Goal: Task Accomplishment & Management: Manage account settings

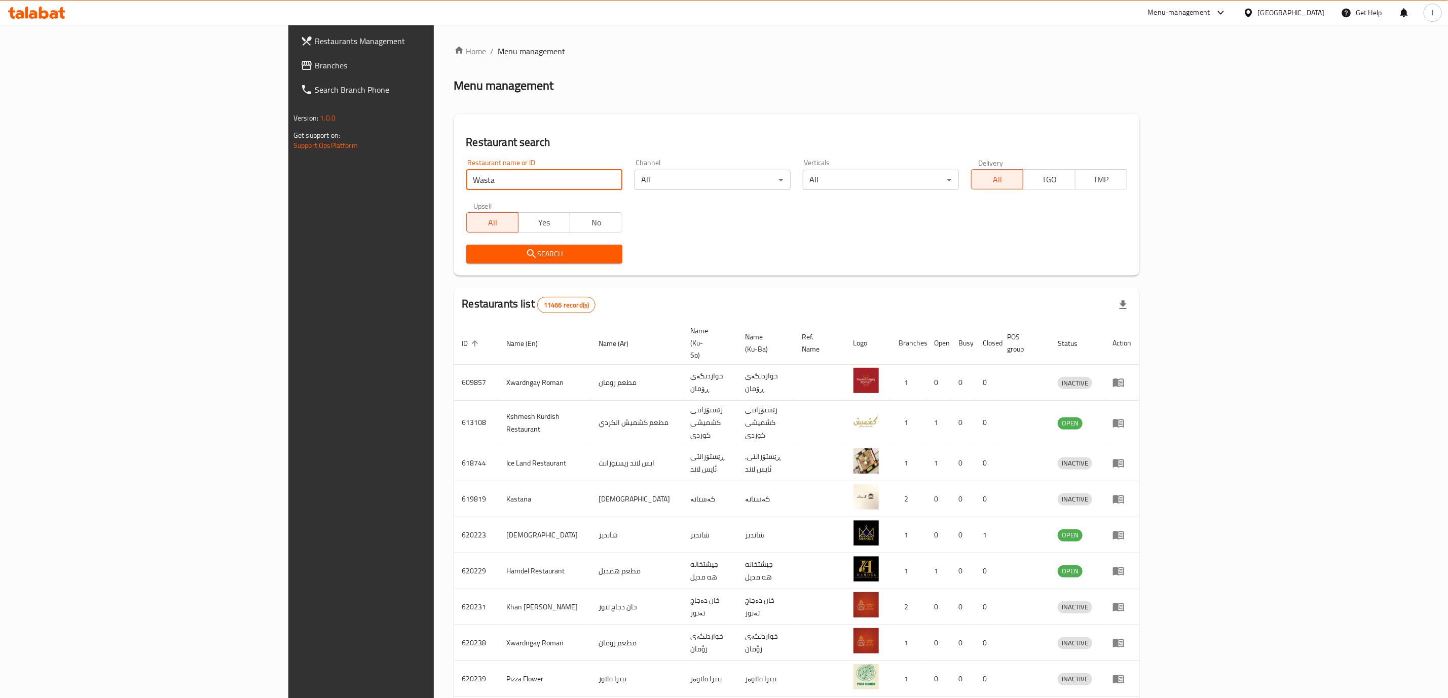
click button "Search" at bounding box center [544, 254] width 156 height 19
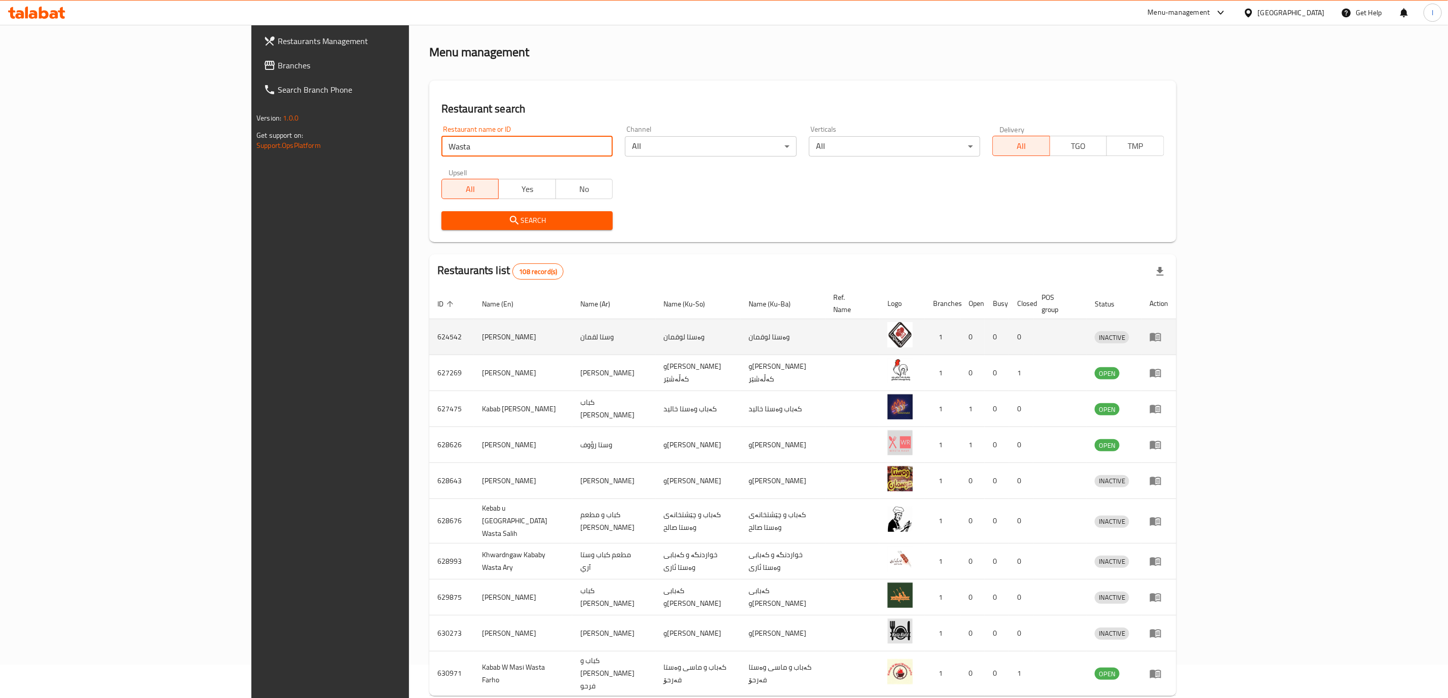
scroll to position [62, 0]
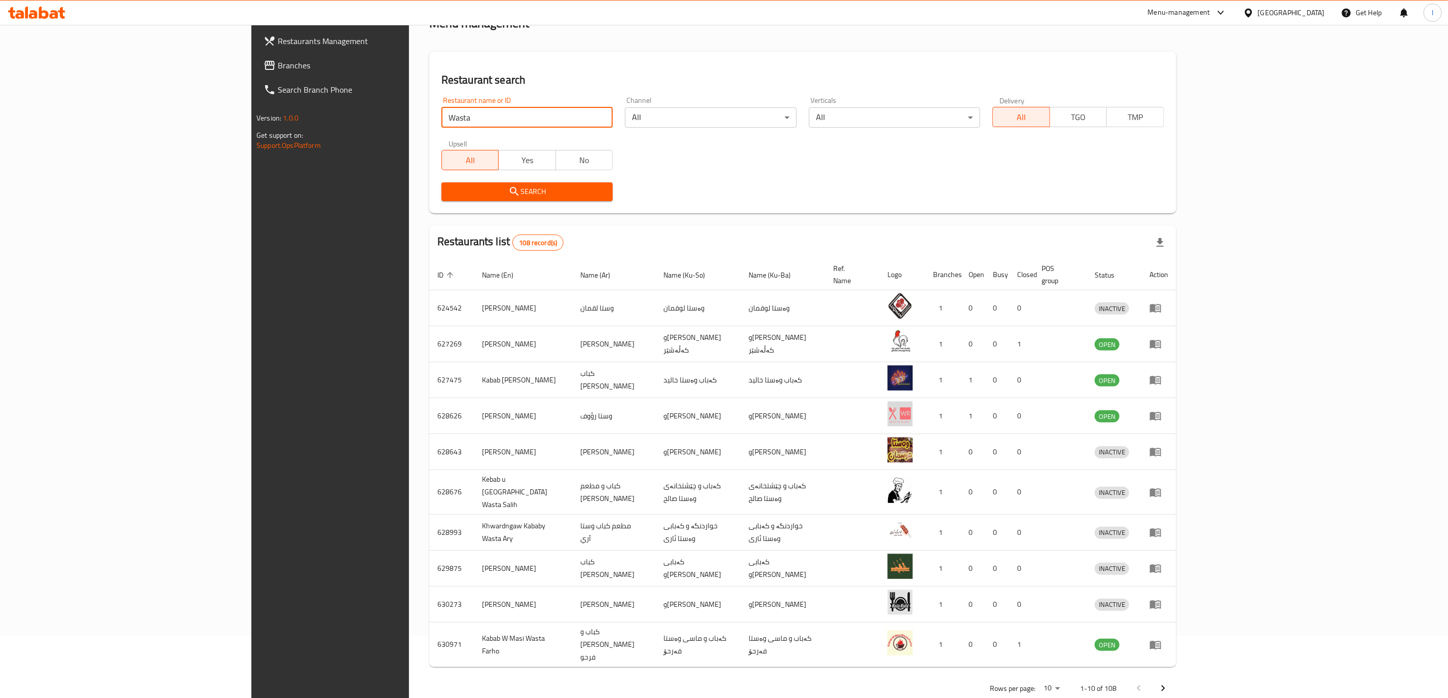
click at [441, 114] on input "Wasta" at bounding box center [527, 117] width 172 height 20
paste input "Gasi"
type input "Gasi"
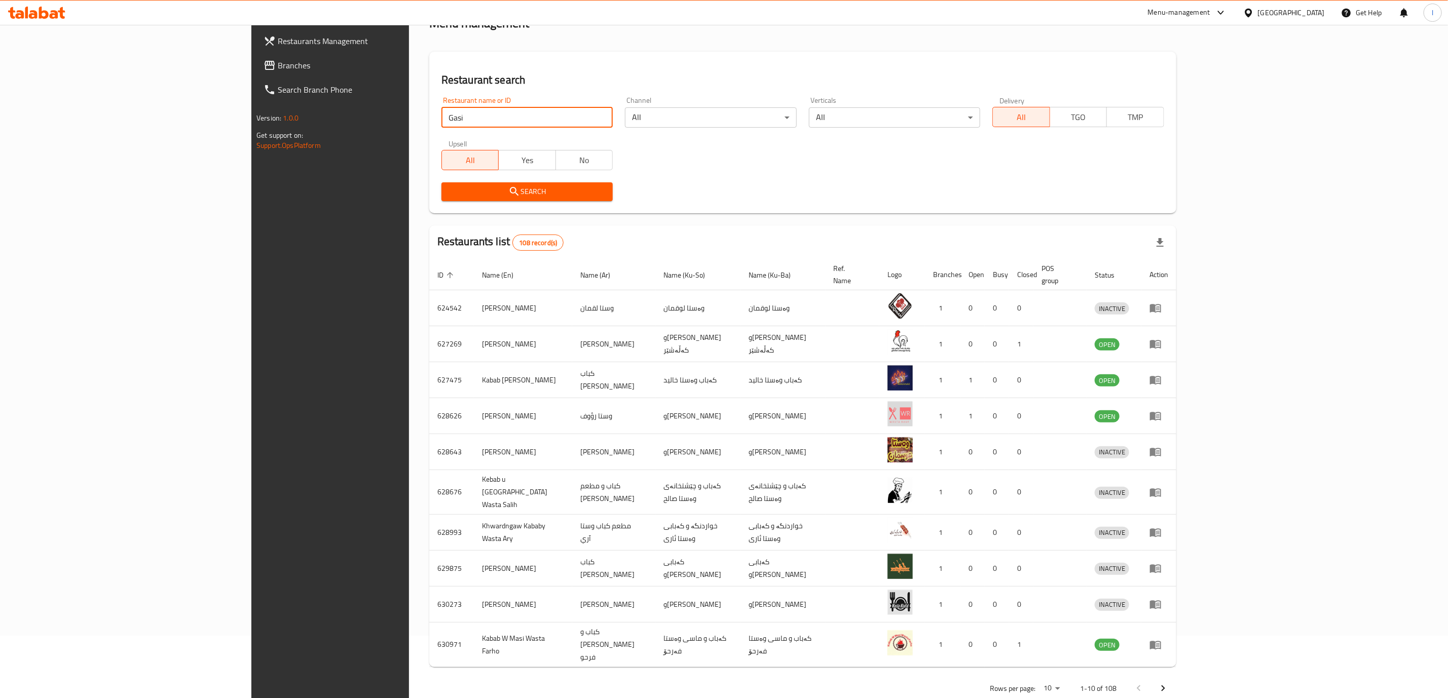
click button "Search" at bounding box center [527, 191] width 172 height 19
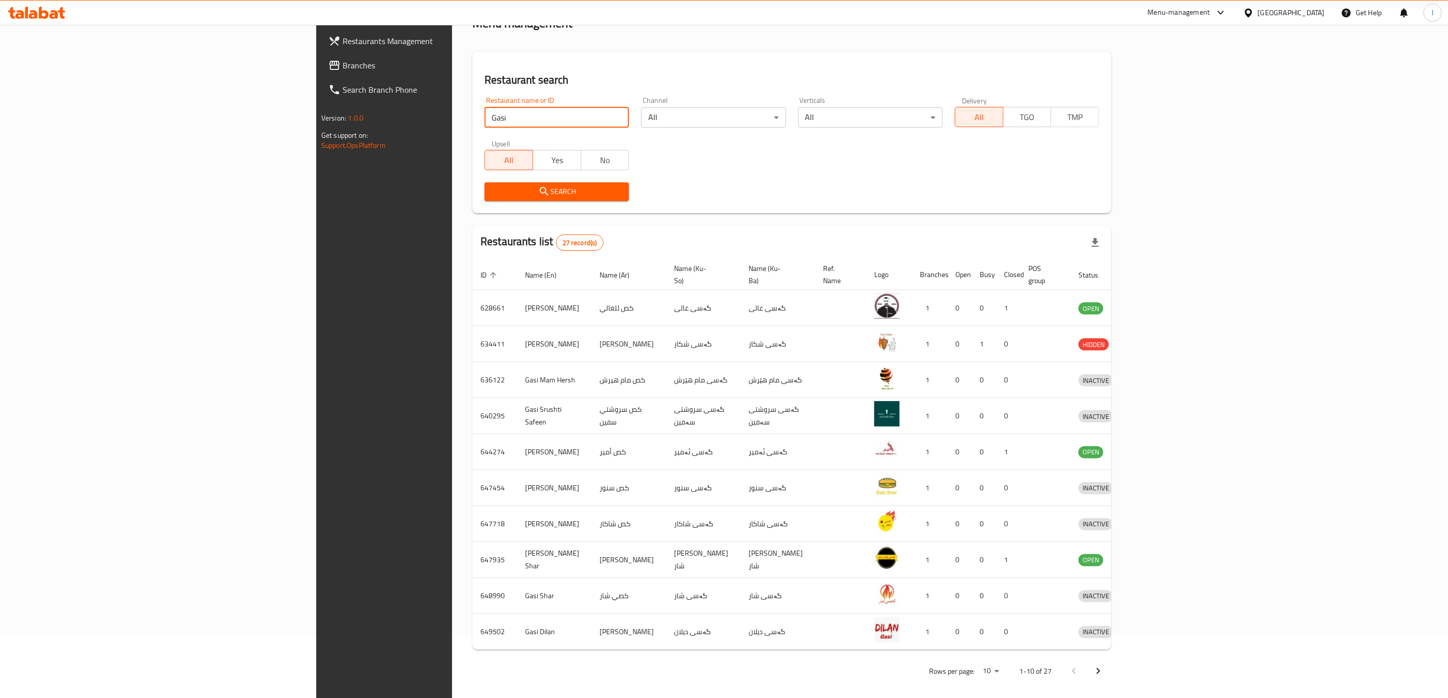
scroll to position [0, 0]
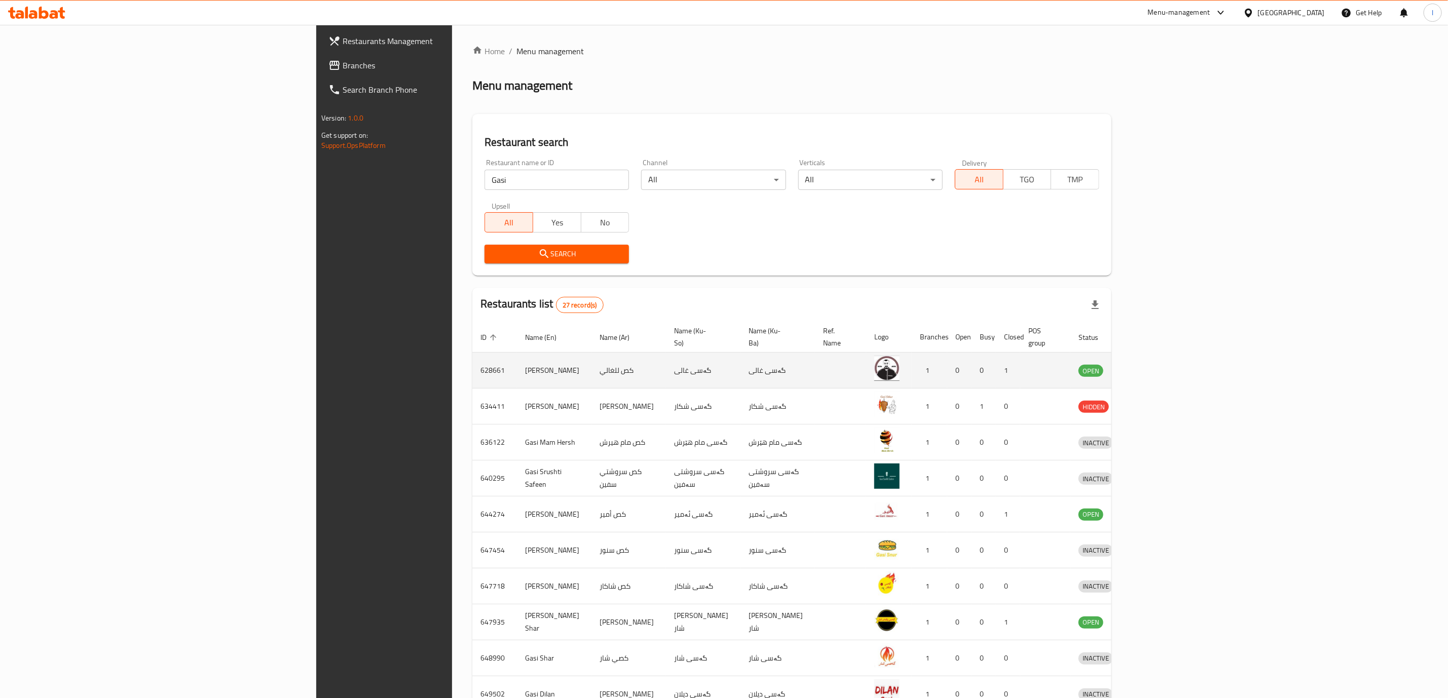
click at [591, 363] on td "كص للغالي" at bounding box center [628, 371] width 75 height 36
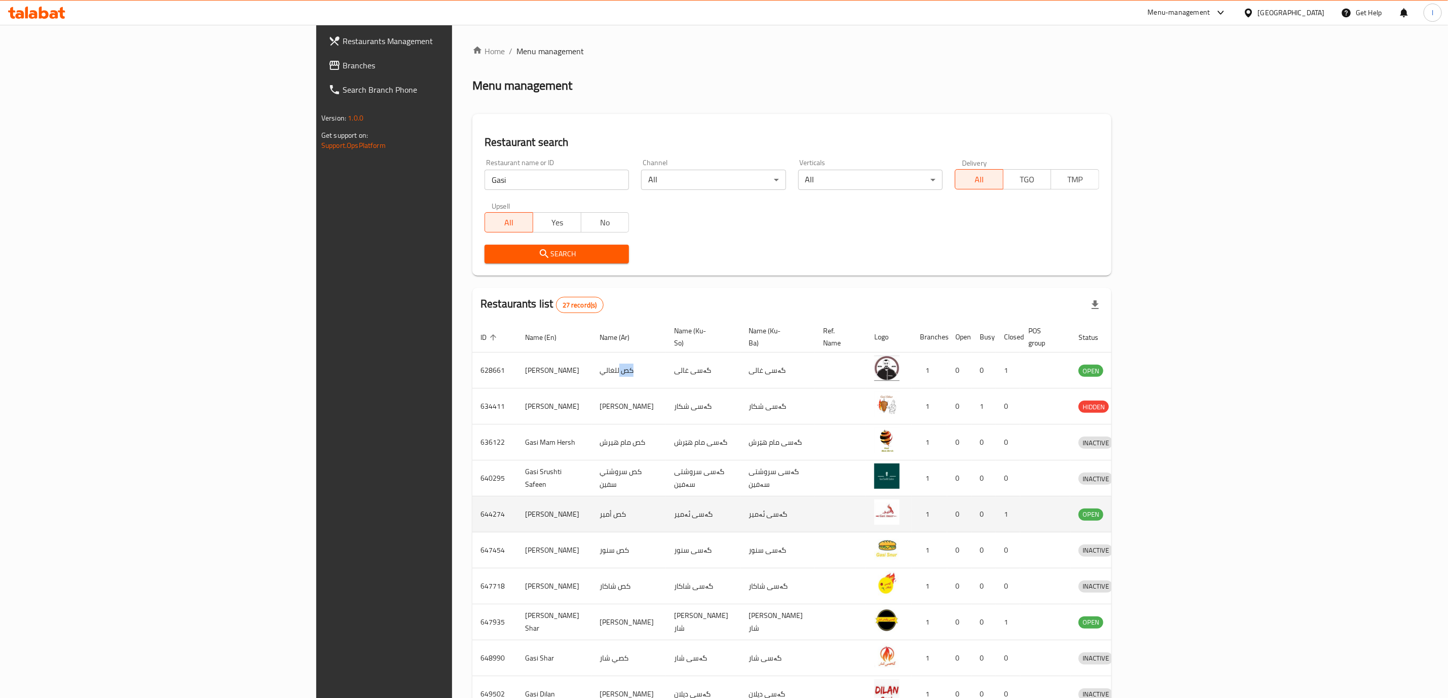
scroll to position [62, 0]
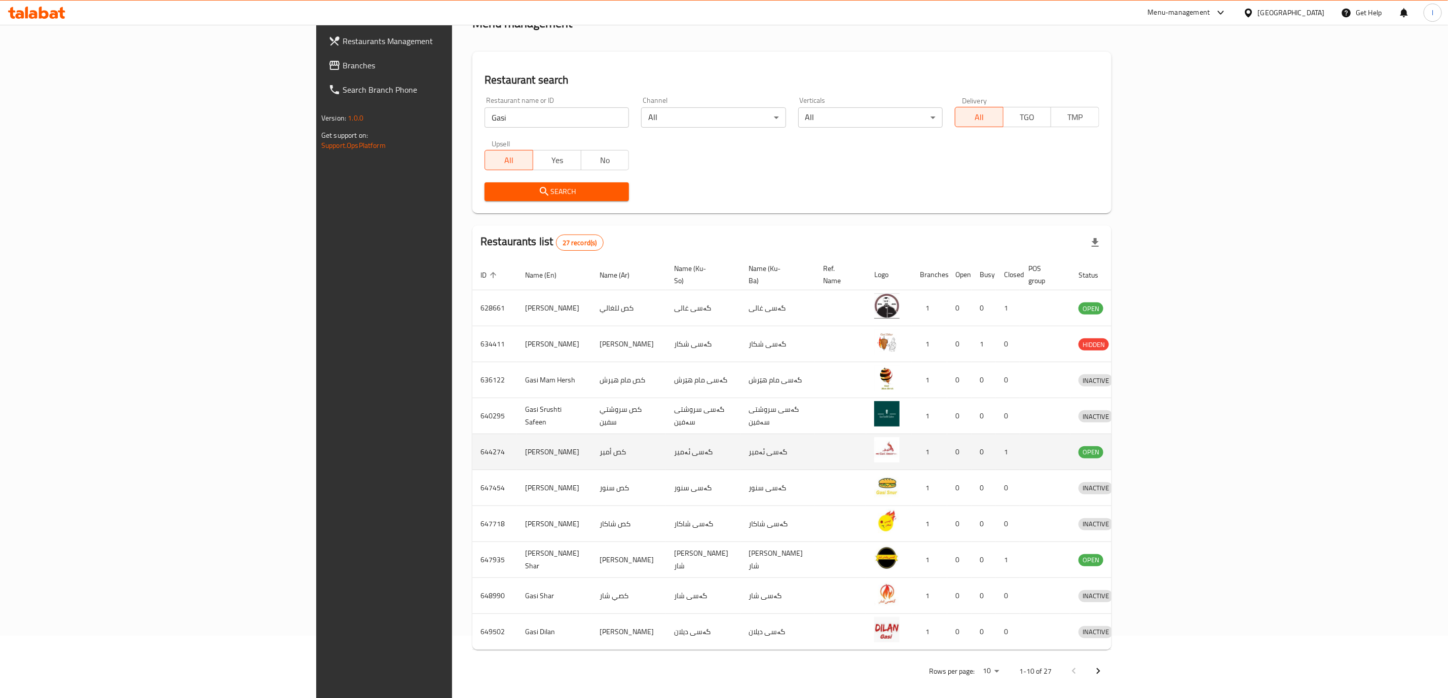
click at [591, 438] on td "كص أمير" at bounding box center [628, 452] width 75 height 36
click at [591, 443] on td "كص أمير" at bounding box center [628, 452] width 75 height 36
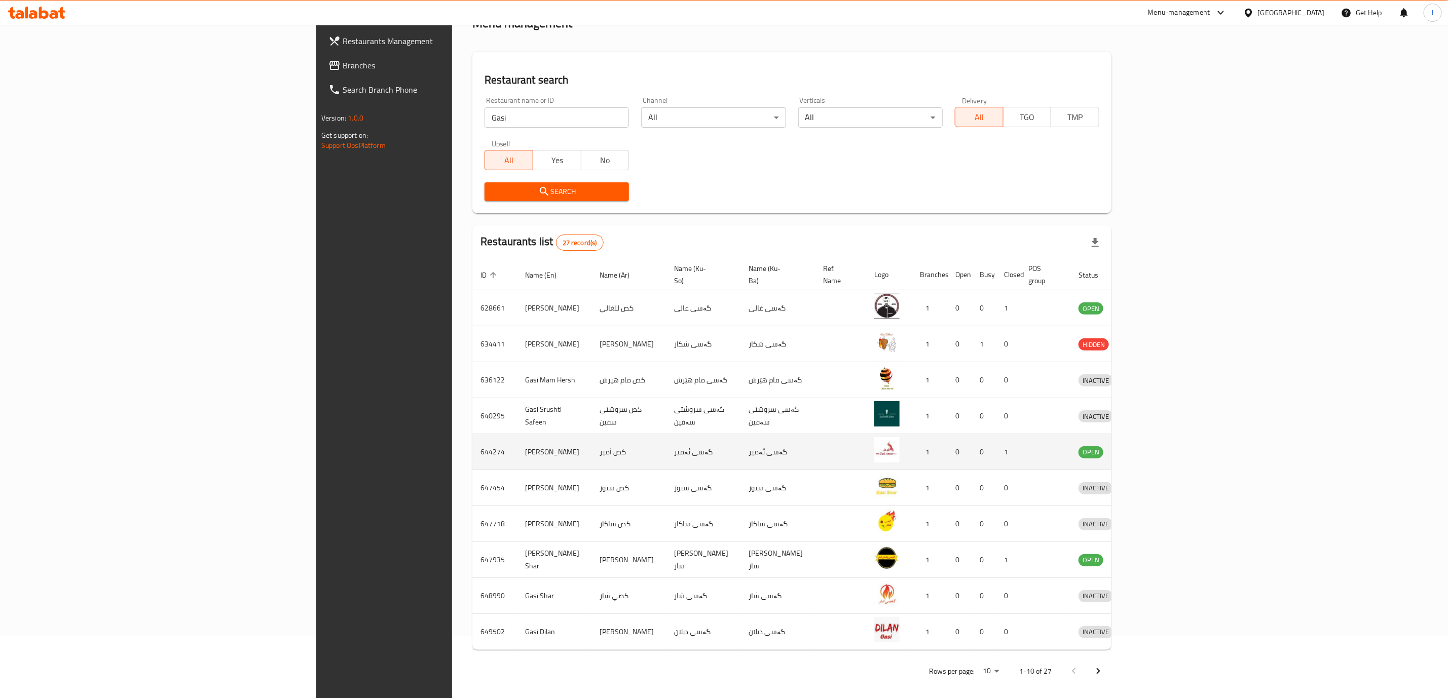
click at [591, 441] on td "كص أمير" at bounding box center [628, 452] width 75 height 36
copy td "كص"
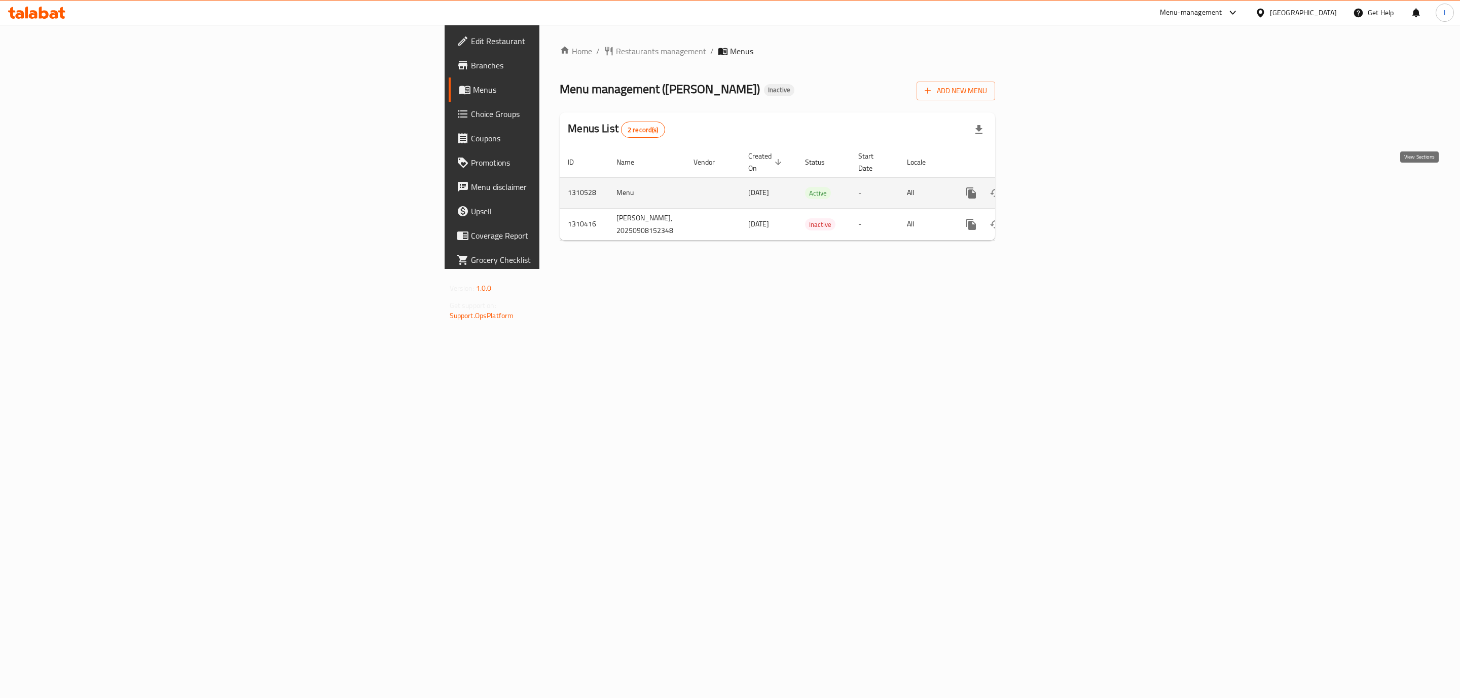
click at [1050, 187] on icon "enhanced table" at bounding box center [1044, 193] width 12 height 12
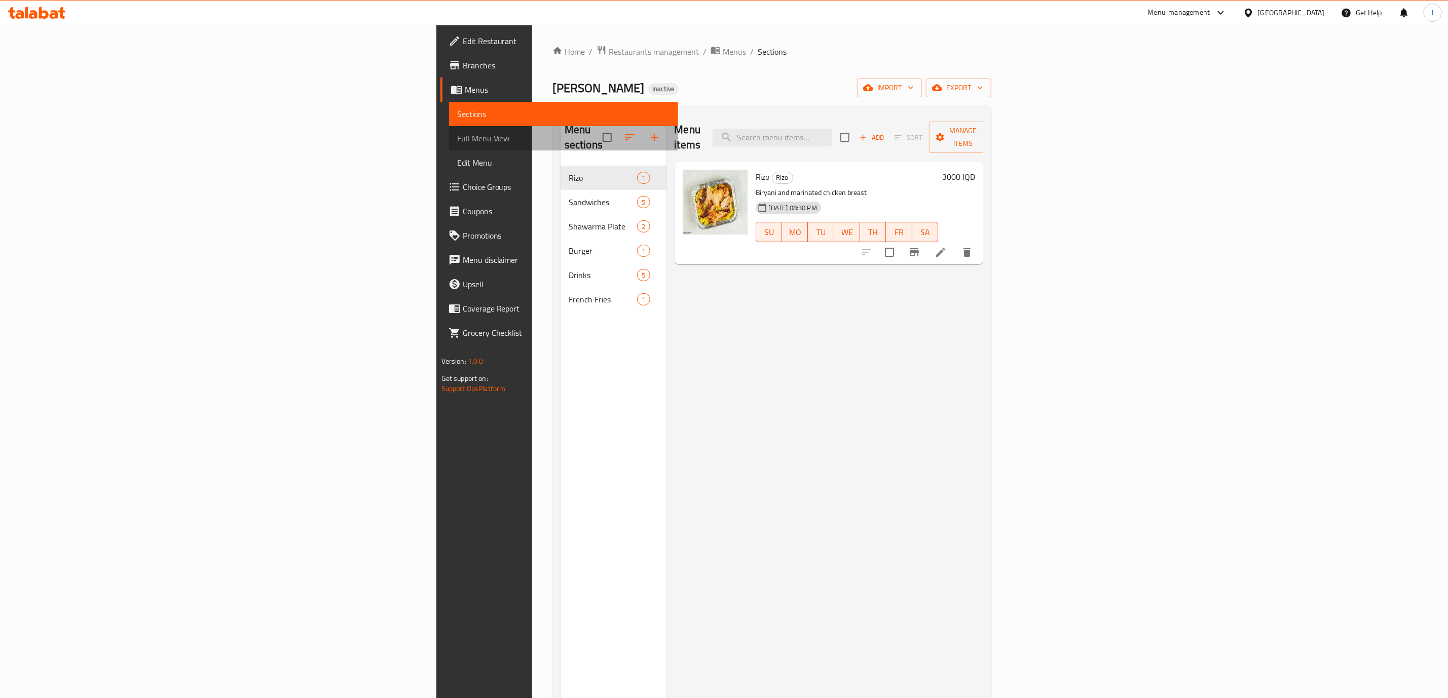
click at [449, 128] on link "Full Menu View" at bounding box center [563, 138] width 229 height 24
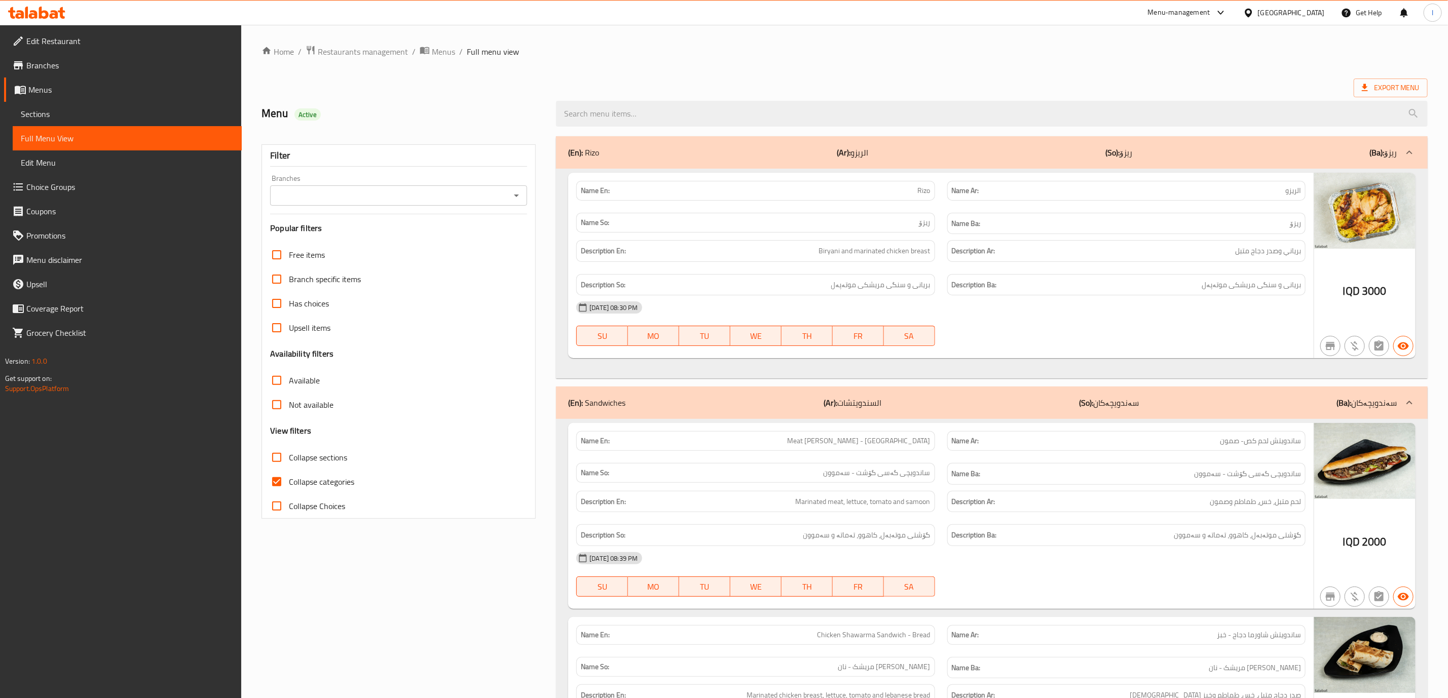
click at [420, 201] on input "Branches" at bounding box center [390, 196] width 234 height 14
click at [67, 65] on span "Branches" at bounding box center [129, 65] width 207 height 12
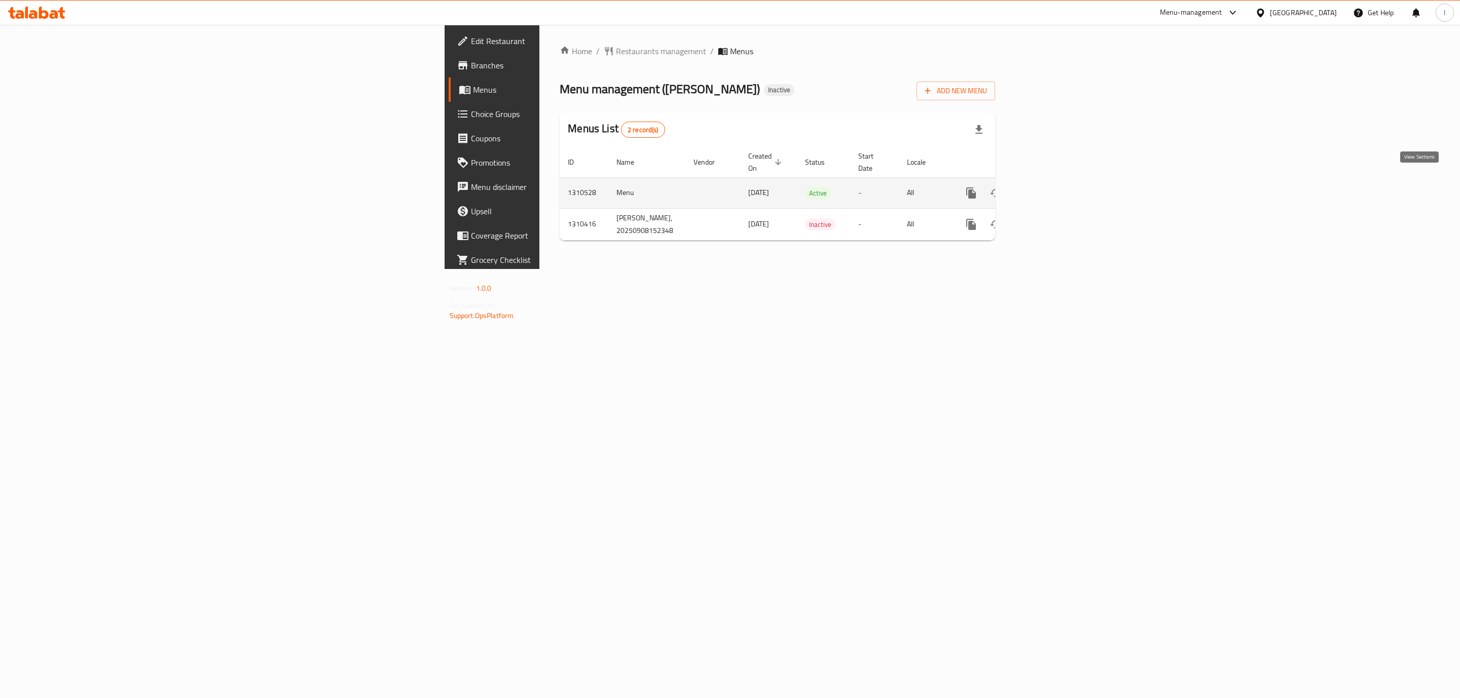
click at [1056, 182] on link "enhanced table" at bounding box center [1044, 193] width 24 height 24
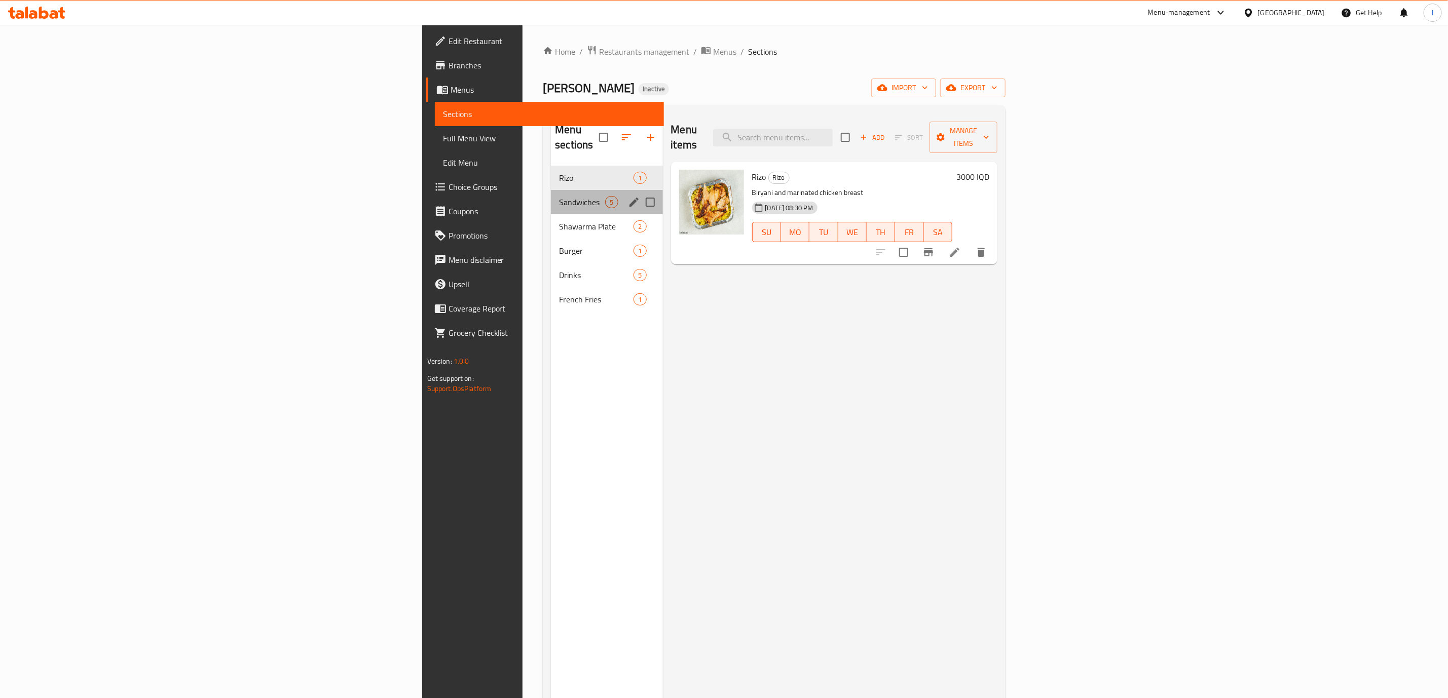
click at [551, 190] on div "Sandwiches 5" at bounding box center [606, 202] width 111 height 24
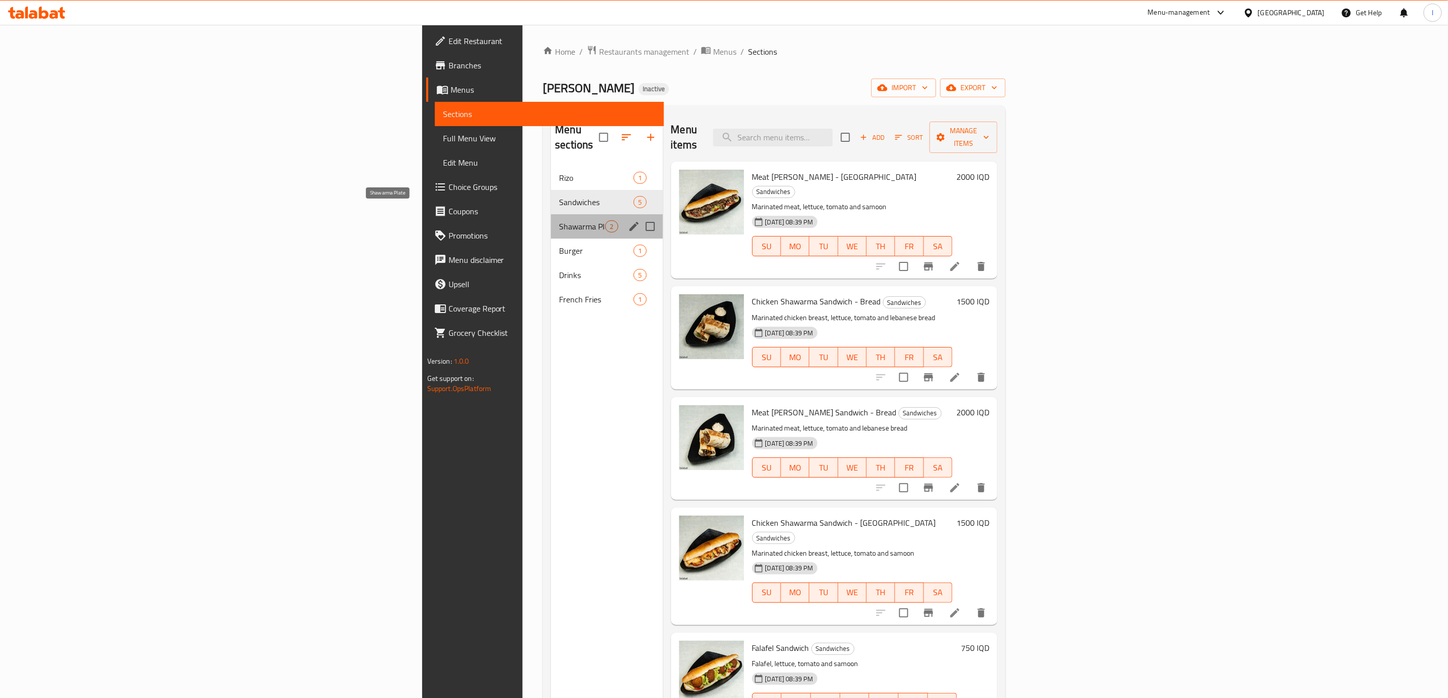
click at [559, 220] on span "Shawarma Plate" at bounding box center [582, 226] width 46 height 12
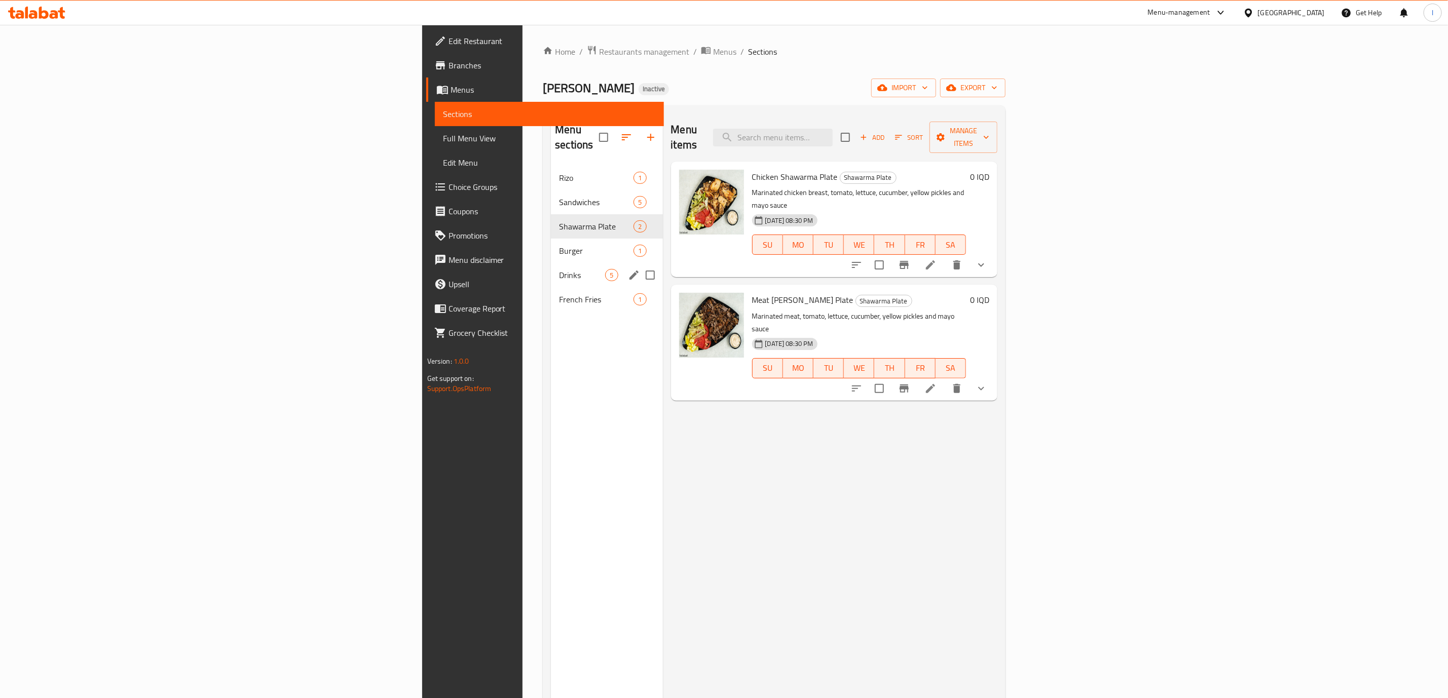
click at [551, 263] on div "Drinks 5" at bounding box center [606, 275] width 111 height 24
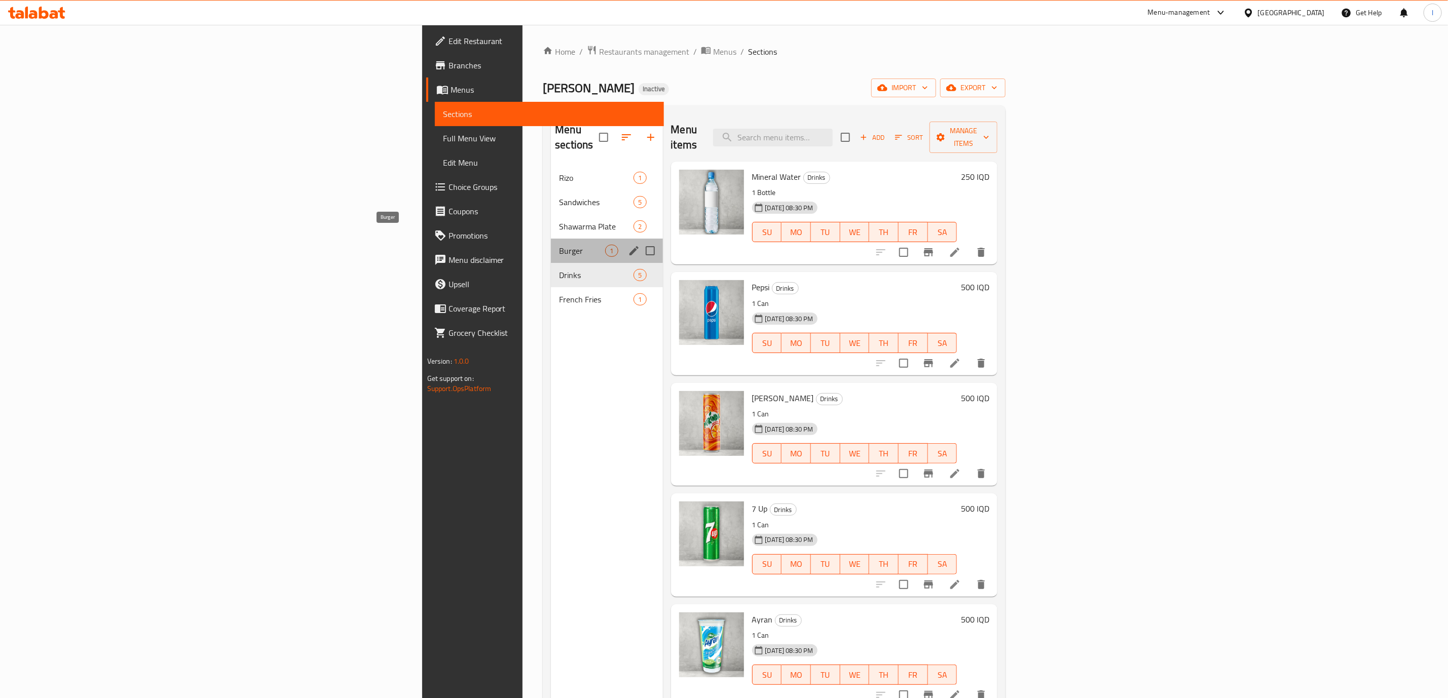
click at [559, 245] on span "Burger" at bounding box center [582, 251] width 46 height 12
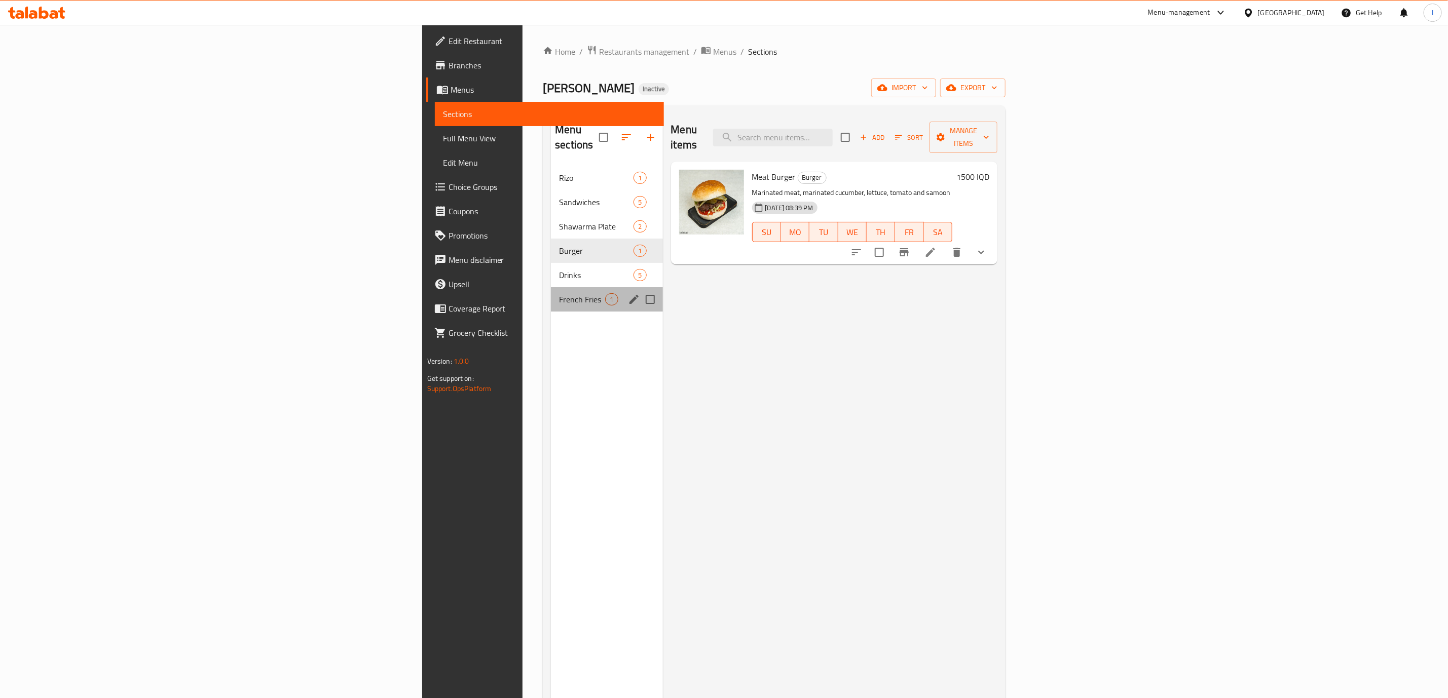
click at [551, 287] on div "French Fries 1" at bounding box center [606, 299] width 111 height 24
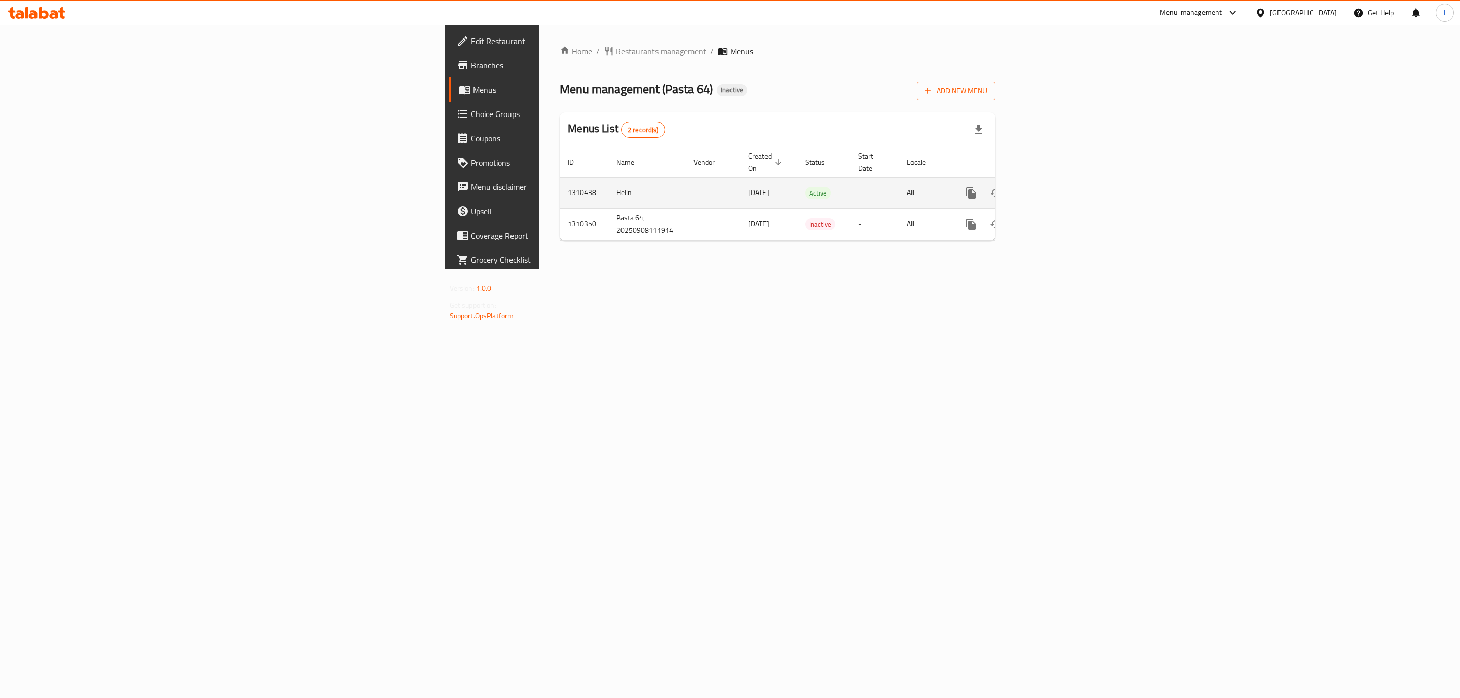
click at [1049, 189] on icon "enhanced table" at bounding box center [1043, 193] width 9 height 9
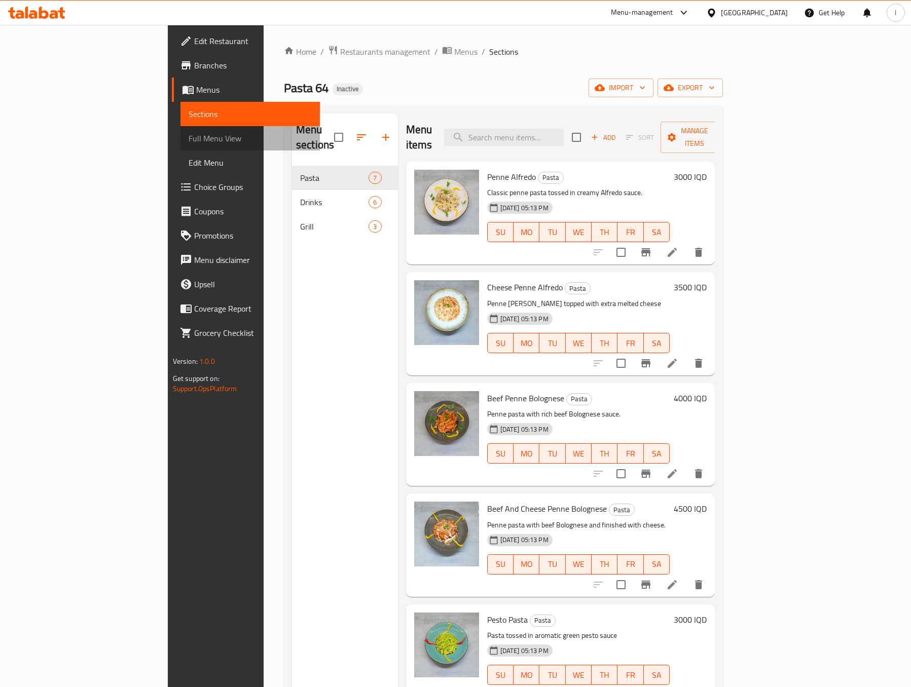
click at [189, 143] on span "Full Menu View" at bounding box center [250, 138] width 123 height 12
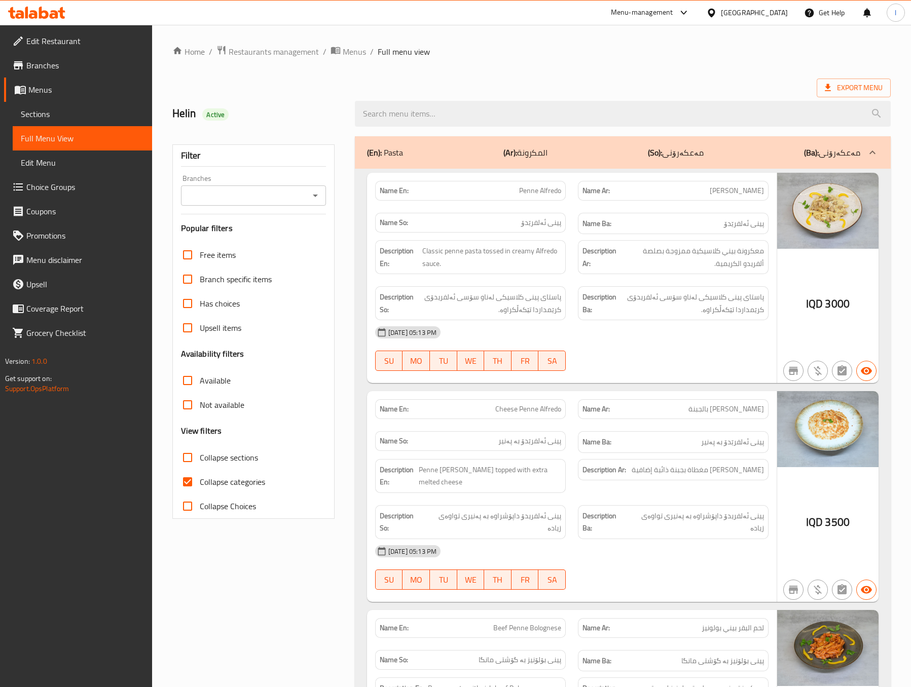
click at [238, 185] on div "Branches" at bounding box center [253, 195] width 145 height 20
click at [242, 185] on div "Branches" at bounding box center [253, 195] width 145 height 20
drag, startPoint x: 292, startPoint y: 198, endPoint x: 303, endPoint y: 197, distance: 10.7
click at [296, 197] on input "Branches" at bounding box center [245, 196] width 122 height 14
drag, startPoint x: 305, startPoint y: 227, endPoint x: 306, endPoint y: 238, distance: 10.8
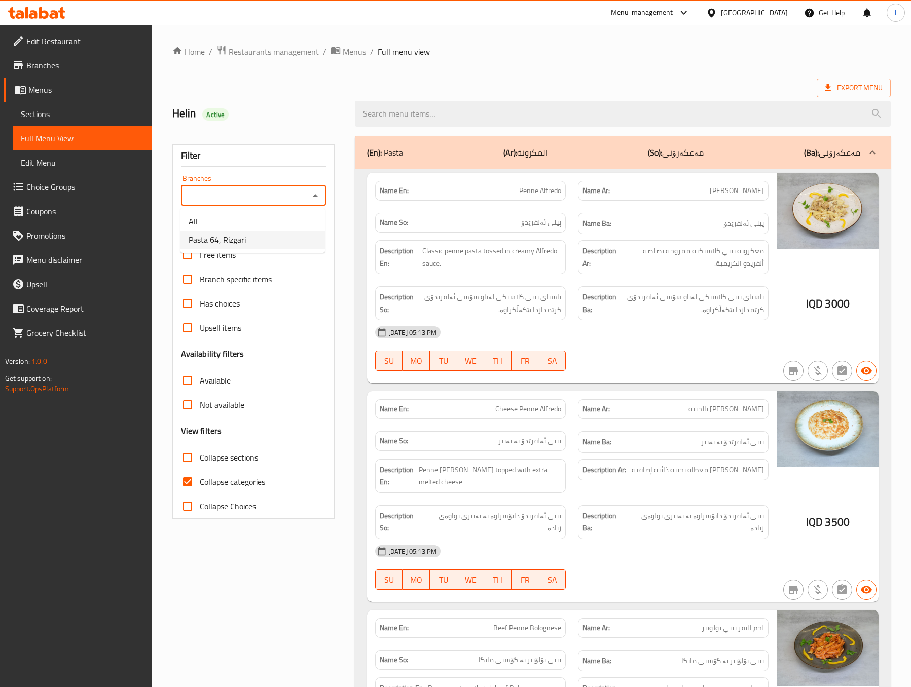
click at [306, 238] on ul "All Pasta 64, Rizgari" at bounding box center [252, 230] width 144 height 45
click at [306, 238] on li "Pasta 64, Rizgari" at bounding box center [252, 240] width 144 height 18
type input "Pasta 64, Rizgari"
click at [198, 491] on input "Collapse categories" at bounding box center [187, 482] width 24 height 24
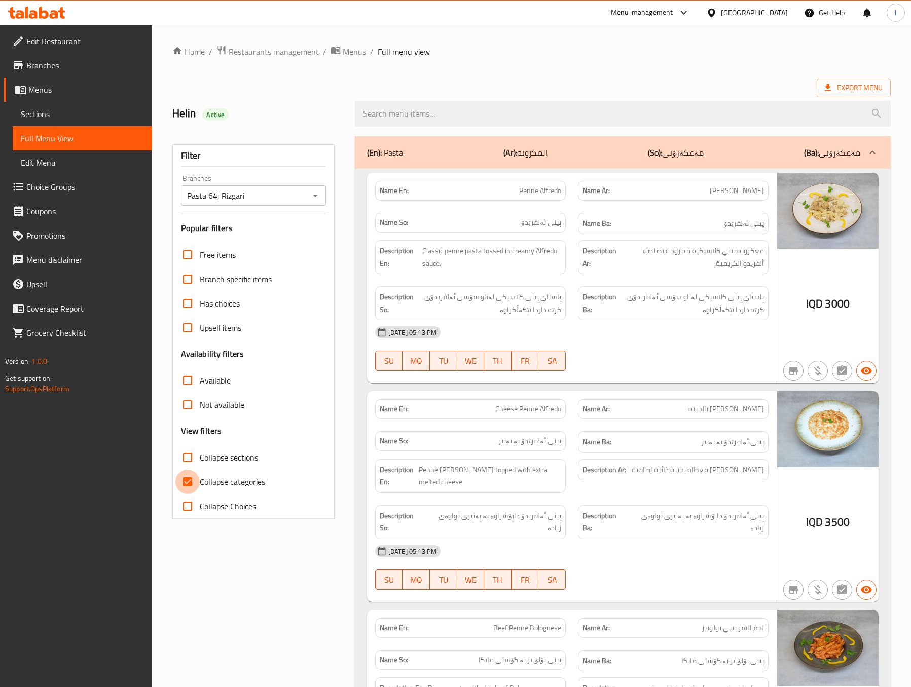
checkbox input "false"
click at [540, 444] on span "پینی ئەلفرێدۆ بە پەنیر" at bounding box center [529, 441] width 63 height 11
click at [252, 459] on span "Collapse sections" at bounding box center [229, 458] width 58 height 12
click at [200, 459] on input "Collapse sections" at bounding box center [187, 457] width 24 height 24
checkbox input "true"
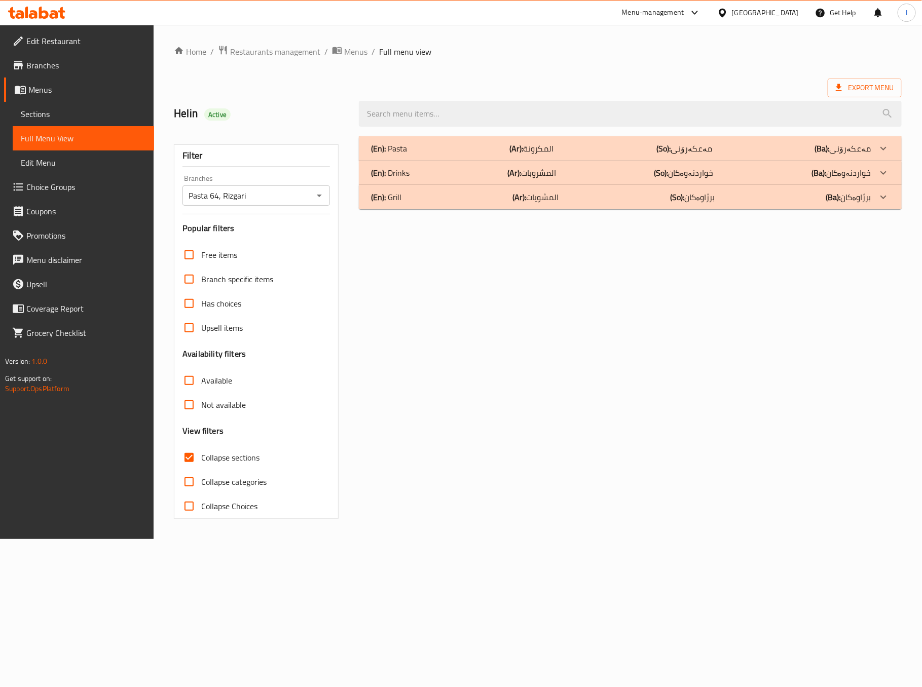
click at [526, 172] on p "(Ar): المشروبات" at bounding box center [531, 173] width 49 height 12
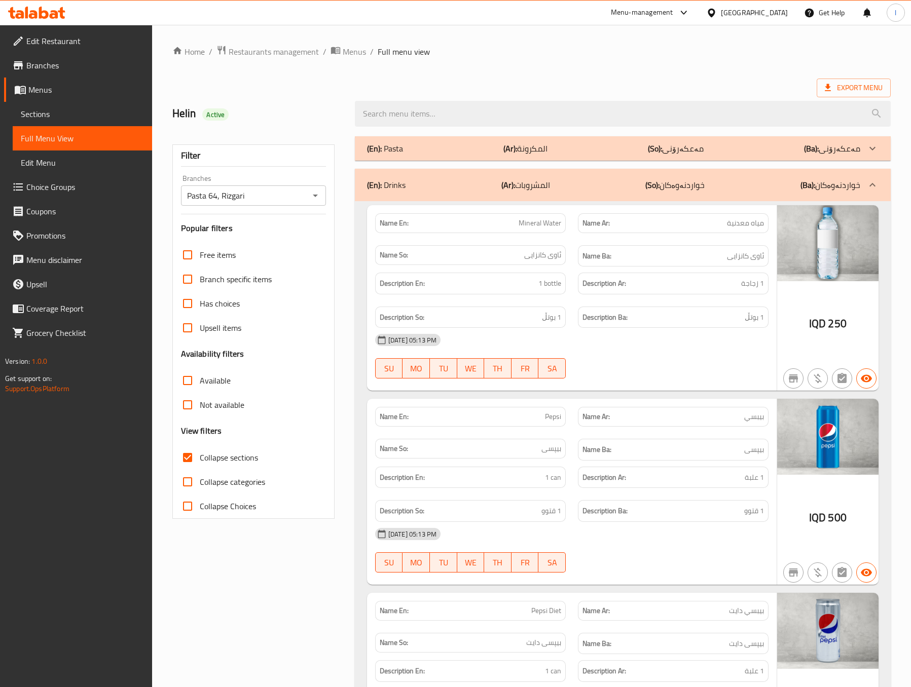
click at [574, 369] on div "08-09-2025 05:13 PM SU MO TU WE TH FR SA" at bounding box center [571, 356] width 405 height 57
click at [570, 406] on div "Name En: Pepsi" at bounding box center [470, 417] width 203 height 32
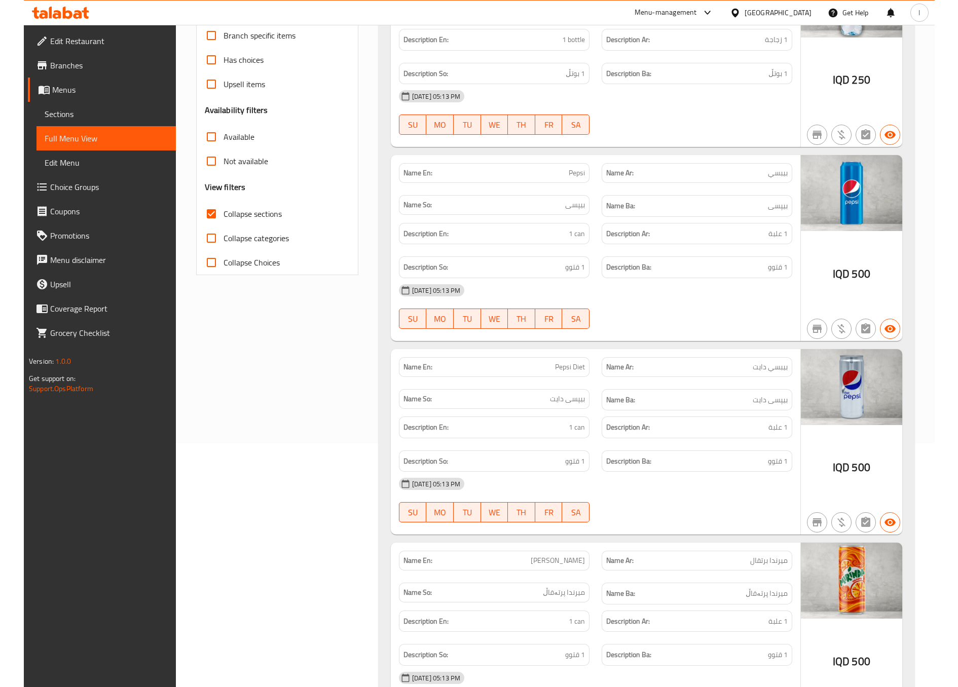
scroll to position [253, 0]
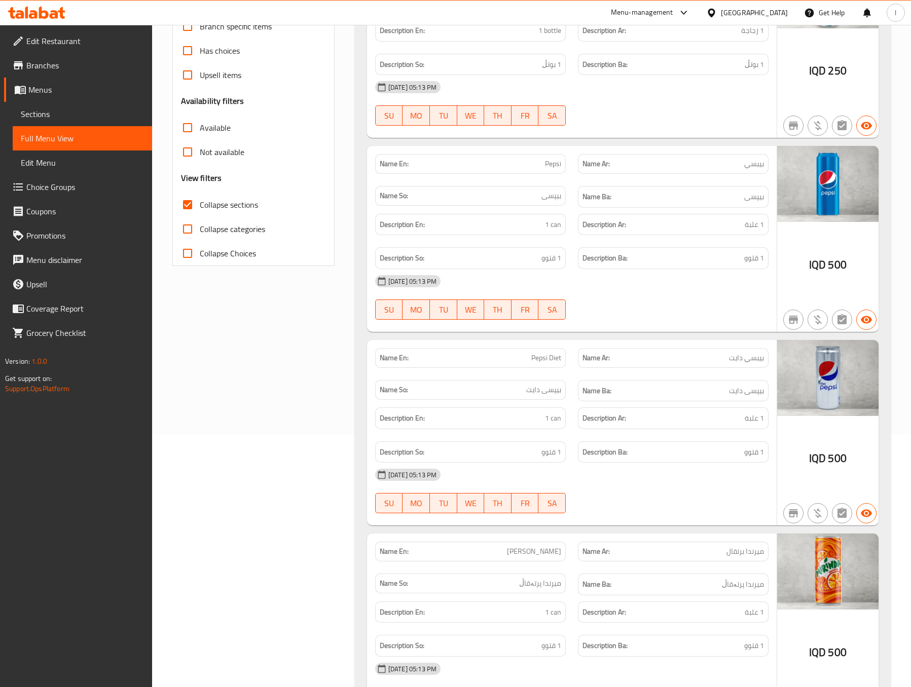
click at [281, 413] on div "Filter Branches Pasta 64, Rizgari Branches Popular filters Free items Branch sp…" at bounding box center [257, 521] width 182 height 1289
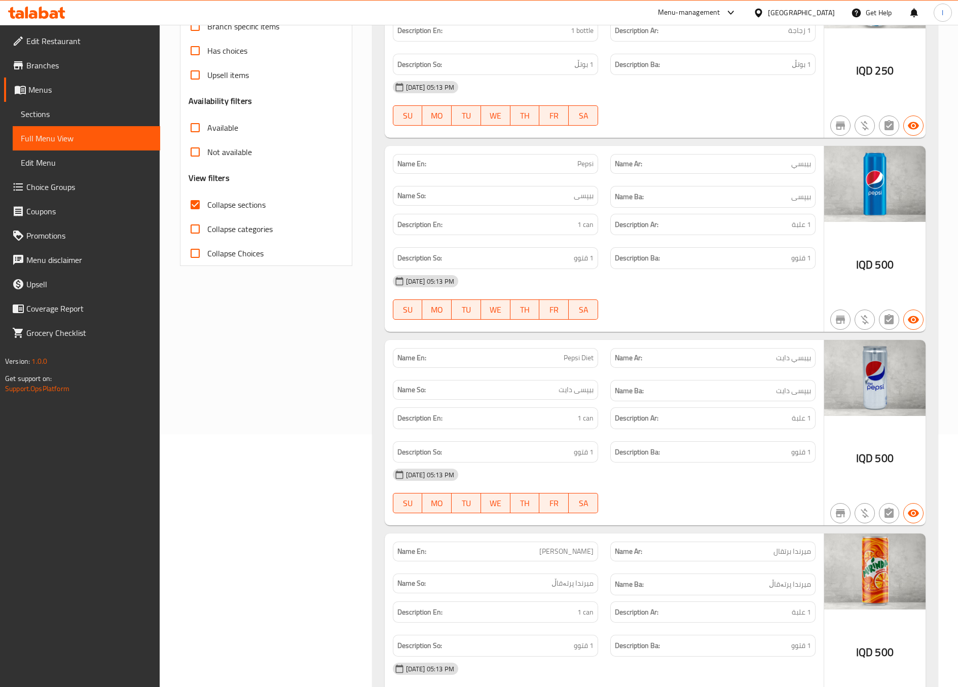
click at [211, 418] on div "Filter Branches Pasta 64, Rizgari Branches Popular filters Free items Branch sp…" at bounding box center [270, 521] width 193 height 1289
click at [334, 341] on div "Filter Branches Pasta 64, Rizgari Branches Popular filters Free items Branch sp…" at bounding box center [270, 521] width 193 height 1289
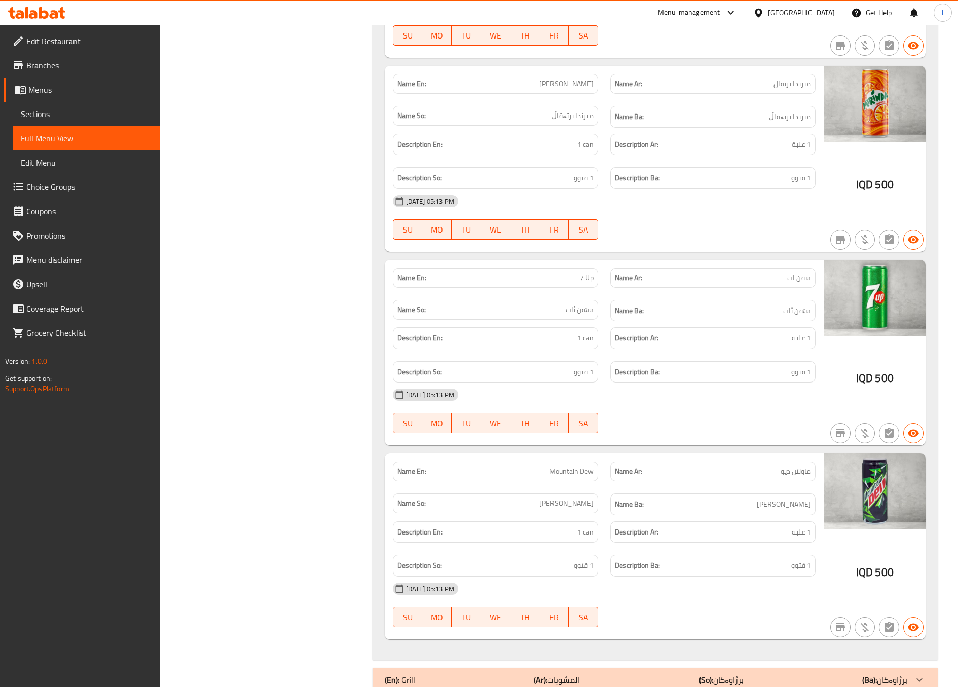
scroll to position [758, 0]
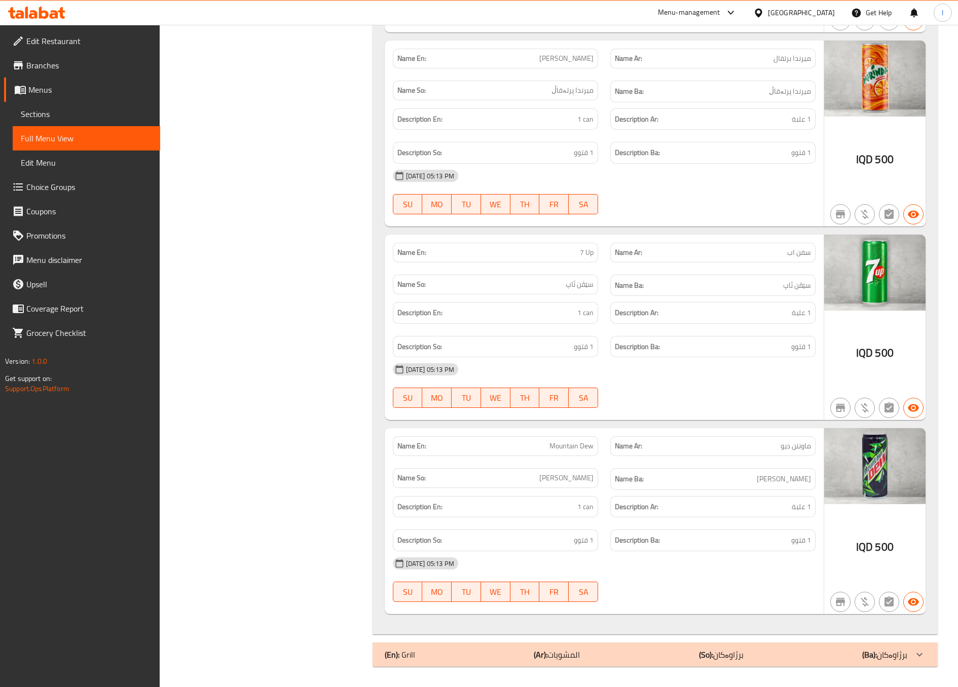
click at [358, 394] on div "Filter Branches Pasta 64, Rizgari Branches Popular filters Free items Branch sp…" at bounding box center [270, 28] width 193 height 1289
click at [323, 387] on div "Filter Branches Pasta 64, Rizgari Branches Popular filters Free items Branch sp…" at bounding box center [270, 28] width 193 height 1289
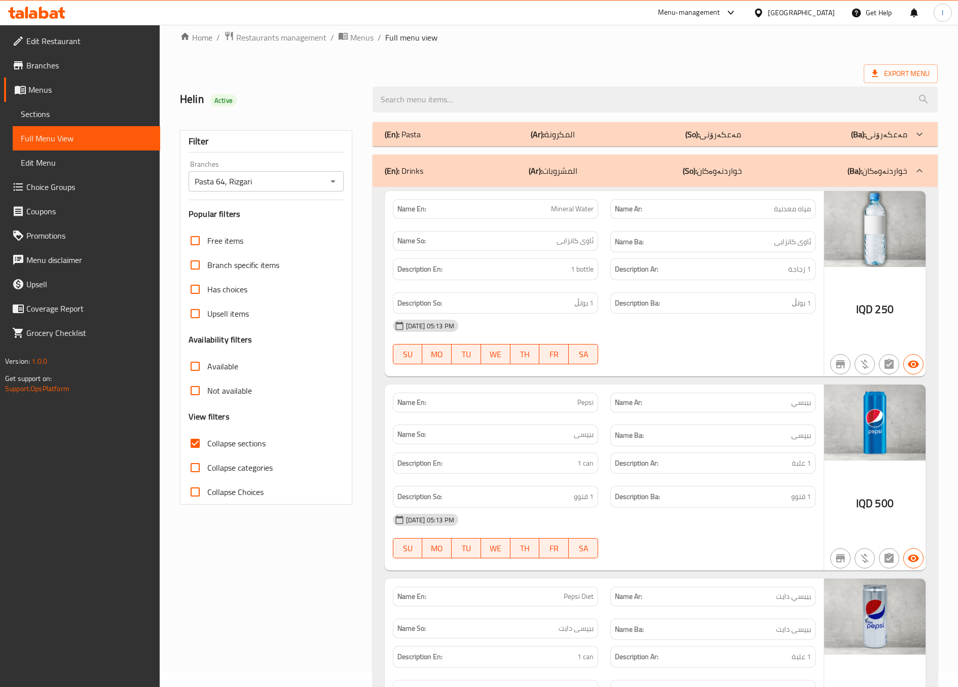
scroll to position [0, 0]
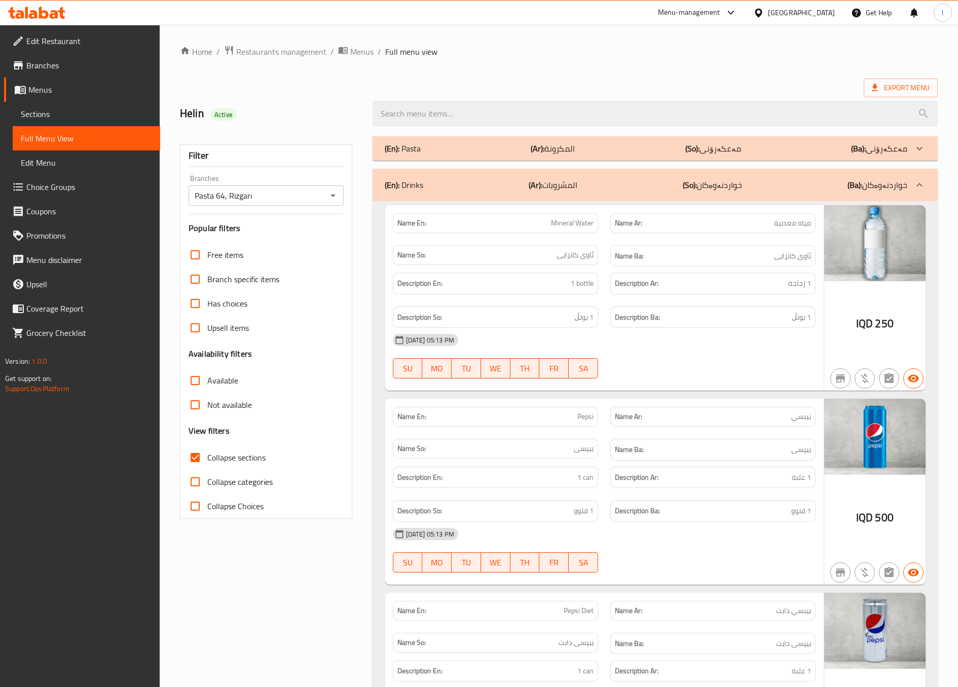
click at [673, 186] on div "(En): Drinks (Ar): المشروبات (So): خواردنەوەکان (Ba): خواردنەوەکان" at bounding box center [646, 185] width 523 height 12
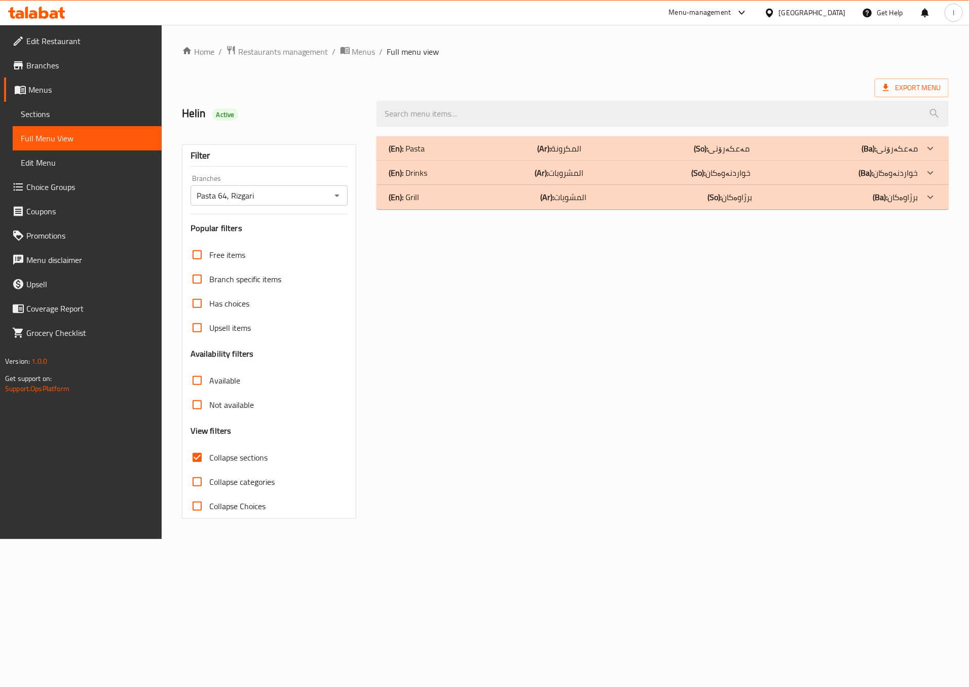
click at [546, 201] on b "(Ar):" at bounding box center [547, 197] width 14 height 15
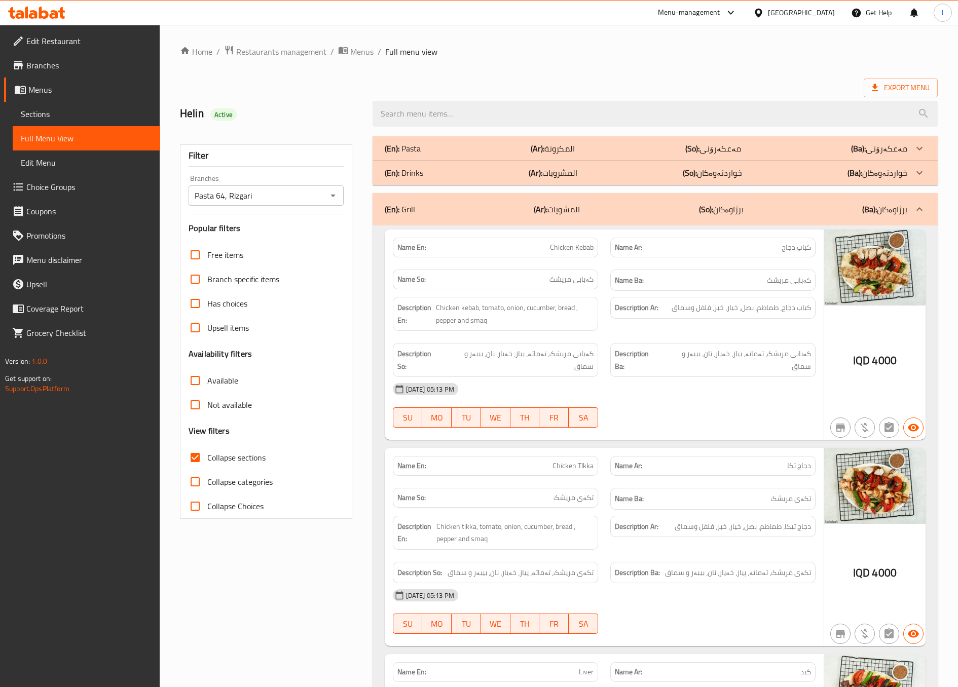
click at [621, 359] on strong "Description Ba:" at bounding box center [637, 360] width 45 height 25
click at [668, 422] on div at bounding box center [712, 428] width 217 height 12
click at [740, 377] on div "08-09-2025 05:13 PM" at bounding box center [604, 389] width 435 height 24
click at [689, 329] on div "Description Ar: كباب دجاج، طماطم، بصل، خيار، خبز، فلفل وسماق" at bounding box center [712, 314] width 217 height 46
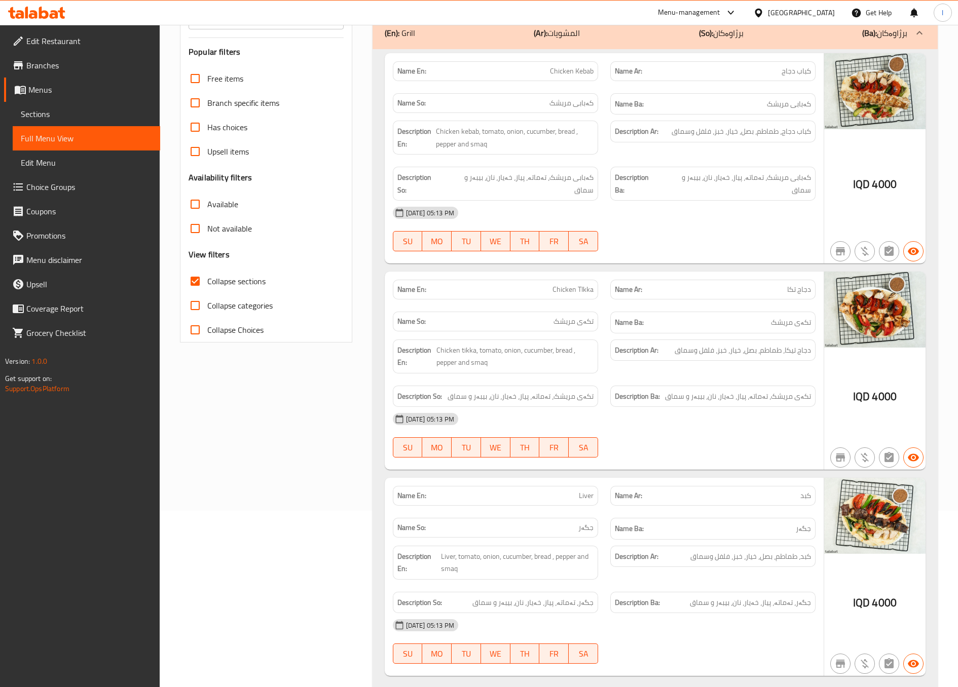
scroll to position [200, 0]
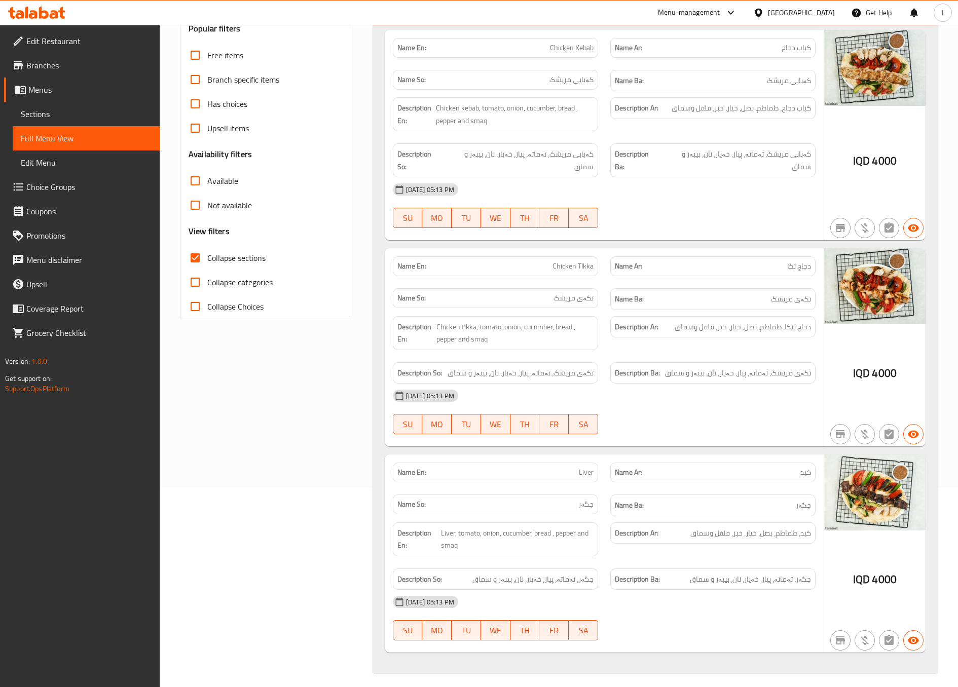
click at [716, 373] on div "Description Ba: تکەی مریشک، تەماتە، پیاز، خەیار، نان، بیبەر و سماق" at bounding box center [712, 373] width 205 height 22
click at [690, 590] on div "08-09-2025 05:13 PM" at bounding box center [604, 602] width 435 height 24
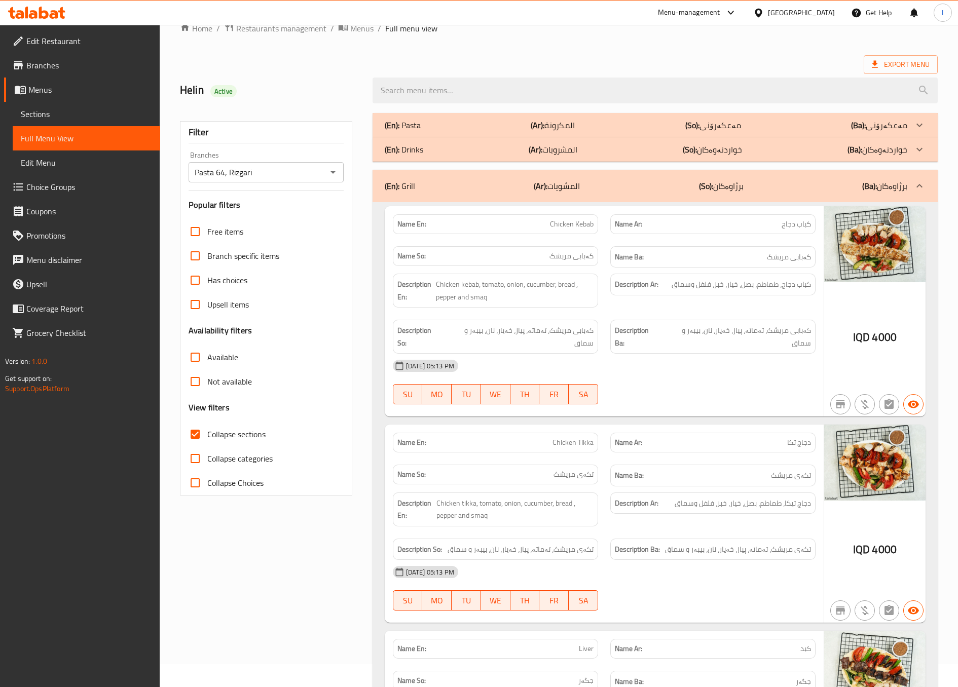
scroll to position [0, 0]
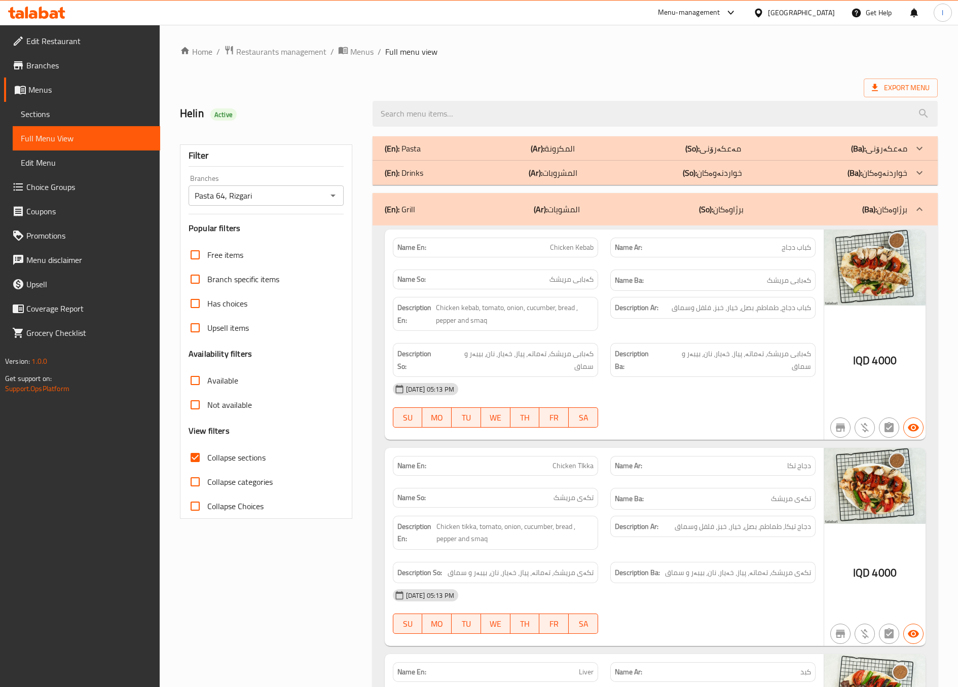
click at [763, 216] on div "(En): Grill (Ar): المشويات (So): برژاوەکان (Ba): برژاوەکان" at bounding box center [655, 209] width 565 height 32
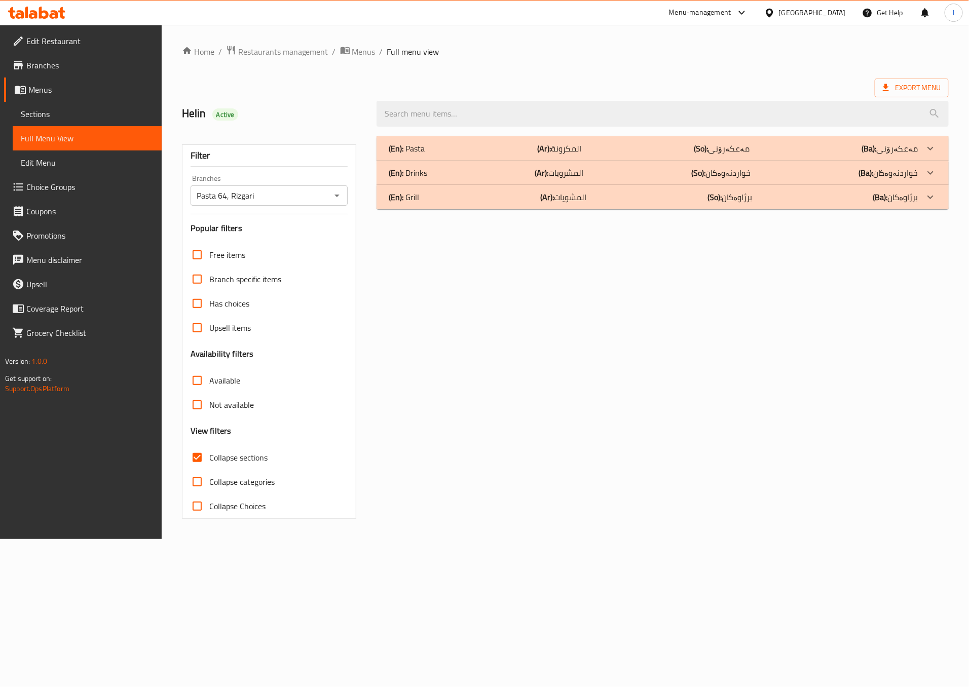
click at [711, 172] on p "(So): خواردنەوەکان" at bounding box center [720, 173] width 59 height 12
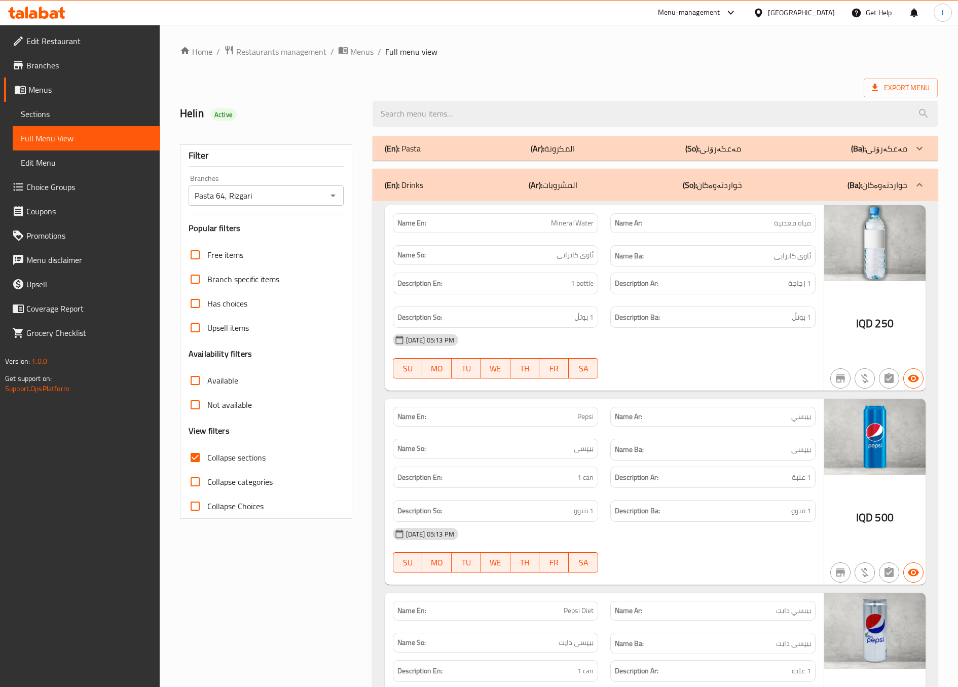
click at [733, 184] on p "(So): خواردنەوەکان" at bounding box center [712, 185] width 59 height 12
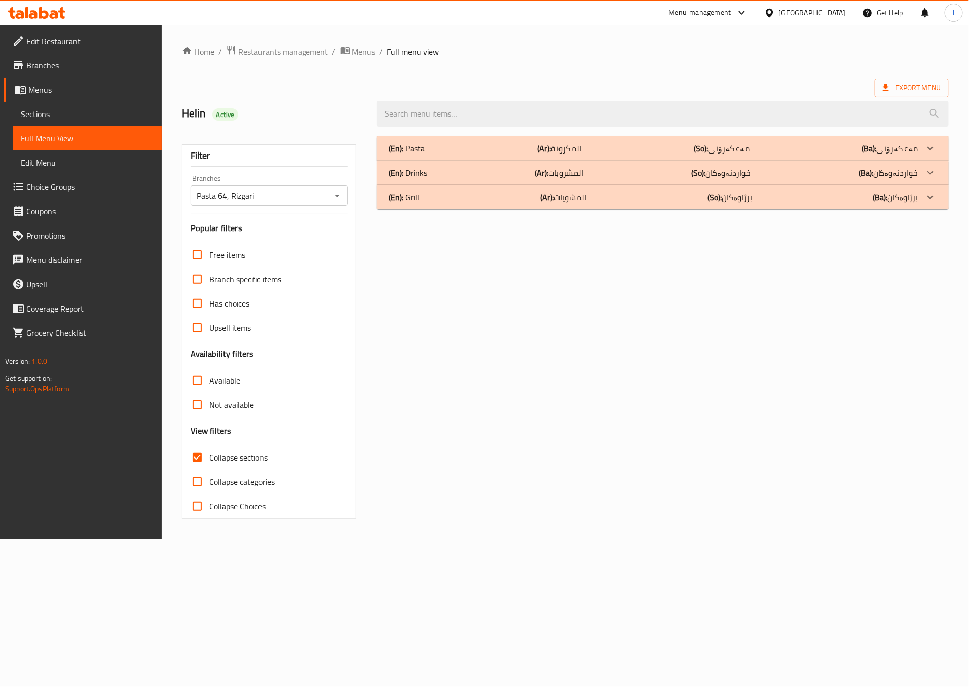
click at [733, 138] on div "(En): Pasta (Ar): المكرونة (So): مەعکەرۆنی (Ba): مەعکەرۆنی" at bounding box center [663, 148] width 572 height 24
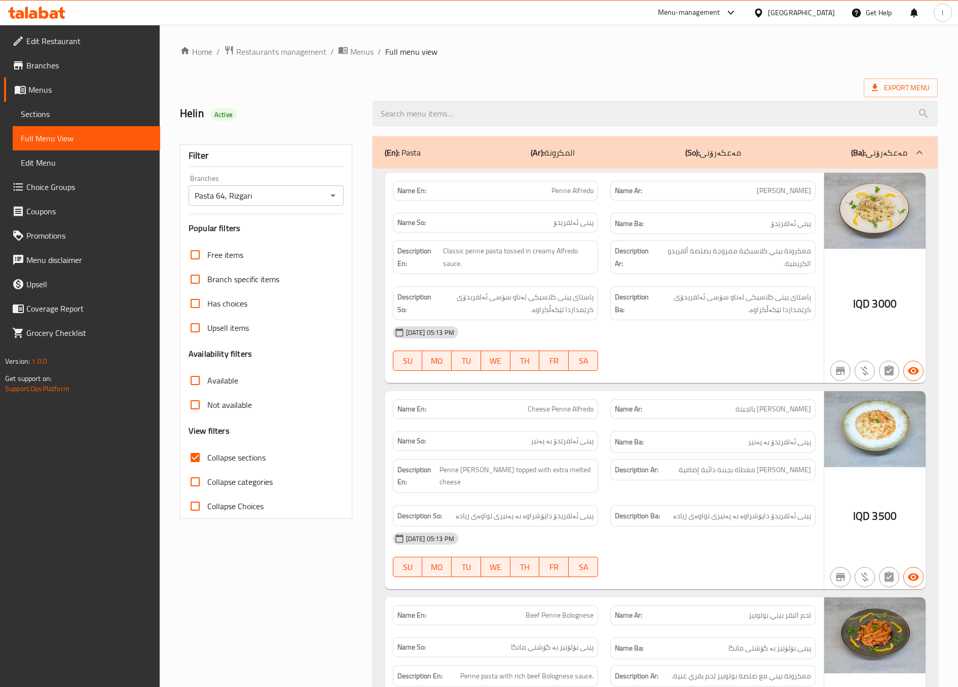
click at [682, 362] on div "08-09-2025 05:13 PM SU MO TU WE TH FR SA" at bounding box center [604, 348] width 435 height 57
click at [654, 373] on div at bounding box center [712, 371] width 217 height 12
click at [641, 362] on div "08-09-2025 05:13 PM SU MO TU WE TH FR SA" at bounding box center [604, 348] width 435 height 57
click at [692, 340] on div "08-09-2025 05:13 PM" at bounding box center [604, 332] width 435 height 24
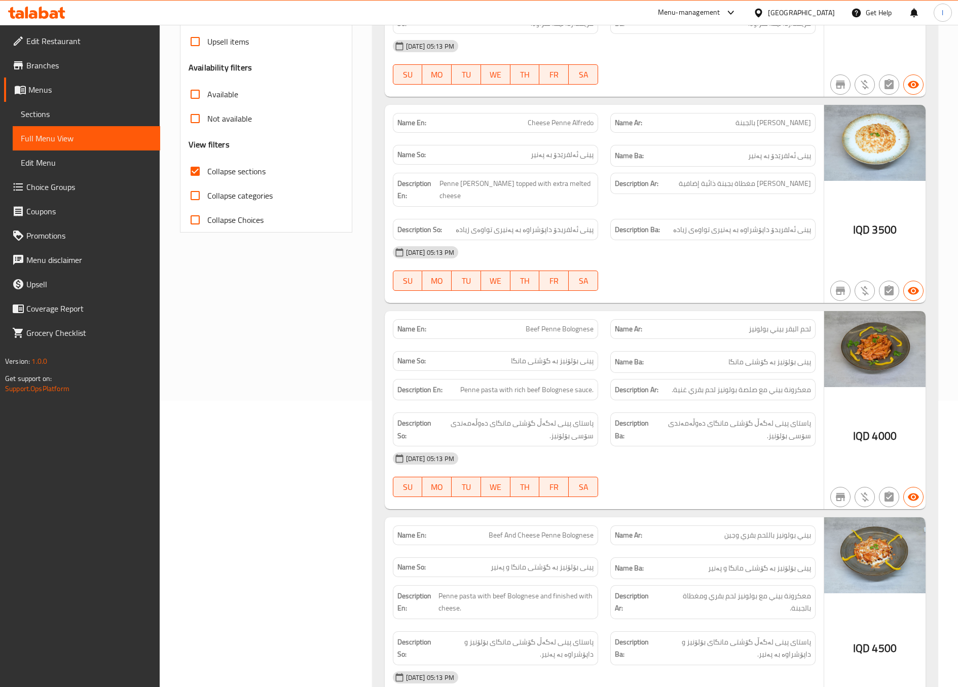
scroll to position [253, 0]
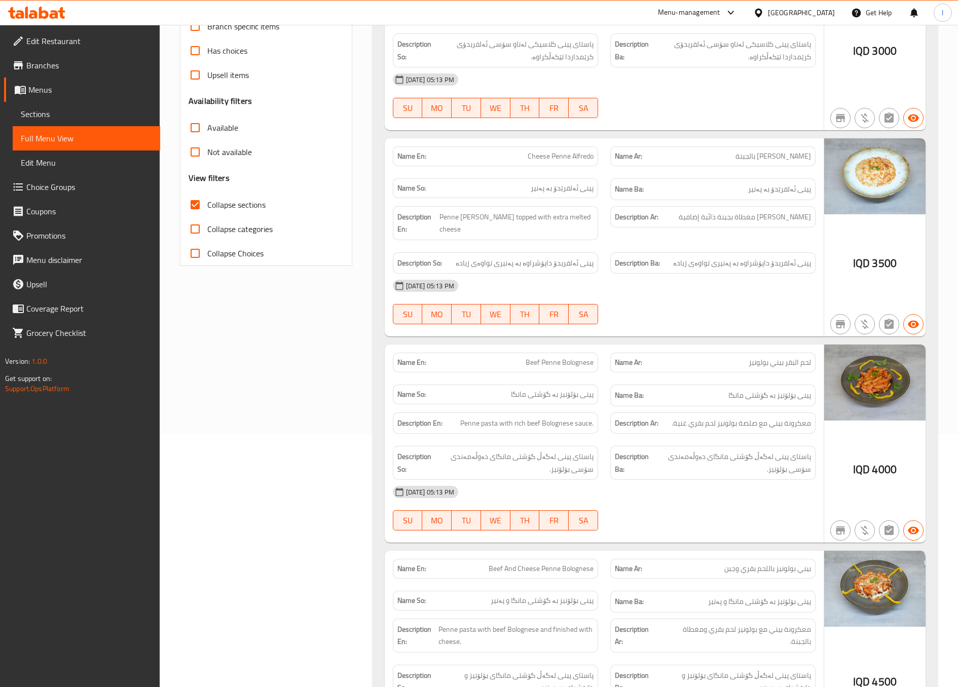
click at [575, 357] on span "Beef Penne Bolognese" at bounding box center [560, 362] width 68 height 11
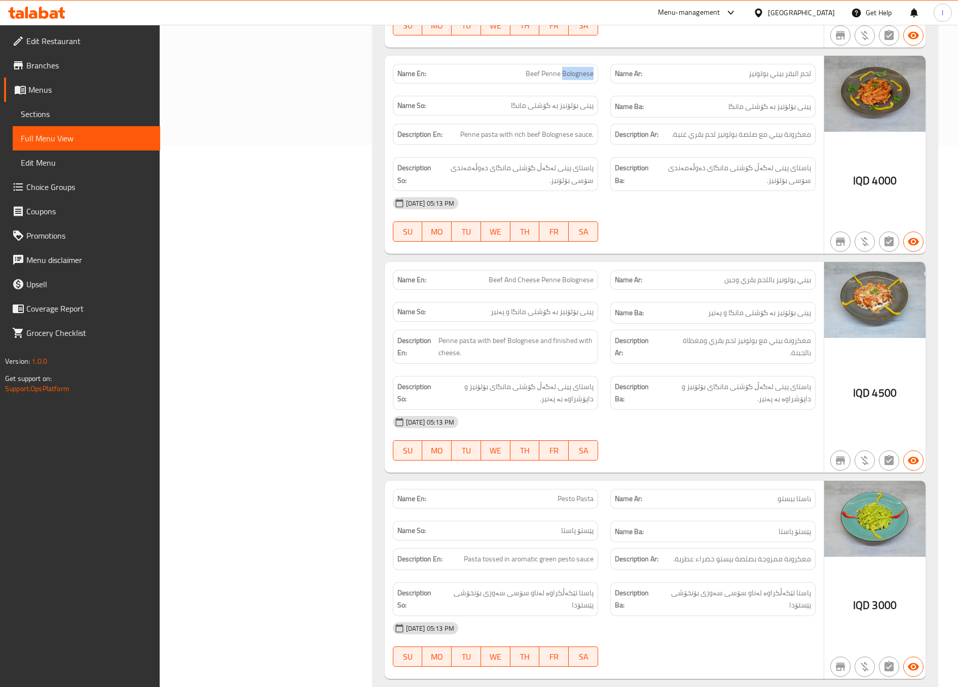
scroll to position [548, 0]
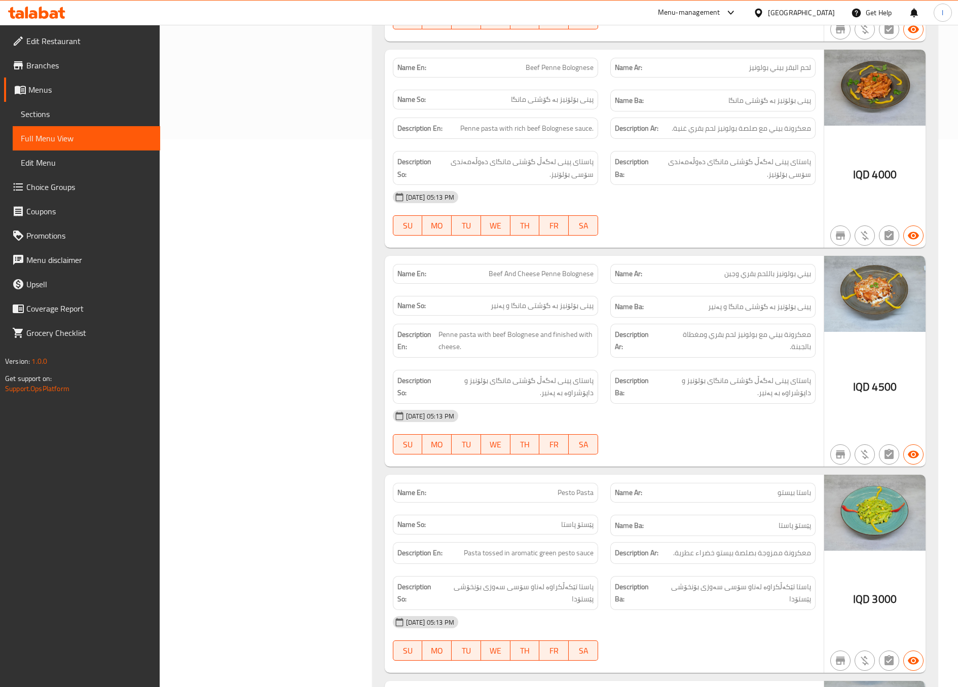
click at [356, 133] on div "Filter Branches Pasta 64, Rizgari Branches Popular filters Free items Branch sp…" at bounding box center [270, 362] width 193 height 1561
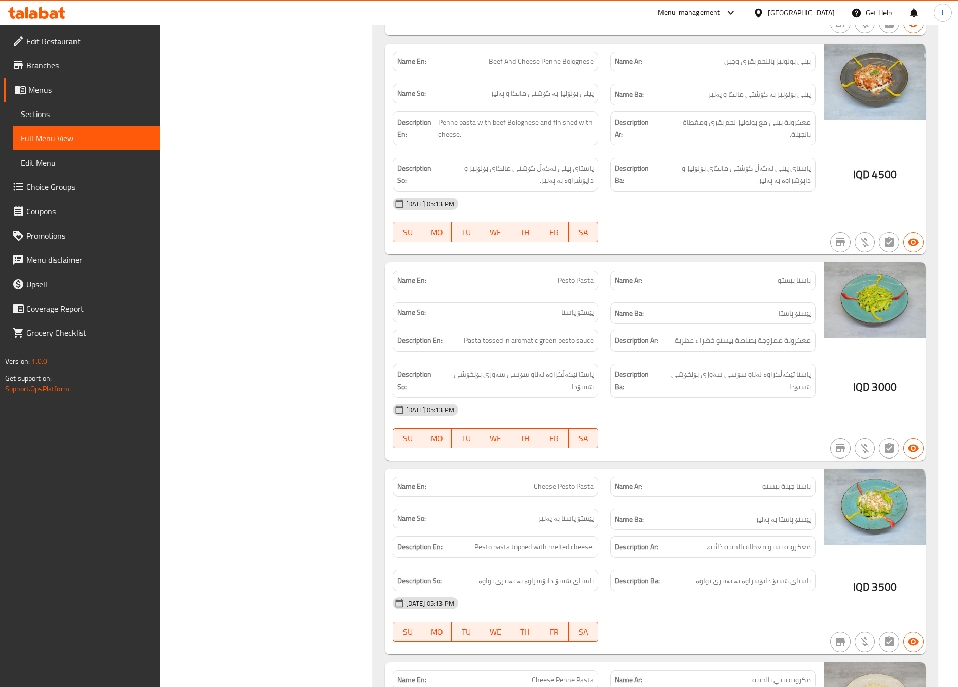
scroll to position [770, 0]
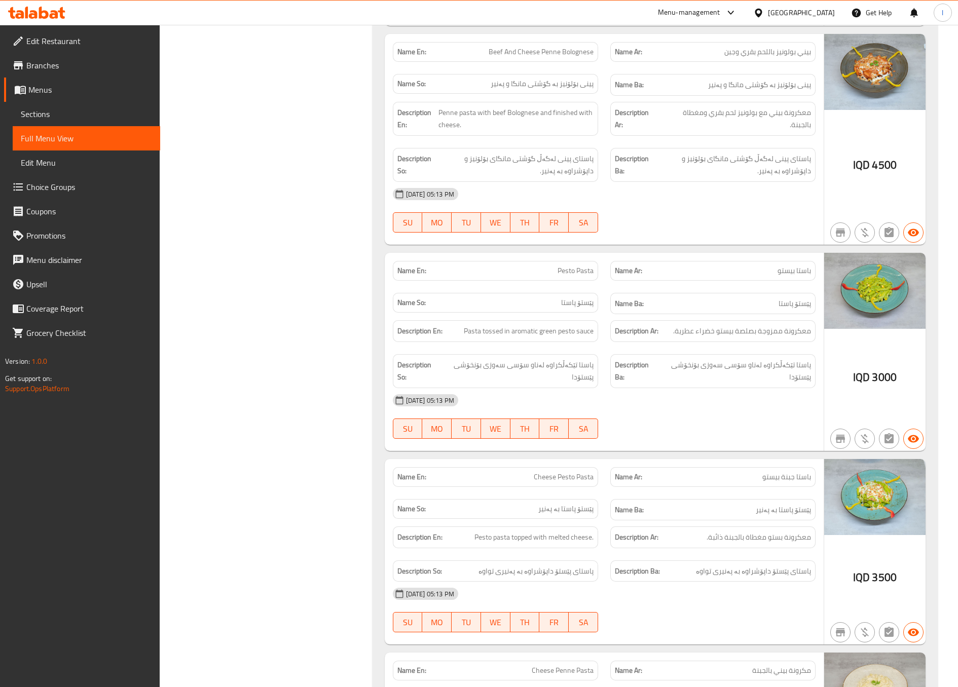
drag, startPoint x: 358, startPoint y: 96, endPoint x: 352, endPoint y: 92, distance: 7.3
click at [352, 92] on div "Filter Branches Pasta 64, Rizgari Branches Popular filters Free items Branch sp…" at bounding box center [270, 140] width 193 height 1561
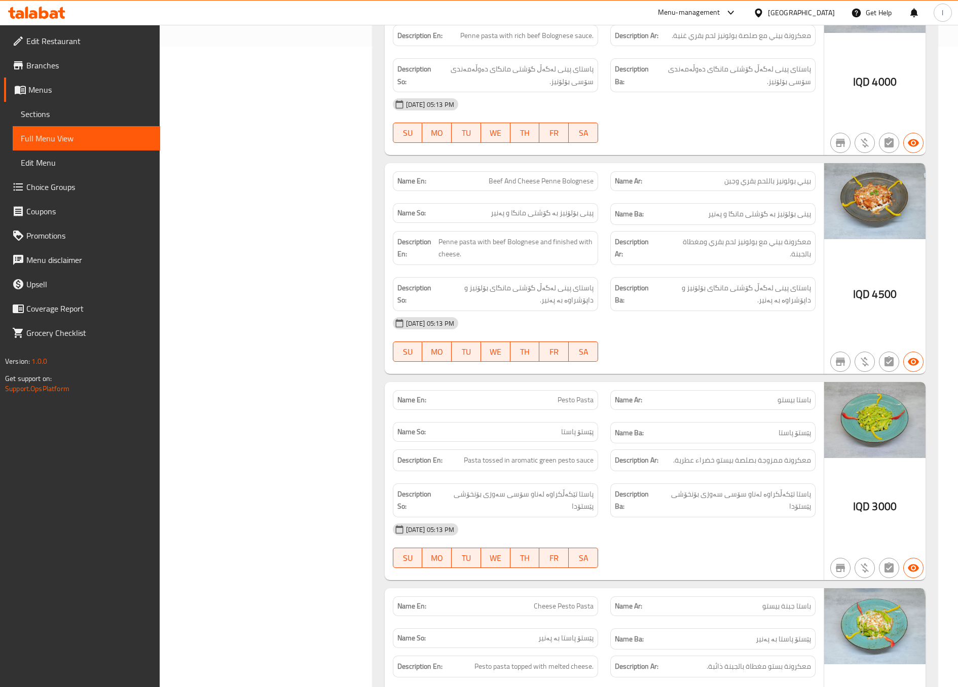
scroll to position [648, 0]
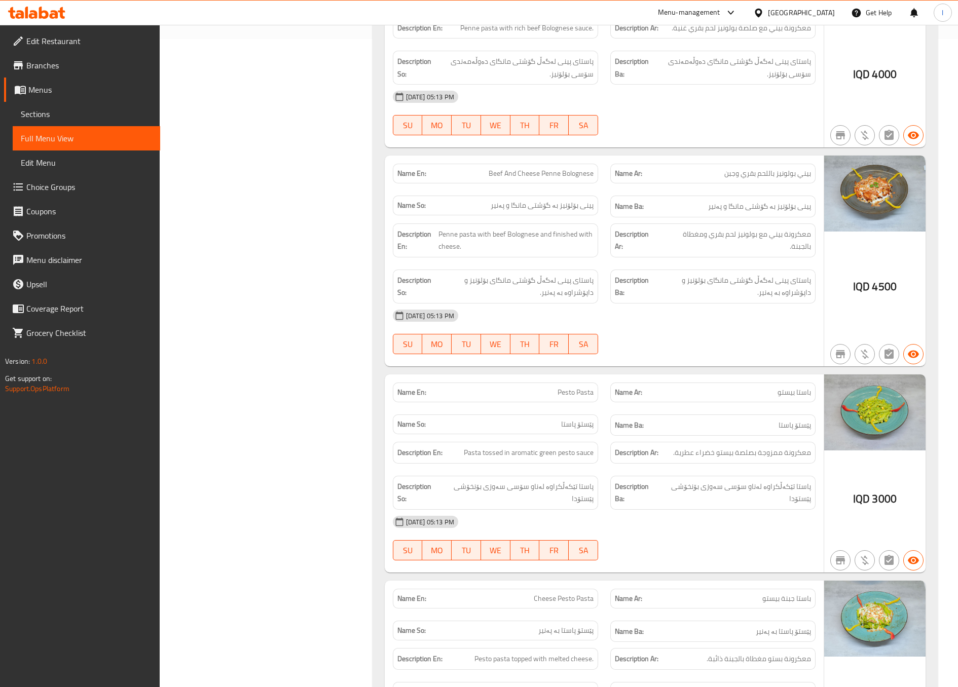
click at [274, 330] on div "Filter Branches Pasta 64, Rizgari Branches Popular filters Free items Branch sp…" at bounding box center [270, 262] width 193 height 1561
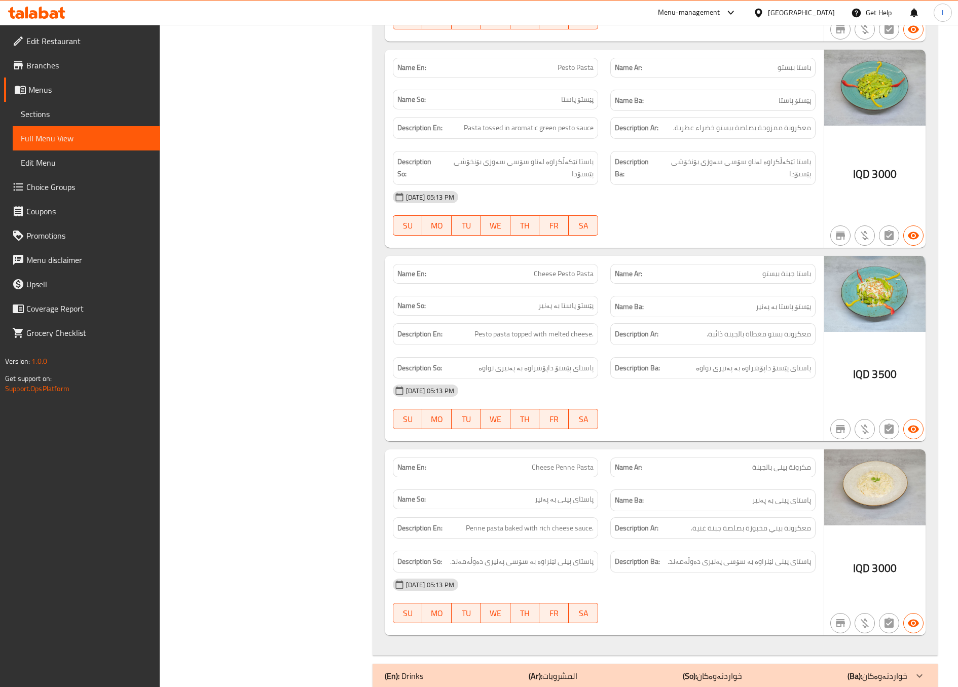
scroll to position [1020, 0]
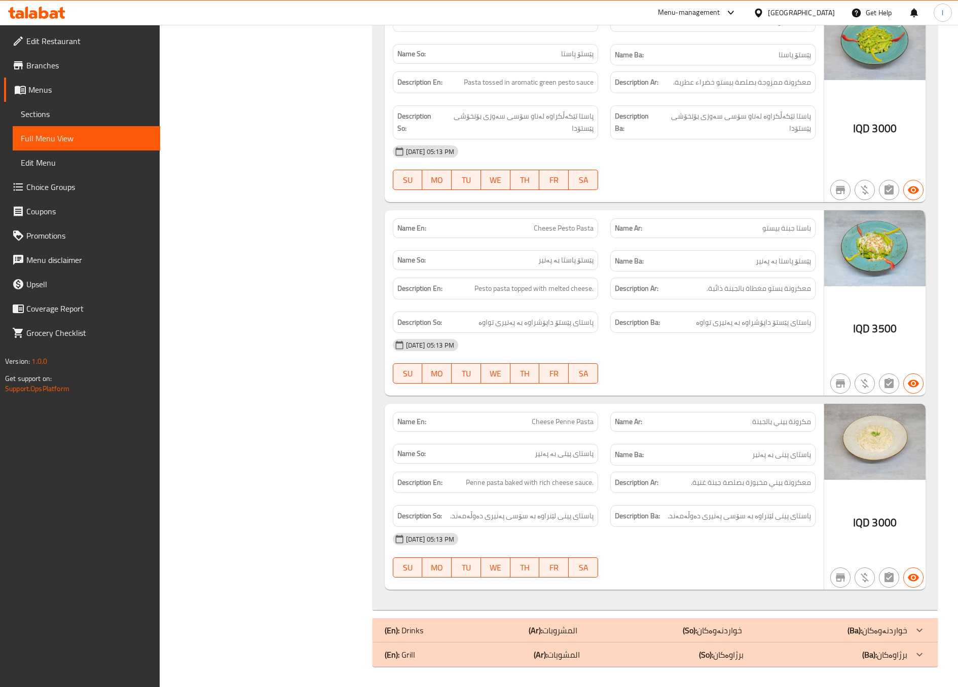
click at [669, 341] on div "08-09-2025 05:13 PM" at bounding box center [604, 345] width 435 height 24
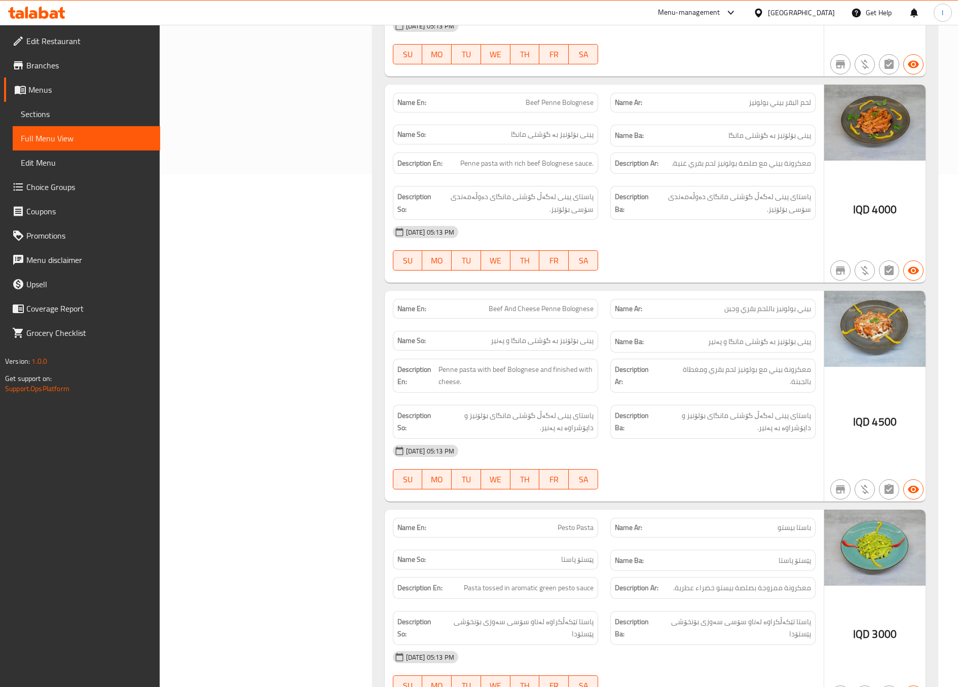
scroll to position [0, 0]
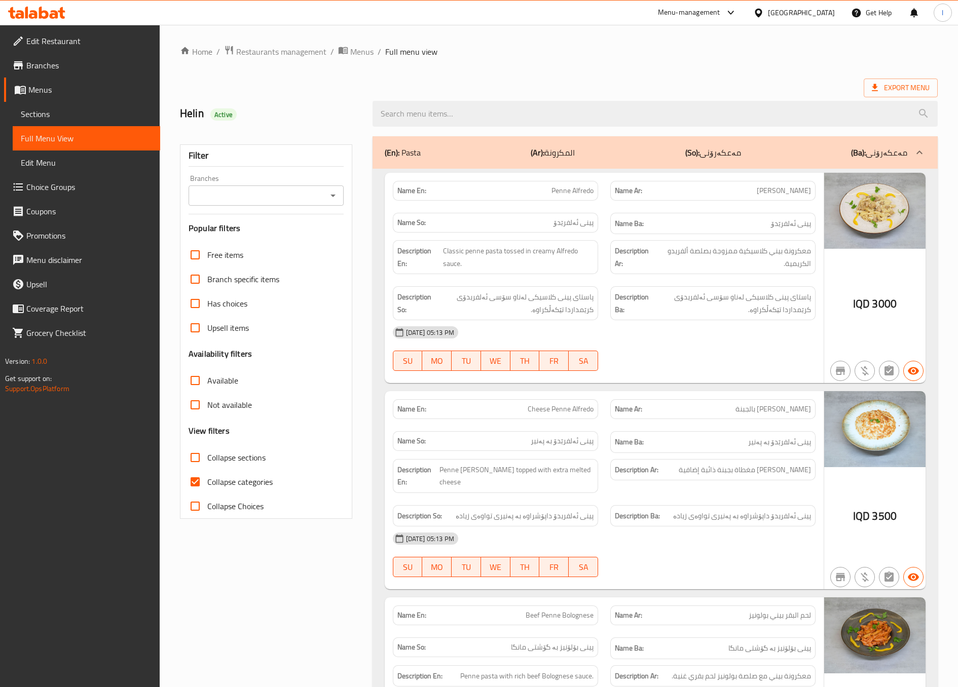
click at [70, 116] on span "Sections" at bounding box center [86, 114] width 131 height 12
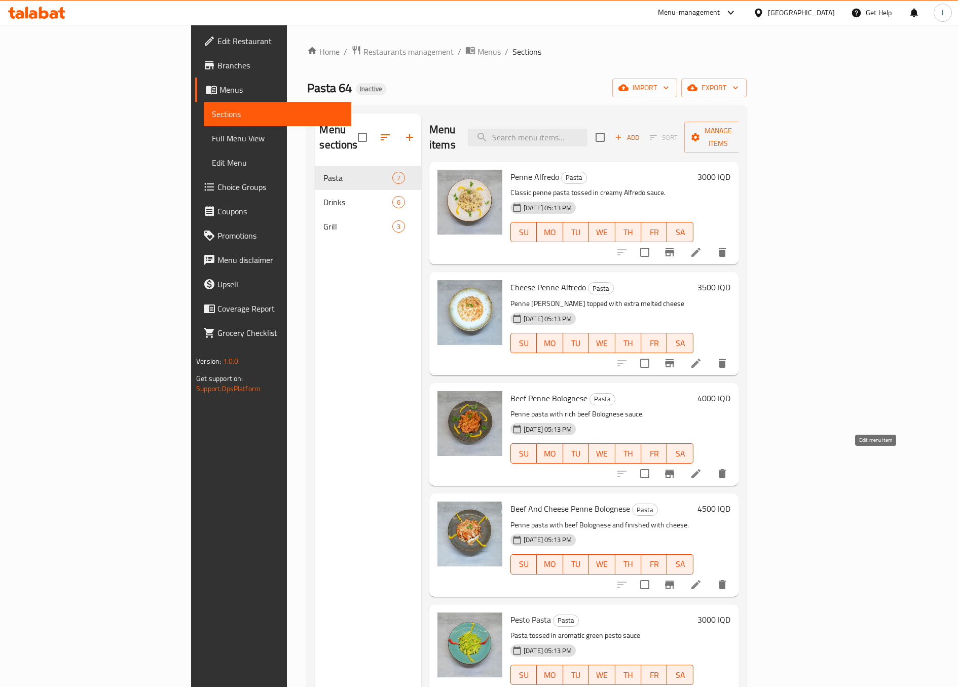
click at [702, 468] on icon at bounding box center [696, 474] width 12 height 12
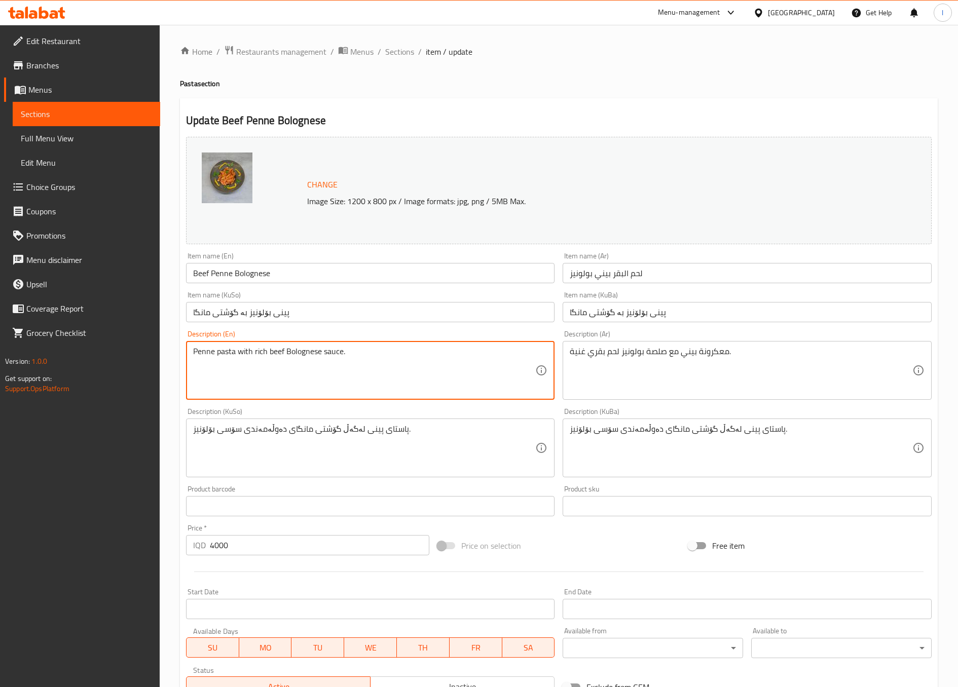
click at [260, 349] on textarea "Penne pasta with rich beef Bolognese sauce." at bounding box center [364, 371] width 342 height 48
type textarea "Penne pasta with beef Bolognese sauce."
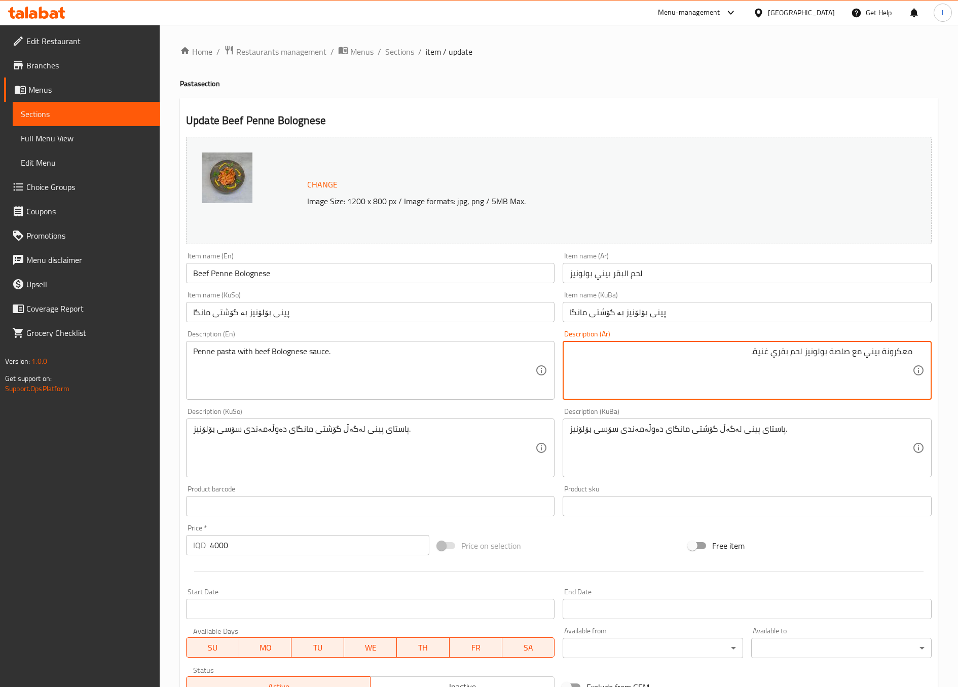
click at [763, 352] on textarea "معكرونة بيني مع صلصة بولونيز لحم بقري غنية." at bounding box center [741, 371] width 342 height 48
type textarea "معكرونة بيني مع صلصة بولونيز لحم بقري."
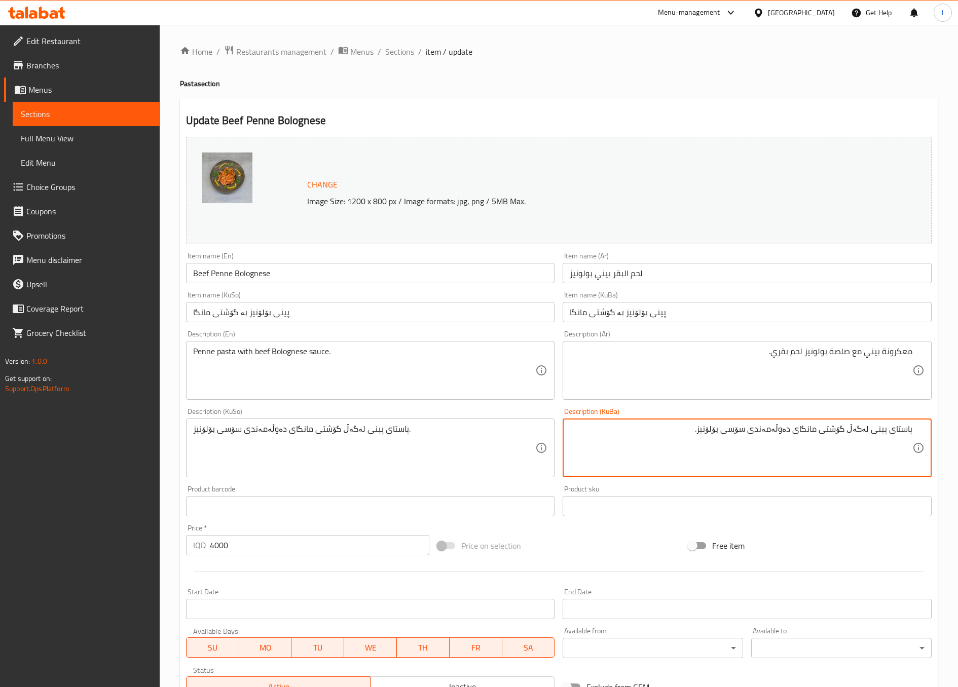
click at [793, 426] on textarea "پاستای پینی لەگەڵ گۆشتی مانگای دەوڵەمەندی سۆسی بۆلۆنیز." at bounding box center [741, 448] width 342 height 48
click at [673, 432] on textarea "پاستای پینی لەگەڵ گۆشتی مانگای سۆسی بۆلۆنیز." at bounding box center [741, 448] width 342 height 48
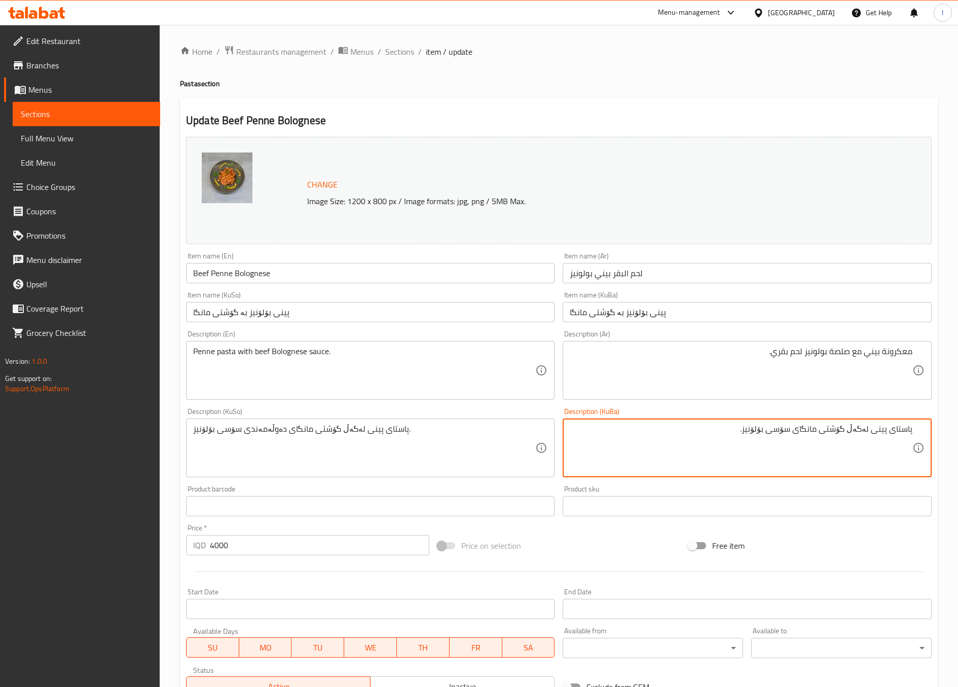
click at [700, 448] on textarea "پاستای پینی لەگەڵ گۆشتی مانگای سۆسی بۆلۆنیز." at bounding box center [741, 448] width 342 height 48
click at [782, 435] on textarea "پاستای پینی لەگەڵ گۆشتی مانگای سۆسی بۆلۆنیز." at bounding box center [741, 448] width 342 height 48
click at [787, 429] on textarea "پاستای پینی لەگەڵ گۆشتی مانگای سۆسی بۆلۆنیز." at bounding box center [741, 448] width 342 height 48
click at [847, 432] on textarea "پاستای پینی لەگەڵ گۆشتی مانگای بۆلۆنیز." at bounding box center [741, 448] width 342 height 48
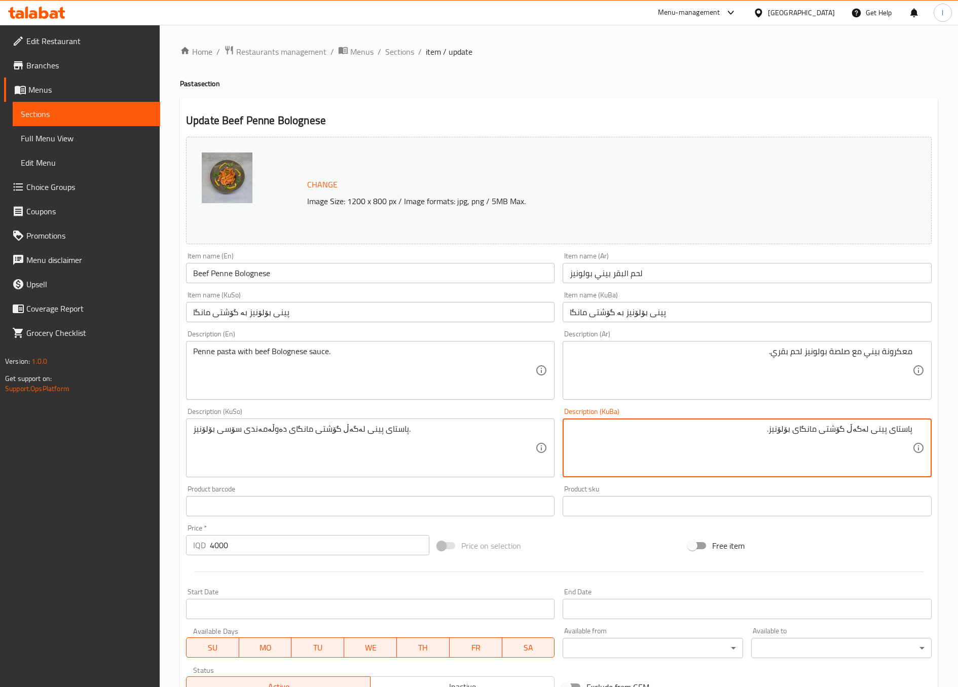
paste textarea "سۆسی"
click at [777, 436] on textarea "پاستای پینی لەگەڵ سۆسی گۆشتی مانگای بۆلۆنیز." at bounding box center [741, 448] width 342 height 48
type textarea "پاستای پینی لەگەڵ سۆسی گۆشتی مانگای بۆلۆنیز."
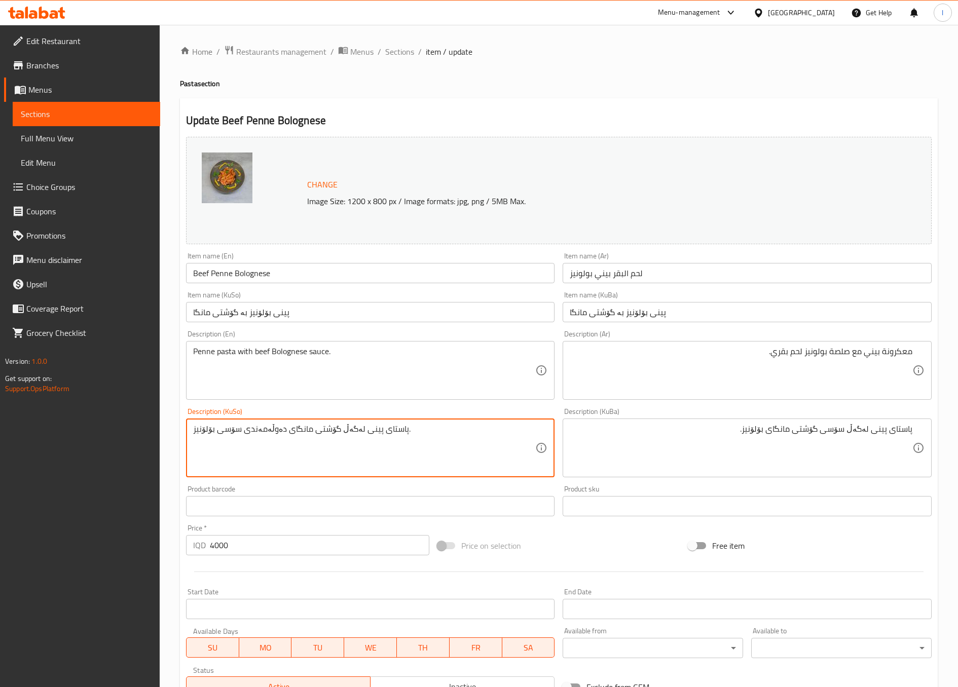
click at [510, 444] on textarea "پاستای پینی لەگەڵ گۆشتی مانگای دەوڵەمەندی سۆسی بۆلۆنیز." at bounding box center [364, 448] width 342 height 48
paste textarea "سۆسی گۆشتی مانگا"
type textarea "پاستای پینی لەگەڵ سۆسی گۆشتی مانگای بۆلۆنیز."
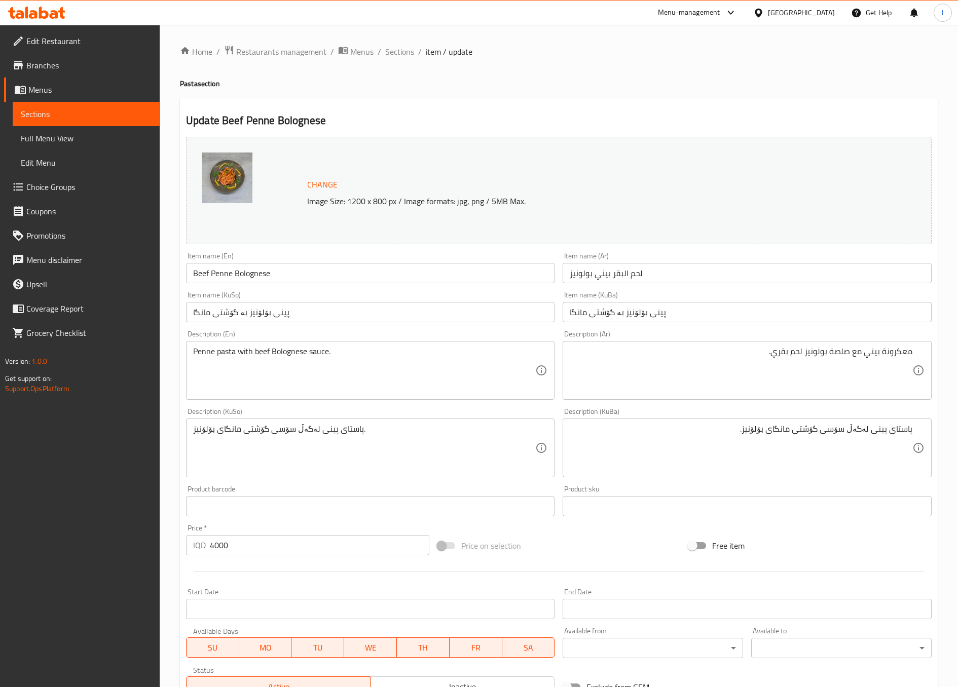
click at [556, 407] on div "Description (KuSo) پاستای پینی لەگەڵ سۆسی گۆشتی مانگای بۆلۆنیز. Description (Ku…" at bounding box center [370, 443] width 377 height 78
click at [563, 404] on div "Description (KuBa) پاستای پینی لەگەڵ سۆسی گۆشتی مانگای بۆلۆنیز. Description (Ku…" at bounding box center [747, 443] width 377 height 78
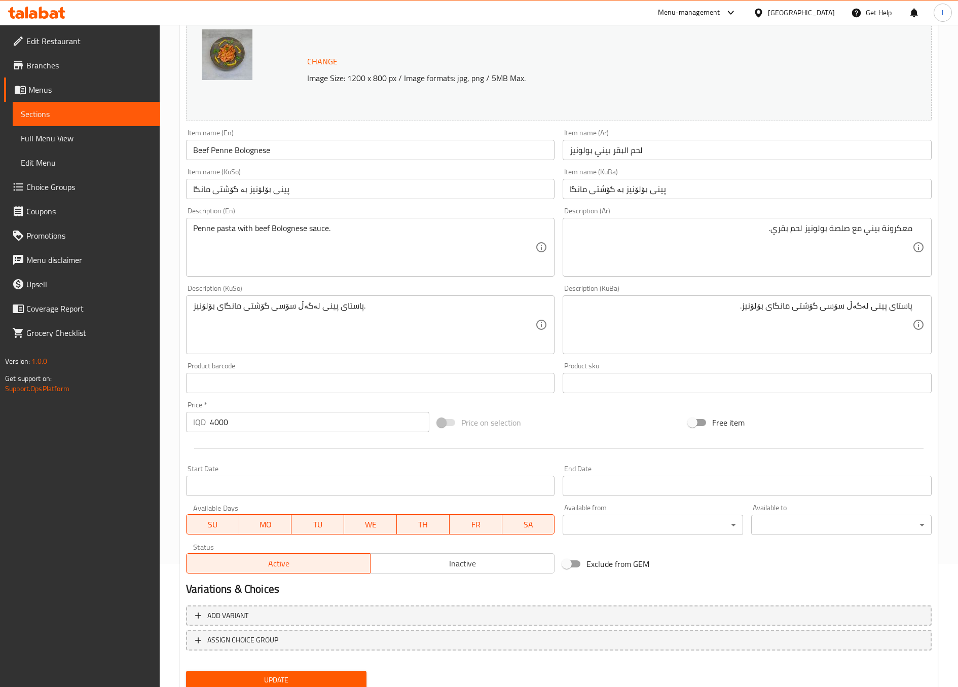
scroll to position [160, 0]
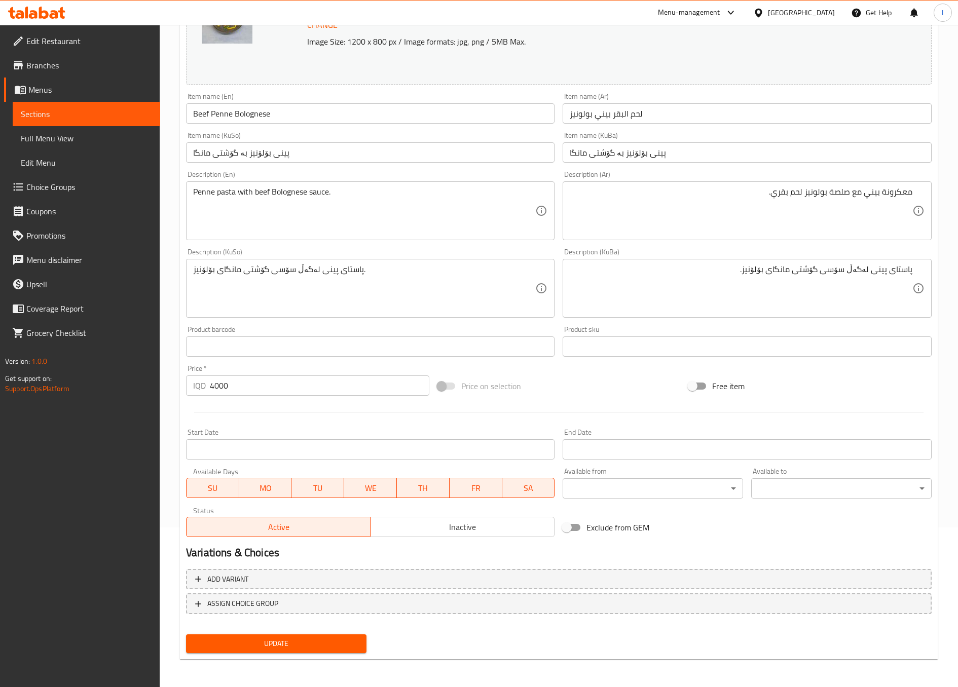
click at [260, 642] on span "Update" at bounding box center [276, 644] width 164 height 13
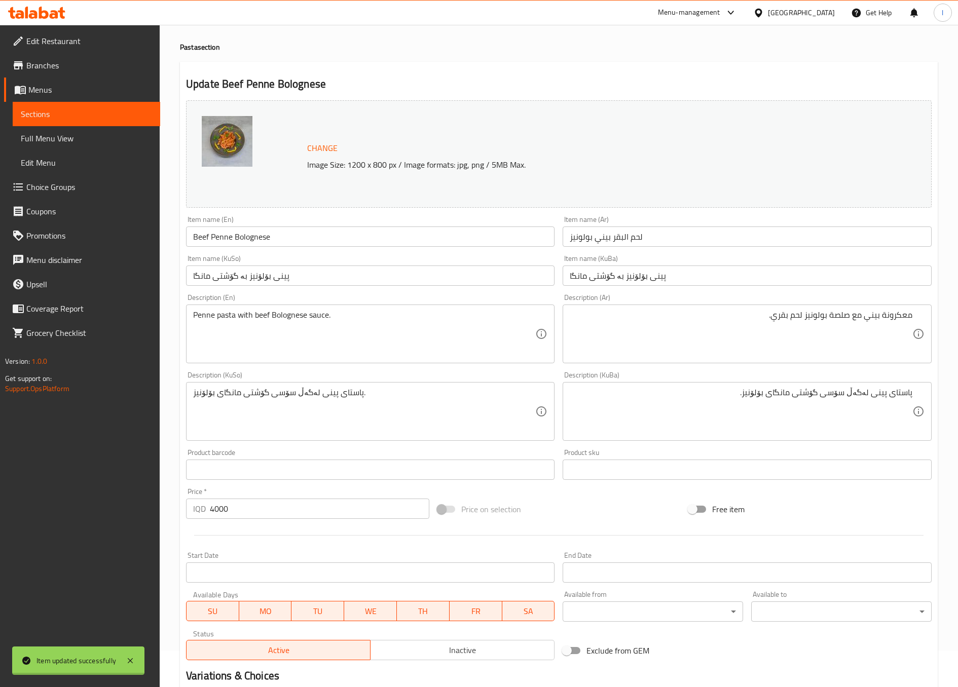
scroll to position [0, 0]
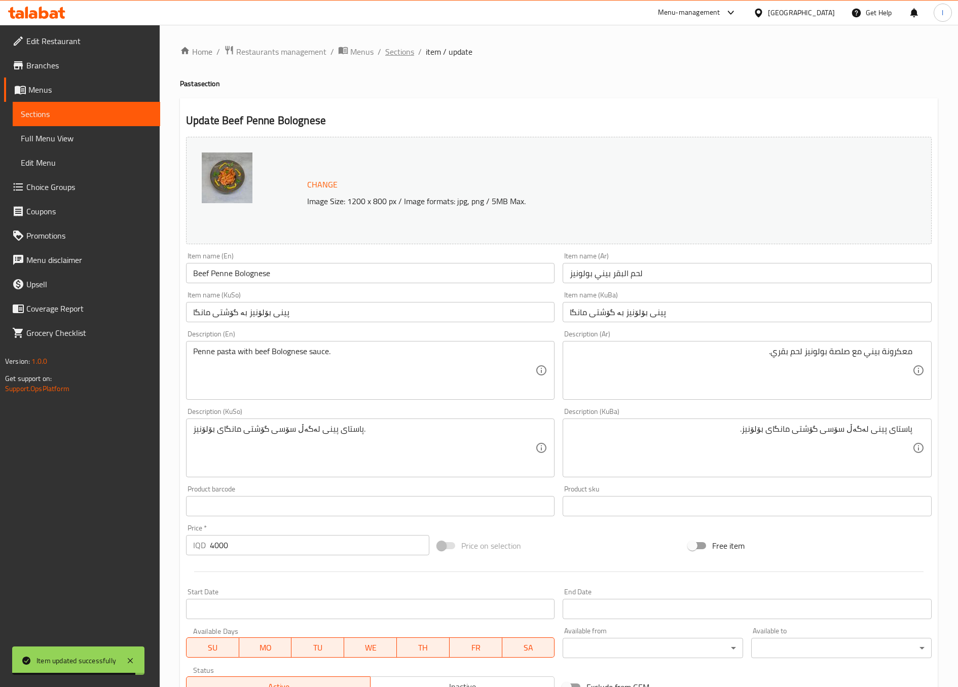
click at [391, 46] on span "Sections" at bounding box center [399, 52] width 29 height 12
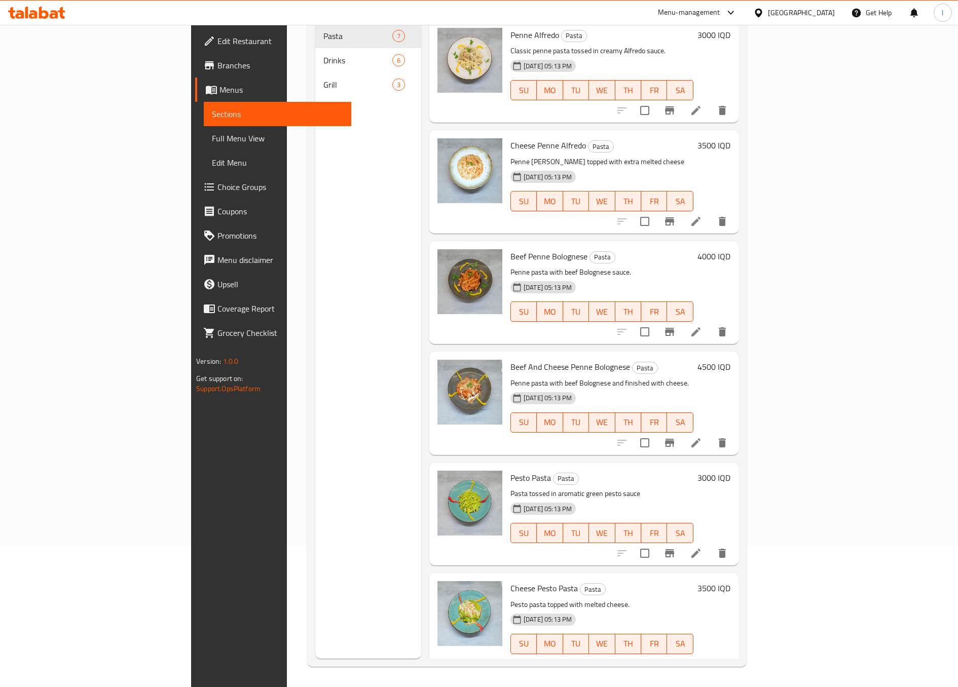
scroll to position [113, 0]
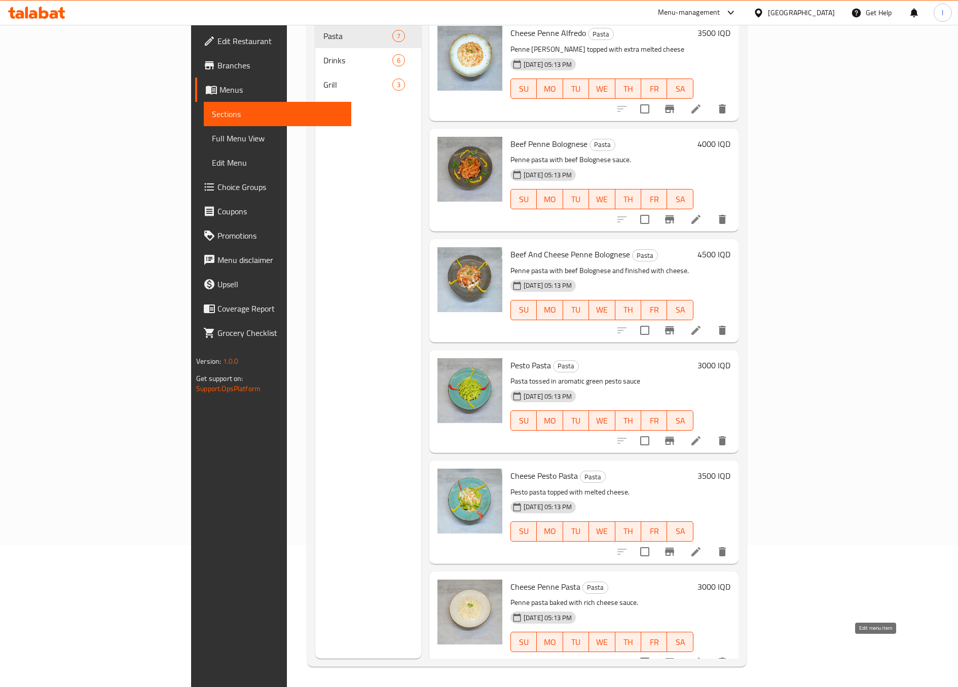
click at [702, 656] on icon at bounding box center [696, 662] width 12 height 12
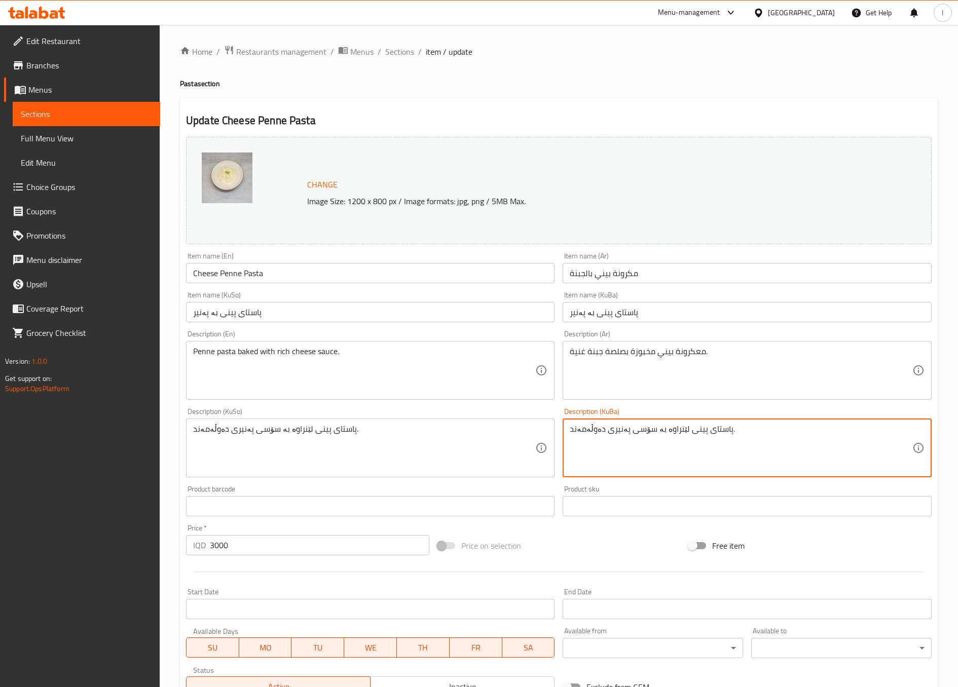
click at [581, 429] on textarea "پاستای پینی لێنراوە بە سۆسی پەنیری دەوڵەمەند." at bounding box center [741, 448] width 342 height 48
click at [654, 453] on textarea "پاستای پینی لێنراوە بە سۆسی پەنیر." at bounding box center [741, 448] width 342 height 48
type textarea "پاستای پینی لێنراوە بە سۆسی پەنیر."
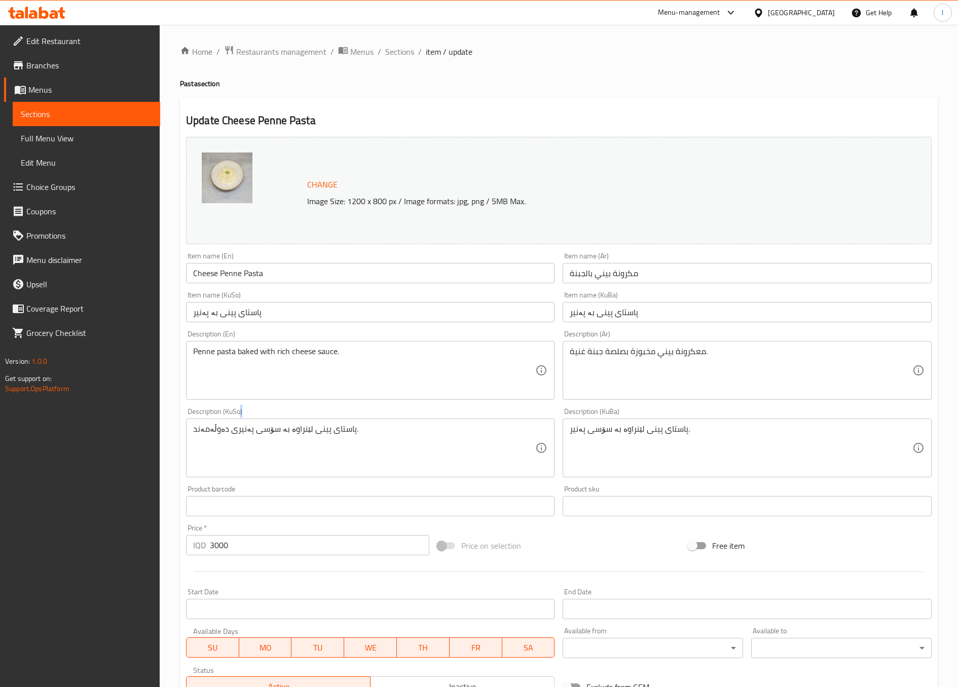
click at [356, 423] on div "پاستای پینی لێنراوە بە سۆسی پەنیری دەوڵەمەند. Description (KuSo)" at bounding box center [370, 448] width 368 height 59
paste textarea "پاستای پینی لێنراوە بە سۆسی پەنیر."
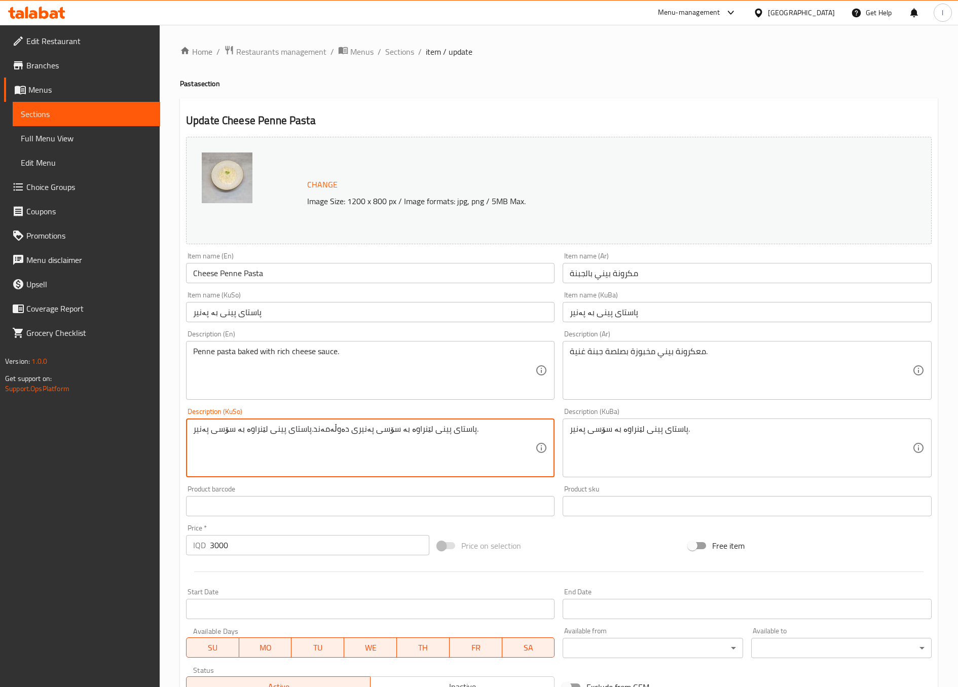
click at [350, 446] on textarea "پاستای پینی لێنراوە بە سۆسی پەنیری دەوڵەمەند.پاستای پینی لێنراوە بە سۆسی پەنیر." at bounding box center [364, 448] width 342 height 48
paste textarea
type textarea "پاستای پینی لێنراوە بە سۆسی پەنیر."
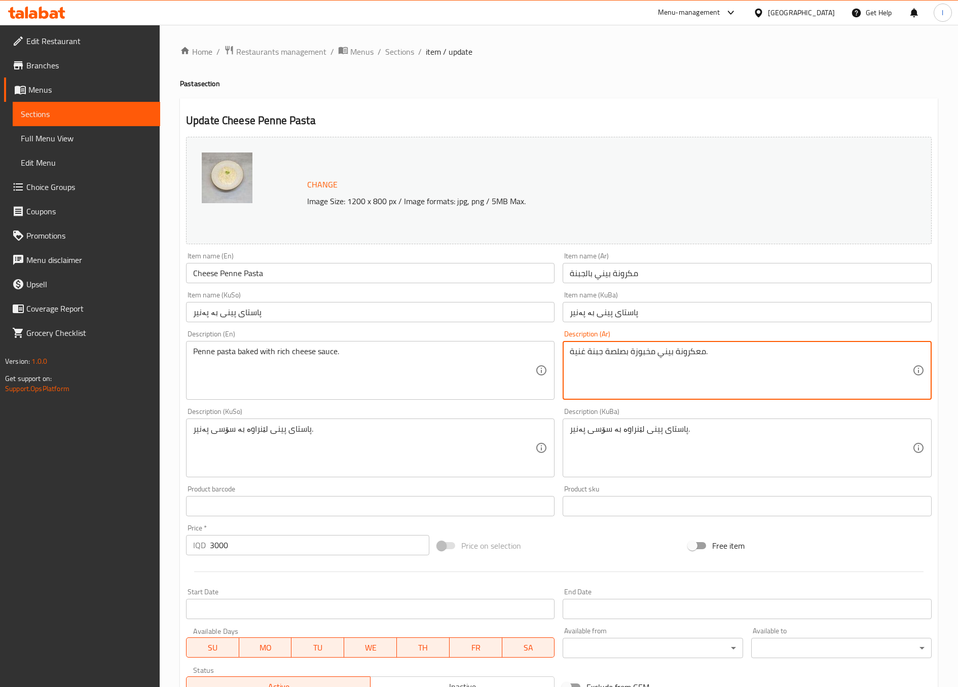
click at [573, 357] on textarea "معكرونة بيني مخبوزة بصلصة جبنة غنية." at bounding box center [741, 371] width 342 height 48
type textarea "معكرونة بيني مخبوزة بصلصة جبنة."
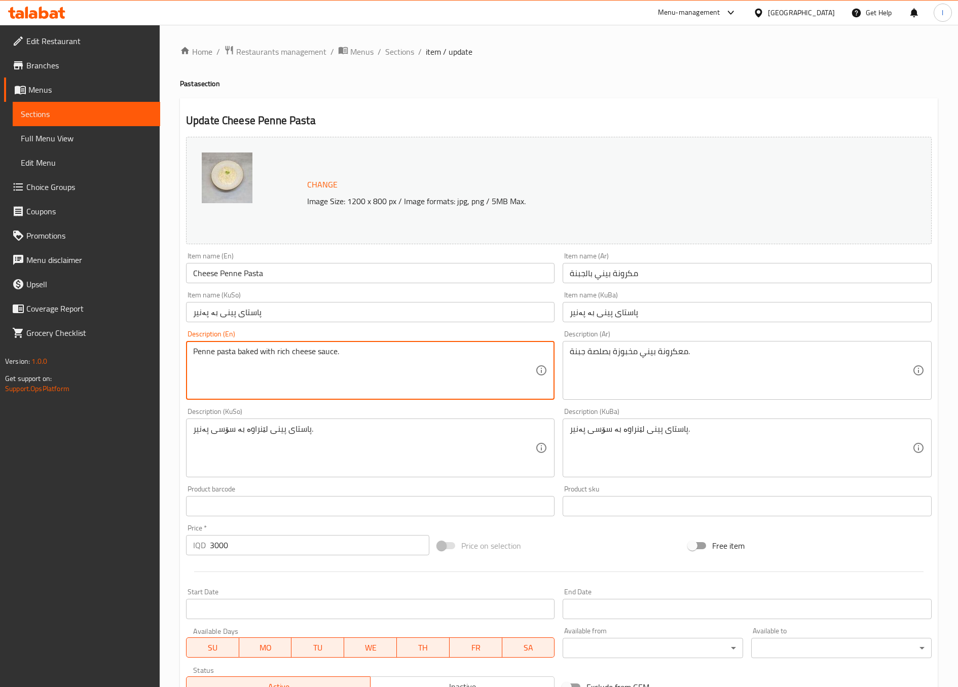
click at [278, 350] on textarea "Penne pasta baked with rich cheese sauce." at bounding box center [364, 371] width 342 height 48
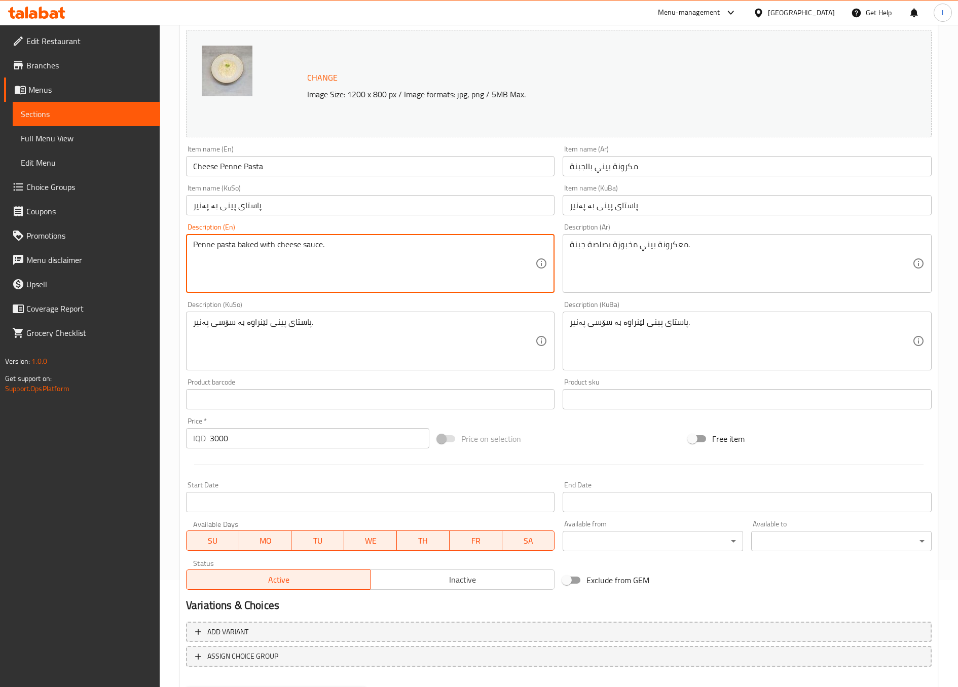
scroll to position [160, 0]
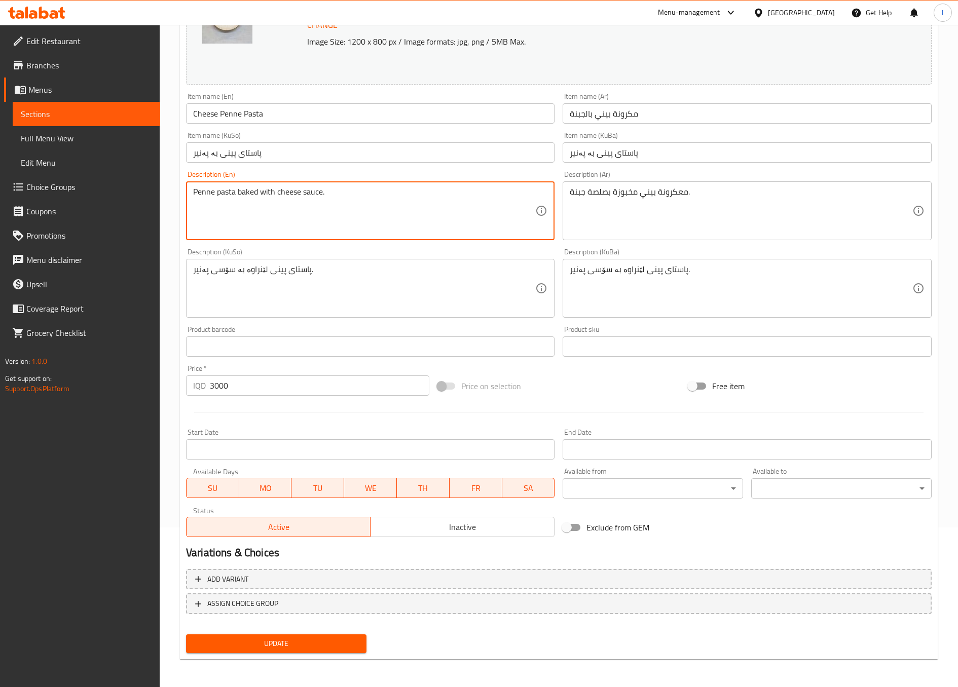
type textarea "Penne pasta baked with cheese sauce."
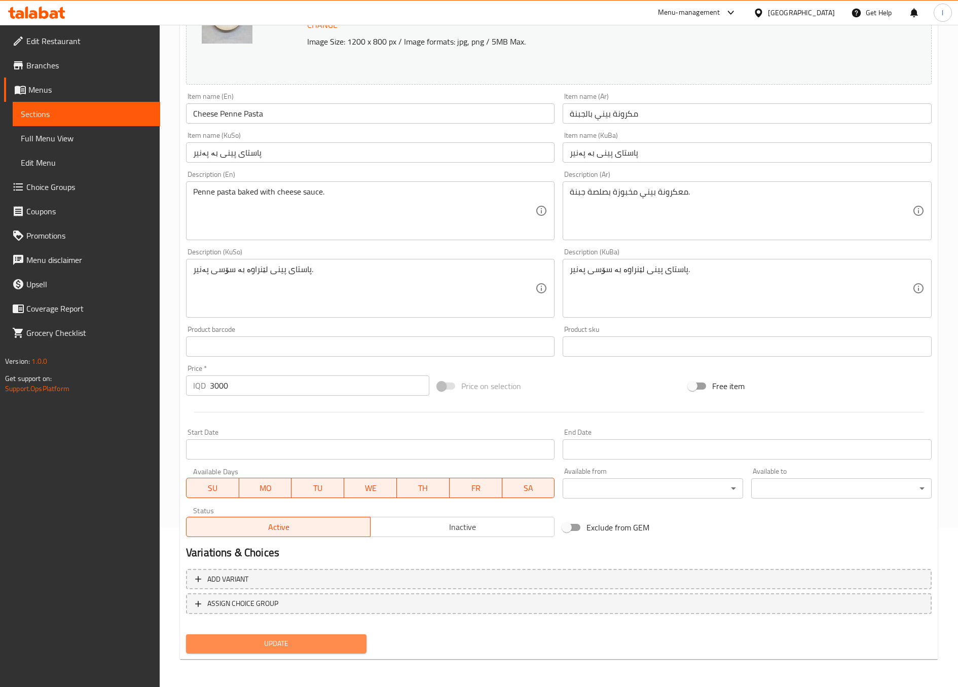
click at [333, 645] on span "Update" at bounding box center [276, 644] width 164 height 13
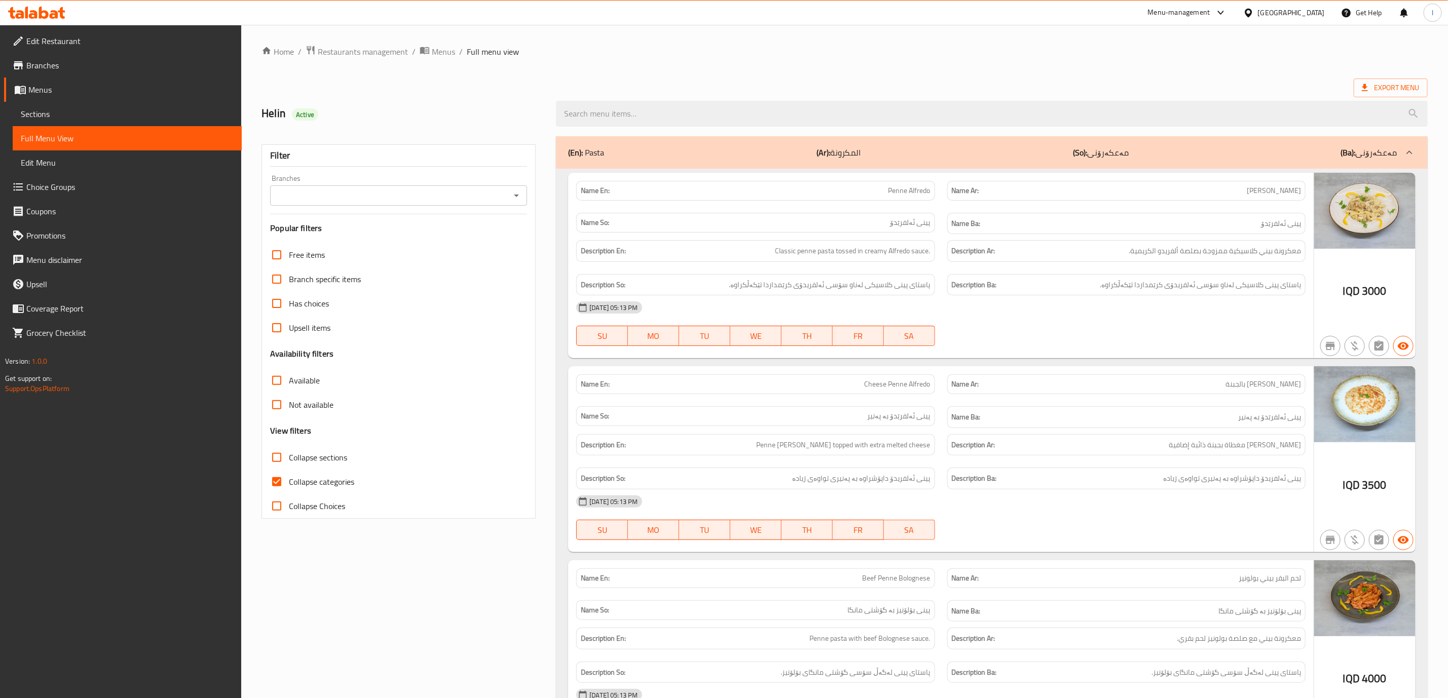
click at [496, 199] on input "Branches" at bounding box center [390, 196] width 234 height 14
click at [510, 195] on icon "Close" at bounding box center [516, 196] width 12 height 12
click at [510, 195] on icon "Open" at bounding box center [516, 196] width 12 height 12
click at [469, 234] on li "Pasta 64, Rizgari" at bounding box center [399, 240] width 256 height 18
type input "Pasta 64, Rizgari"
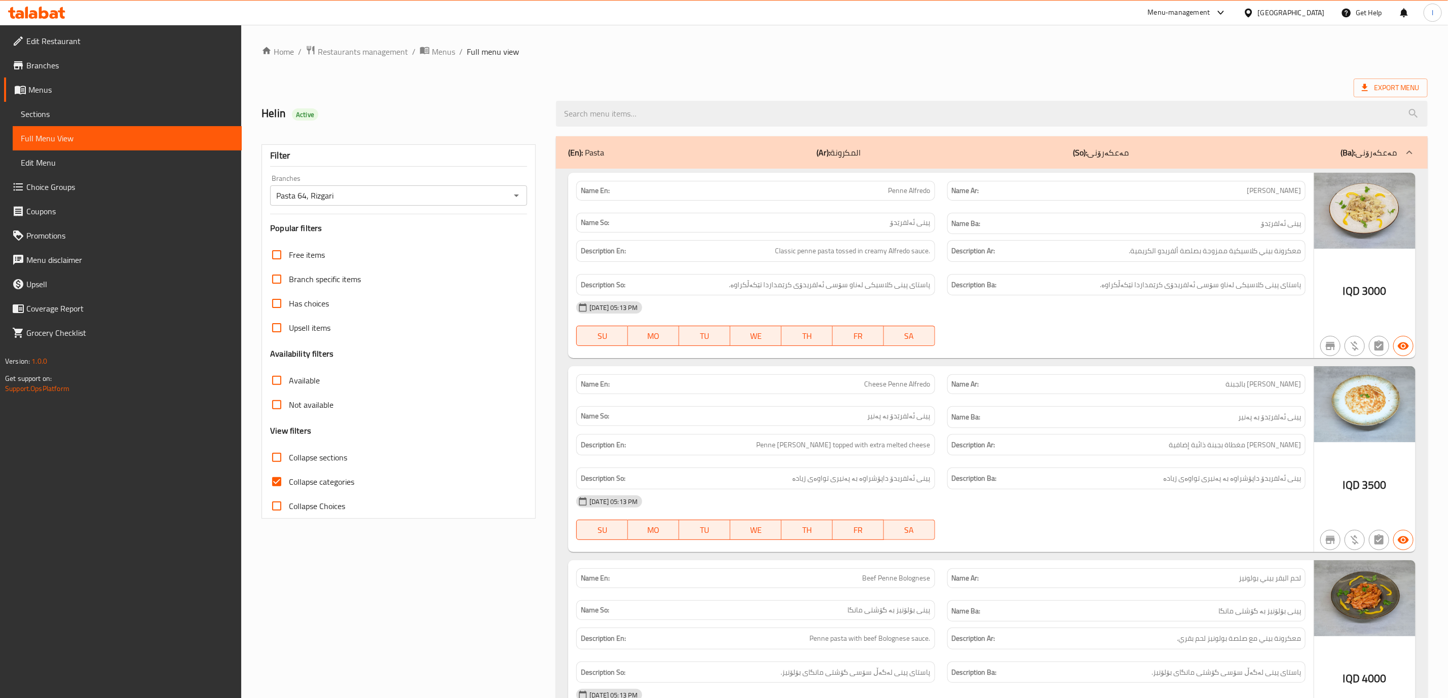
click at [317, 487] on span "Collapse categories" at bounding box center [321, 482] width 65 height 12
click at [289, 487] on input "Collapse categories" at bounding box center [277, 482] width 24 height 24
checkbox input "false"
click at [969, 303] on div "08-09-2025 05:13 PM" at bounding box center [940, 307] width 741 height 24
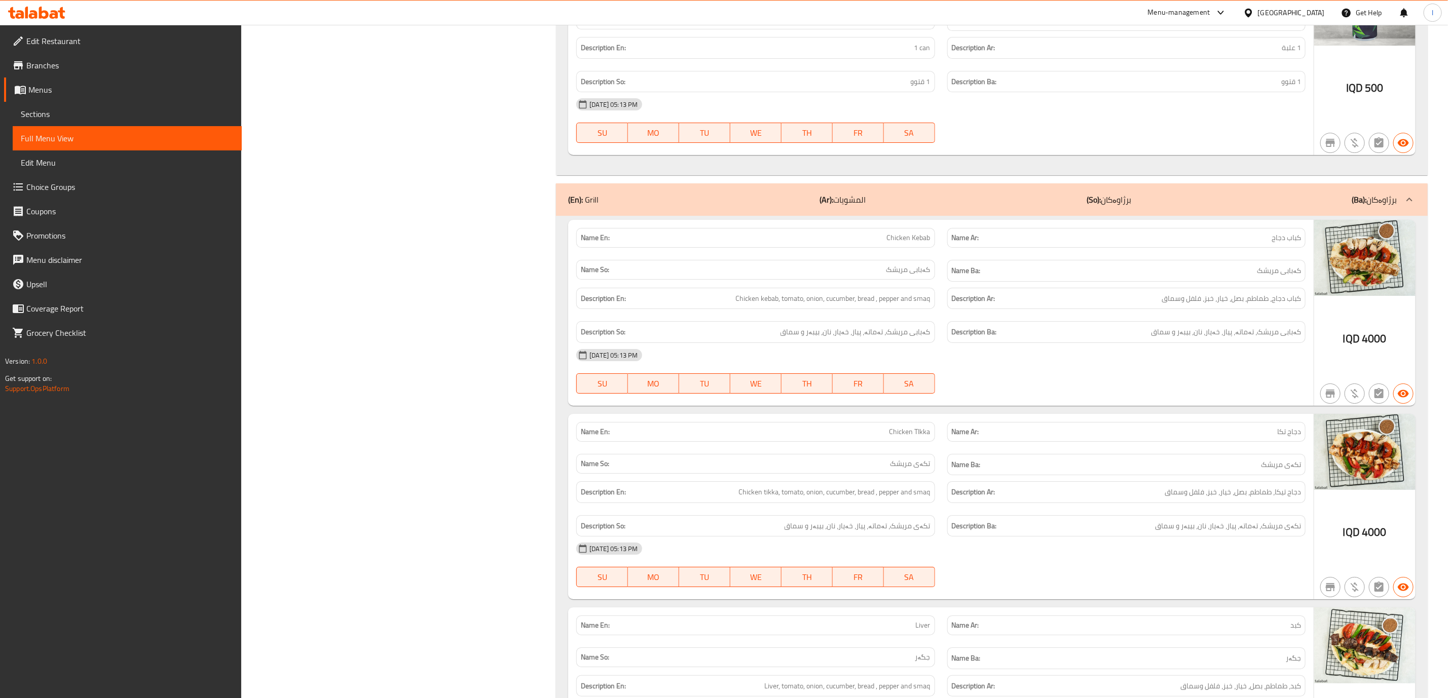
scroll to position [2752, 0]
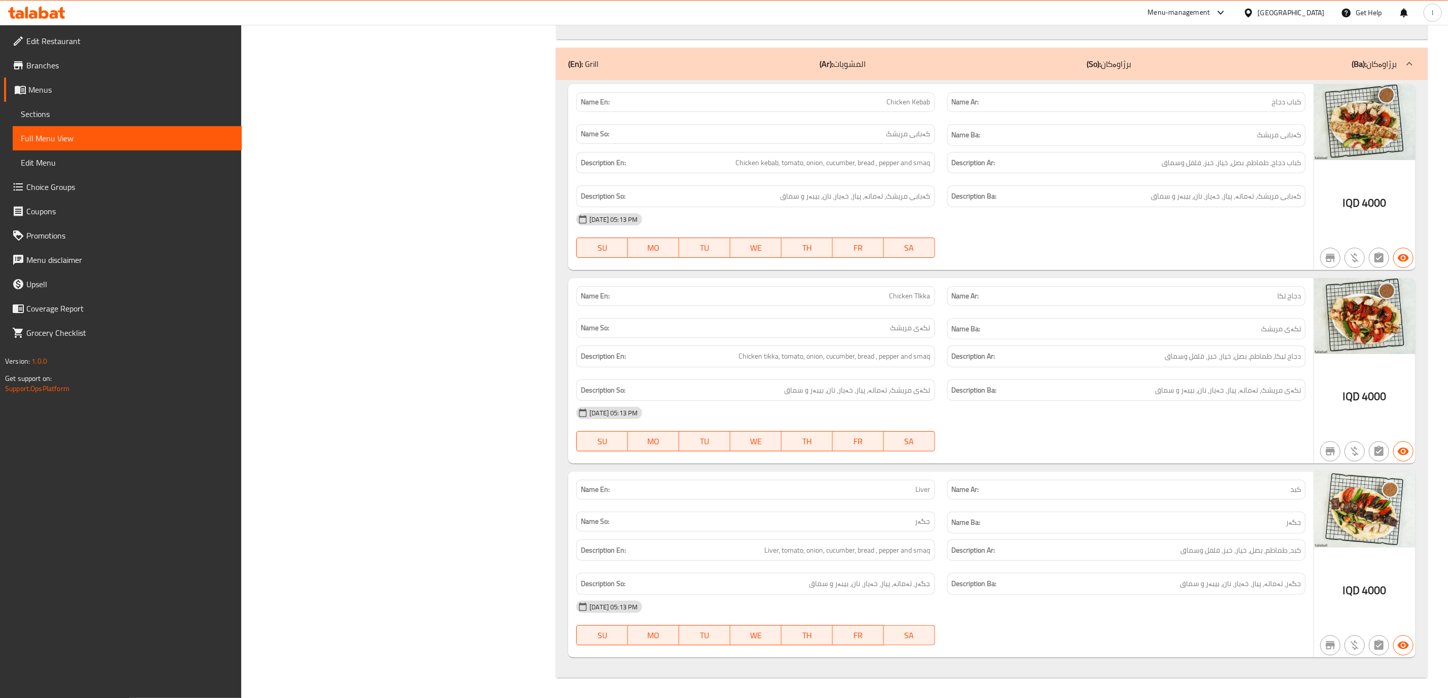
click at [46, 111] on span "Sections" at bounding box center [127, 114] width 213 height 12
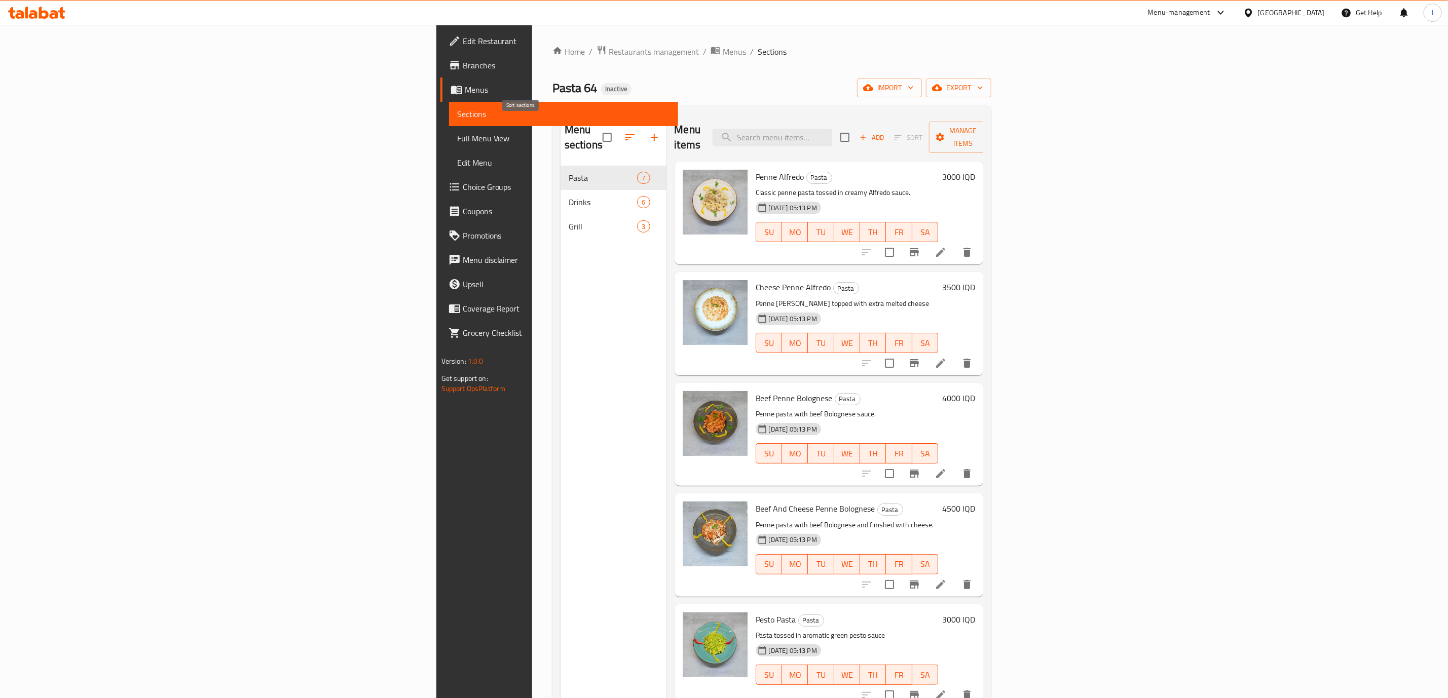
click at [624, 131] on icon "button" at bounding box center [630, 137] width 12 height 12
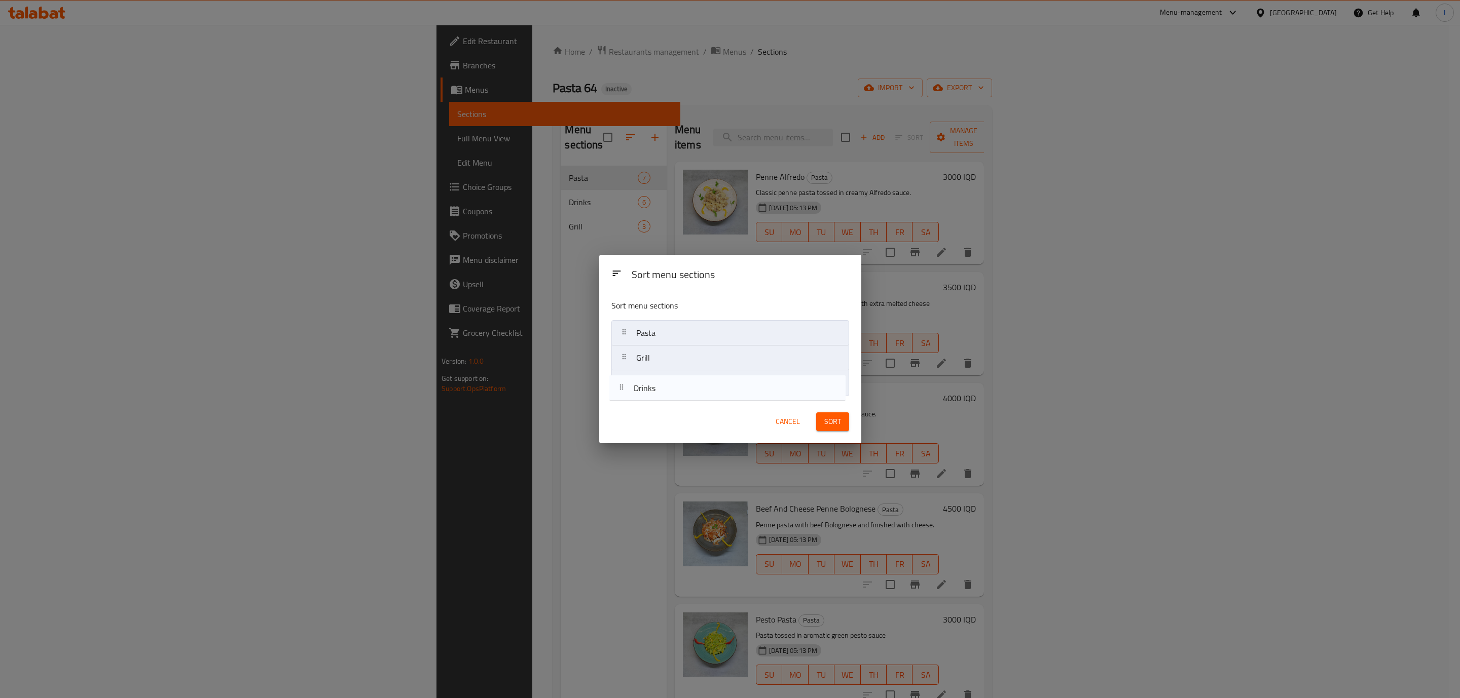
drag, startPoint x: 651, startPoint y: 357, endPoint x: 647, endPoint y: 398, distance: 41.3
click at [647, 398] on div "Sort menu sections Pasta Drinks Grill" at bounding box center [730, 345] width 262 height 108
click at [829, 430] on button "Sort" at bounding box center [832, 422] width 33 height 19
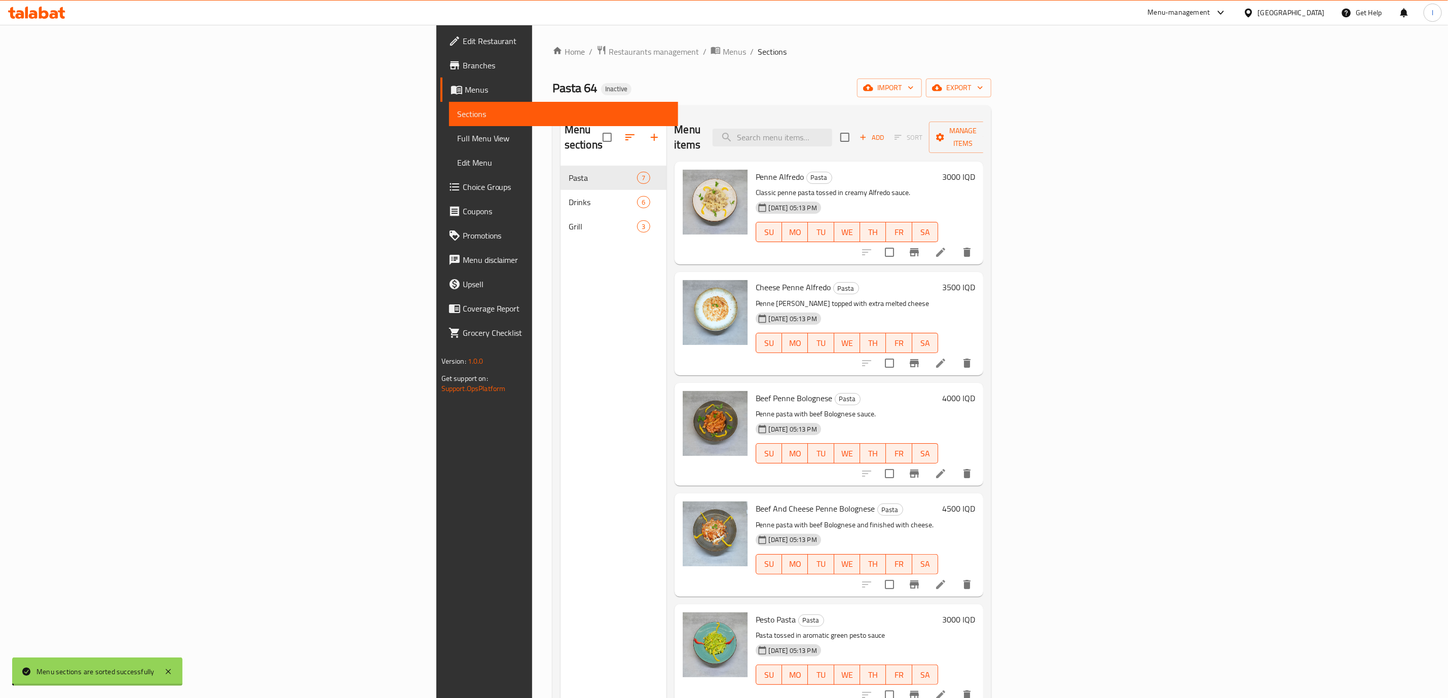
click at [561, 257] on div "Menu sections Pasta 7 Drinks 6 Grill 3" at bounding box center [614, 463] width 106 height 698
click at [457, 133] on span "Full Menu View" at bounding box center [563, 138] width 213 height 12
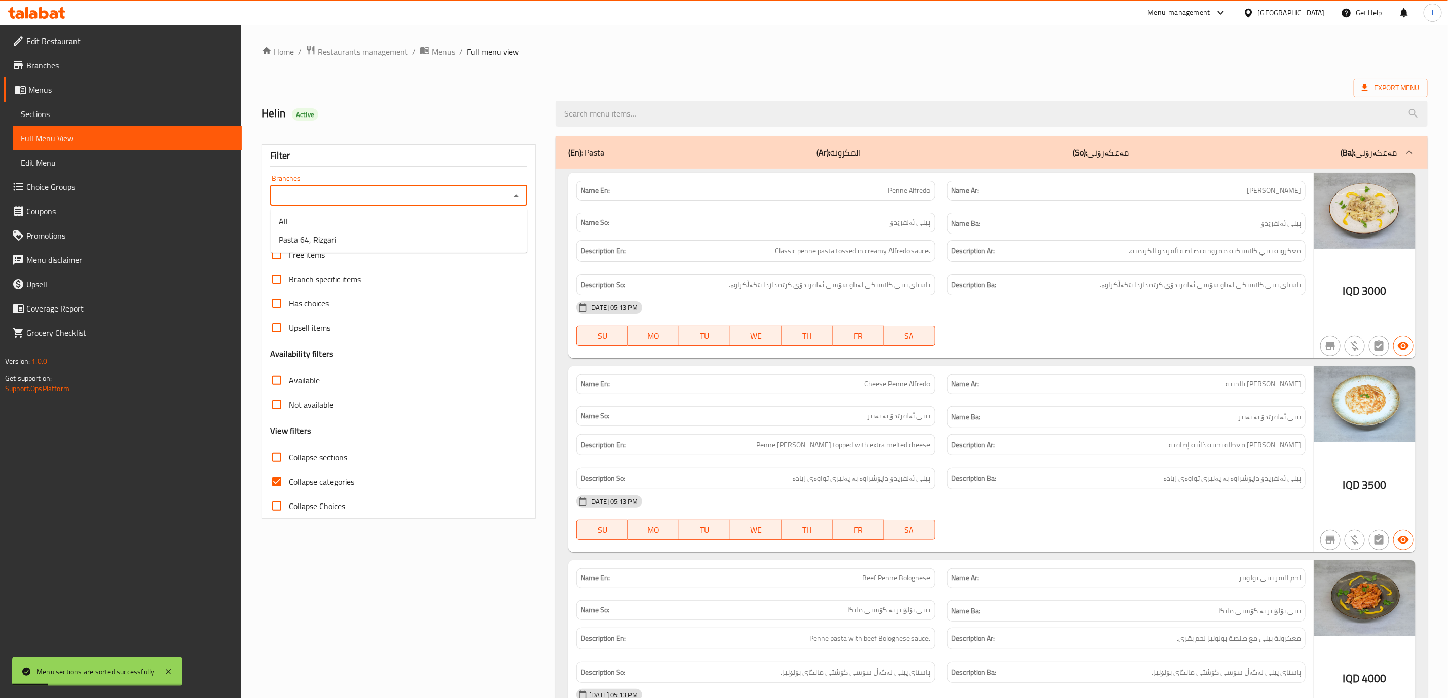
click at [496, 196] on input "Branches" at bounding box center [390, 196] width 234 height 14
click at [423, 240] on li "Pasta 64, Rizgari" at bounding box center [399, 240] width 256 height 18
type input "Pasta 64, Rizgari"
click at [334, 474] on label "Collapse categories" at bounding box center [310, 482] width 90 height 24
click at [289, 474] on input "Collapse categories" at bounding box center [277, 482] width 24 height 24
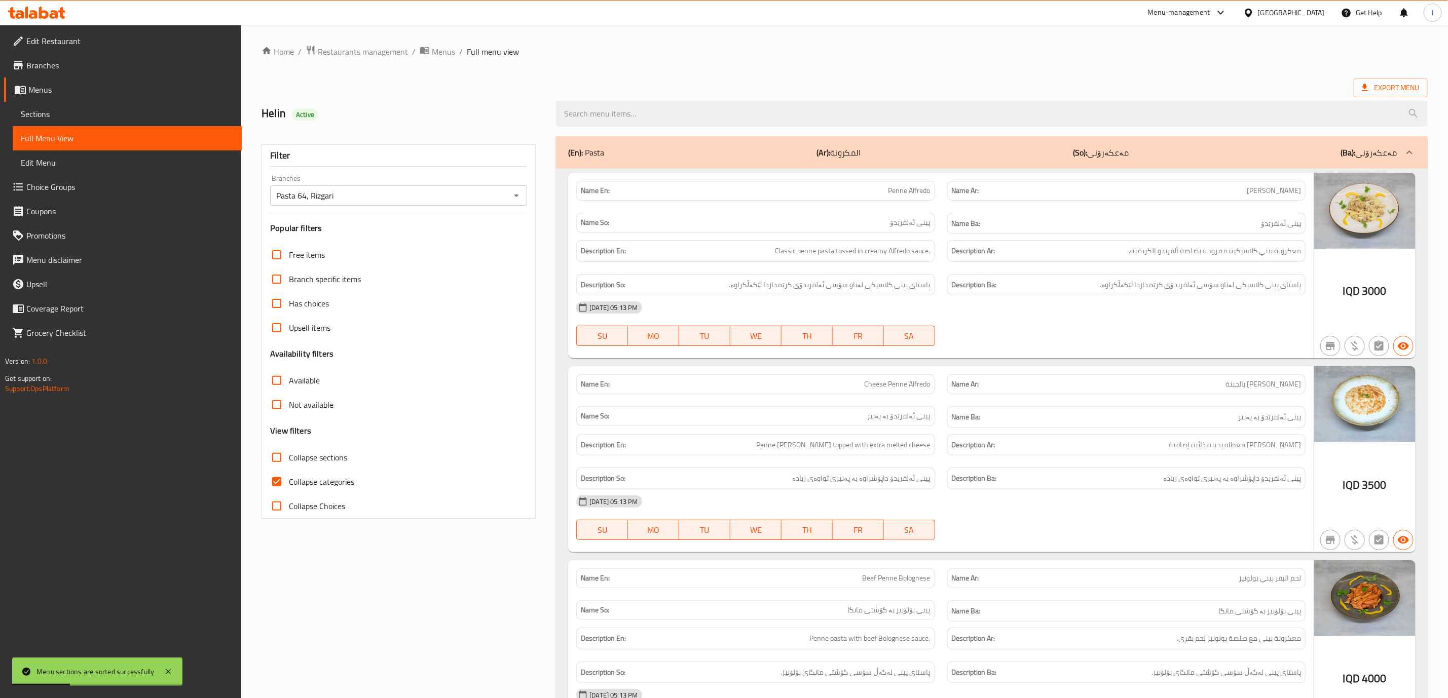
checkbox input "false"
click at [338, 461] on span "Collapse sections" at bounding box center [318, 458] width 58 height 12
click at [289, 461] on input "Collapse sections" at bounding box center [277, 457] width 24 height 24
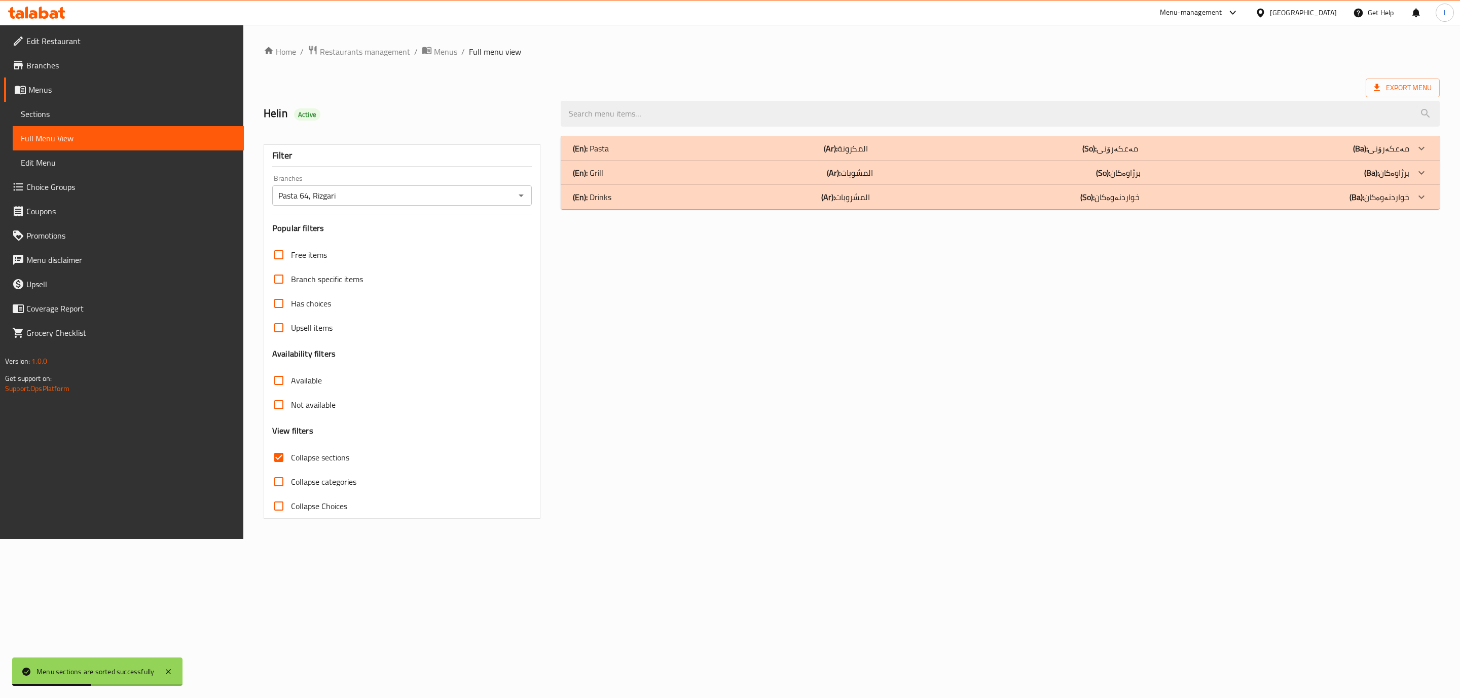
click at [337, 461] on span "Collapse sections" at bounding box center [320, 458] width 58 height 12
click at [291, 461] on input "Collapse sections" at bounding box center [279, 457] width 24 height 24
checkbox input "false"
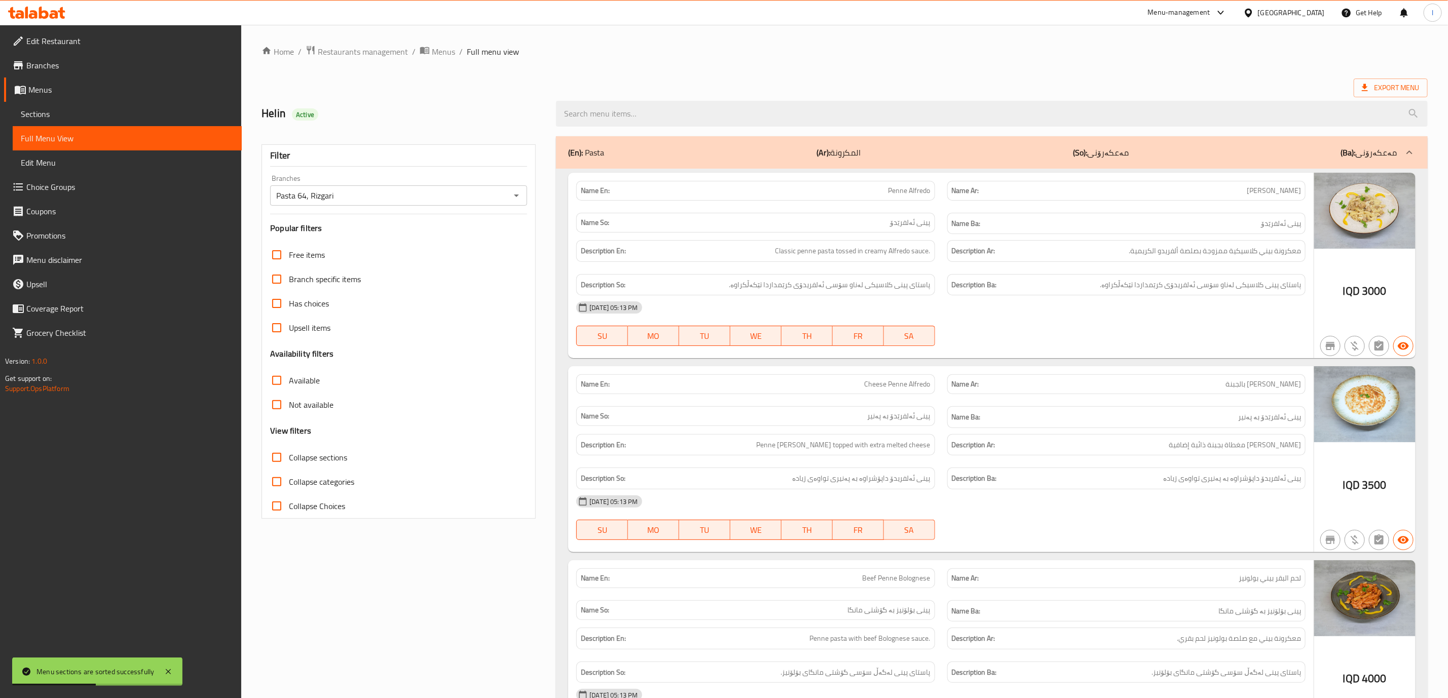
click at [969, 394] on div "Name Ar: بيني ألفريدو بالجبنة" at bounding box center [1126, 385] width 358 height 20
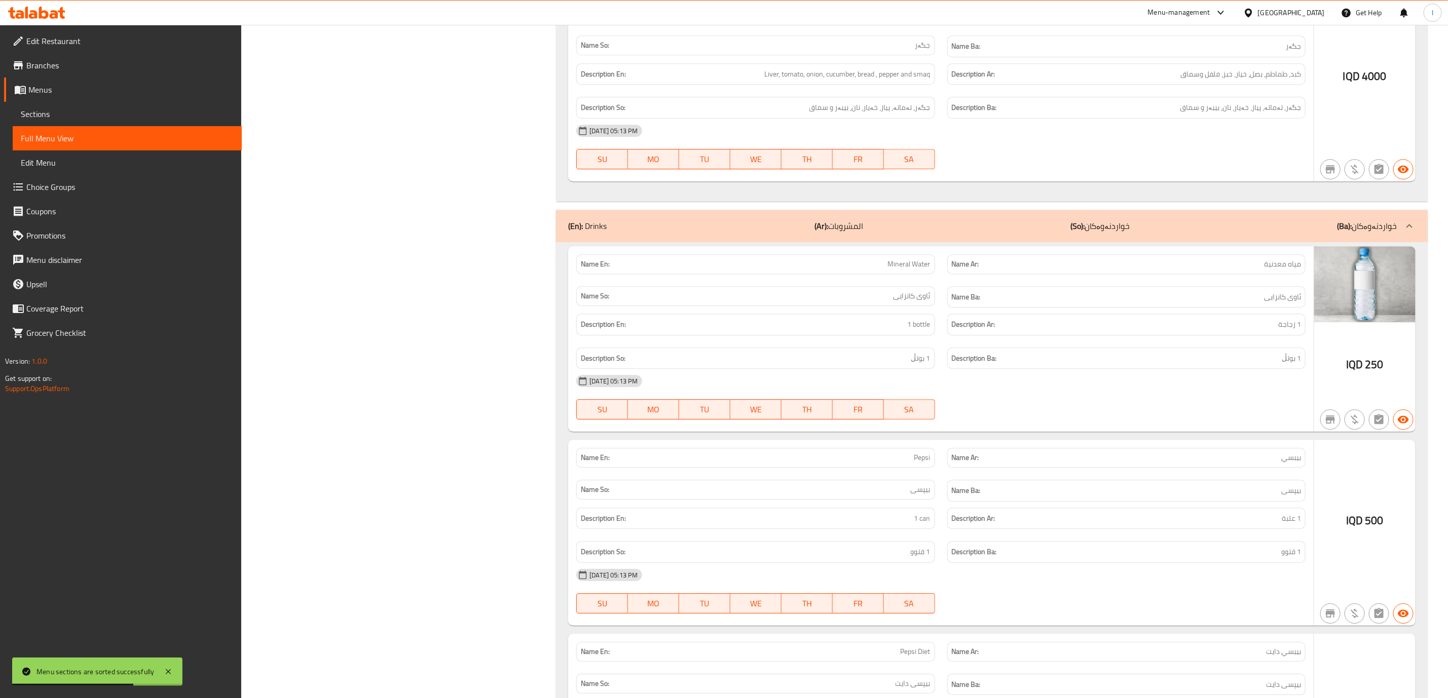
scroll to position [1739, 0]
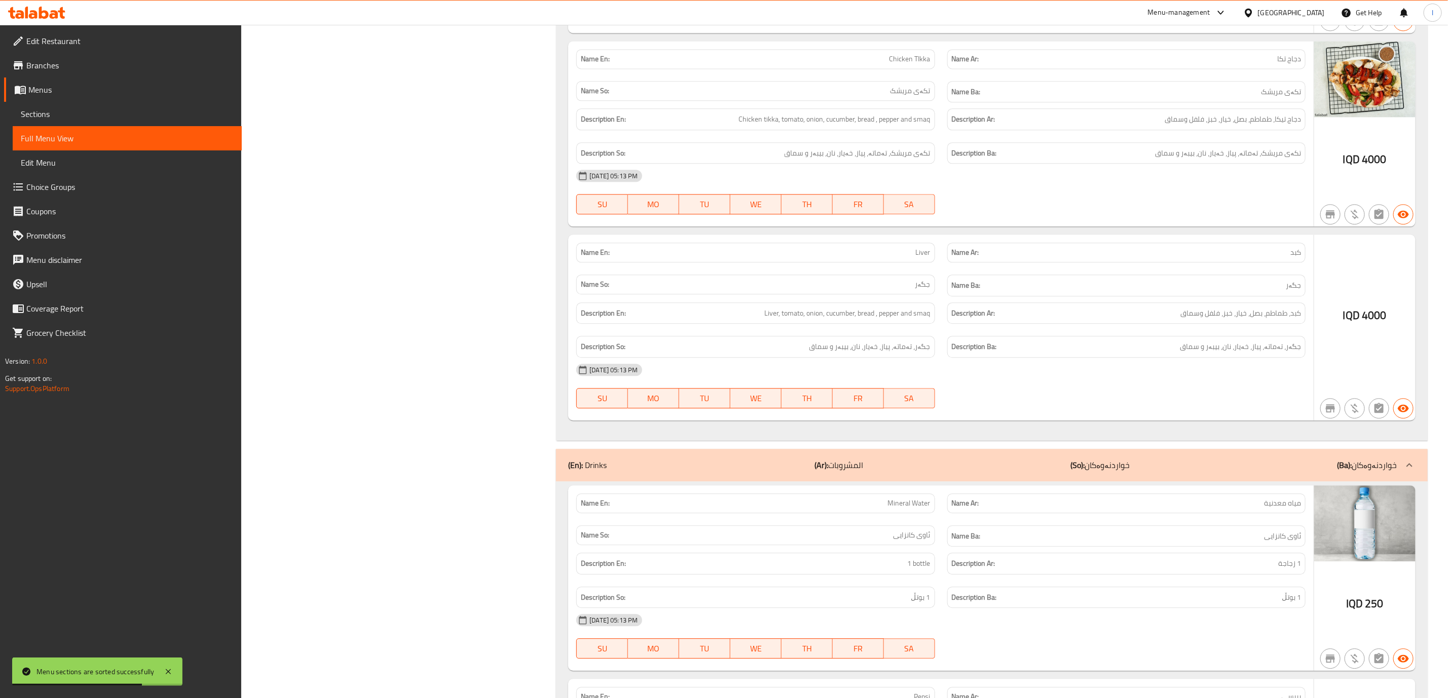
click at [969, 471] on p "(So): خواردنەوەکان" at bounding box center [1099, 465] width 59 height 12
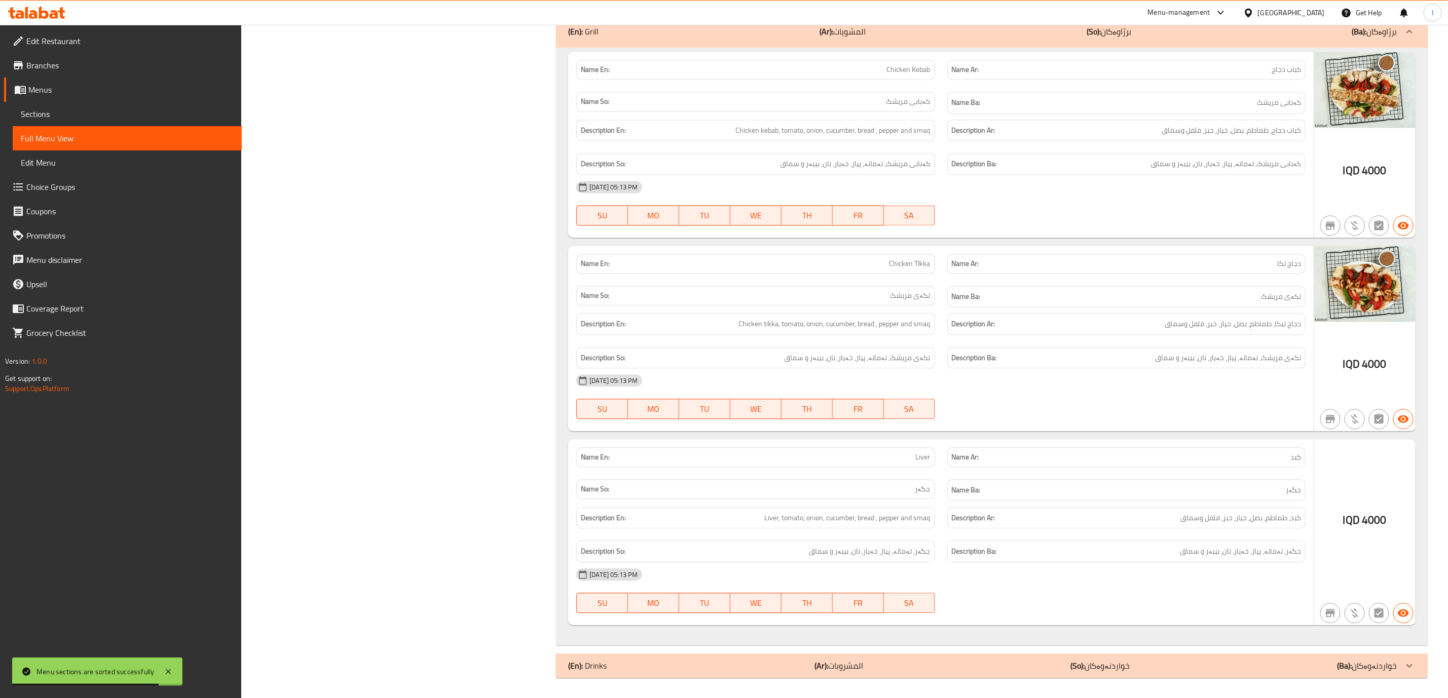
scroll to position [1554, 0]
click at [932, 663] on div "(En): Drinks (Ar): المشروبات (So): خواردنەوەکان (Ba): خواردنەوەکان" at bounding box center [982, 666] width 829 height 12
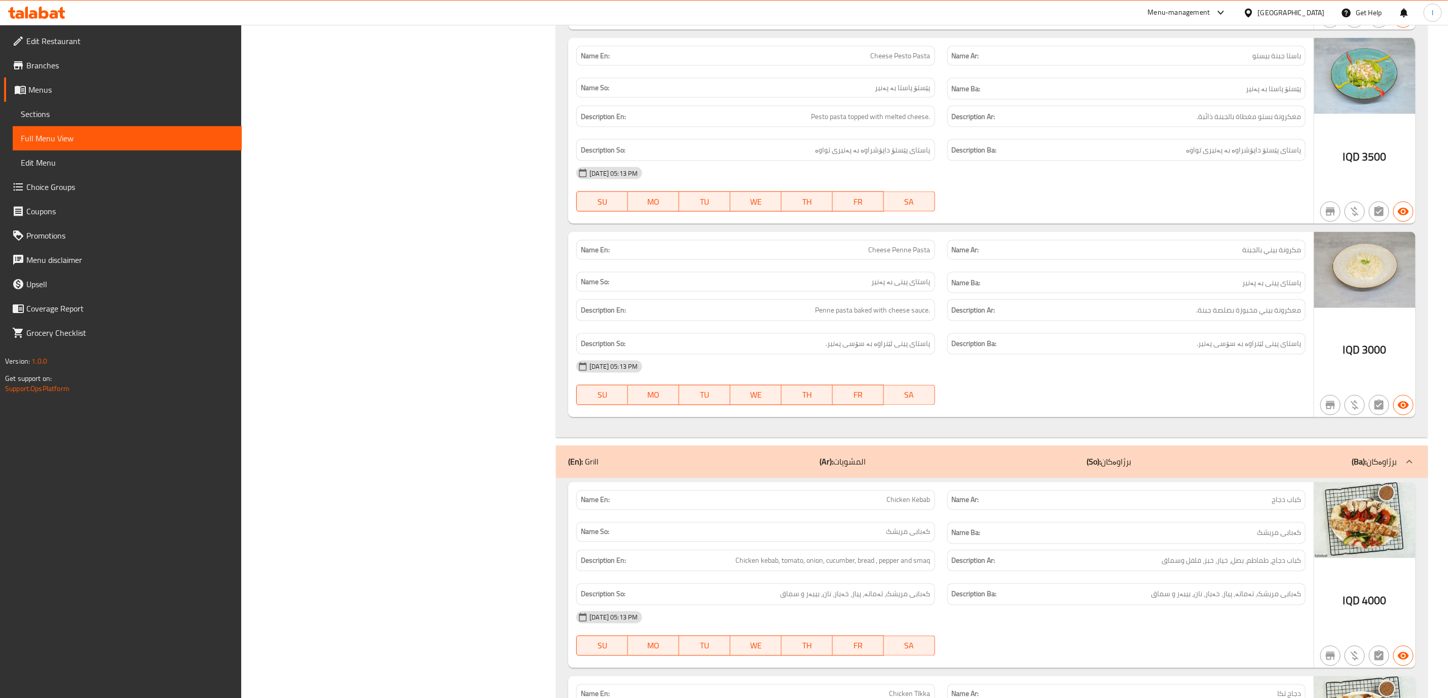
scroll to position [1232, 0]
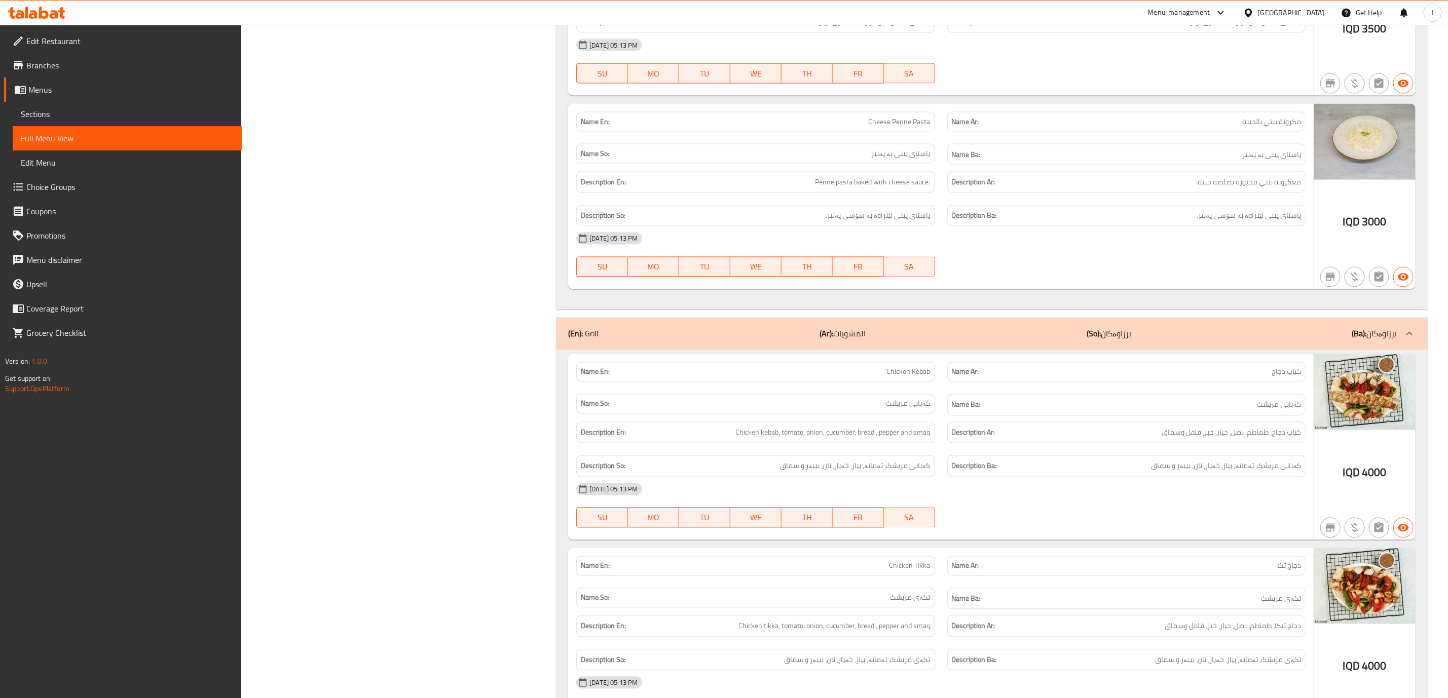
click at [969, 350] on div "(En): Grill (Ar): المشويات (So): برژاوەکان (Ba): برژاوەکان" at bounding box center [992, 334] width 872 height 32
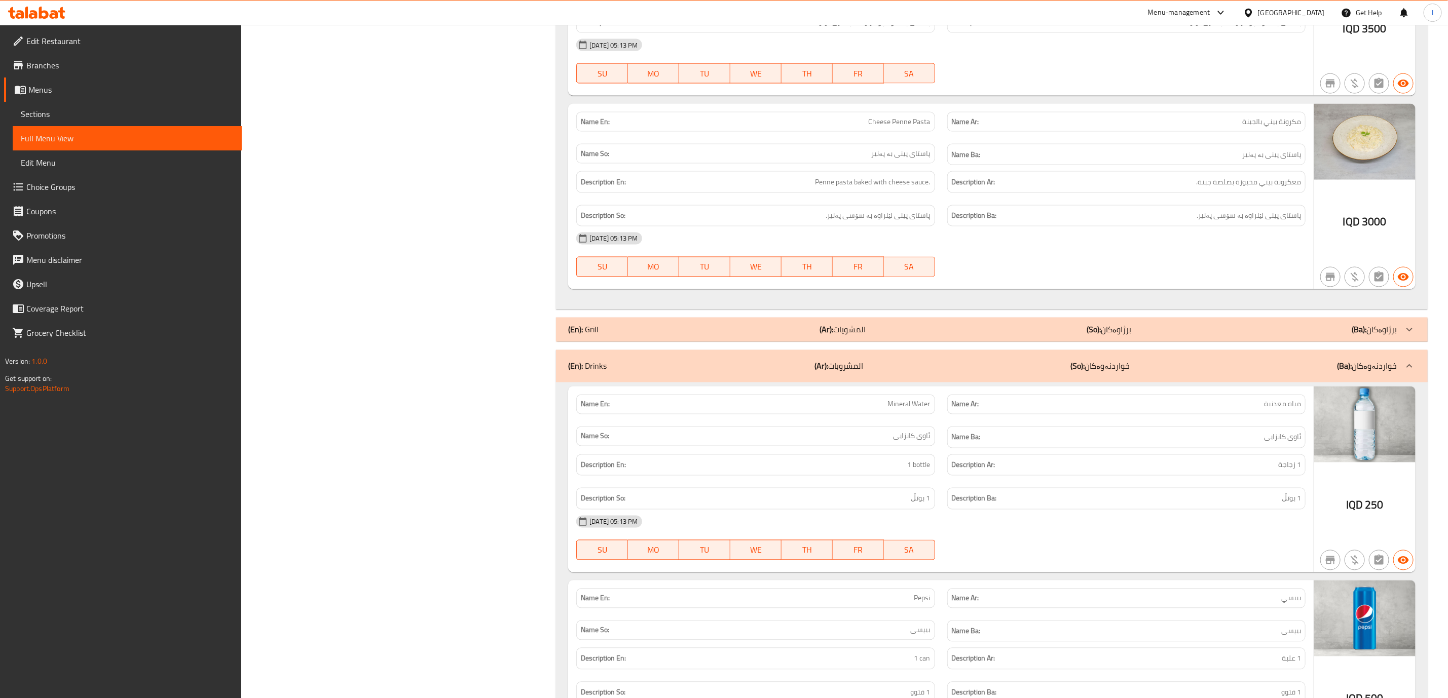
click at [969, 336] on p "(So): برژاوەکان" at bounding box center [1109, 330] width 45 height 12
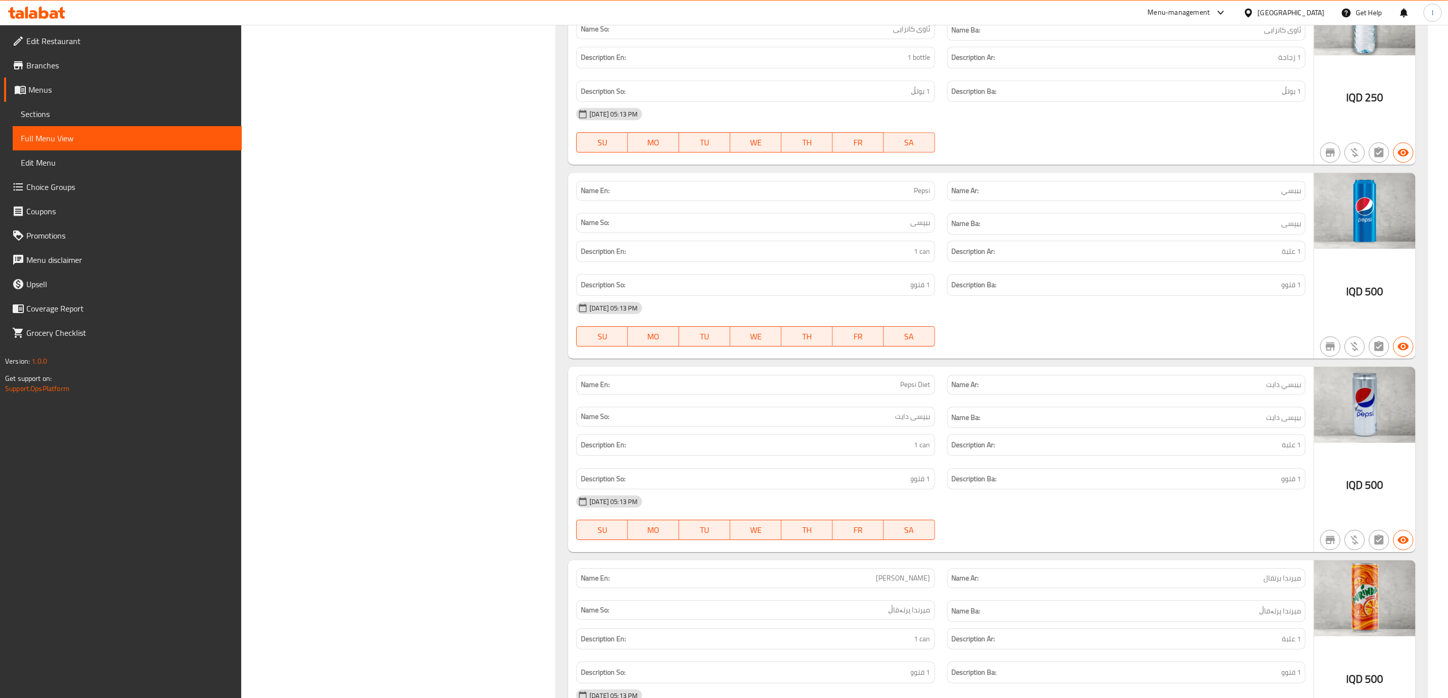
scroll to position [1739, 0]
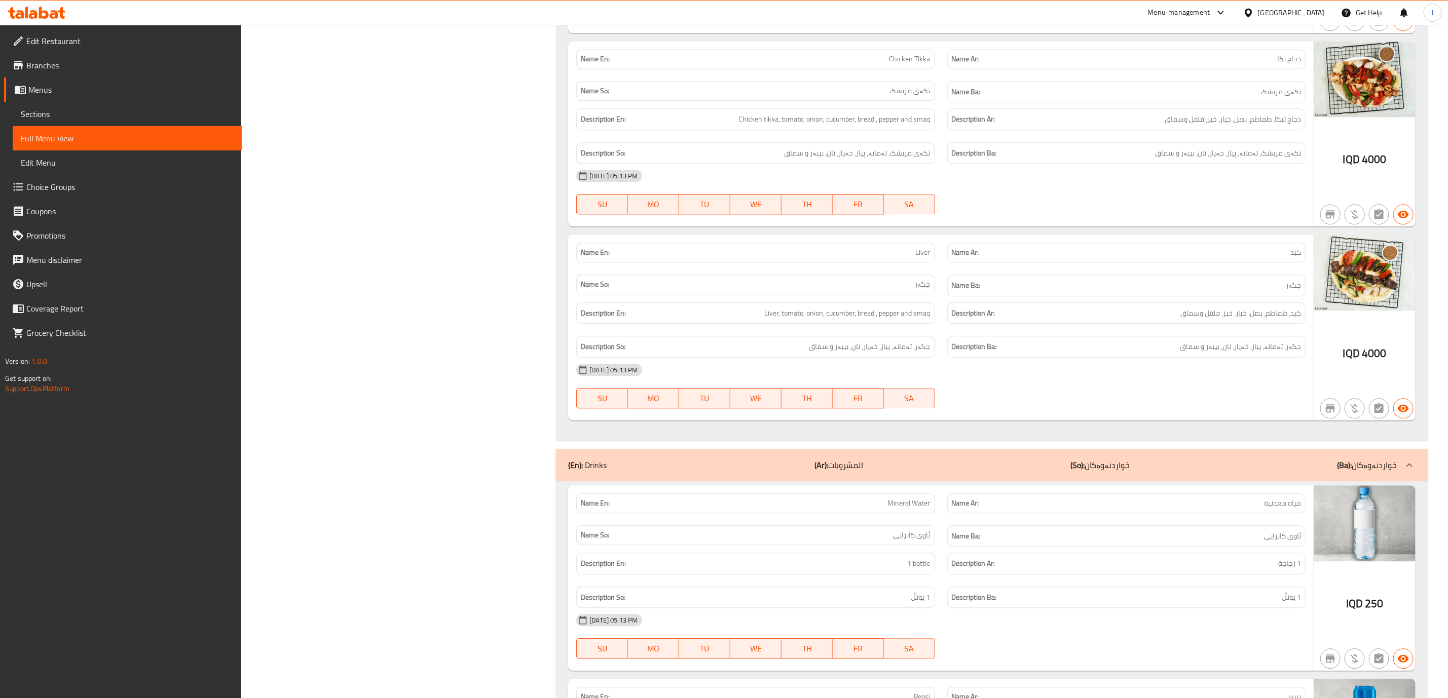
click at [969, 471] on p "(So): خواردنەوەکان" at bounding box center [1099, 465] width 59 height 12
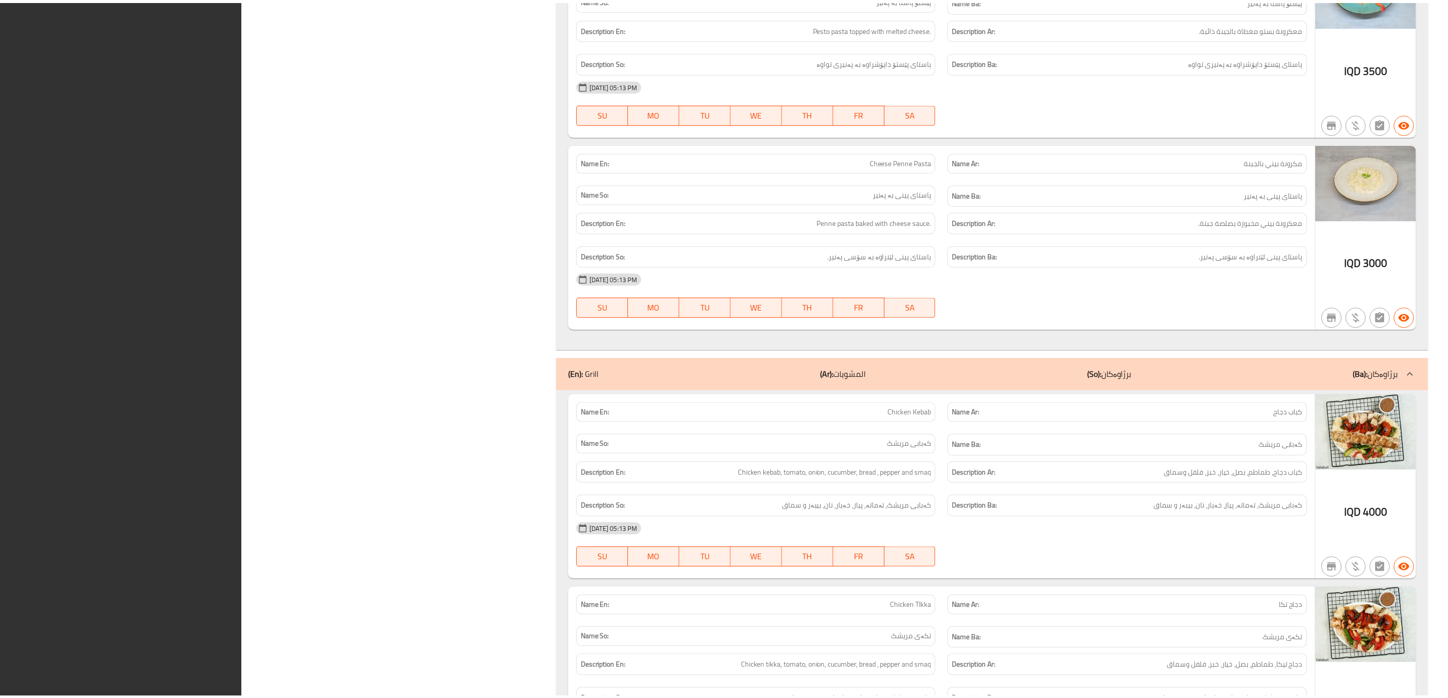
scroll to position [1554, 0]
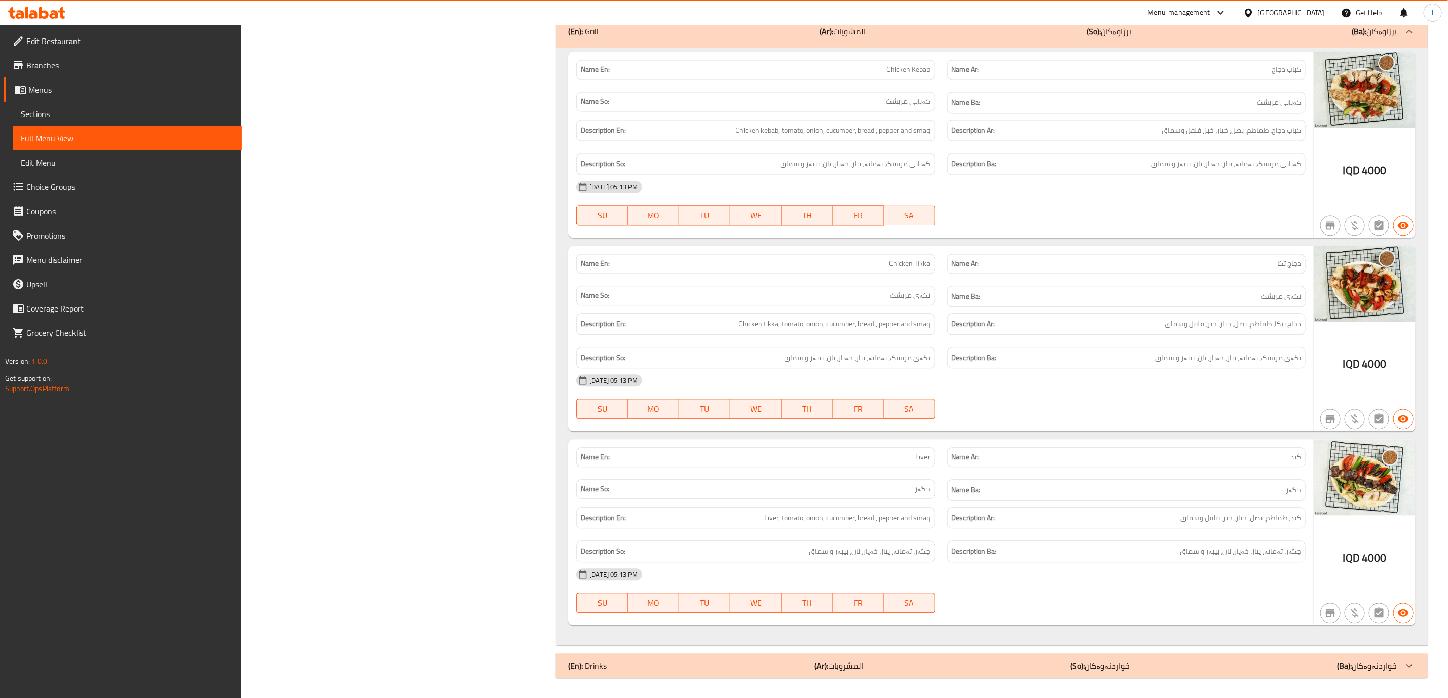
click at [61, 17] on icon at bounding box center [61, 13] width 7 height 12
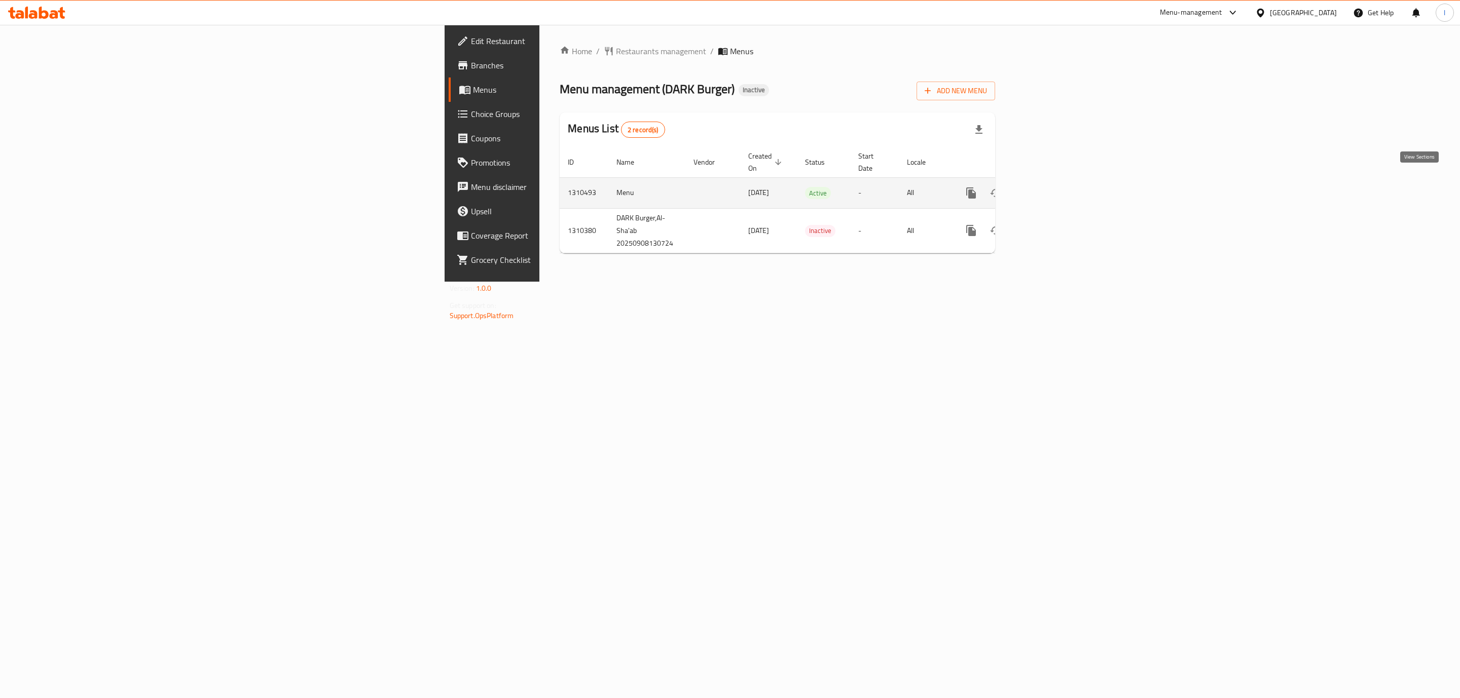
click at [1050, 187] on icon "enhanced table" at bounding box center [1044, 193] width 12 height 12
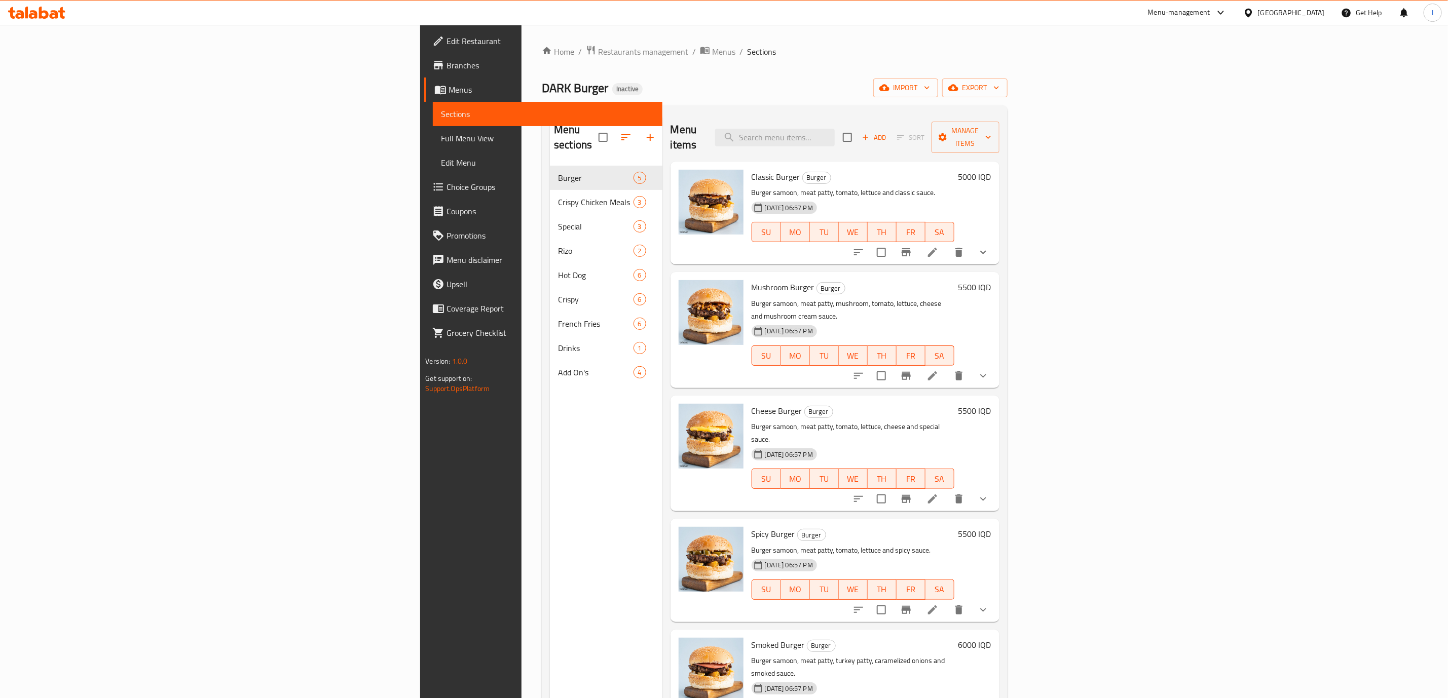
click at [550, 497] on div "Menu sections Burger 5 Crispy Chicken Meals 3 Special 3 [PERSON_NAME] 2 Hot Dog…" at bounding box center [606, 463] width 113 height 698
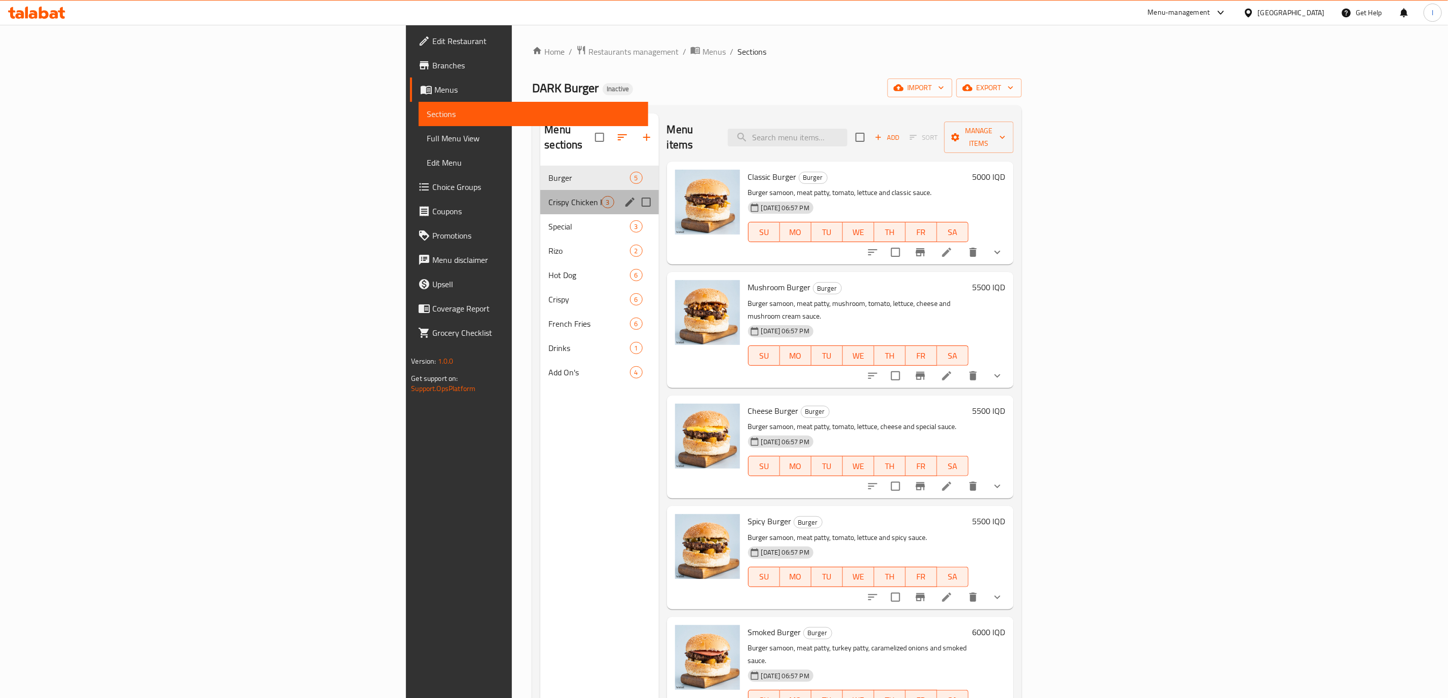
click at [540, 195] on div "Crispy Chicken Meals 3" at bounding box center [599, 202] width 118 height 24
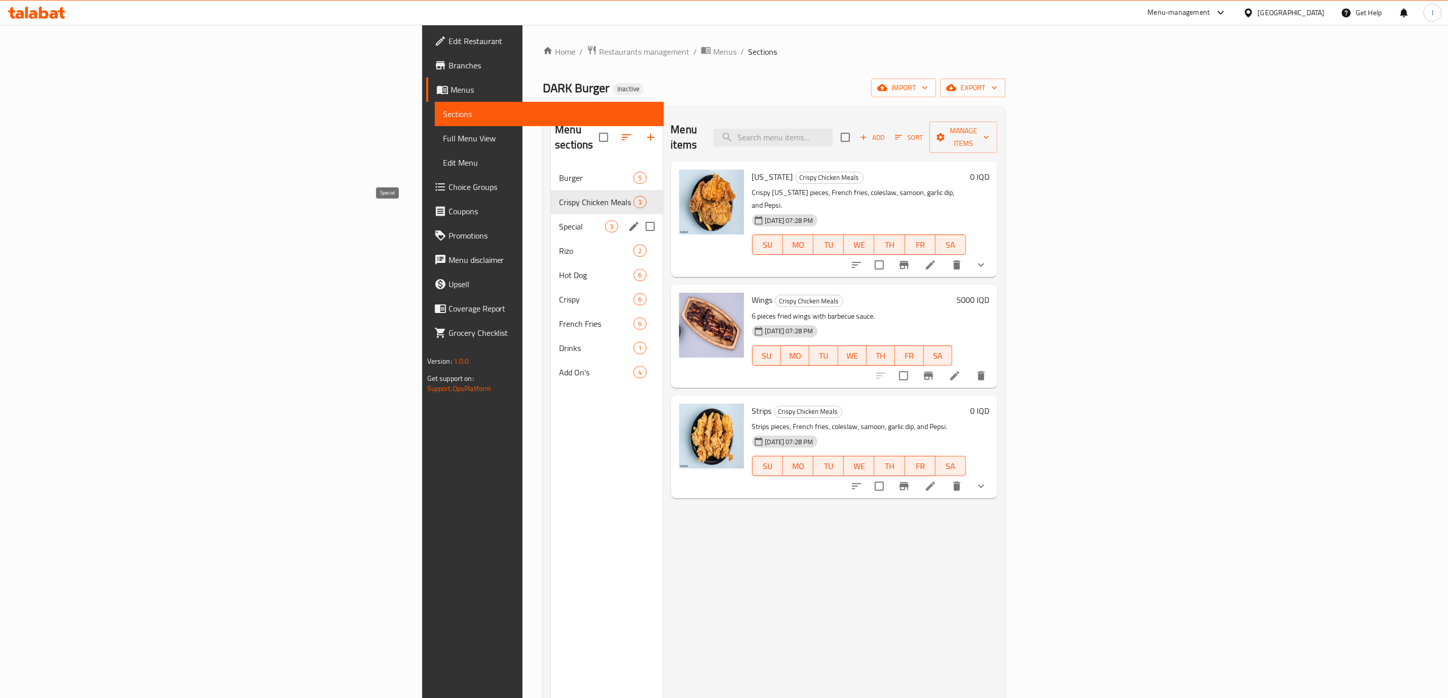
click at [559, 220] on span "Special" at bounding box center [582, 226] width 46 height 12
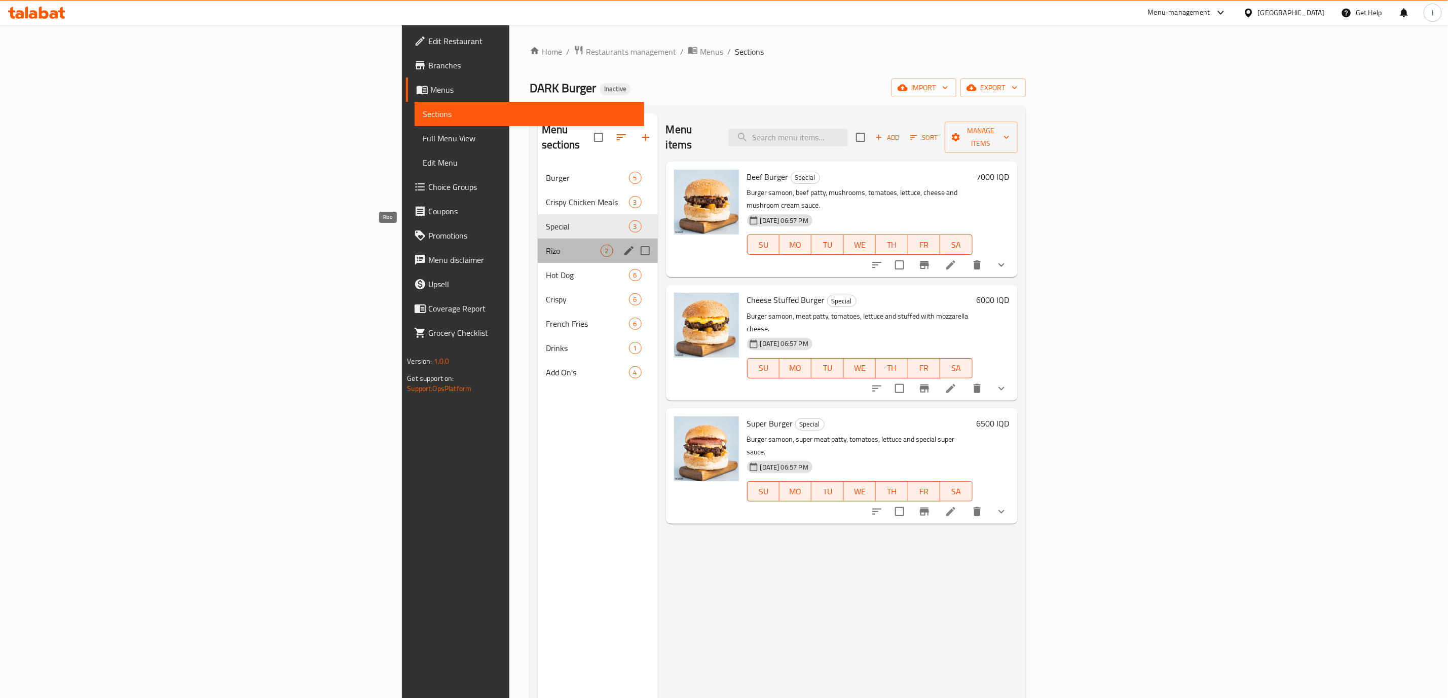
click at [546, 245] on span "Rizo" at bounding box center [573, 251] width 54 height 12
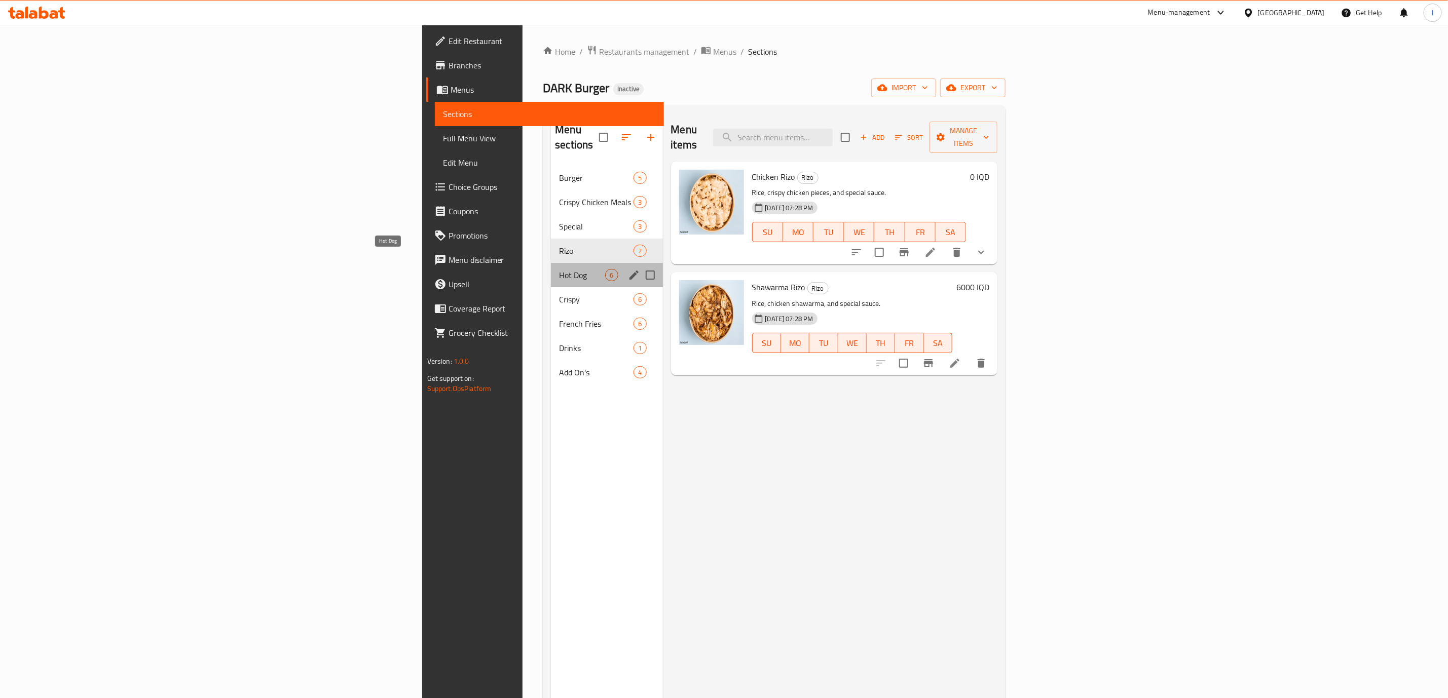
click at [559, 269] on span "Hot Dog" at bounding box center [582, 275] width 46 height 12
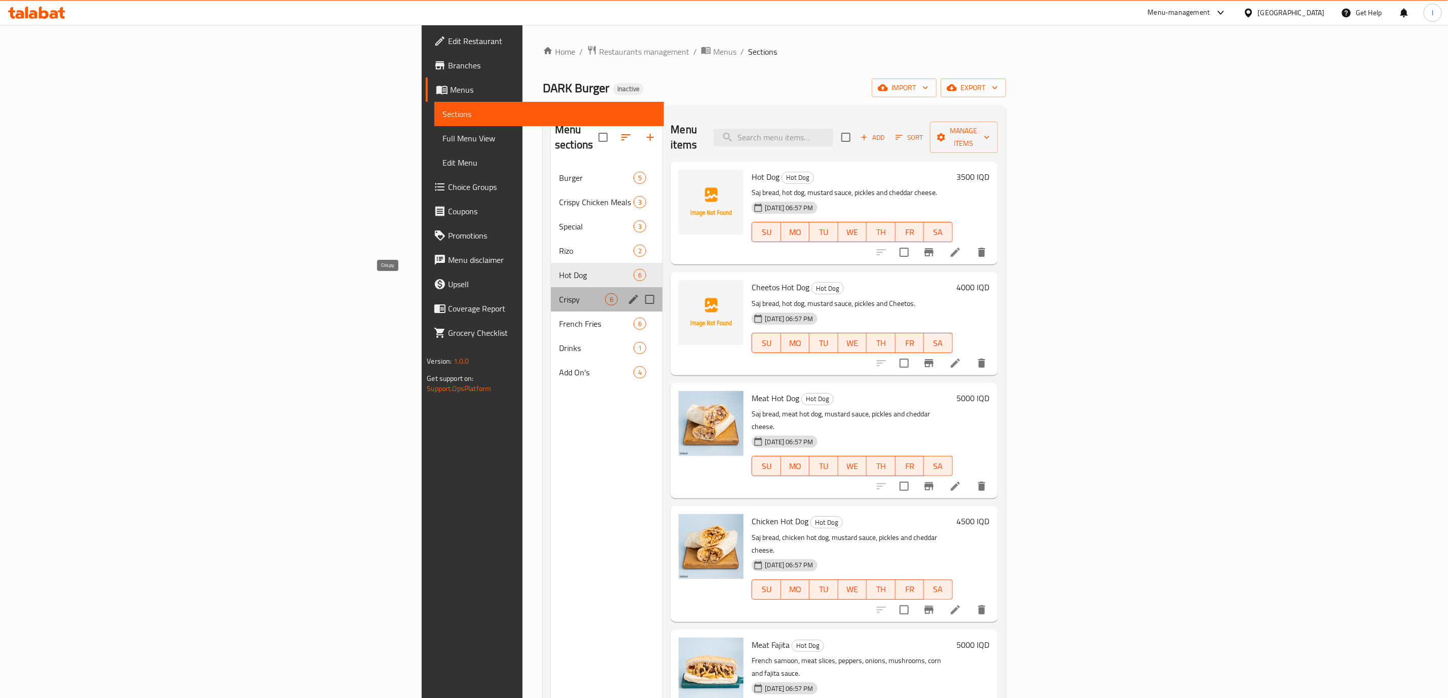
click at [559, 293] on span "Crispy" at bounding box center [582, 299] width 46 height 12
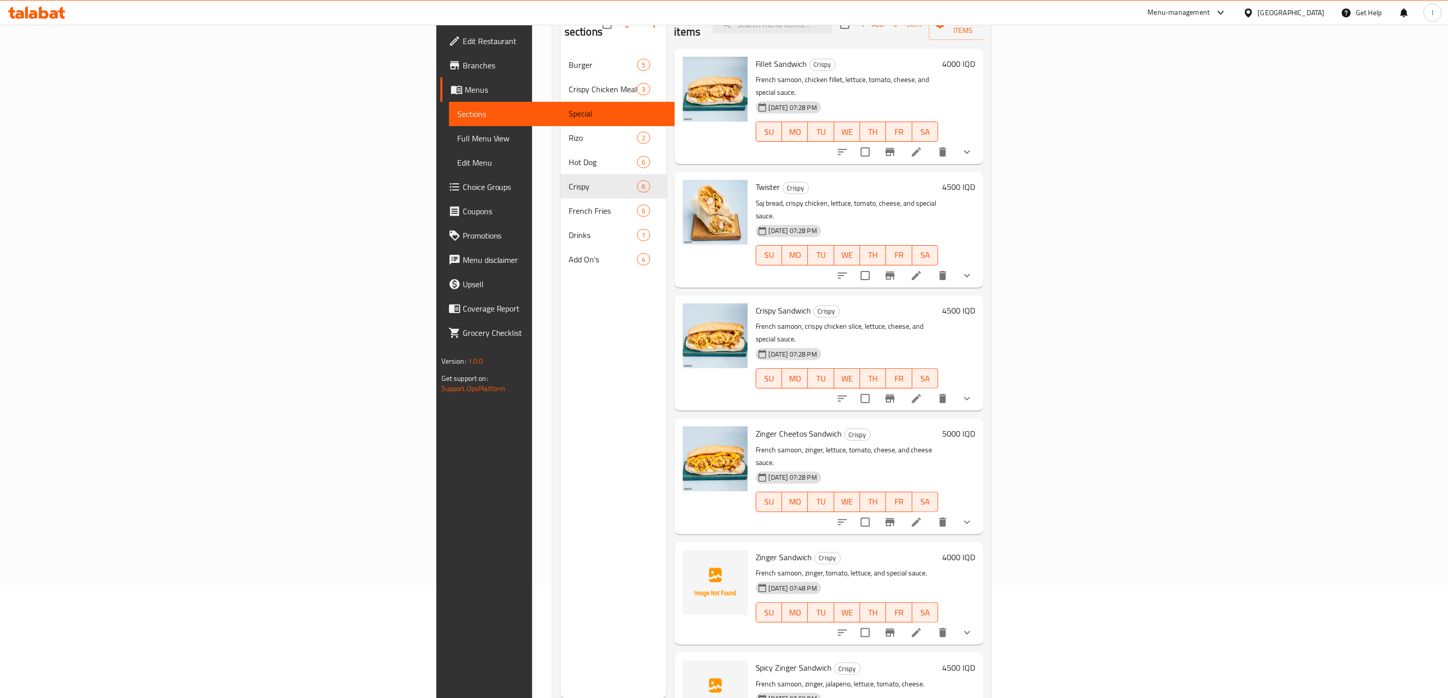
scroll to position [142, 0]
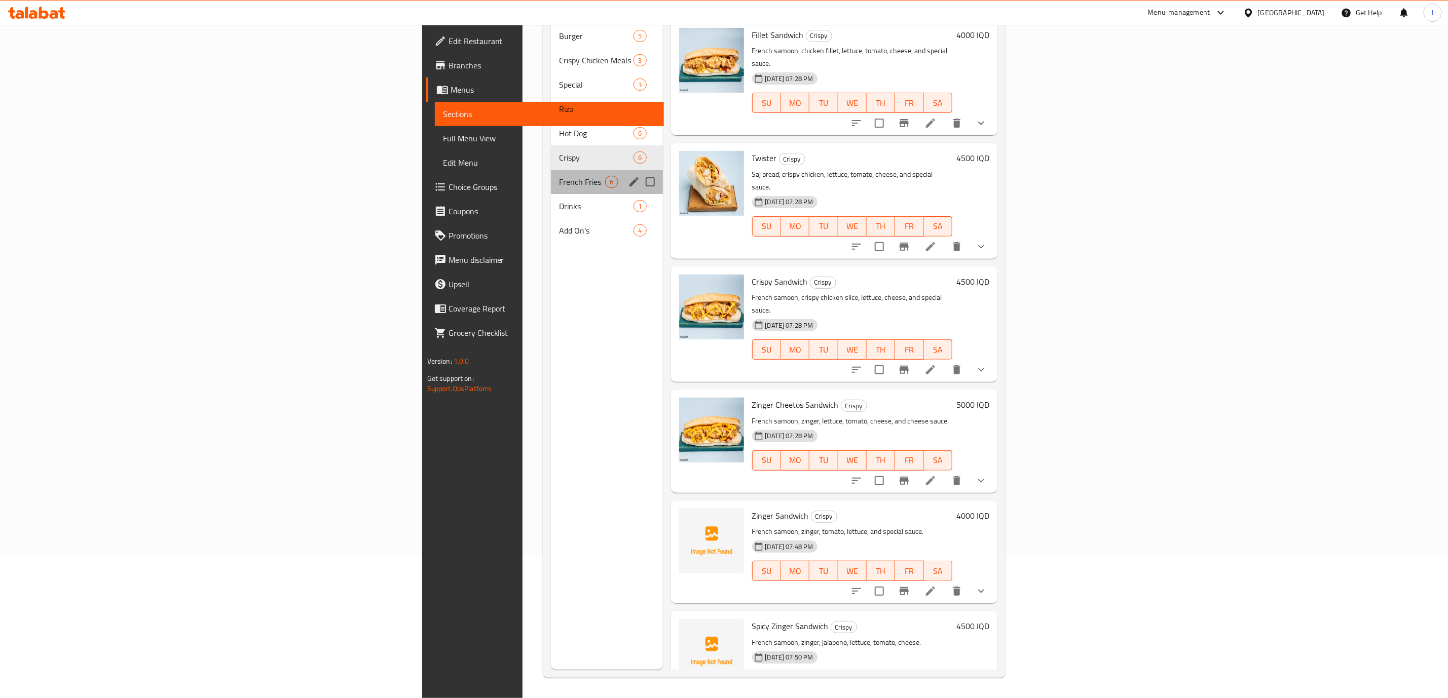
click at [551, 170] on div "French Fries 6" at bounding box center [606, 182] width 111 height 24
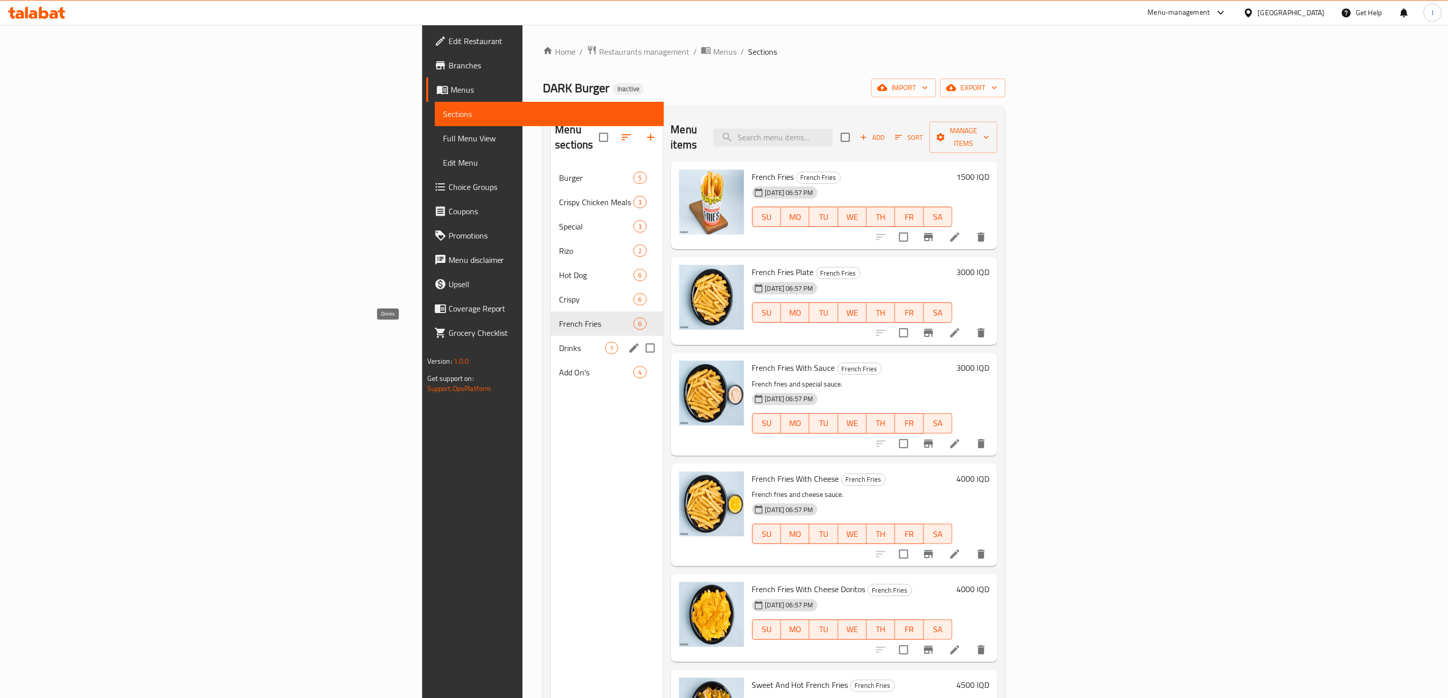
click at [559, 342] on span "Drinks" at bounding box center [582, 348] width 46 height 12
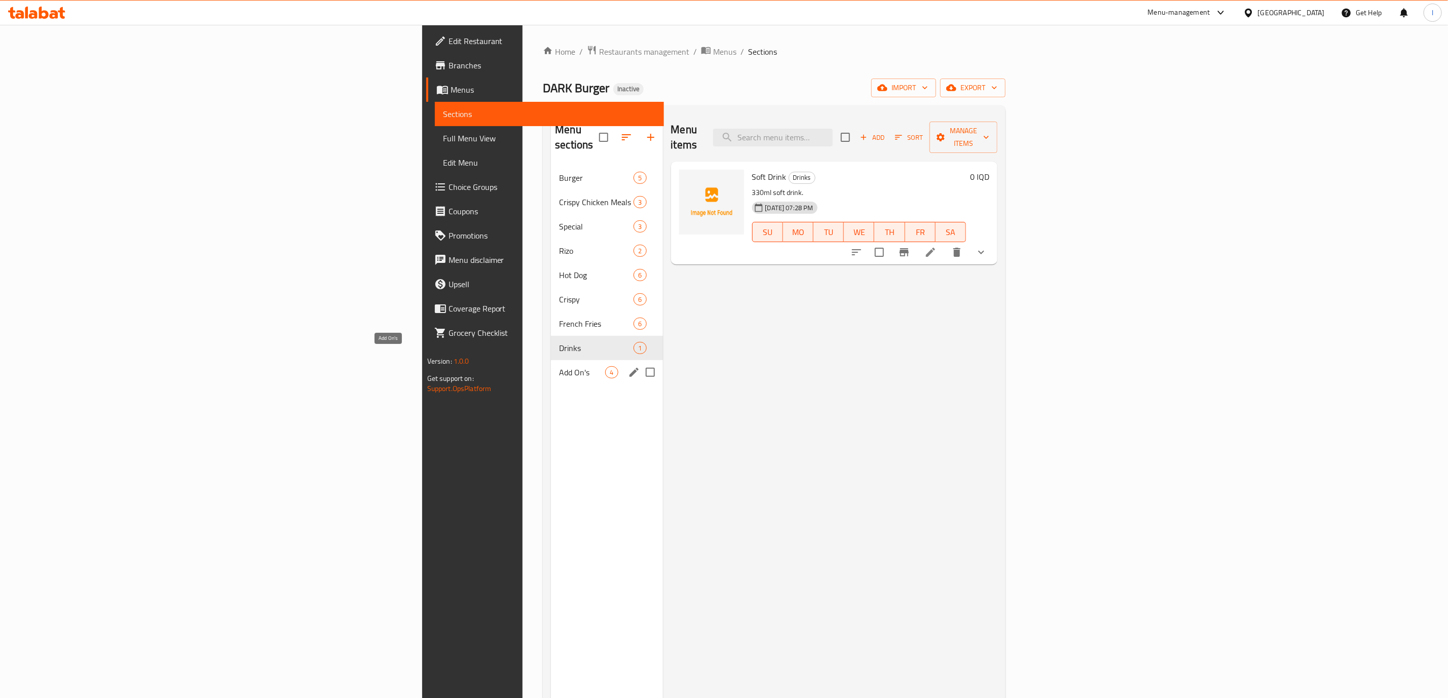
click at [559, 366] on span "Add On's" at bounding box center [582, 372] width 46 height 12
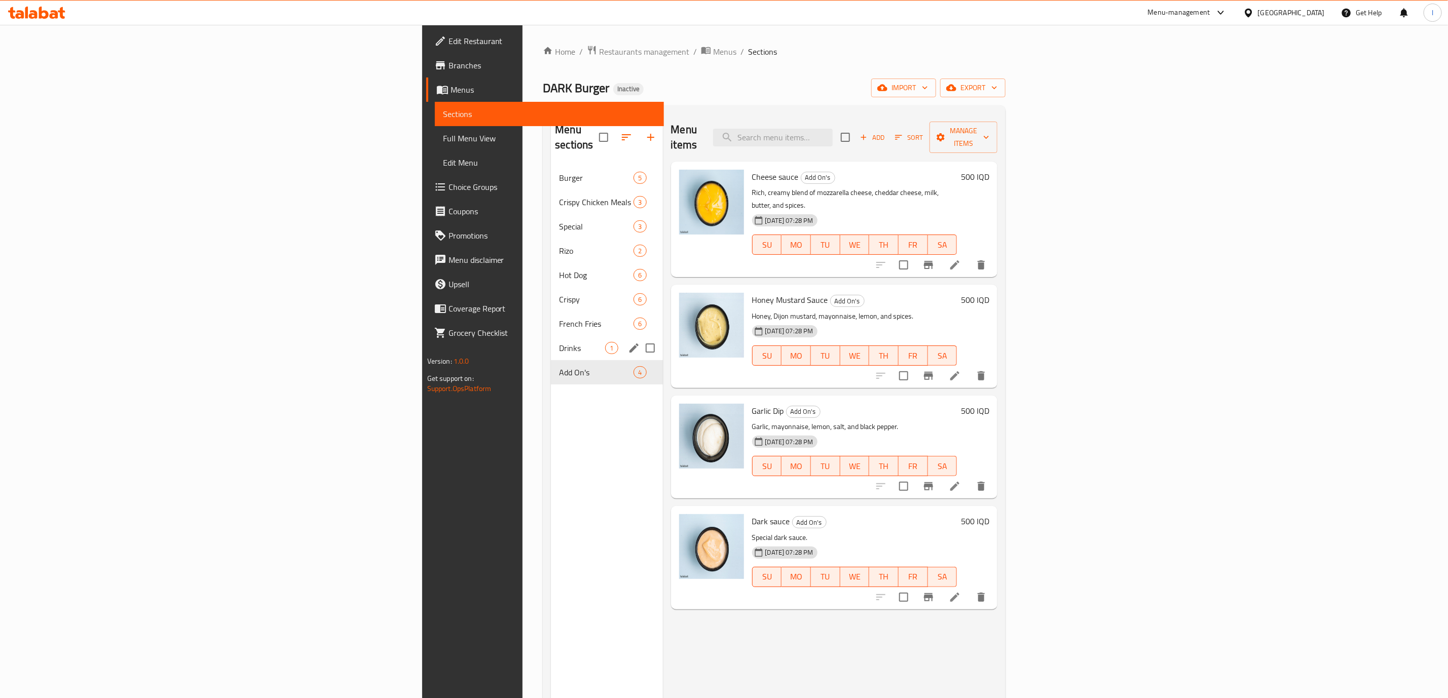
click at [551, 344] on div "Burger 5 Crispy Chicken Meals 3 Special 3 [PERSON_NAME] 2 Hot Dog 6 Crispy 6 Fr…" at bounding box center [606, 275] width 111 height 219
click at [559, 342] on span "Drinks" at bounding box center [582, 348] width 46 height 12
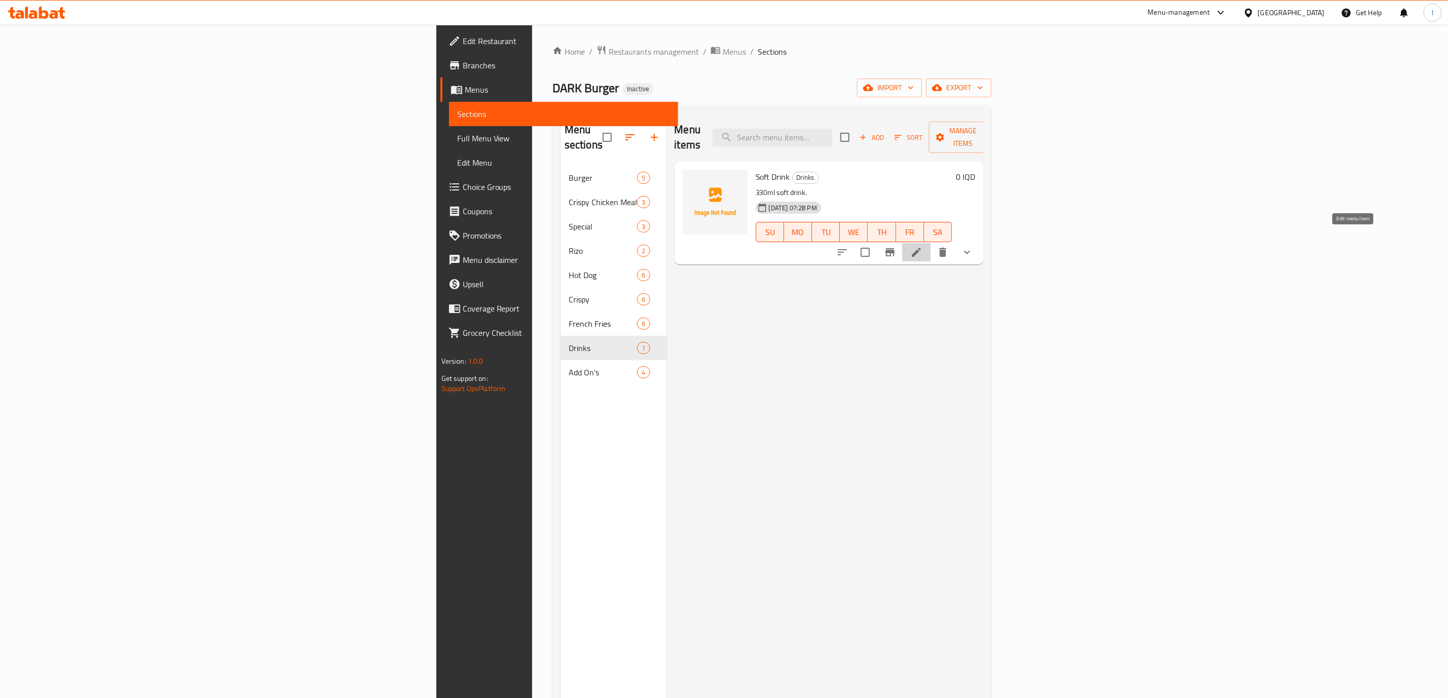
click at [922, 246] on icon at bounding box center [916, 252] width 12 height 12
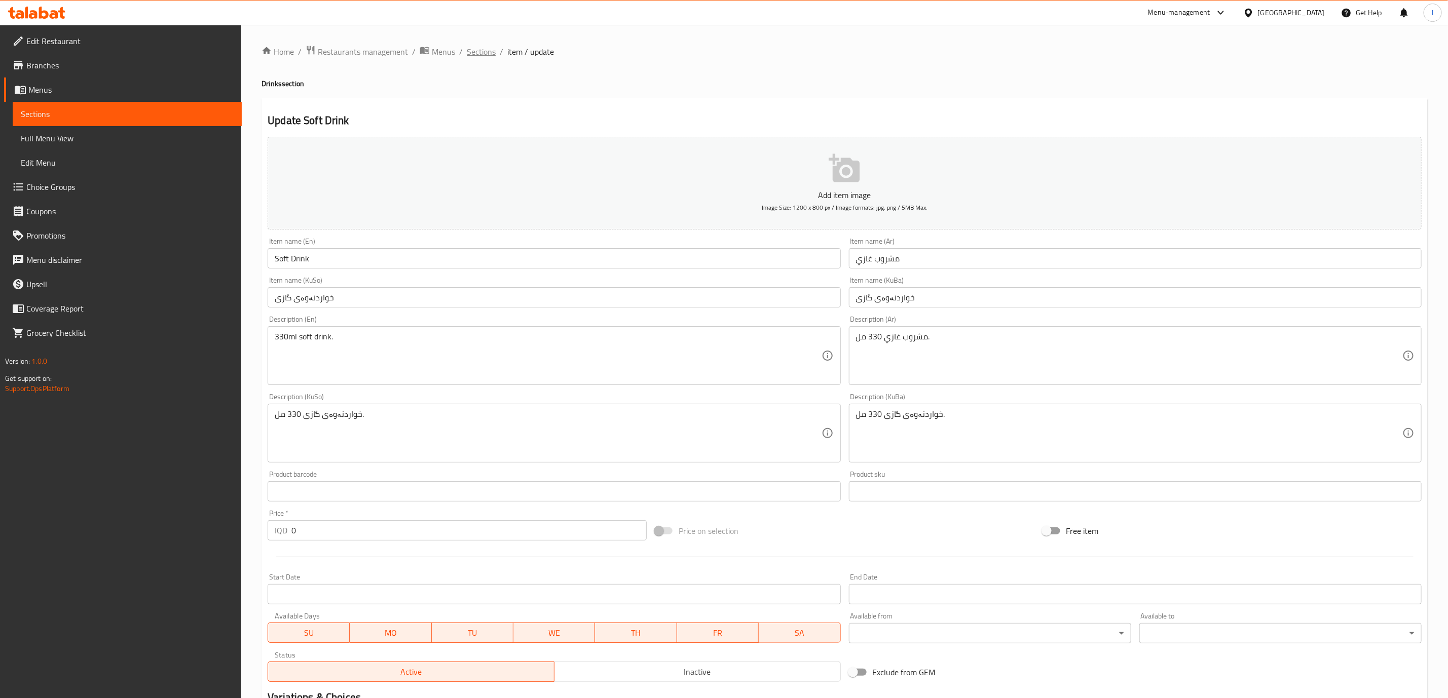
click at [479, 53] on span "Sections" at bounding box center [481, 52] width 29 height 12
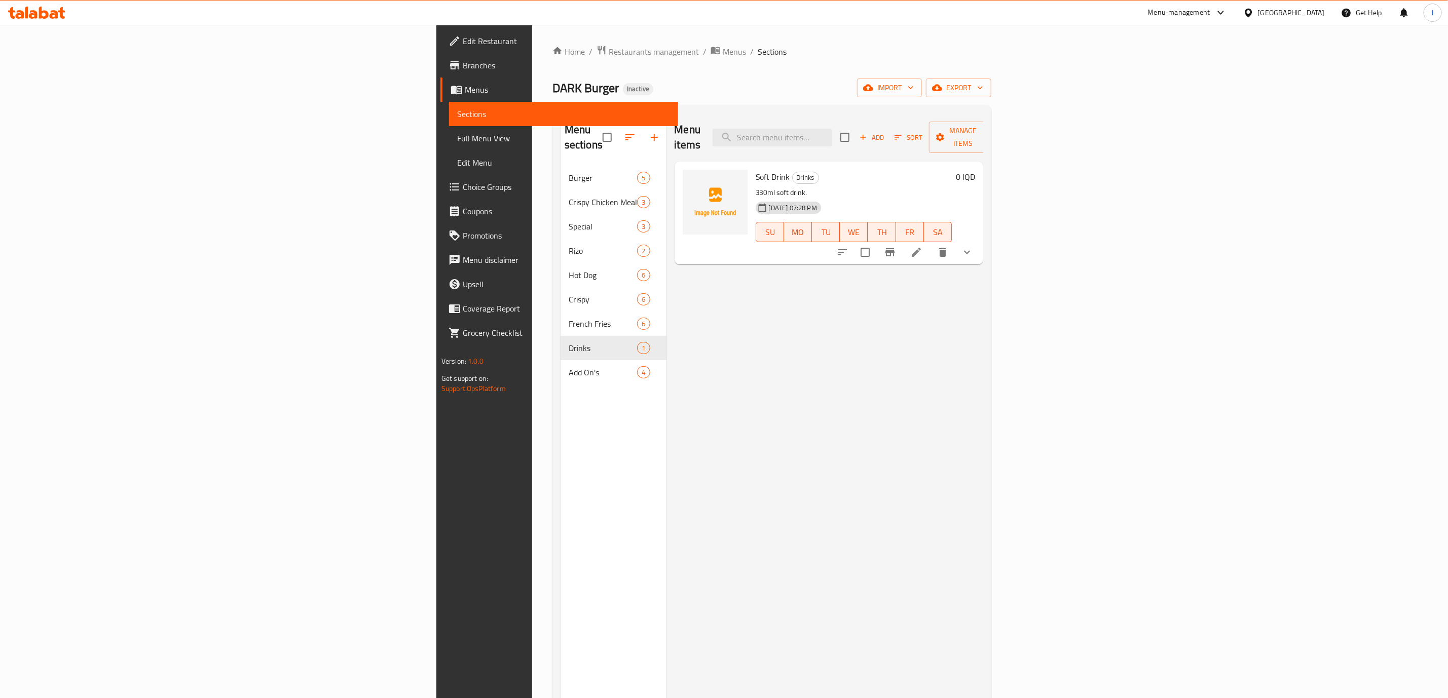
click at [666, 292] on div "Menu items Add Sort Manage items Soft Drink Drinks 330ml soft drink. [DATE] 07:…" at bounding box center [824, 463] width 317 height 698
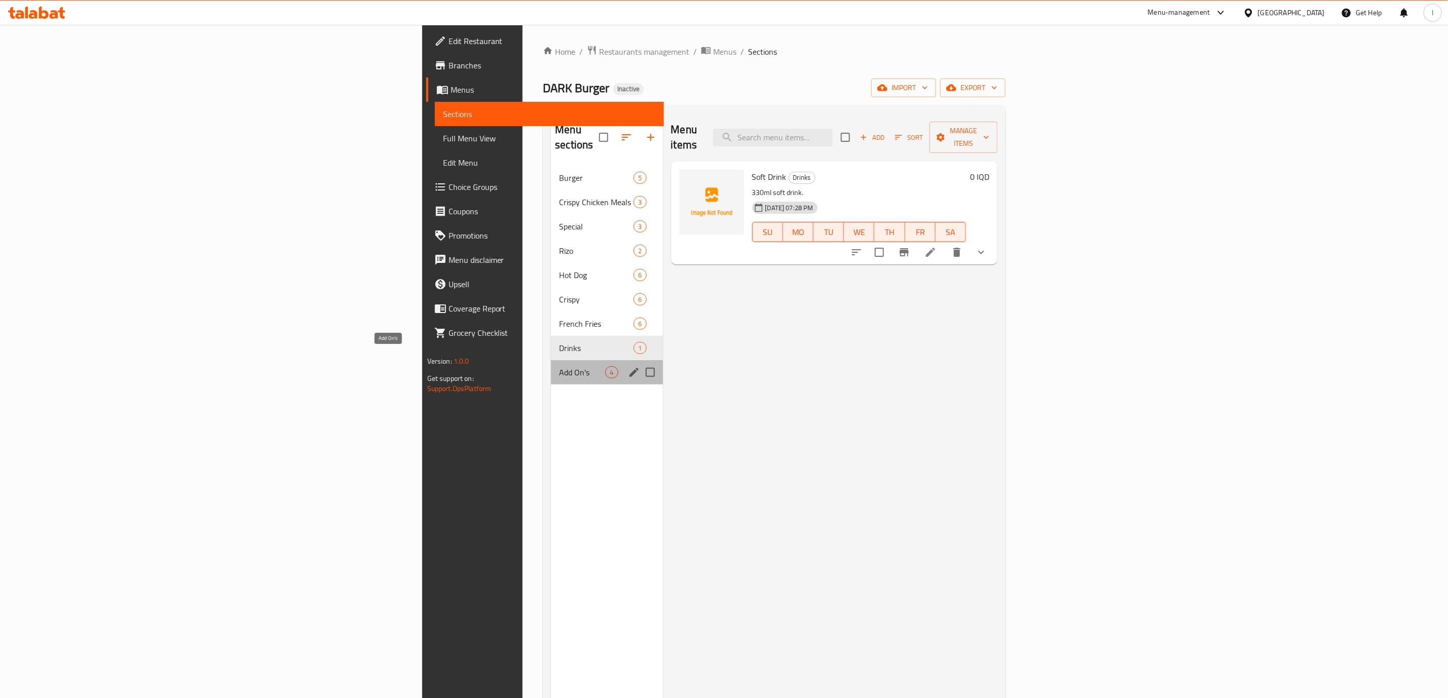
click at [559, 366] on span "Add On's" at bounding box center [582, 372] width 46 height 12
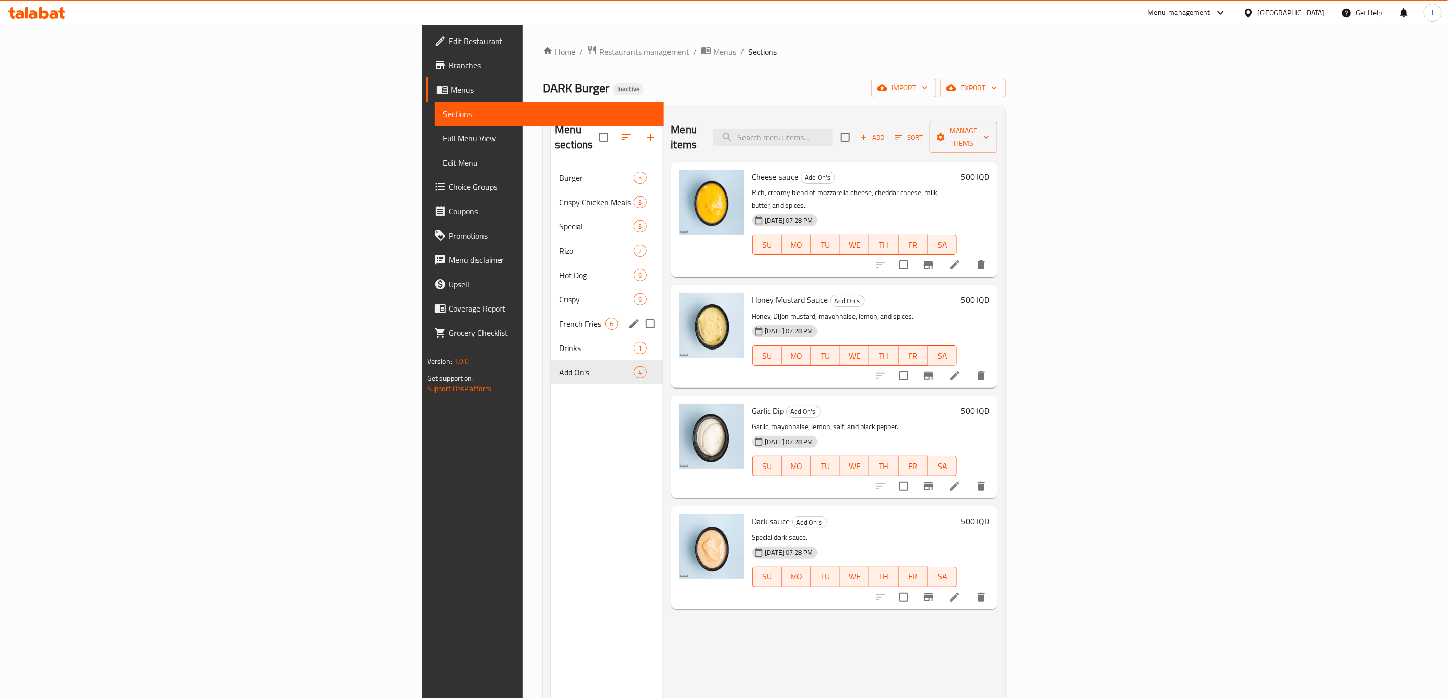
click at [551, 292] on div "Crispy 6" at bounding box center [606, 299] width 111 height 24
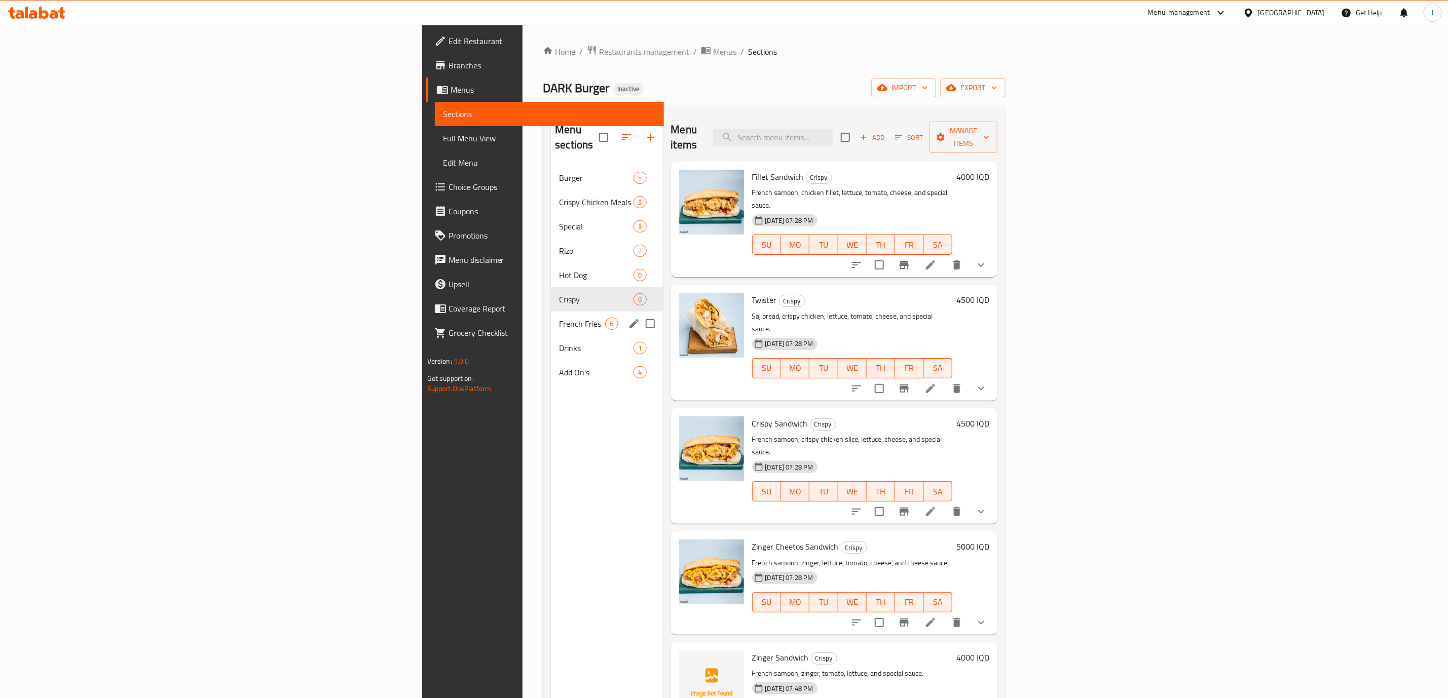
click at [551, 316] on div "French Fries 6" at bounding box center [606, 324] width 111 height 24
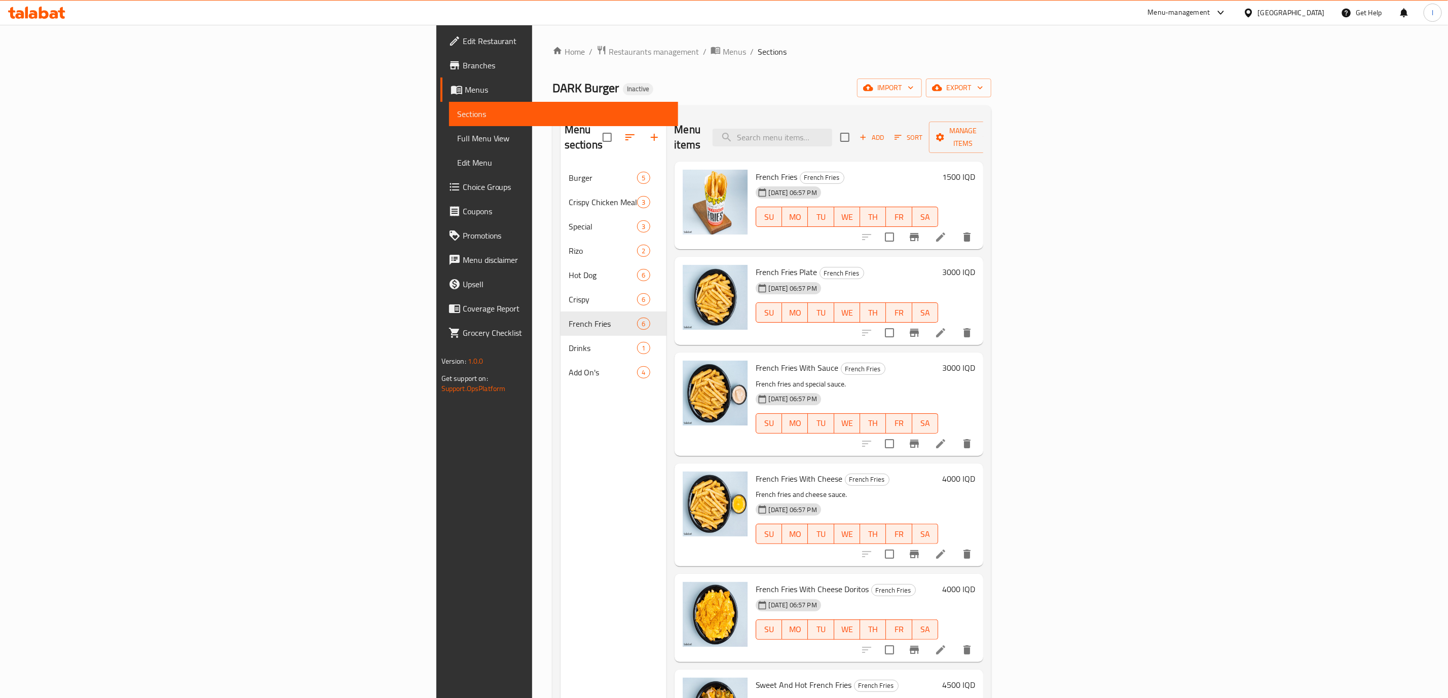
click at [32, 5] on div at bounding box center [36, 13] width 73 height 20
click at [28, 8] on icon at bounding box center [36, 13] width 57 height 12
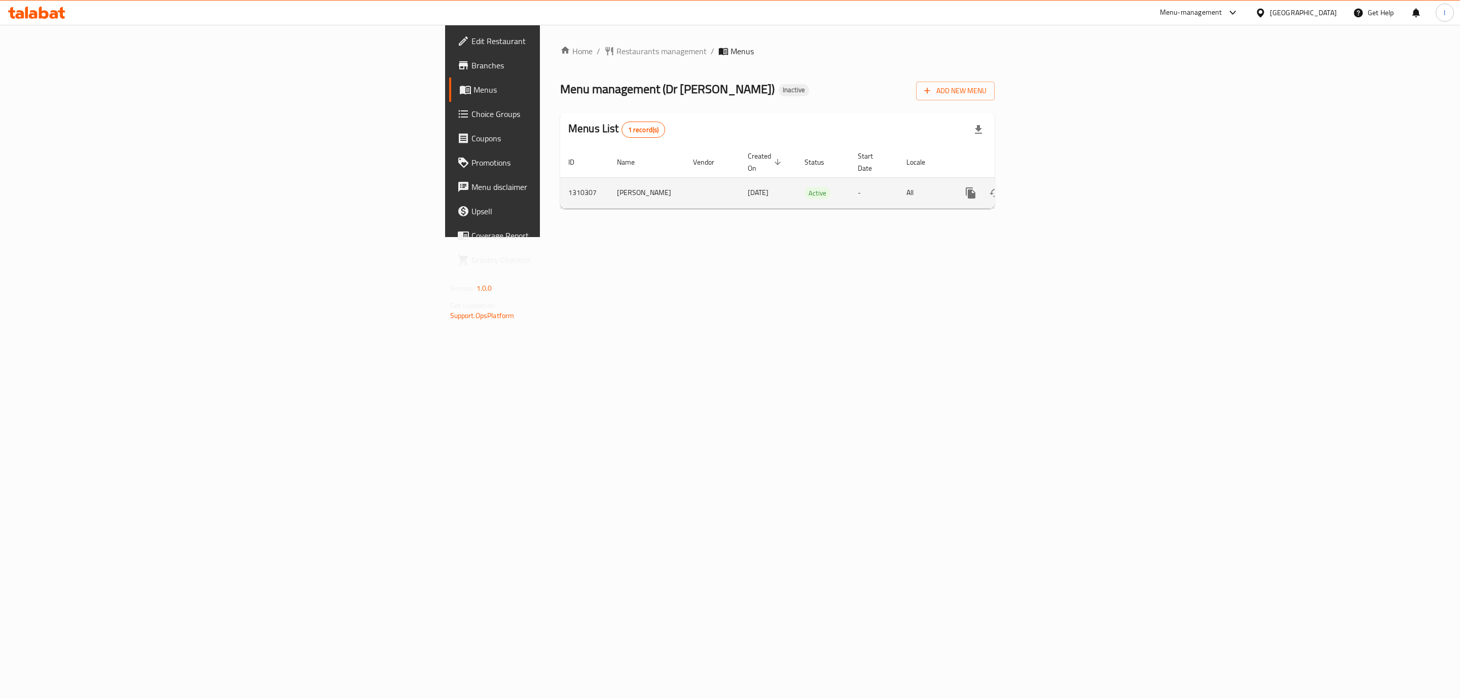
click at [1048, 189] on icon "enhanced table" at bounding box center [1043, 193] width 9 height 9
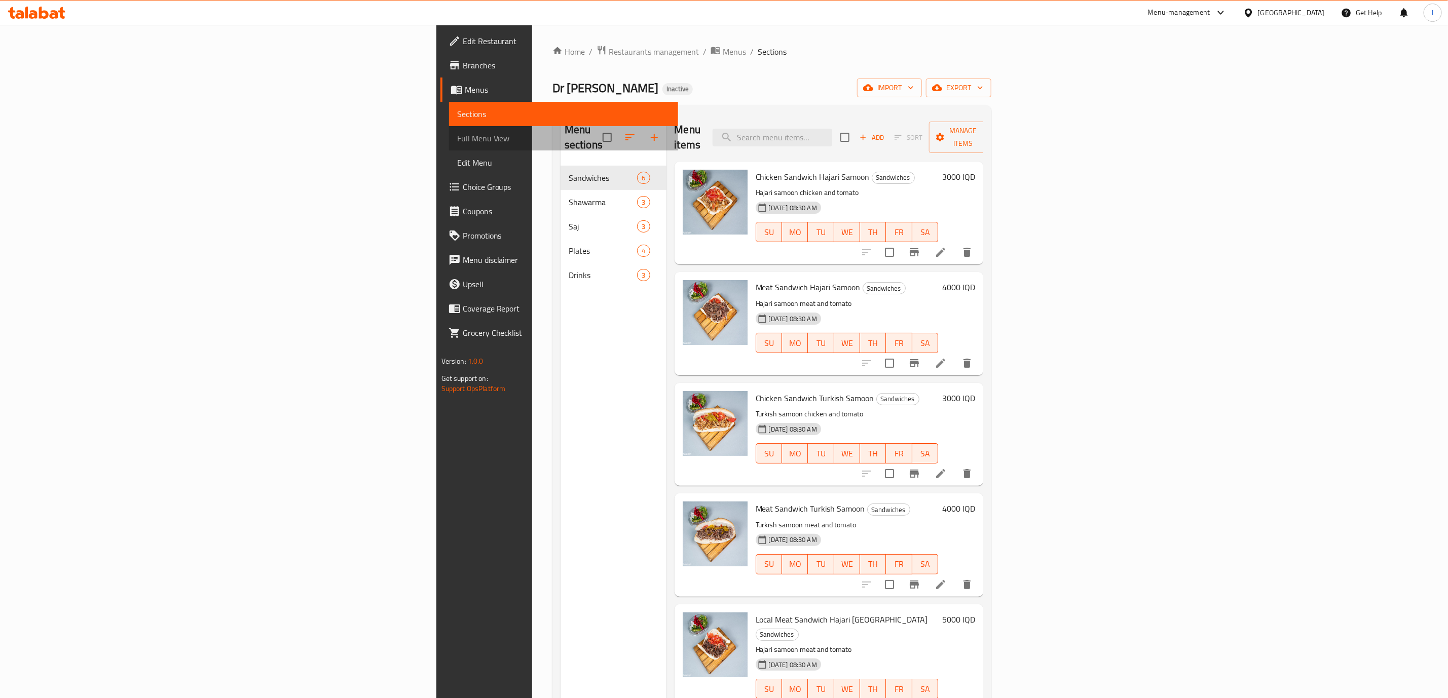
click at [449, 146] on link "Full Menu View" at bounding box center [563, 138] width 229 height 24
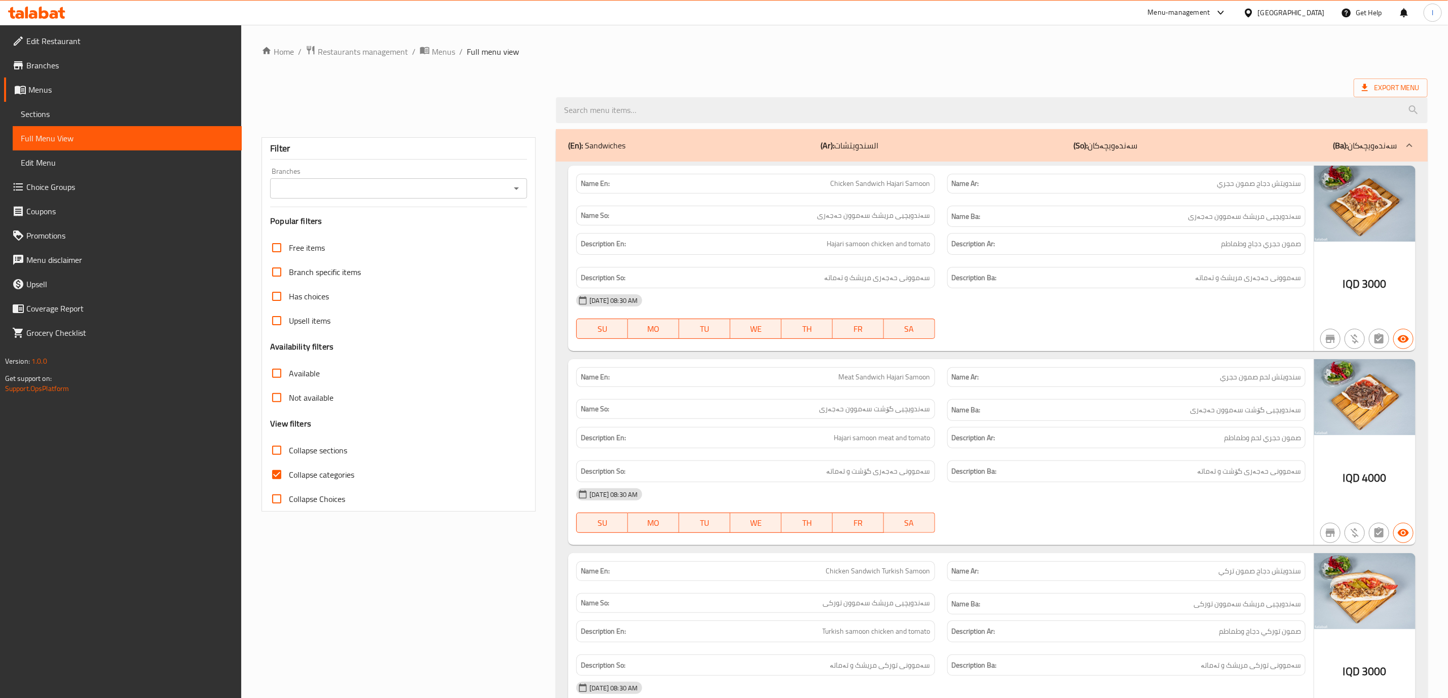
click at [23, 141] on span "Full Menu View" at bounding box center [127, 138] width 213 height 12
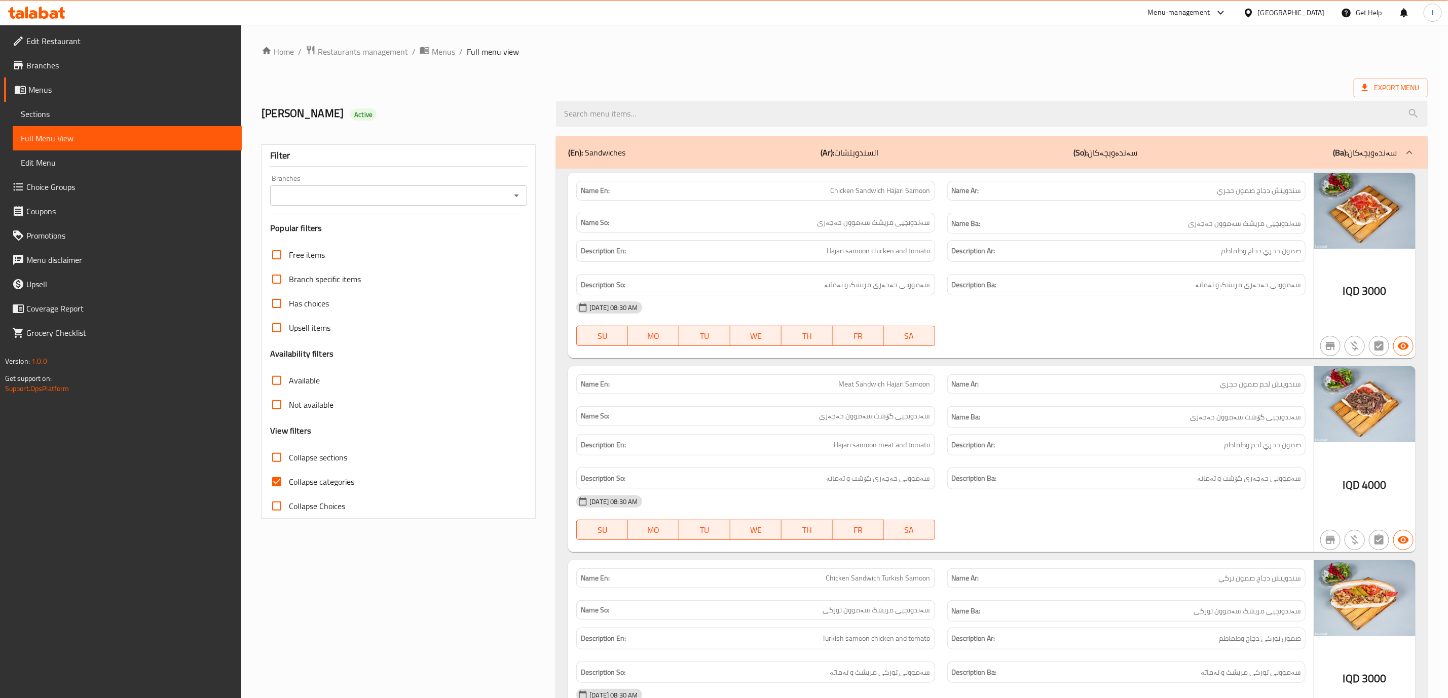
click at [439, 207] on div "Filter Branches Branches Popular filters Free items Branch specific items Has c…" at bounding box center [399, 331] width 274 height 375
click at [441, 196] on input "Branches" at bounding box center [390, 196] width 234 height 14
click at [332, 234] on span "Dr Shawarma, Tairawa" at bounding box center [355, 240] width 152 height 12
type input "Dr Shawarma, Tairawa"
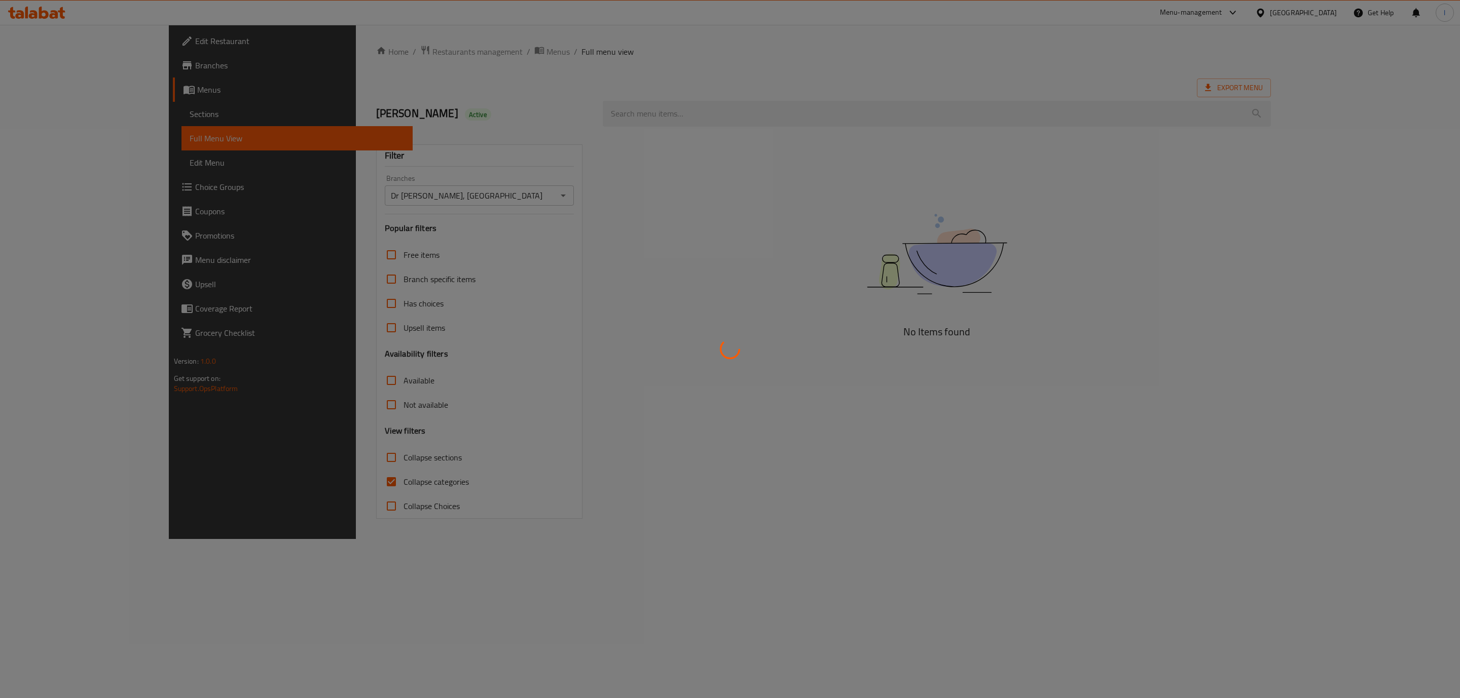
drag, startPoint x: 307, startPoint y: 460, endPoint x: 312, endPoint y: 470, distance: 11.1
click at [311, 462] on div at bounding box center [730, 349] width 1460 height 698
click at [312, 470] on div at bounding box center [730, 349] width 1460 height 698
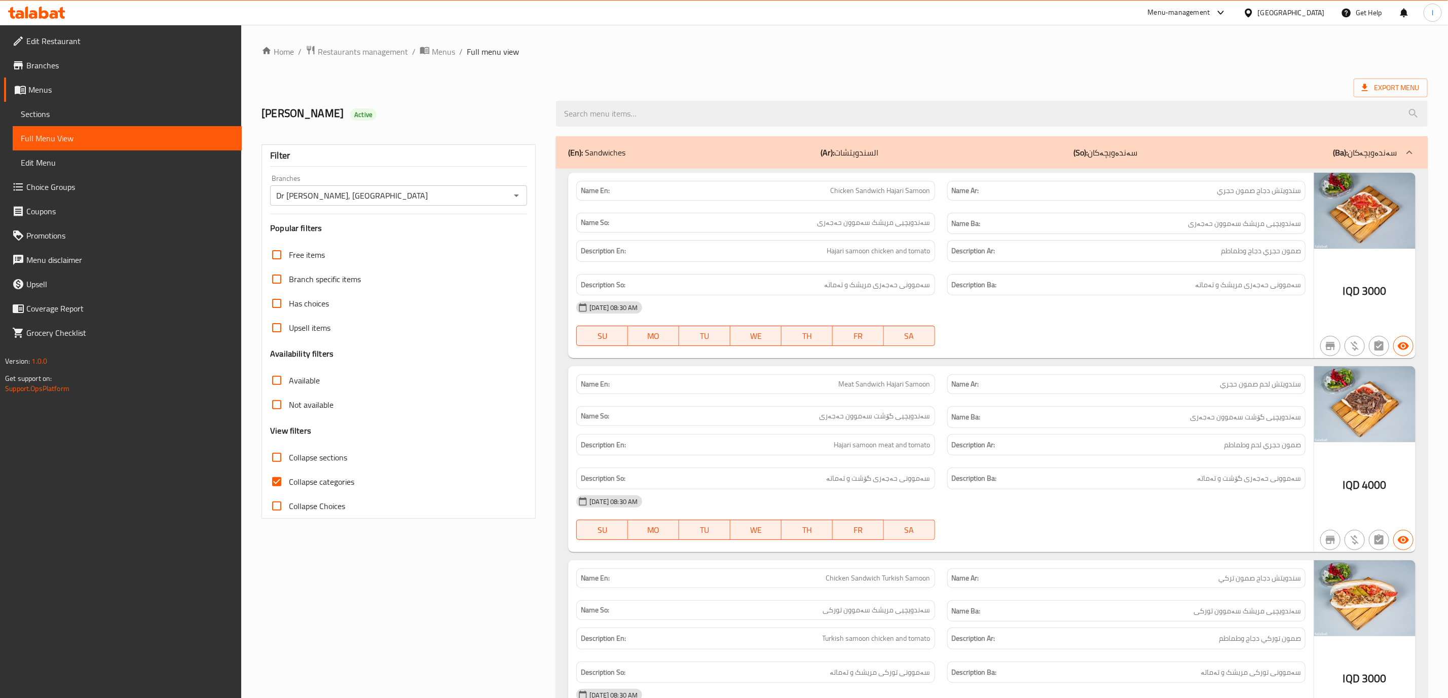
drag, startPoint x: 312, startPoint y: 479, endPoint x: 317, endPoint y: 475, distance: 6.5
click at [317, 476] on span "Collapse categories" at bounding box center [321, 482] width 65 height 12
click at [289, 475] on input "Collapse categories" at bounding box center [277, 482] width 24 height 24
checkbox input "false"
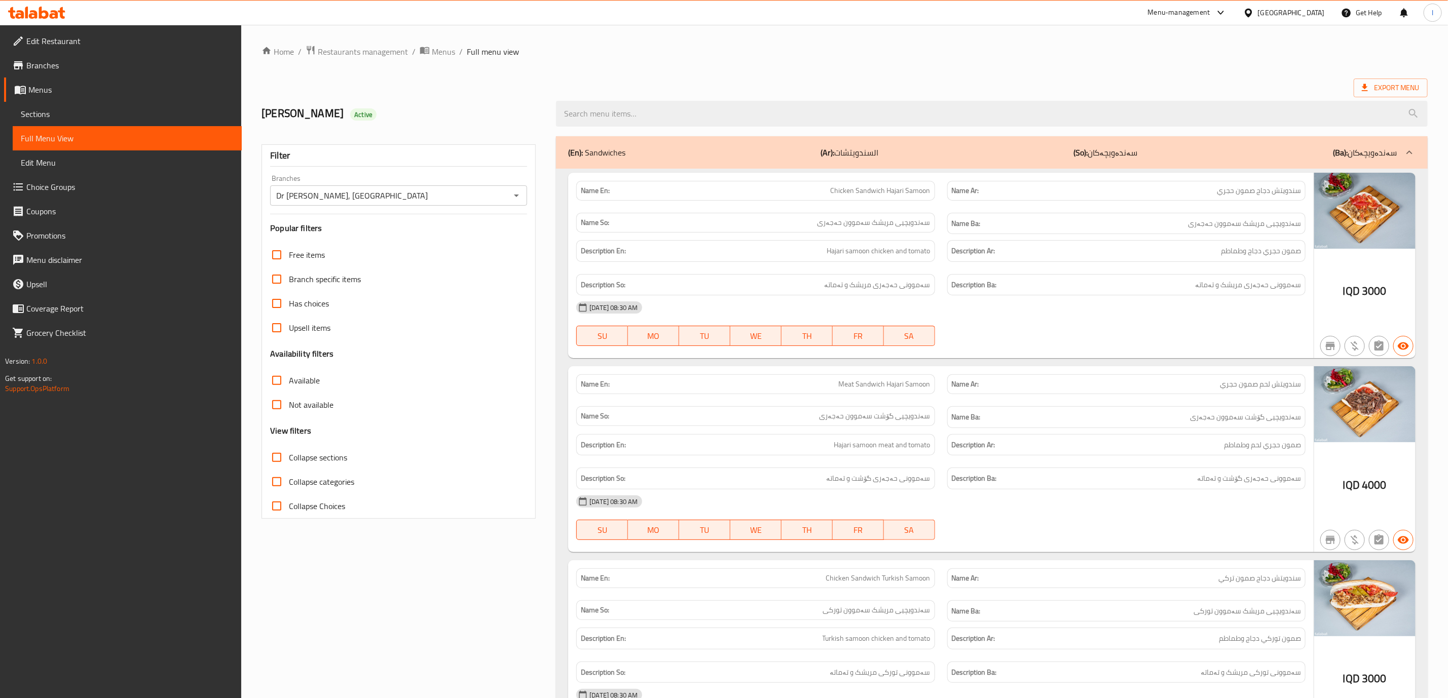
click at [318, 462] on span "Collapse sections" at bounding box center [318, 458] width 58 height 12
click at [289, 462] on input "Collapse sections" at bounding box center [277, 457] width 24 height 24
checkbox input "true"
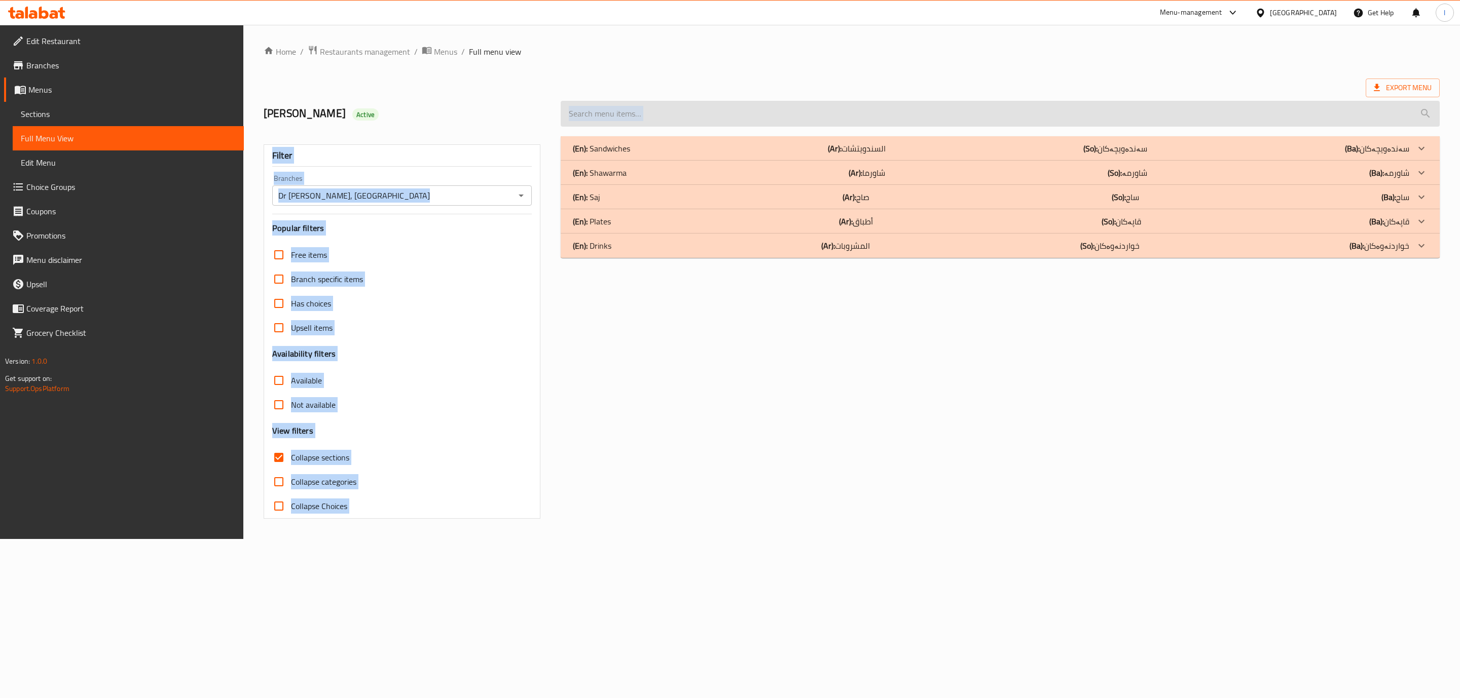
drag, startPoint x: 707, startPoint y: 131, endPoint x: 709, endPoint y: 113, distance: 18.3
click at [709, 113] on div "Home / Restaurants management / Menus / Full menu view Export Menu Rahma Mohamm…" at bounding box center [852, 282] width 1176 height 474
click at [709, 113] on input "search" at bounding box center [1000, 114] width 879 height 26
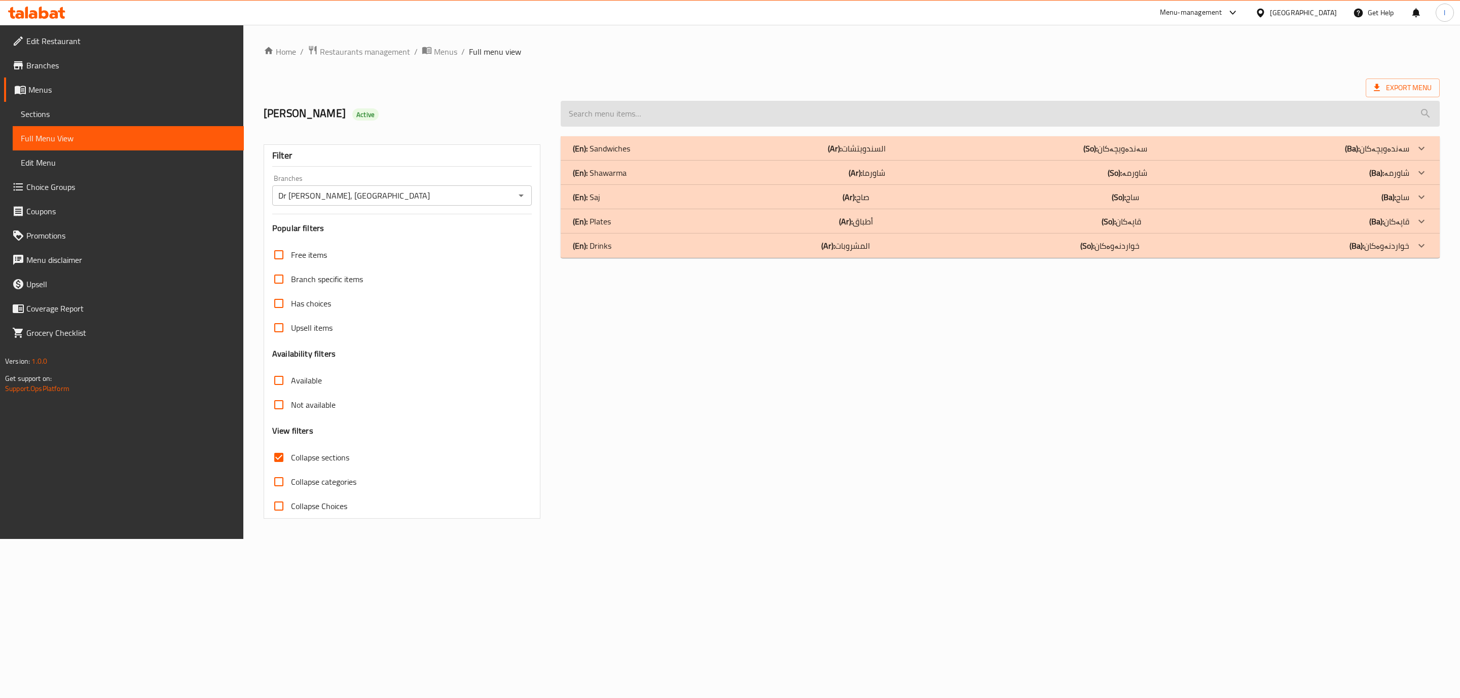
click at [709, 113] on input "search" at bounding box center [1000, 114] width 879 height 26
paste input "soft drink"
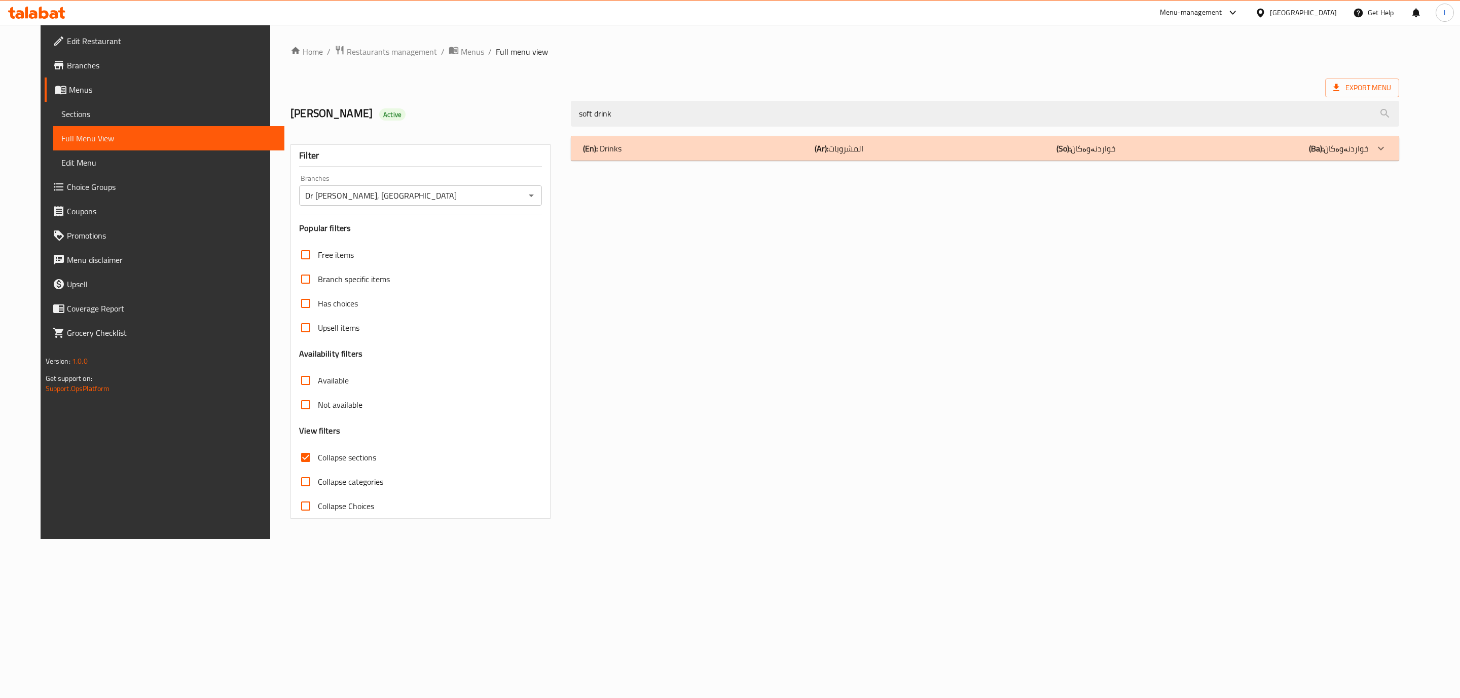
type input "soft drink"
click at [850, 376] on div "(En): Drinks (Ar): المشروبات (So): خواردنەوەکان (Ba): خواردنەوەکان Name En: Sof…" at bounding box center [985, 327] width 840 height 395
click at [770, 149] on div "(En): Drinks (Ar): المشروبات (So): خواردنەوەکان (Ba): خواردنەوەکان" at bounding box center [976, 148] width 786 height 12
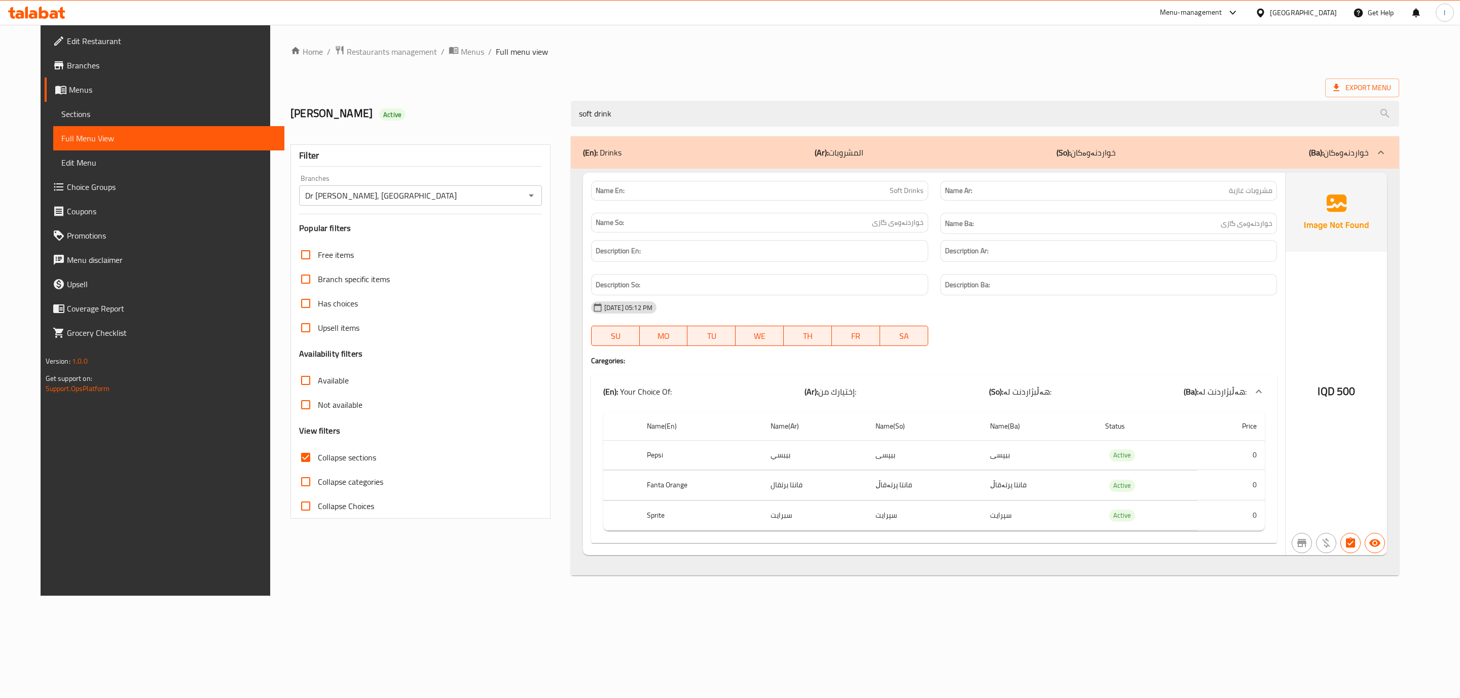
click at [1123, 312] on div "08-09-2025 05:12 PM" at bounding box center [934, 307] width 698 height 24
click at [1102, 227] on h6 "Name Ba: خواردنەوەی گازی" at bounding box center [1109, 223] width 328 height 13
click at [44, 10] on icon at bounding box center [36, 13] width 57 height 12
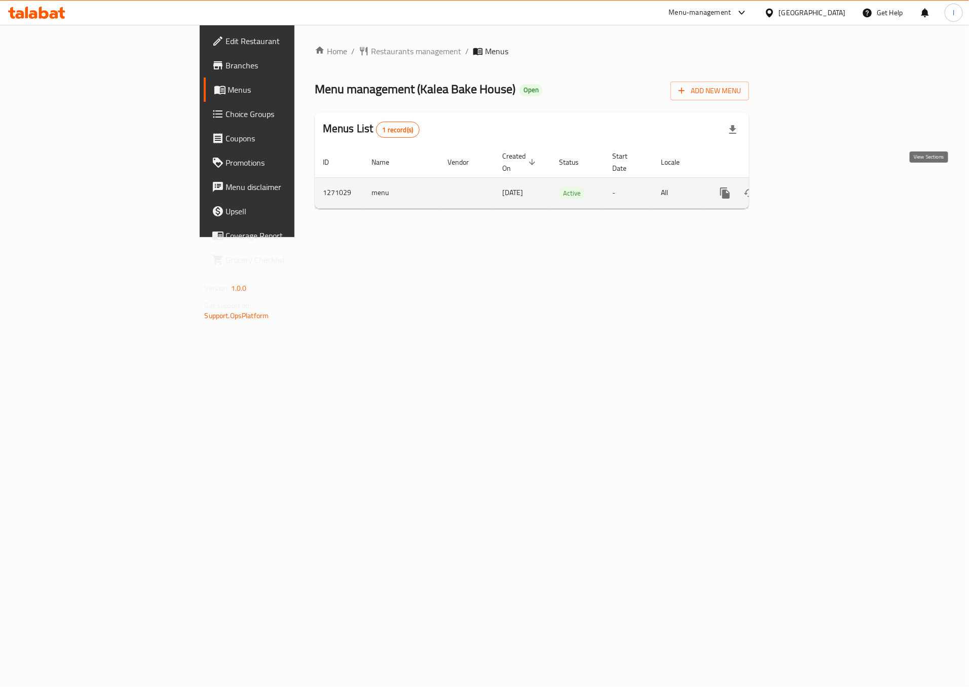
click at [804, 187] on icon "enhanced table" at bounding box center [798, 193] width 12 height 12
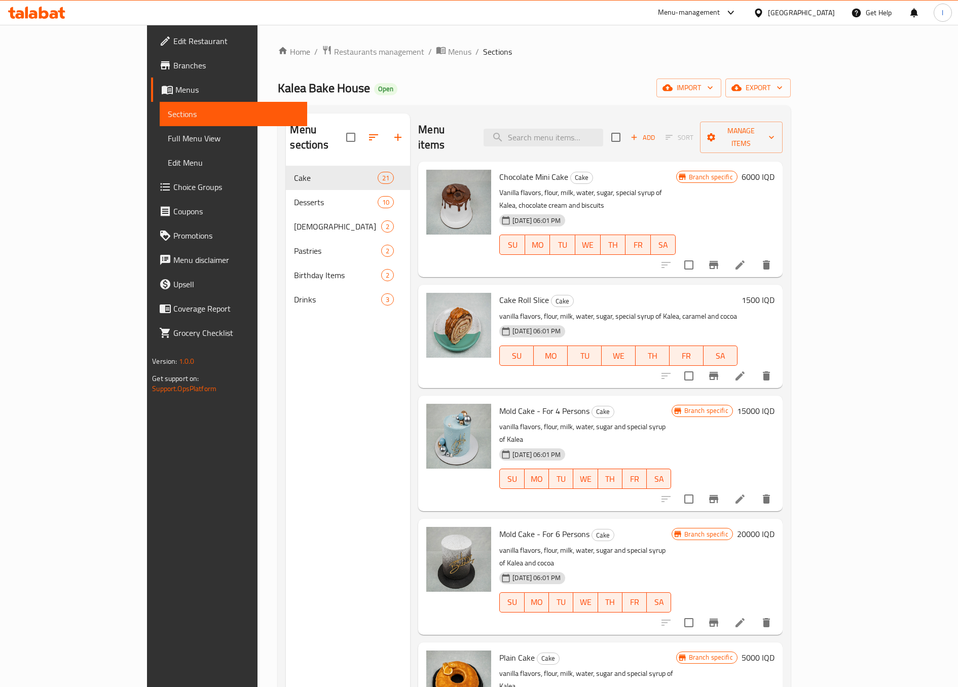
click at [286, 382] on div "Menu sections Cake 21 Desserts 10 Kulicha 2 Pastries 2 Birthday Items 2 Drinks 3" at bounding box center [348, 457] width 124 height 687
click at [168, 133] on span "Full Menu View" at bounding box center [233, 138] width 131 height 12
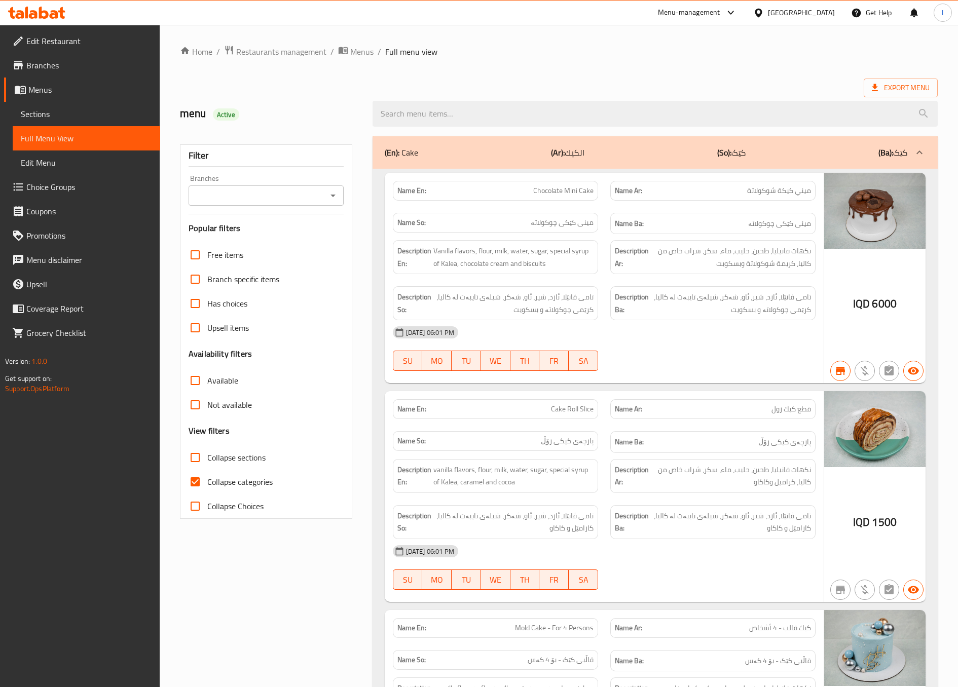
click at [325, 184] on div "Branches Branches" at bounding box center [266, 190] width 155 height 31
click at [324, 189] on div "Branches" at bounding box center [266, 195] width 155 height 20
click at [321, 201] on input "Branches" at bounding box center [258, 196] width 132 height 14
click at [312, 238] on li "Kalea Bake House, Kaziwa" at bounding box center [265, 246] width 155 height 30
type input "Kalea Bake House, Kaziwa"
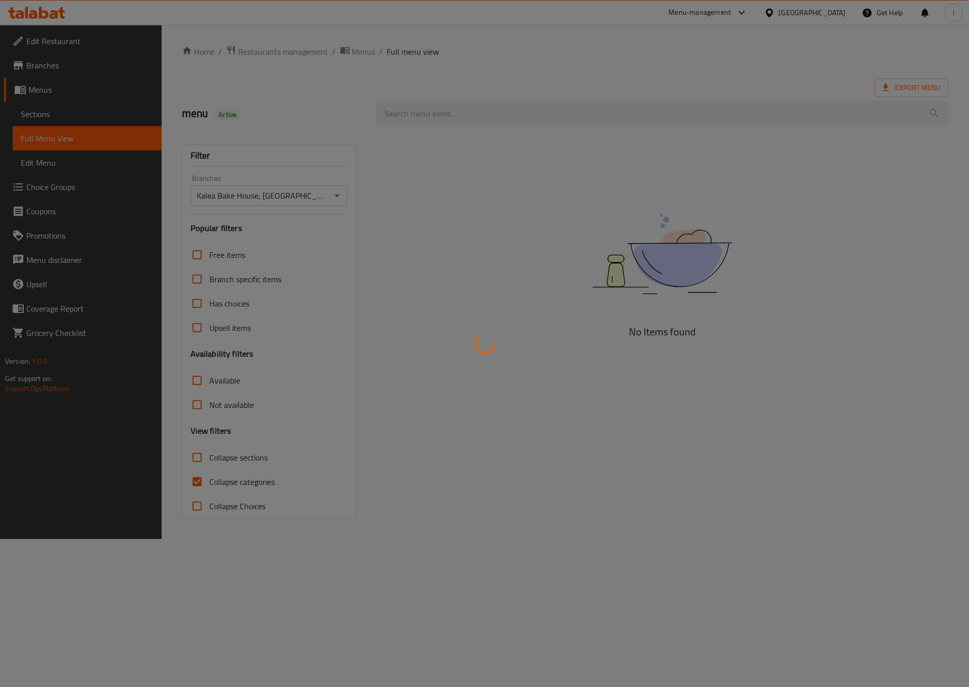
click at [191, 460] on div at bounding box center [484, 343] width 969 height 687
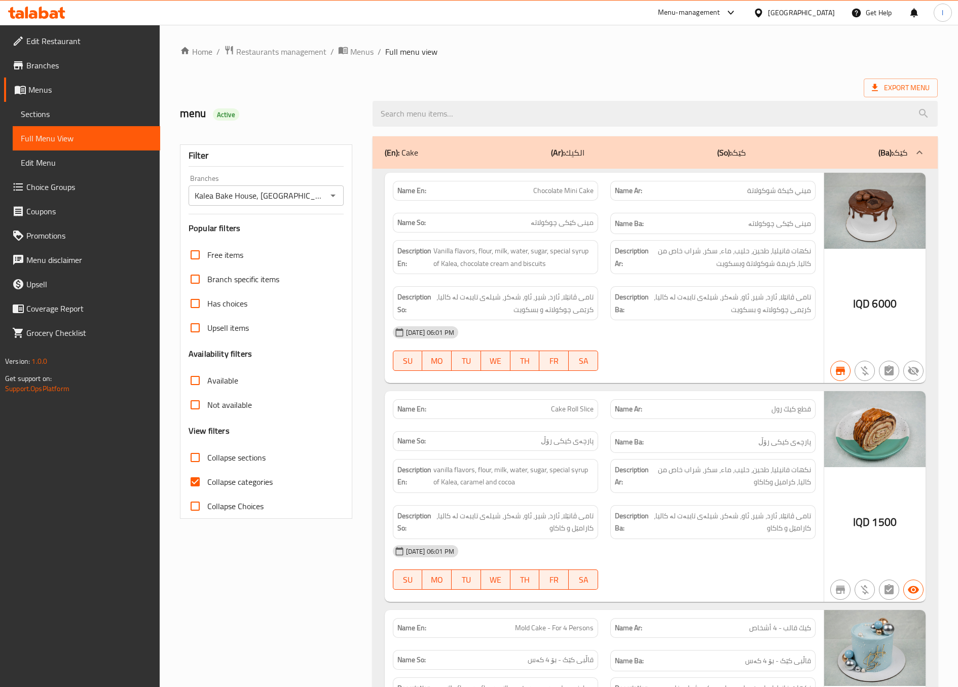
click at [199, 484] on input "Collapse categories" at bounding box center [195, 482] width 24 height 24
checkbox input "false"
click at [221, 455] on span "Collapse sections" at bounding box center [236, 458] width 58 height 12
click at [207, 455] on input "Collapse sections" at bounding box center [195, 457] width 24 height 24
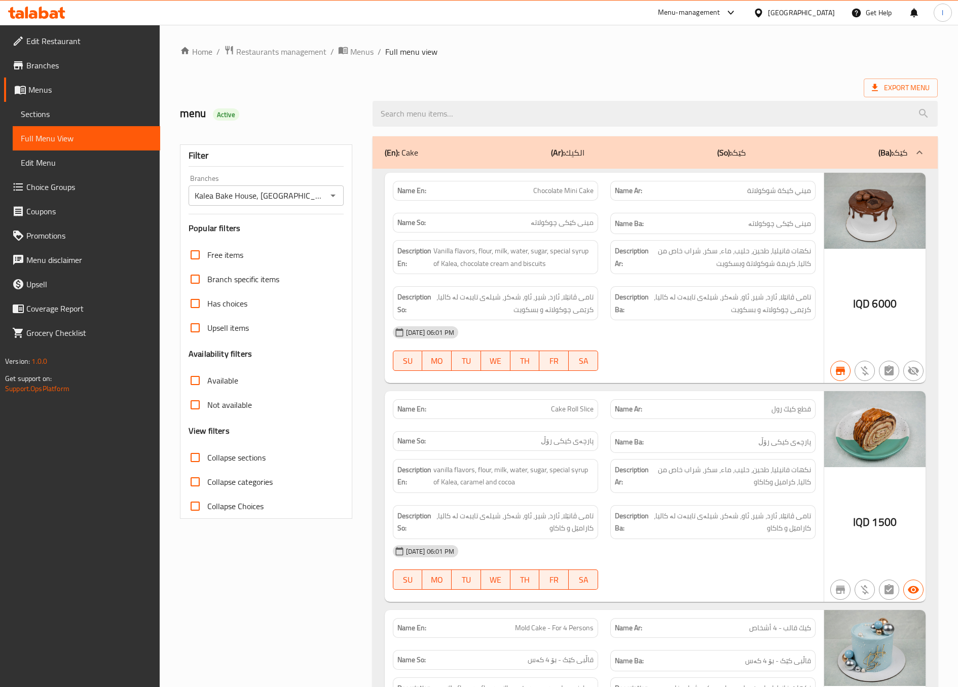
checkbox input "true"
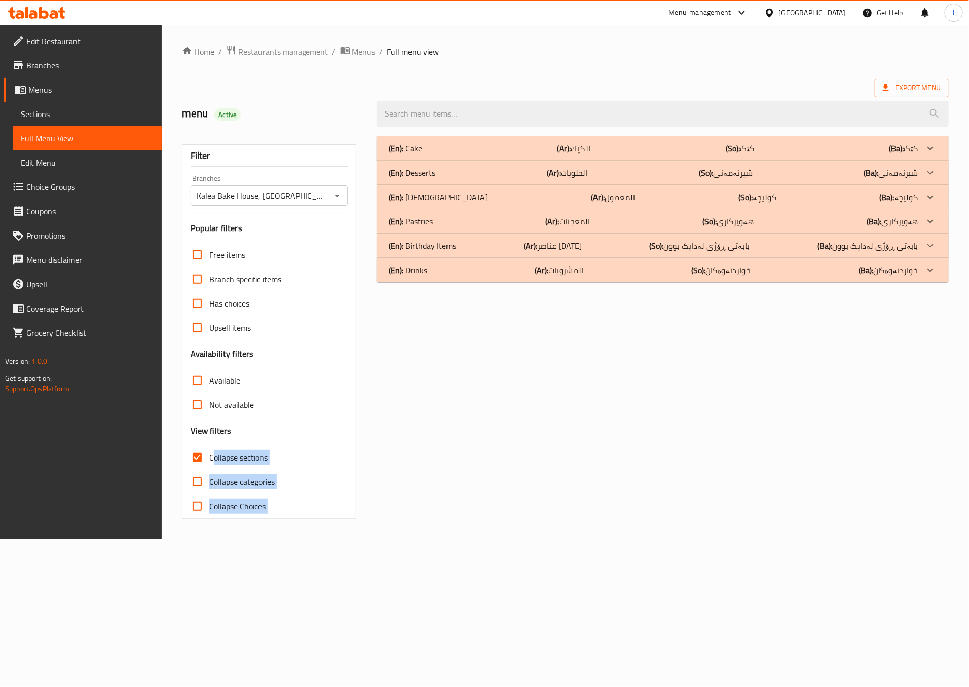
drag, startPoint x: 215, startPoint y: 459, endPoint x: 426, endPoint y: 446, distance: 211.7
click at [426, 446] on div "Filter Branches Kalea Bake House, Kaziwa Branches Popular filters Free items Br…" at bounding box center [565, 327] width 779 height 395
click at [426, 446] on div "(En): Cake (Ar): الكيك (So): کێک (Ba): کێک Name En: Chocolate Mini Cake Name Ar…" at bounding box center [662, 327] width 584 height 395
click at [446, 165] on div "(En): Desserts (Ar): الحلويات (So): شیرنەمەنی (Ba): شیرنەمەنی" at bounding box center [663, 173] width 572 height 24
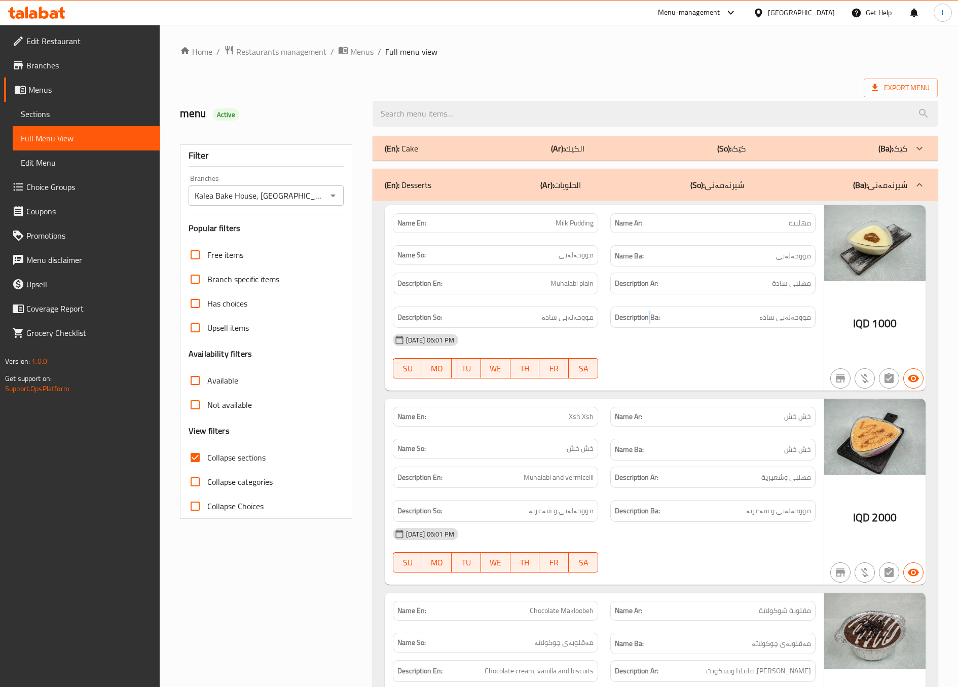
click at [649, 316] on strong "Description Ba:" at bounding box center [637, 317] width 45 height 13
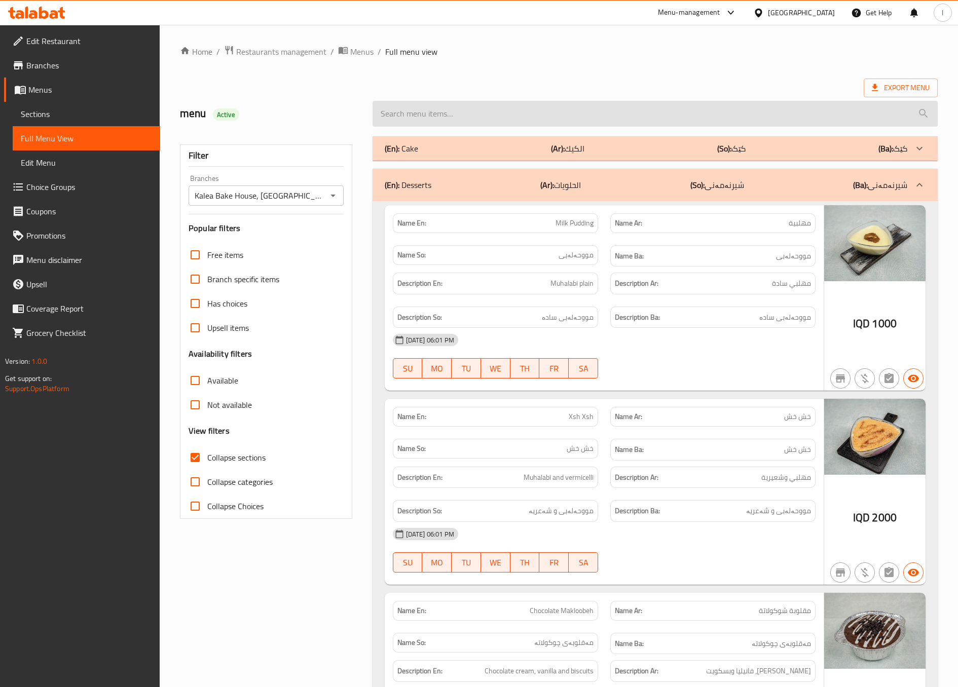
click at [555, 102] on input "search" at bounding box center [655, 114] width 565 height 26
paste input "Classic Croissant"
click at [555, 102] on input "Classic Croissant" at bounding box center [655, 114] width 565 height 26
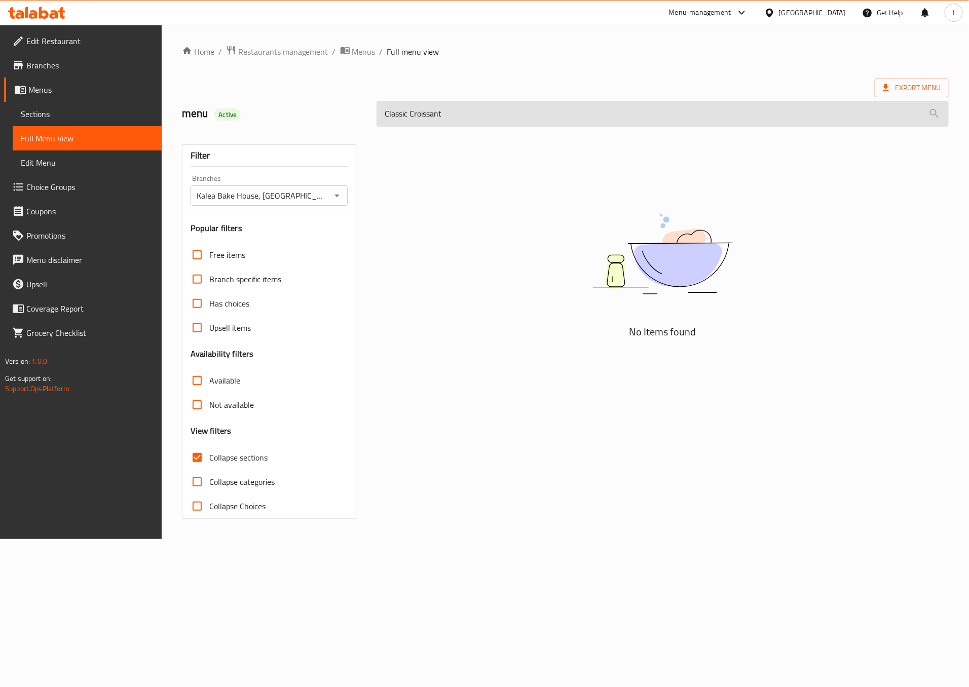
click at [429, 120] on input "Classic Croissant" at bounding box center [663, 114] width 572 height 26
click at [386, 110] on input "Classic Croissant" at bounding box center [663, 114] width 572 height 26
click at [388, 108] on input "Classic Croissant" at bounding box center [663, 114] width 572 height 26
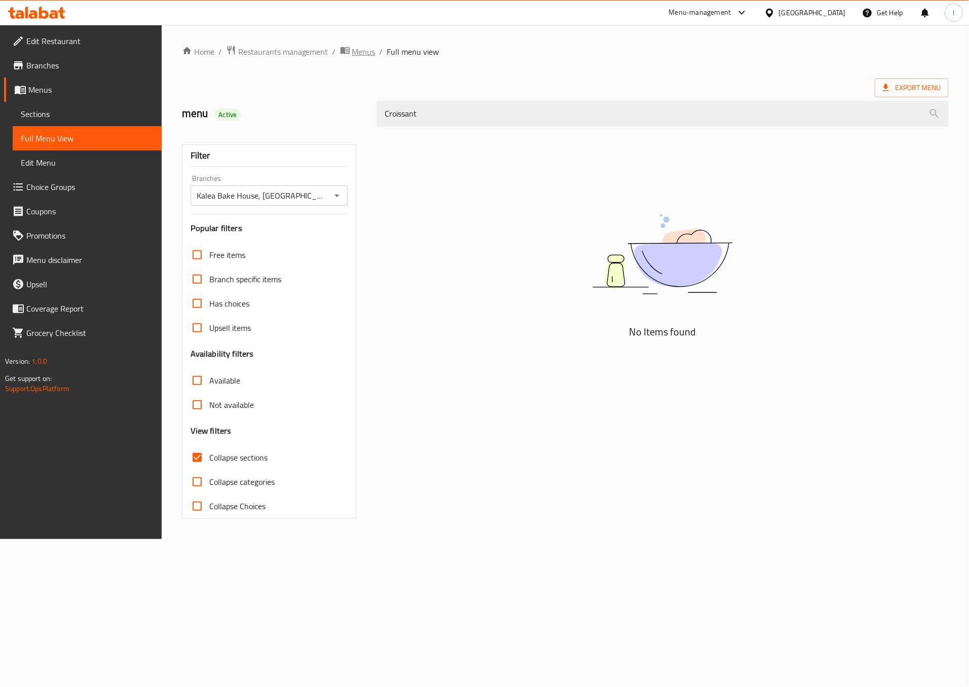
type input "Croissant"
click at [366, 53] on span "Menus" at bounding box center [363, 52] width 23 height 12
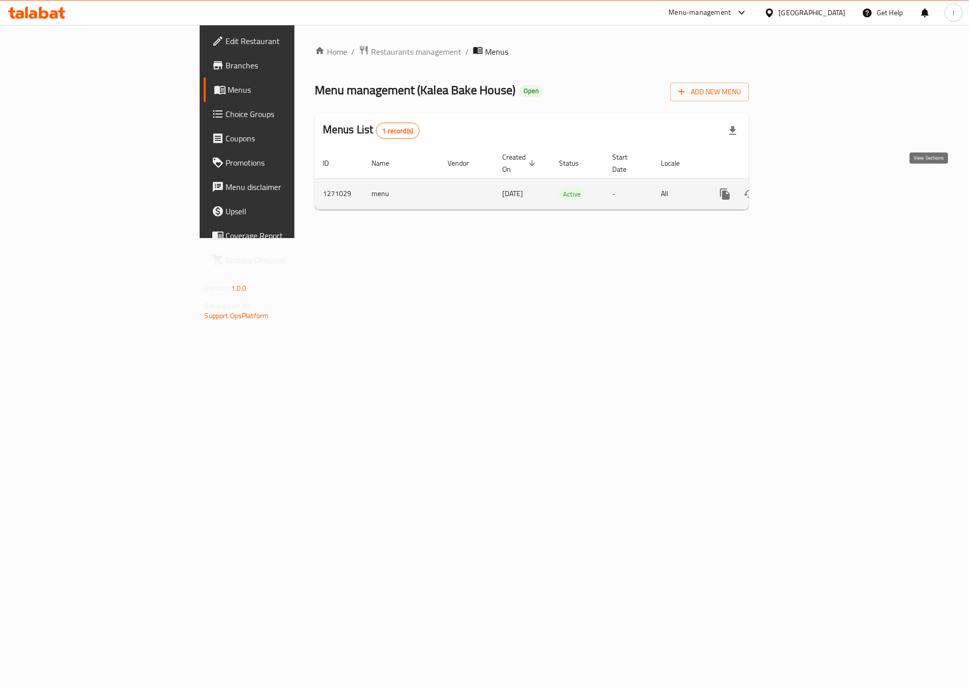
click at [804, 188] on icon "enhanced table" at bounding box center [798, 194] width 12 height 12
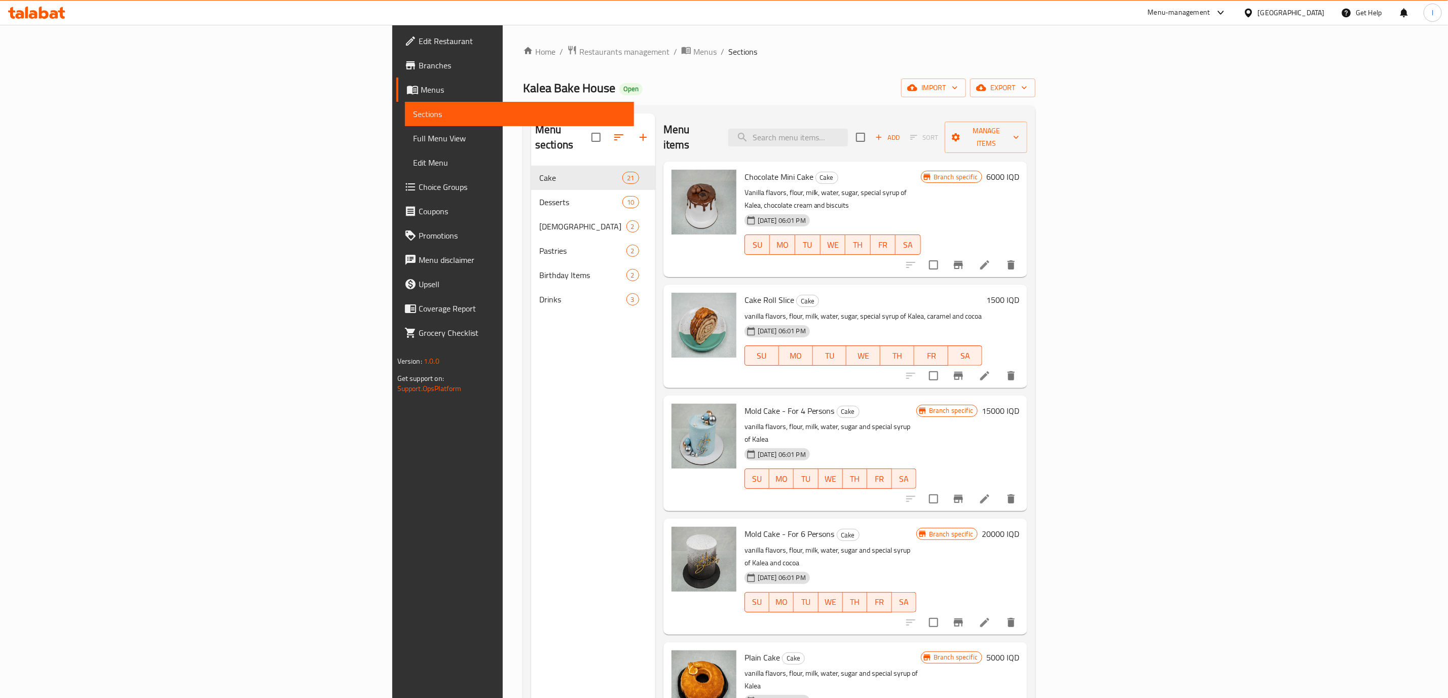
click at [50, 5] on div at bounding box center [36, 13] width 73 height 20
click at [56, 13] on icon at bounding box center [36, 13] width 57 height 12
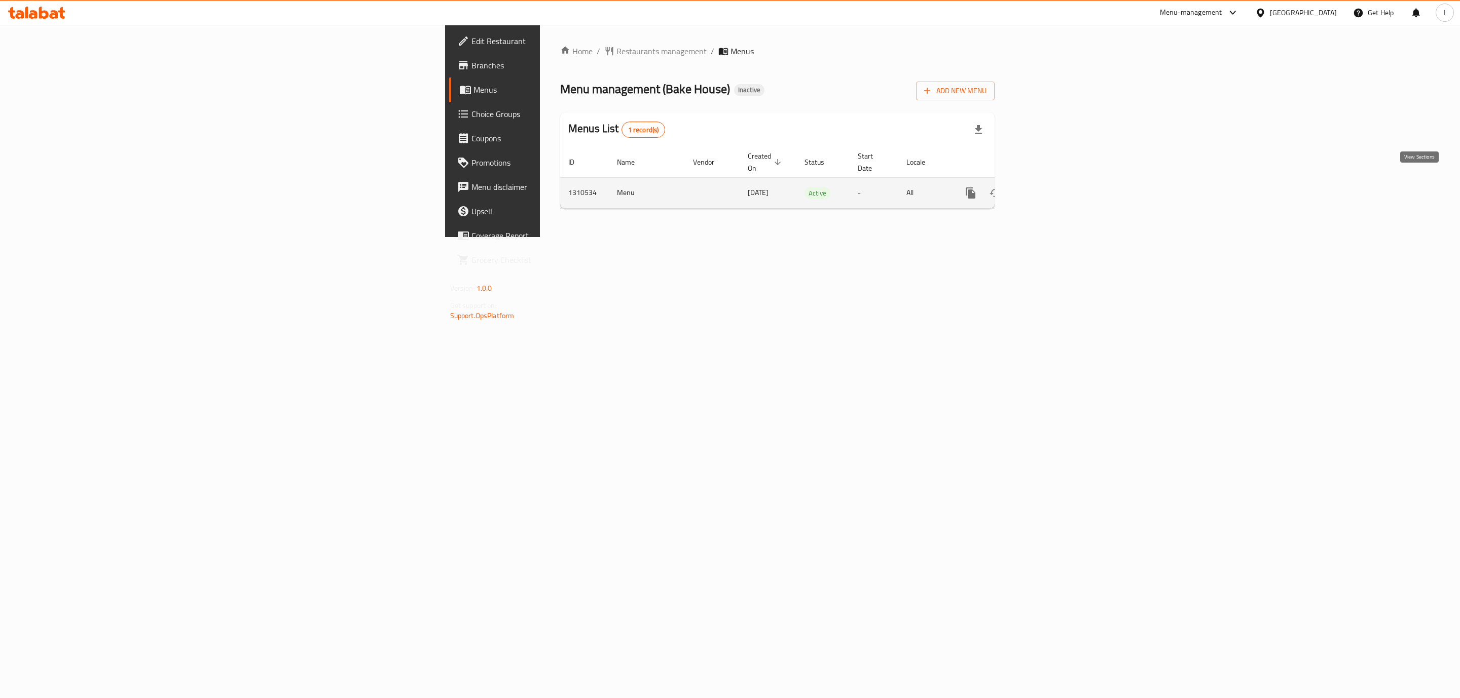
click at [1048, 189] on icon "enhanced table" at bounding box center [1043, 193] width 9 height 9
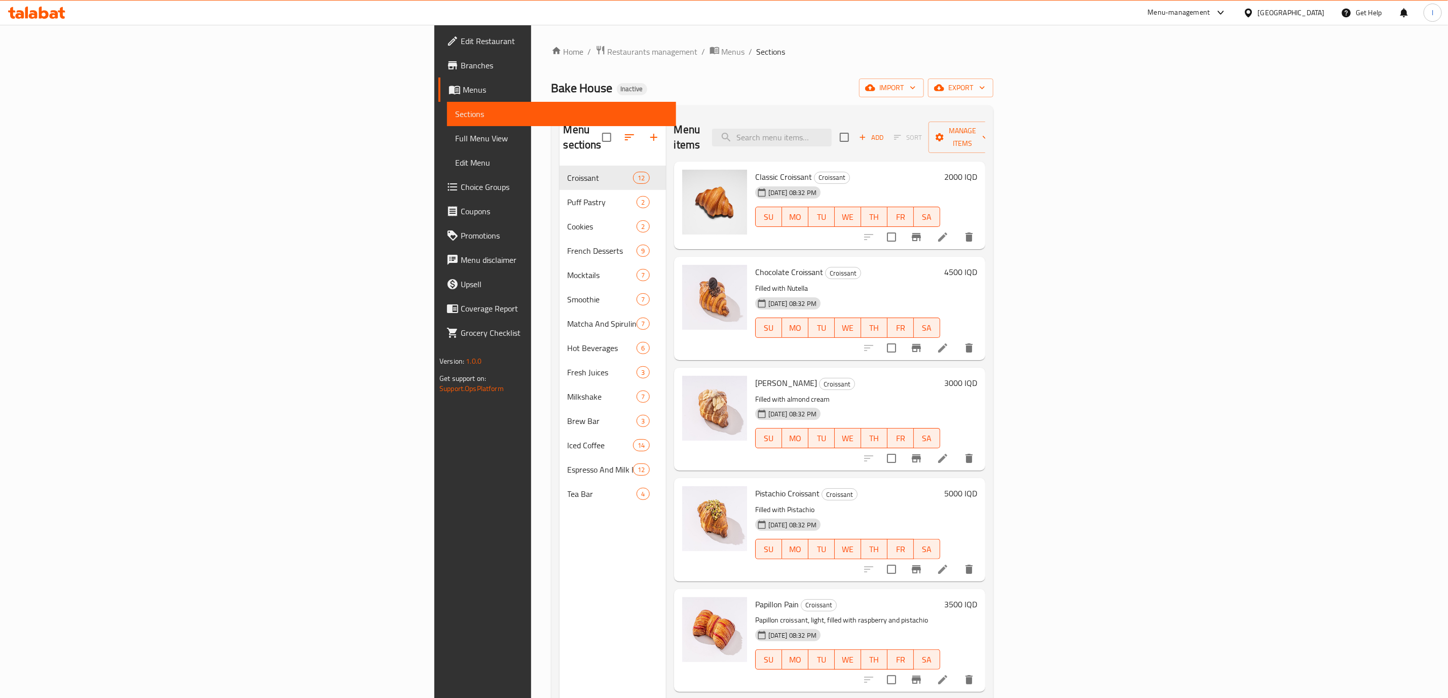
click at [455, 142] on span "Full Menu View" at bounding box center [561, 138] width 213 height 12
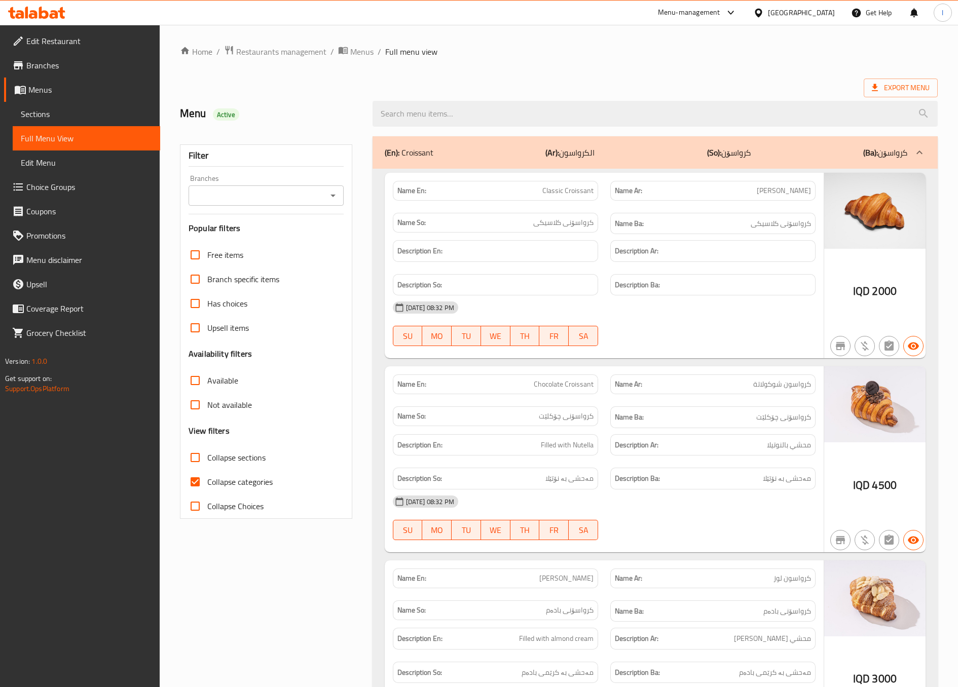
click at [314, 176] on div "Branches Branches" at bounding box center [266, 190] width 155 height 31
click at [311, 189] on input "Branches" at bounding box center [258, 196] width 132 height 14
click at [289, 233] on li "[GEOGRAPHIC_DATA], [GEOGRAPHIC_DATA]" at bounding box center [265, 246] width 155 height 30
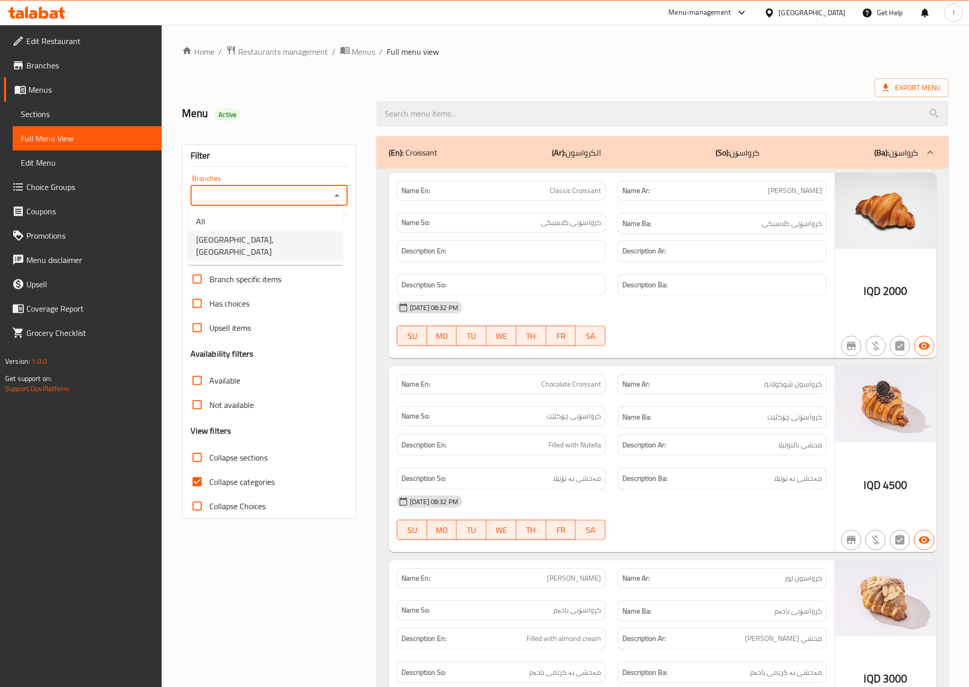
type input "[GEOGRAPHIC_DATA], [GEOGRAPHIC_DATA]"
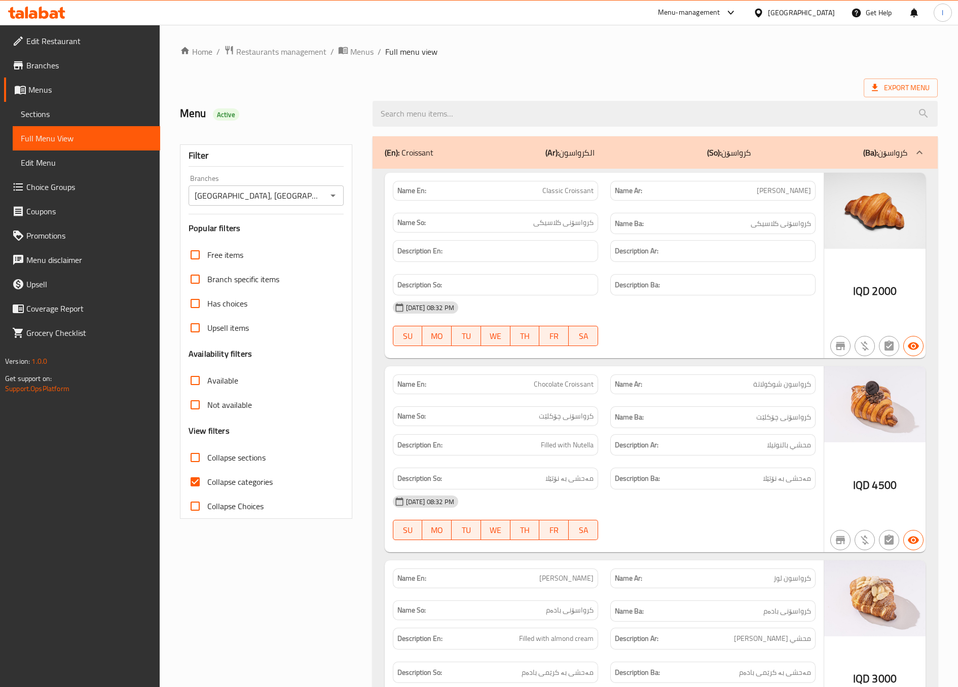
click at [257, 486] on span "Collapse categories" at bounding box center [239, 482] width 65 height 12
click at [207, 486] on input "Collapse categories" at bounding box center [195, 482] width 24 height 24
checkbox input "false"
click at [253, 457] on span "Collapse sections" at bounding box center [236, 458] width 58 height 12
click at [207, 457] on input "Collapse sections" at bounding box center [195, 457] width 24 height 24
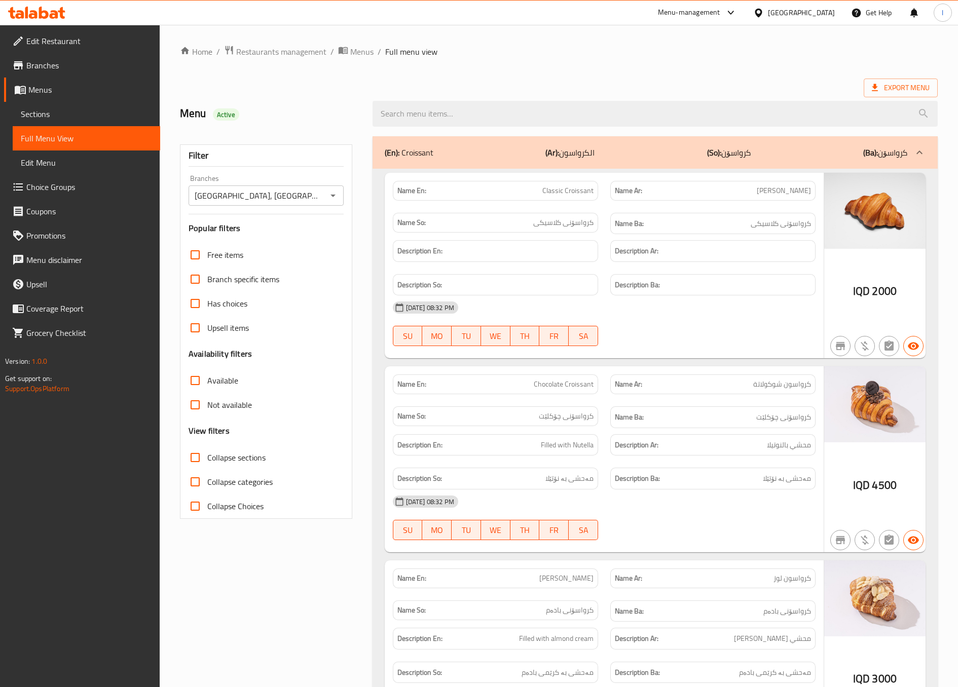
checkbox input "true"
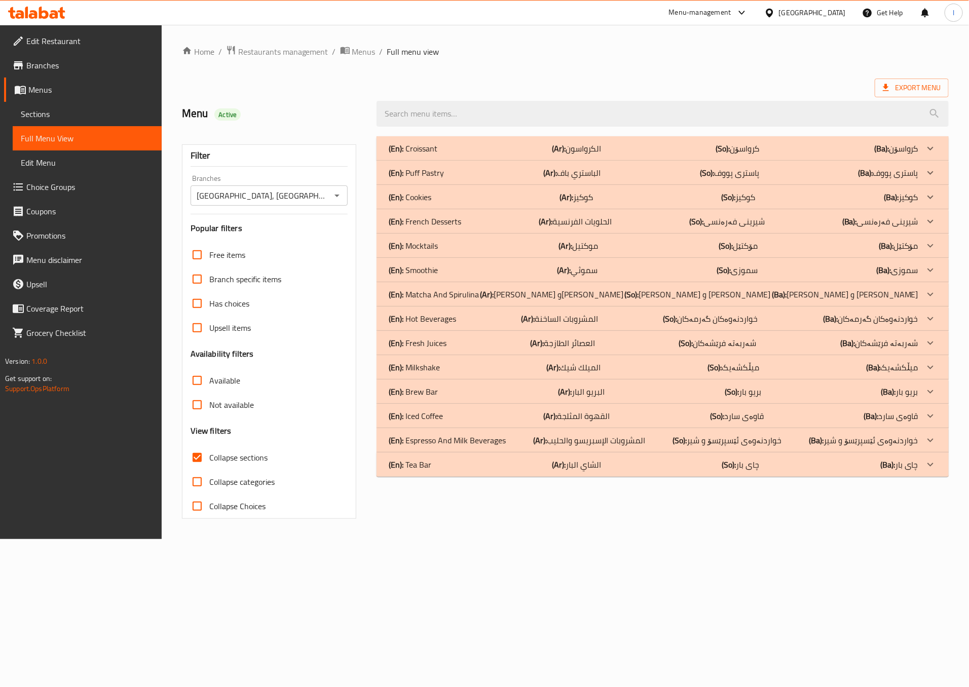
click at [370, 108] on div at bounding box center [662, 114] width 584 height 38
click at [608, 146] on div "(En): Croissant (Ar): الكرواسون (So): کرواسۆن (Ba): کرواسۆن" at bounding box center [654, 148] width 530 height 12
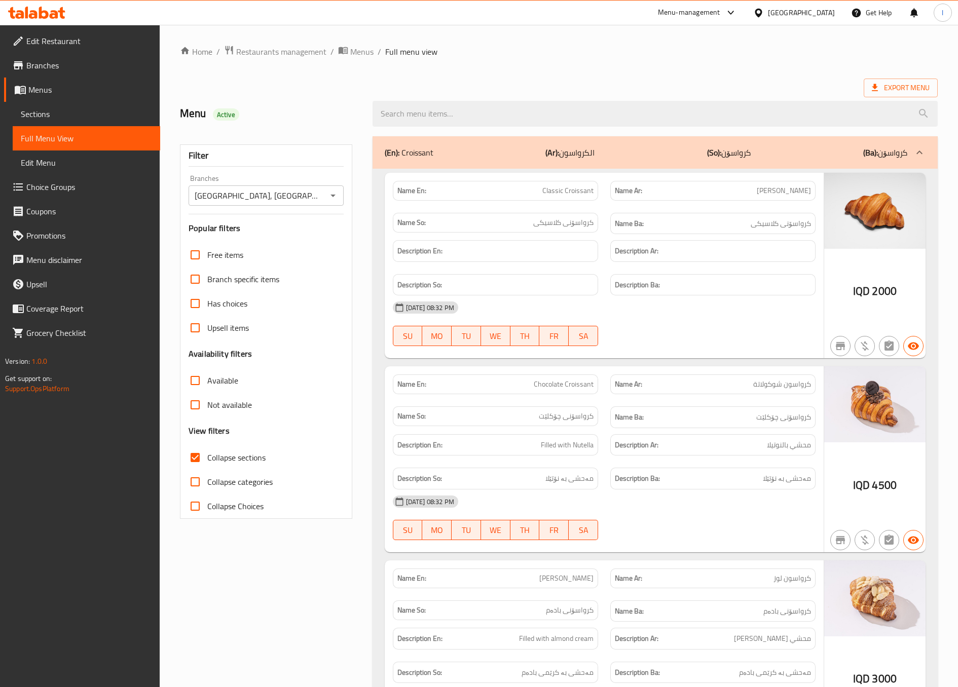
click at [715, 382] on p "Name Ar: كرواسون شوكولاتة" at bounding box center [713, 384] width 196 height 11
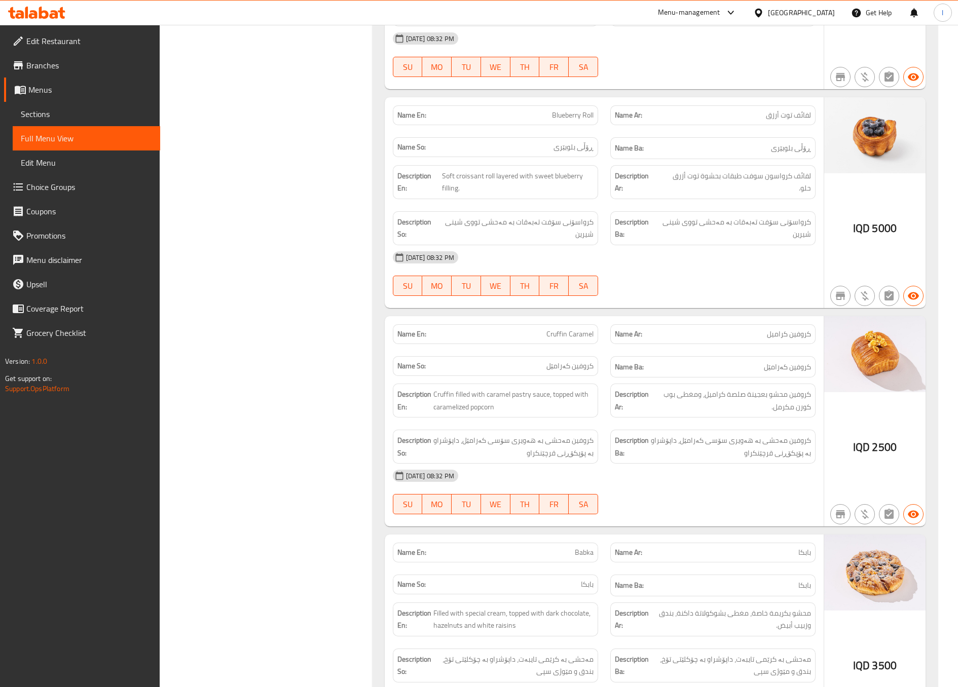
scroll to position [1520, 0]
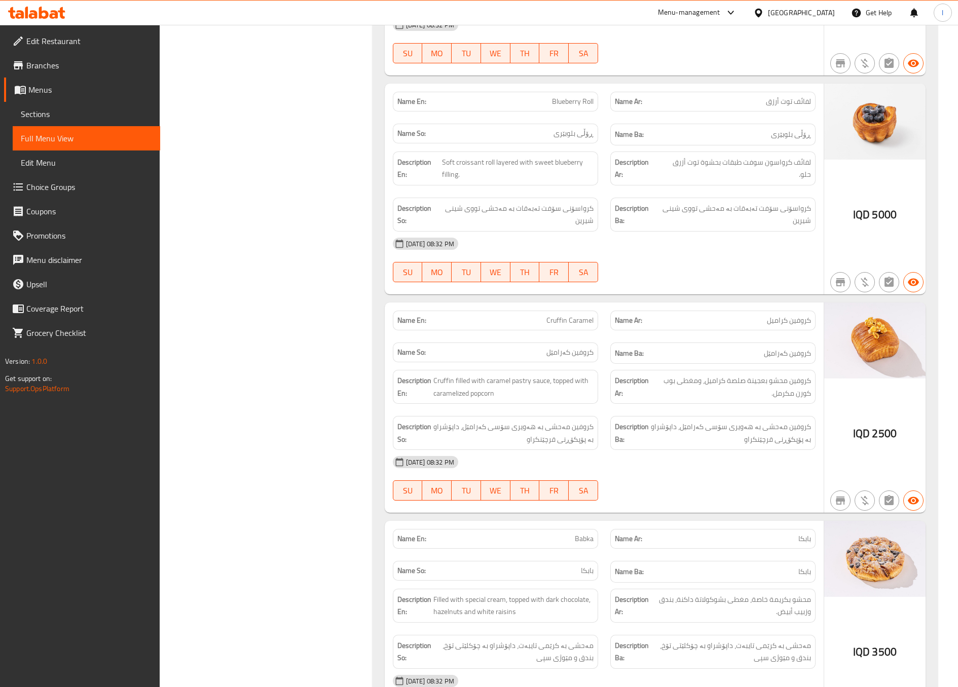
click at [306, 346] on div "Filter Branches Bake House, Danya City Branches Popular filters Free items Bran…" at bounding box center [270, 58] width 193 height 2897
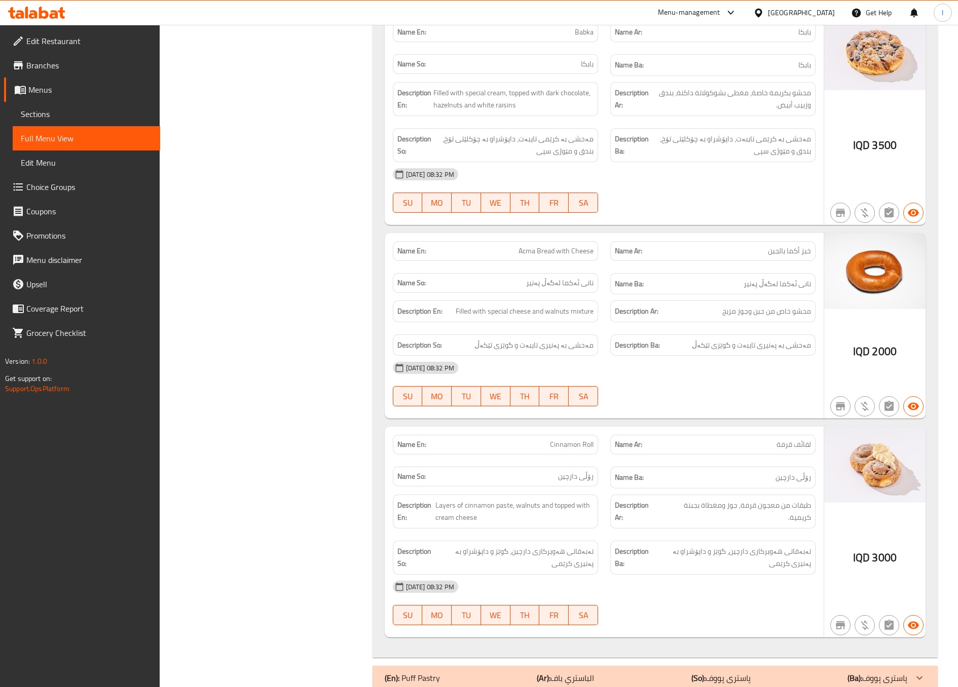
scroll to position [2281, 0]
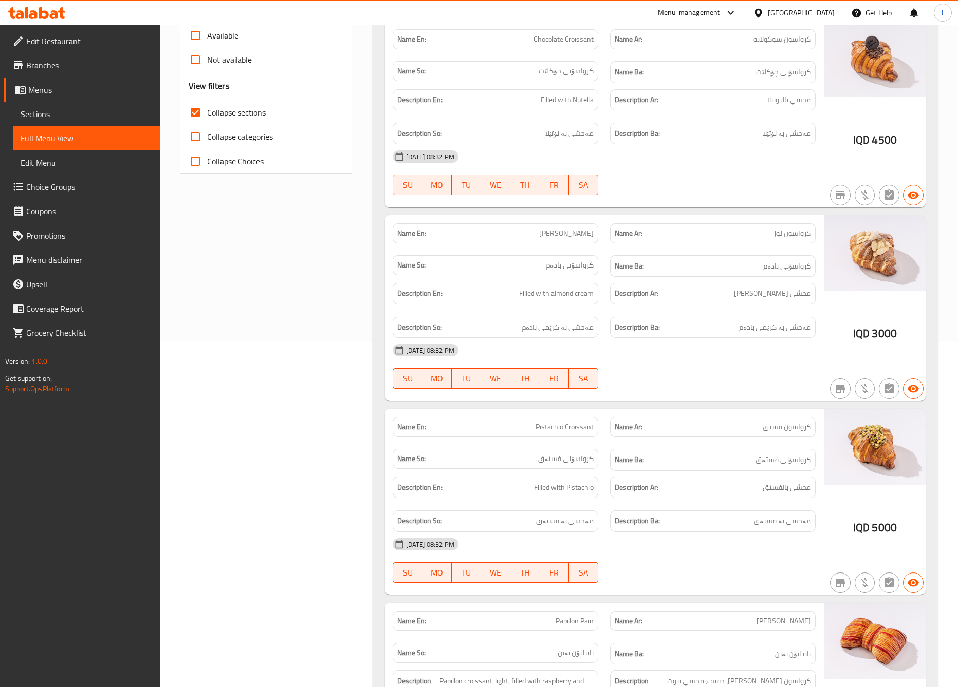
scroll to position [0, 0]
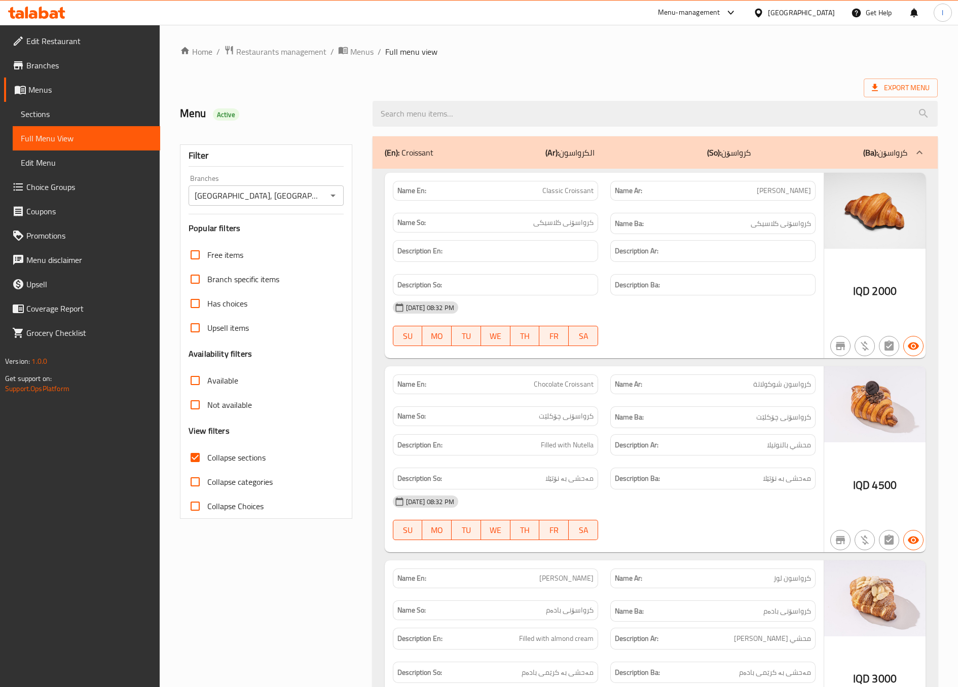
click at [674, 175] on div "Name Ar: كرواسون كلاسيكي" at bounding box center [712, 191] width 217 height 32
click at [677, 160] on div "(En): Croissant (Ar): الكرواسون (So): کرواسۆن (Ba): کرواسۆن" at bounding box center [655, 152] width 565 height 32
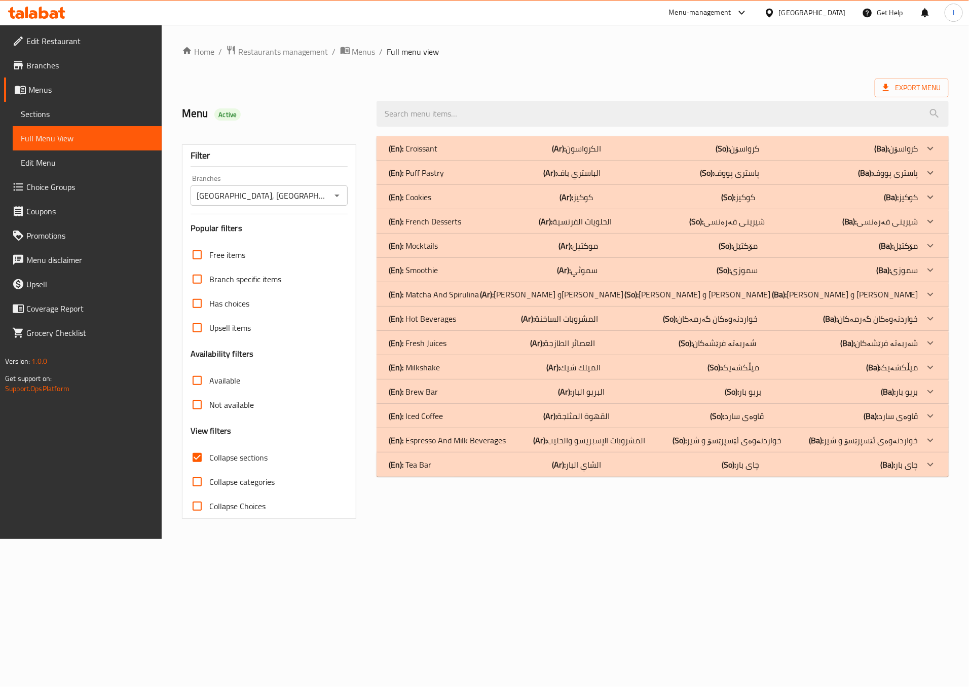
click at [573, 177] on p "(Ar): الباستري باف" at bounding box center [571, 173] width 57 height 12
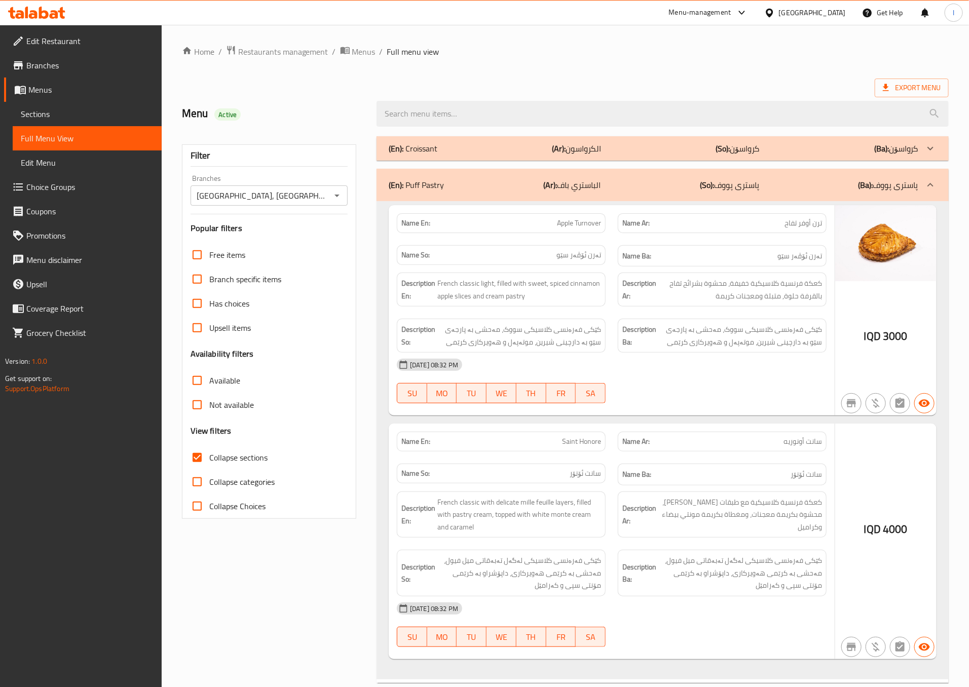
click at [682, 301] on span "كعكة فرنسية كلاسيكية خفيفة، محشوة بشرائح تفاح بالقرفة حلوة, متبلة ومعجنات كريمة" at bounding box center [740, 289] width 164 height 25
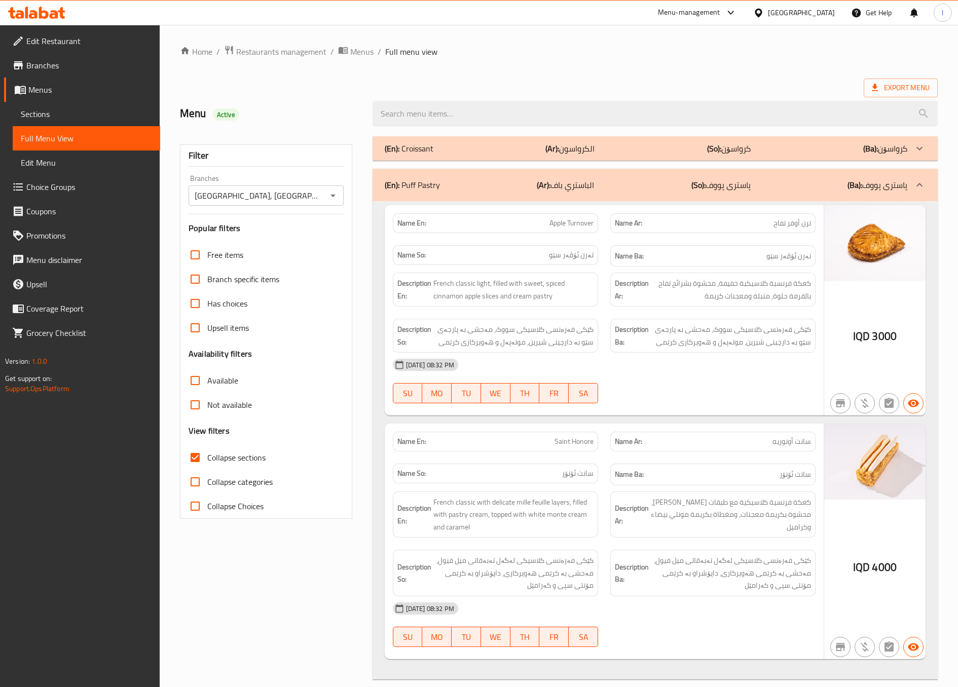
click at [691, 396] on div "08-09-2025 08:32 PM SU MO TU WE TH FR SA" at bounding box center [604, 381] width 435 height 57
click at [645, 184] on div "(En): Puff Pastry (Ar): الباستري باف (So): پاستری پووف (Ba): پاستری پووف" at bounding box center [646, 185] width 523 height 12
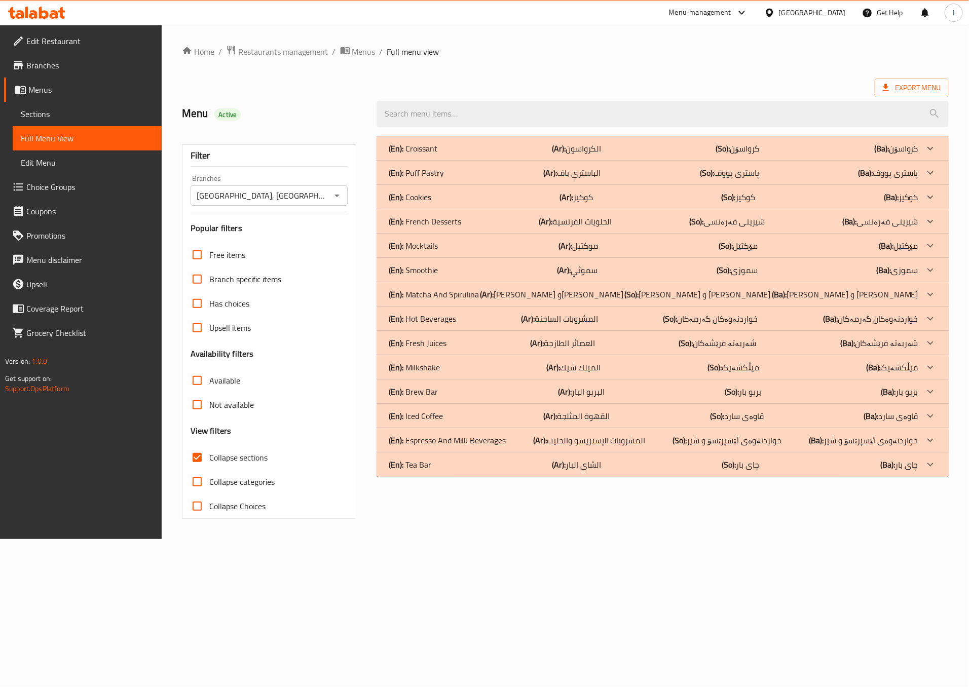
click at [584, 228] on p "(Ar): الحلويات الفرنسية" at bounding box center [575, 221] width 73 height 12
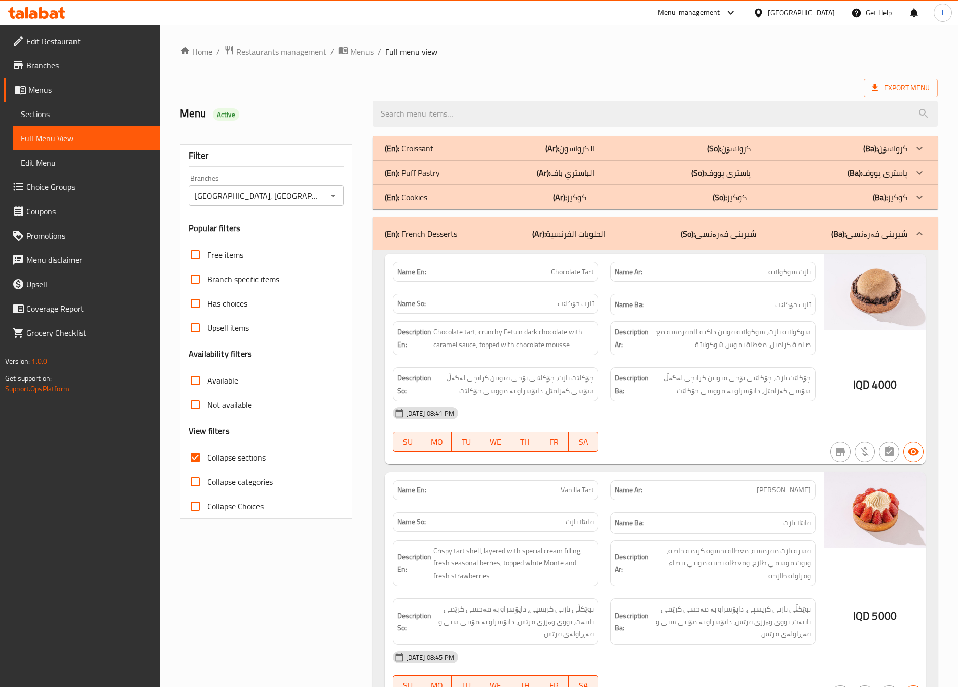
click at [729, 414] on div "[DATE] 08:41 PM" at bounding box center [604, 413] width 435 height 24
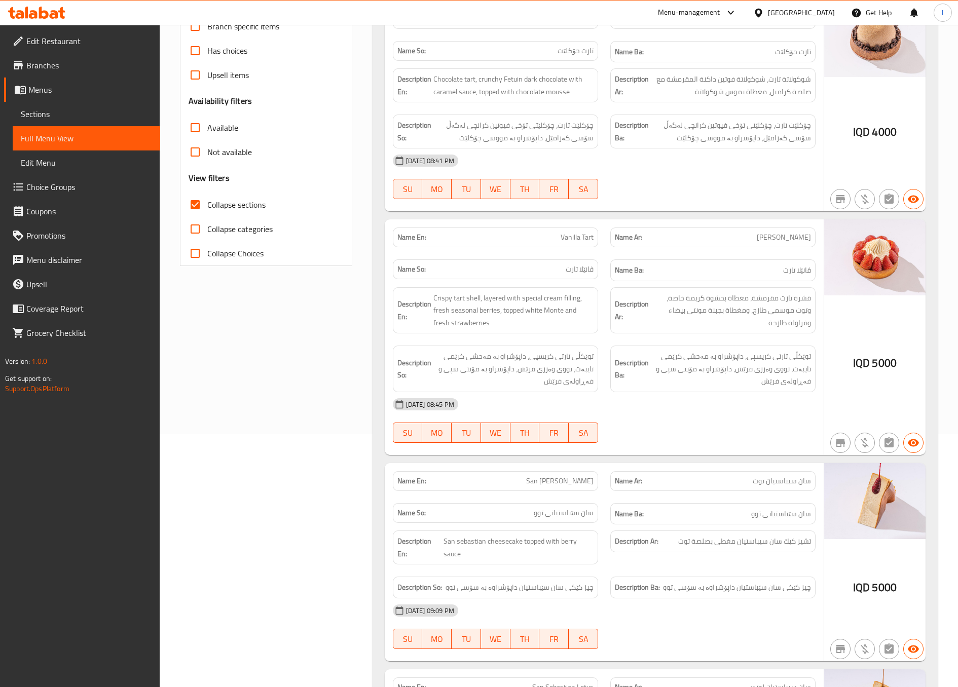
scroll to position [507, 0]
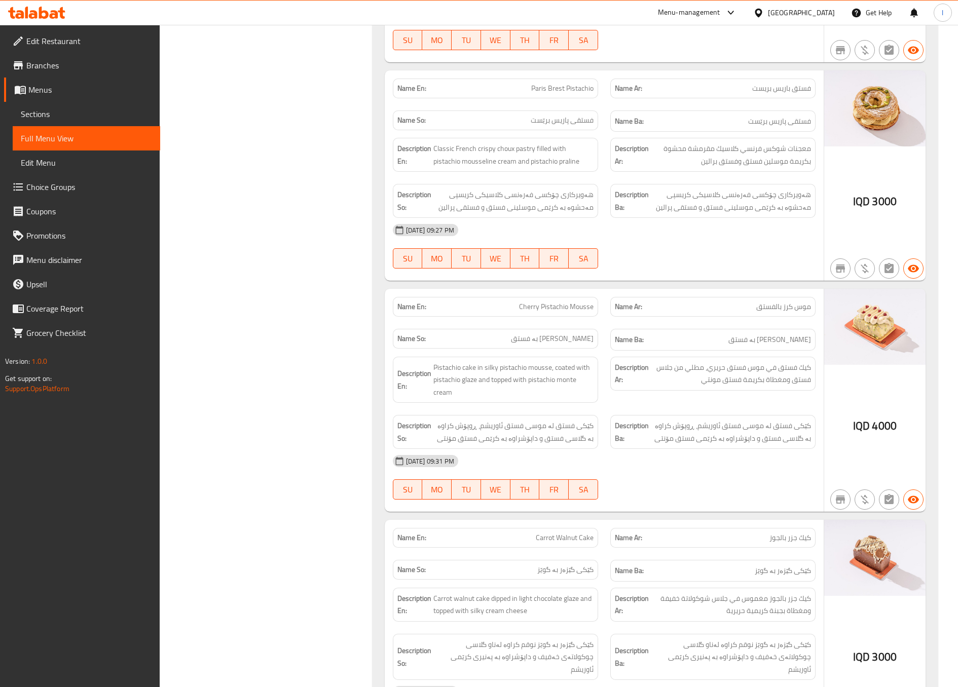
scroll to position [1773, 0]
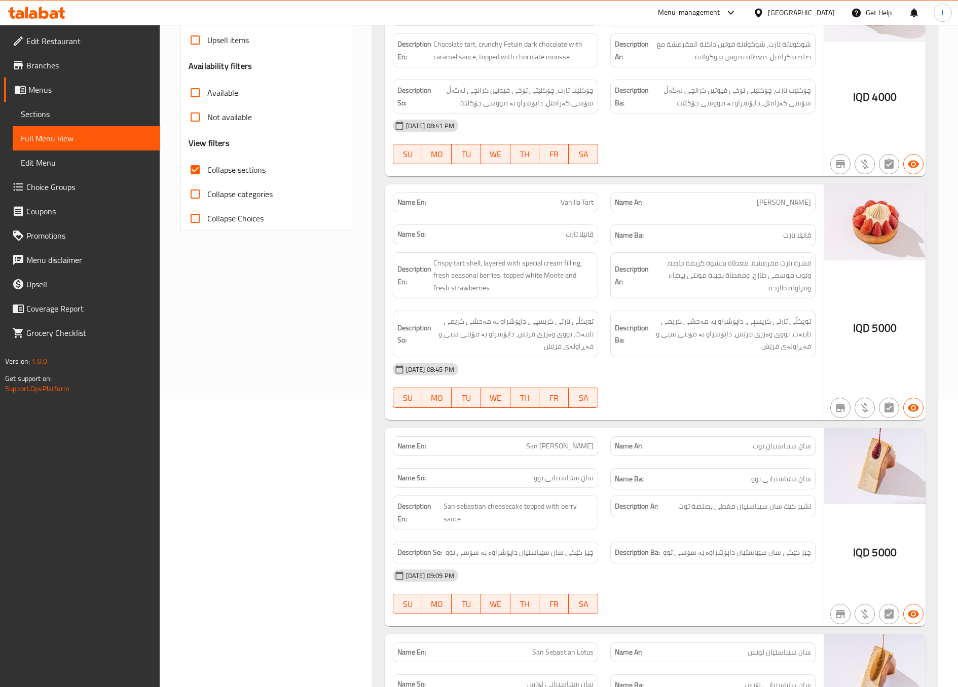
scroll to position [0, 0]
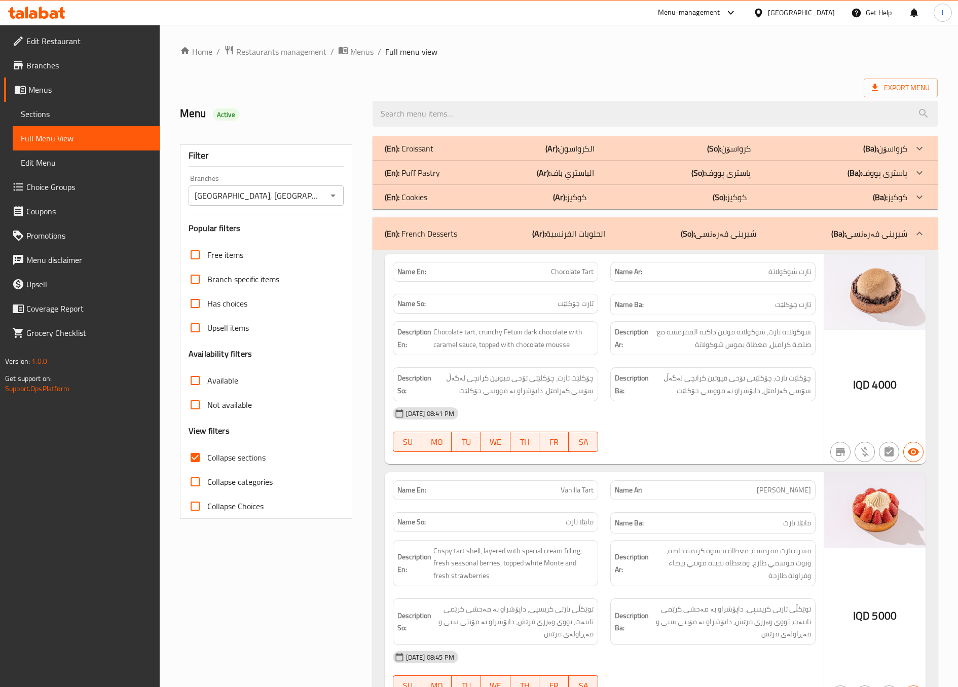
click at [655, 234] on div "(En): French Desserts (Ar): الحلويات الفرنسية (So): شیرینی فەرەنسی (Ba): شیرینی…" at bounding box center [646, 234] width 523 height 12
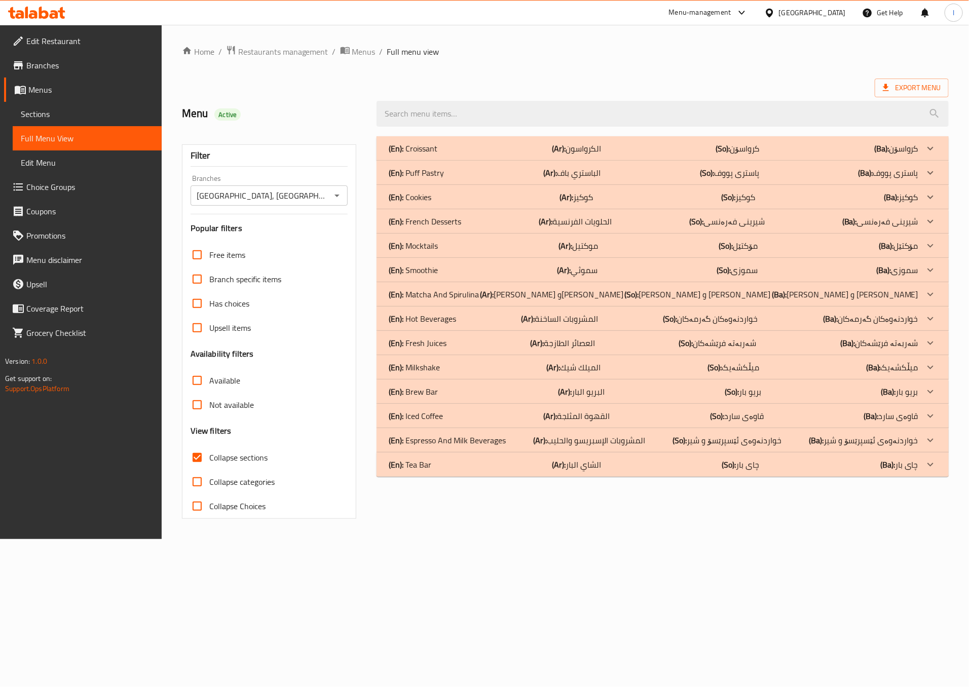
click at [428, 201] on p "(En): Cookies" at bounding box center [410, 197] width 43 height 12
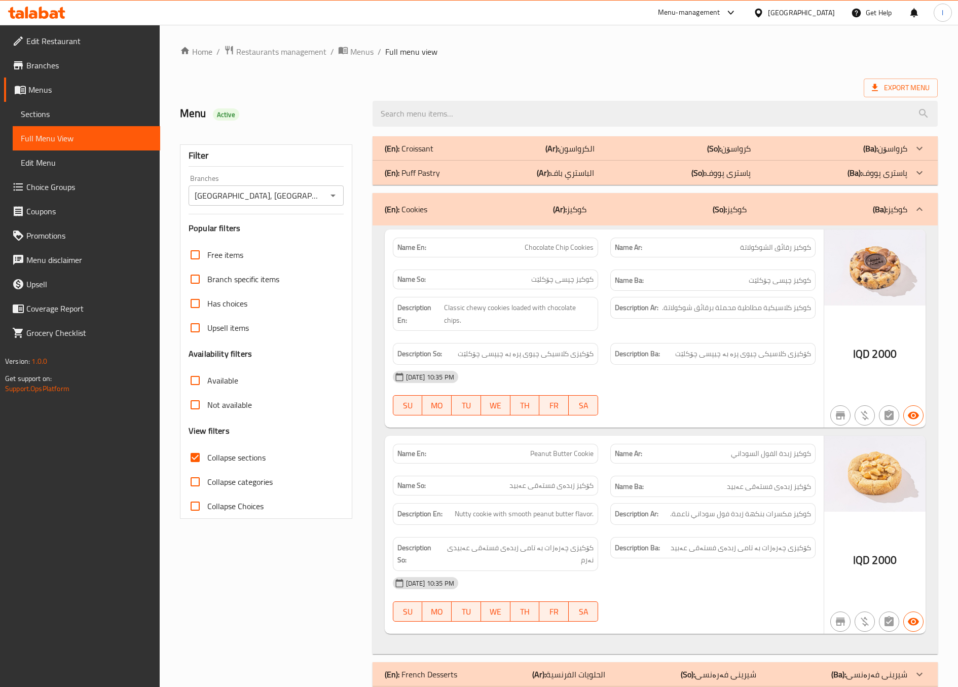
click at [623, 411] on div at bounding box center [712, 416] width 217 height 12
click at [726, 397] on div "08-09-2025 10:35 PM SU MO TU WE TH FR SA" at bounding box center [604, 393] width 435 height 57
click at [647, 404] on div "08-09-2025 10:35 PM SU MO TU WE TH FR SA" at bounding box center [604, 393] width 435 height 57
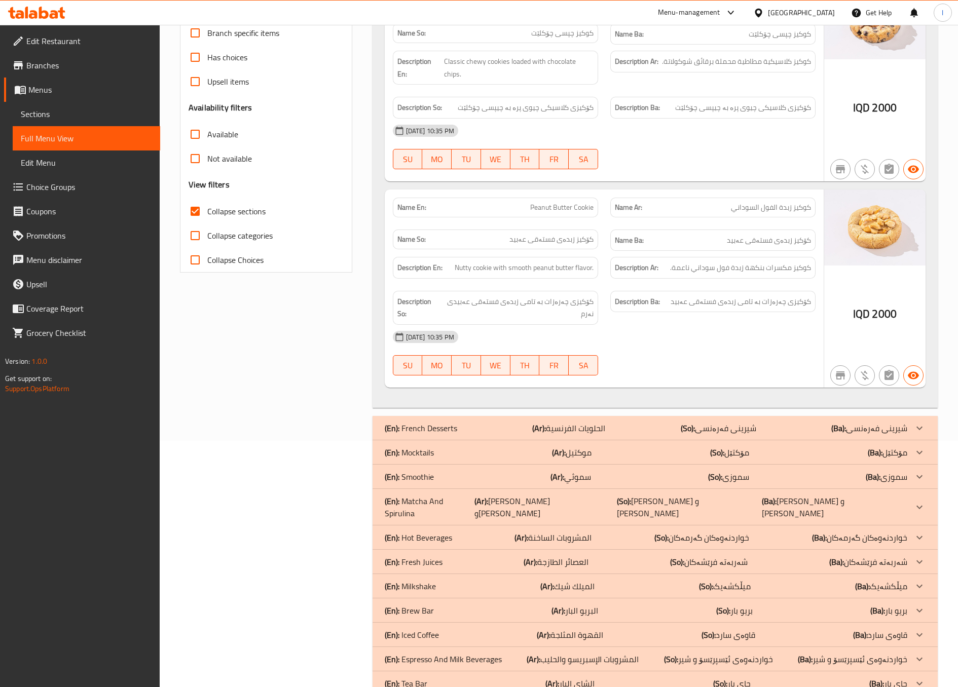
scroll to position [253, 0]
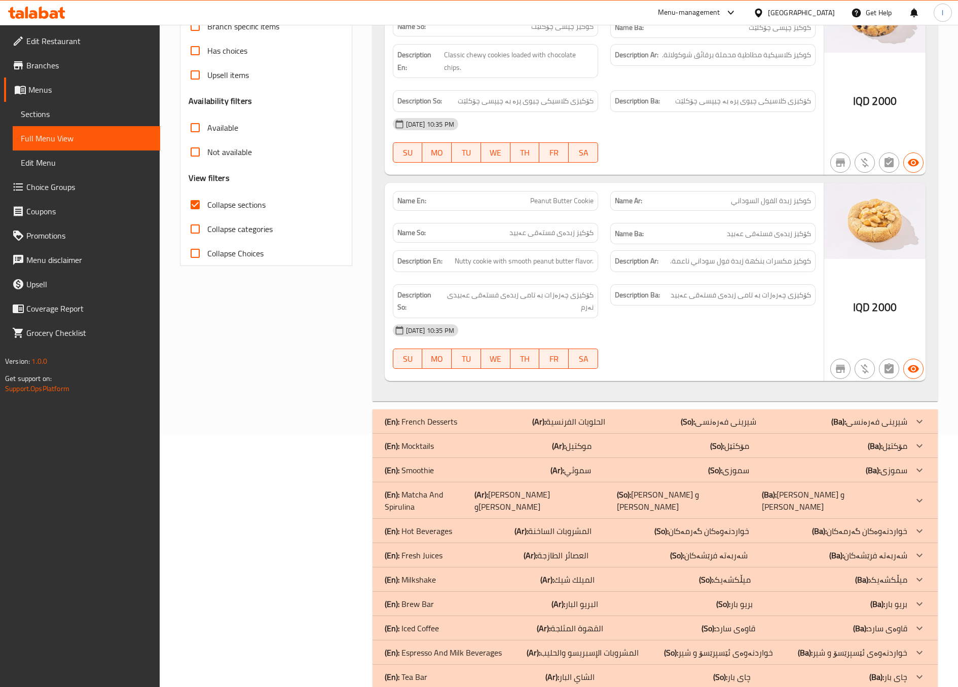
click at [666, 350] on div "08-09-2025 10:35 PM SU MO TU WE TH FR SA" at bounding box center [604, 346] width 435 height 57
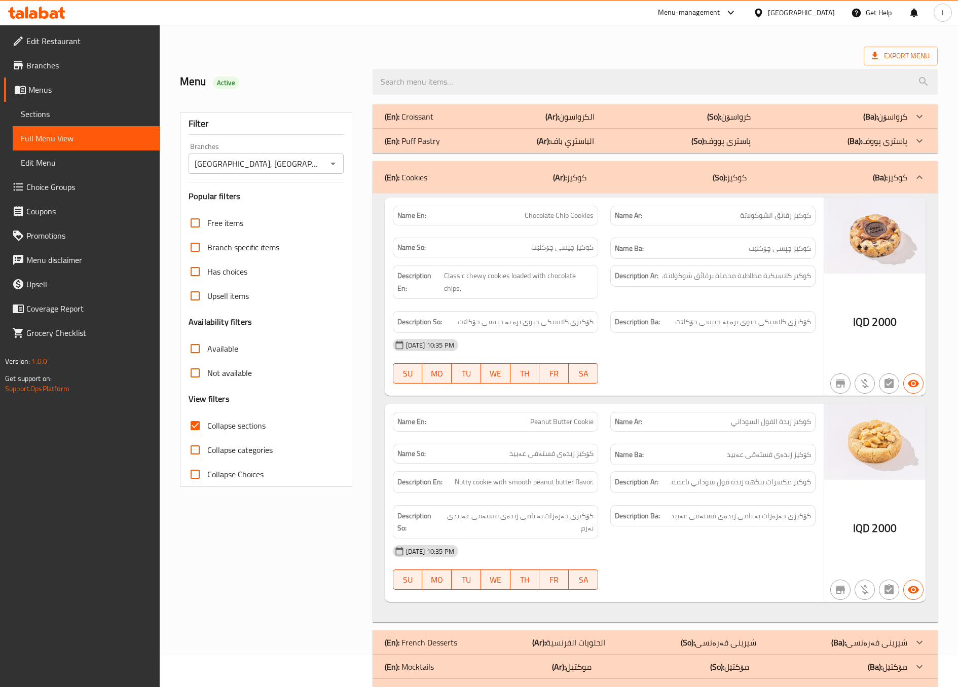
scroll to position [0, 0]
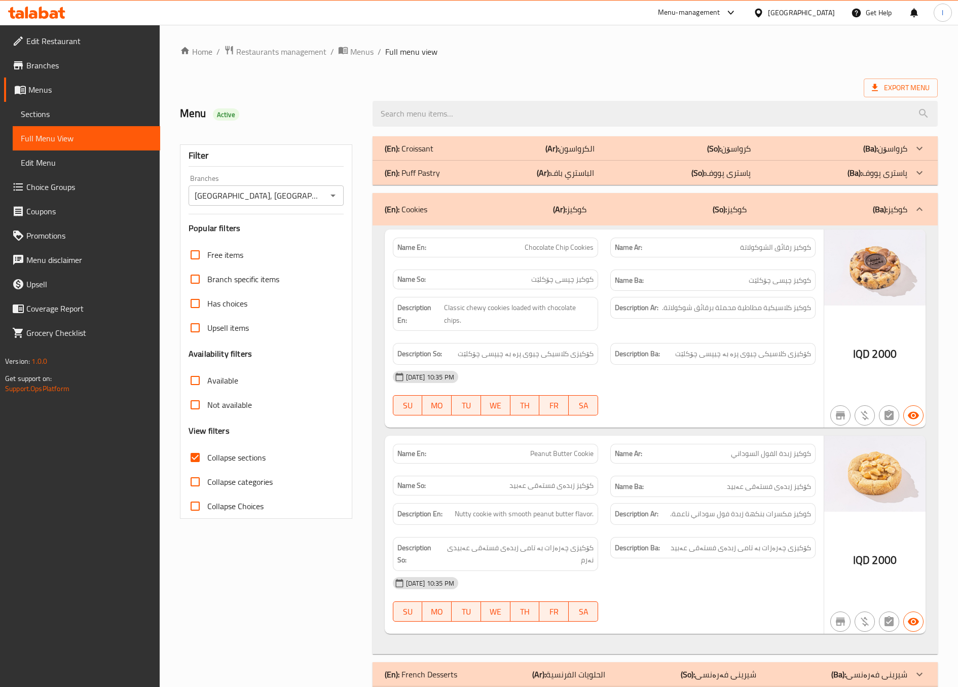
click at [749, 208] on div "(En): Cookies (Ar): كوكيز (So): کوکیز (Ba): کوکیز" at bounding box center [646, 209] width 523 height 12
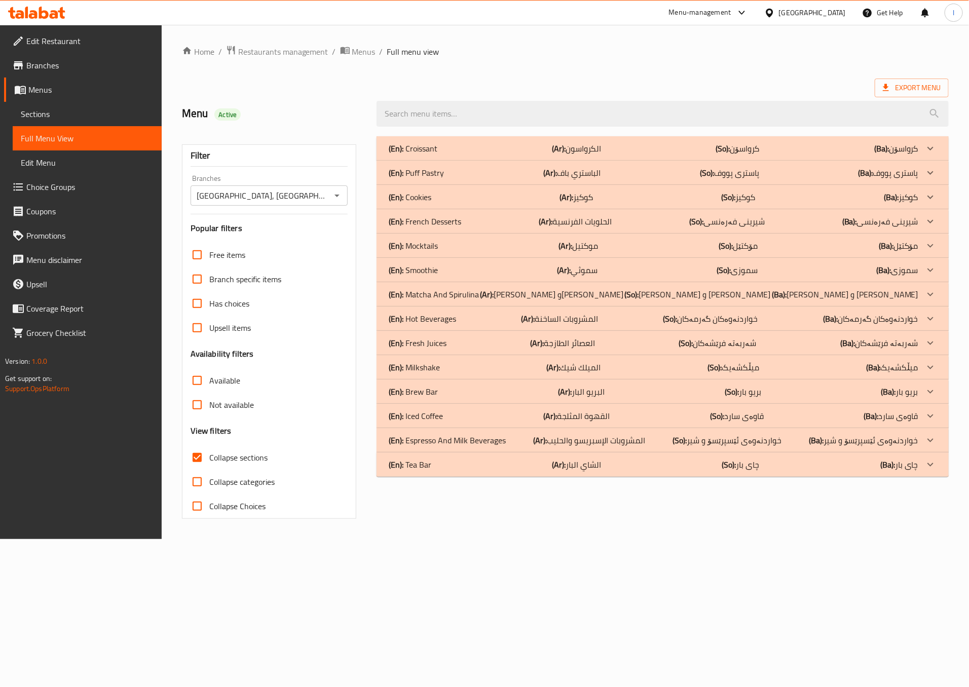
click at [575, 252] on p "(Ar): موكتيل" at bounding box center [579, 246] width 40 height 12
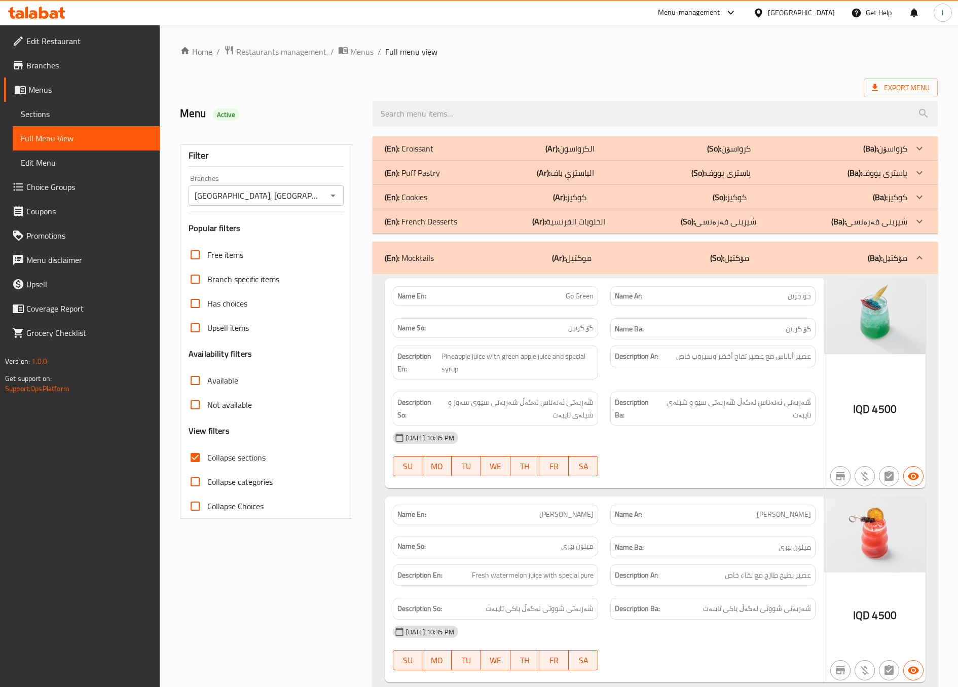
click at [701, 385] on div "Description Ar: عصير أناناس مع عصير تفاح أخضر وسيروب خاص" at bounding box center [712, 363] width 217 height 46
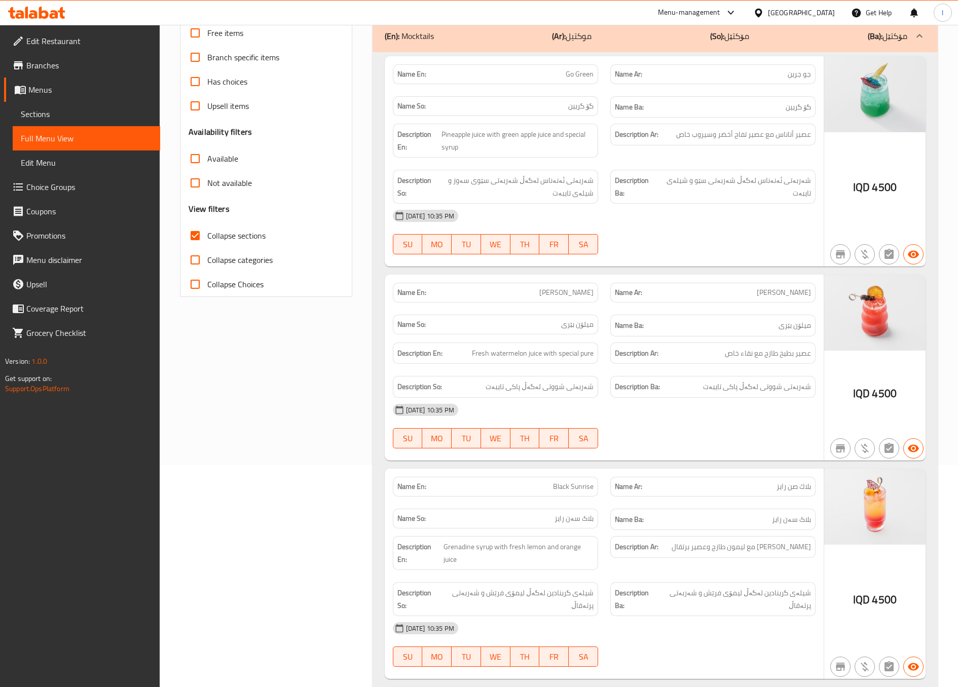
scroll to position [253, 0]
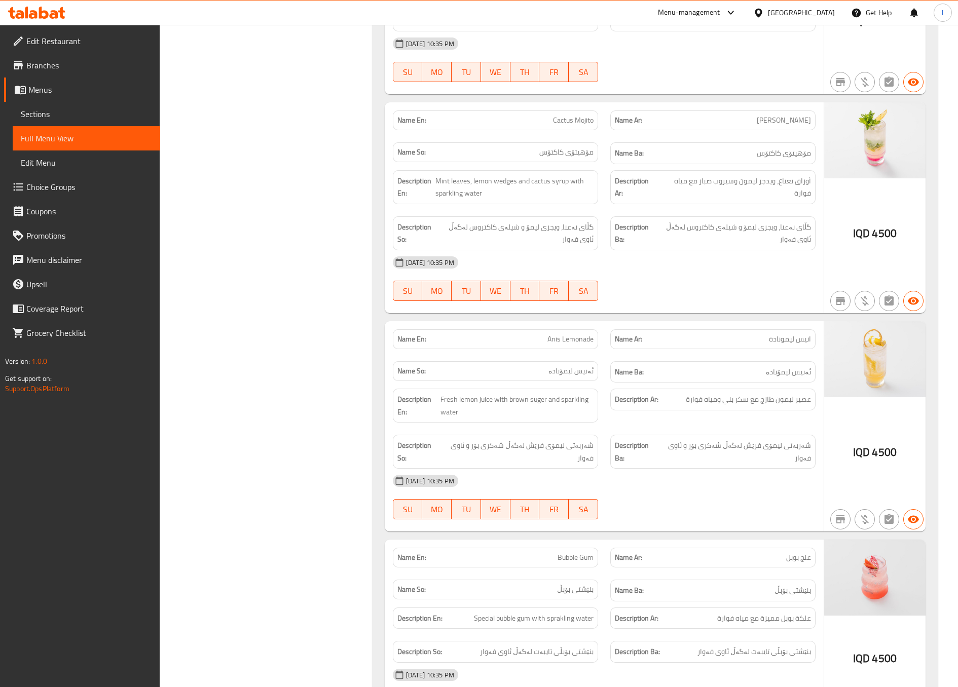
scroll to position [1267, 0]
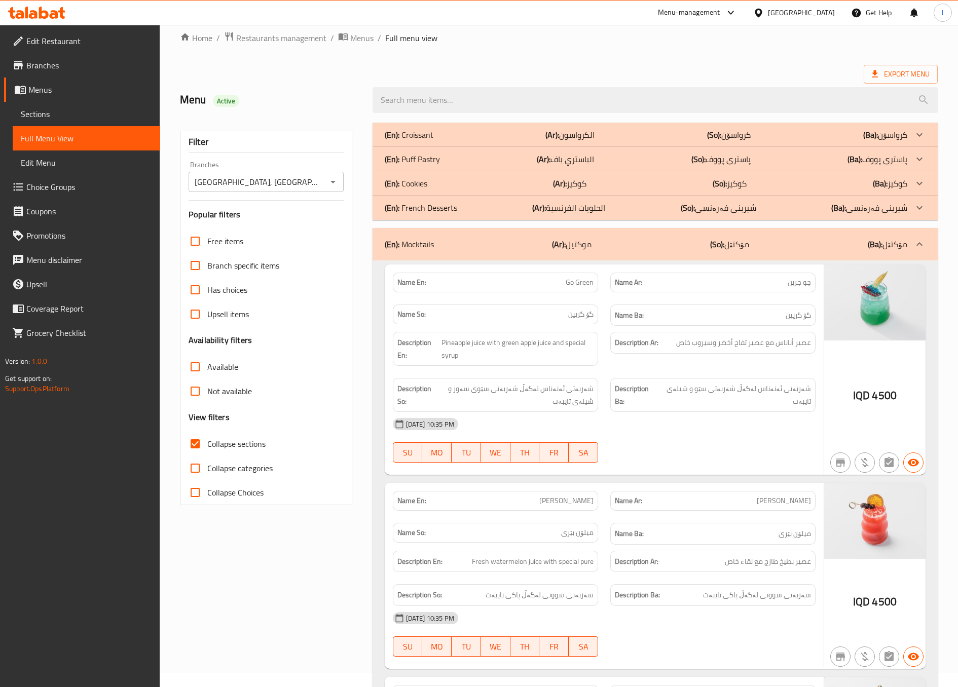
scroll to position [0, 0]
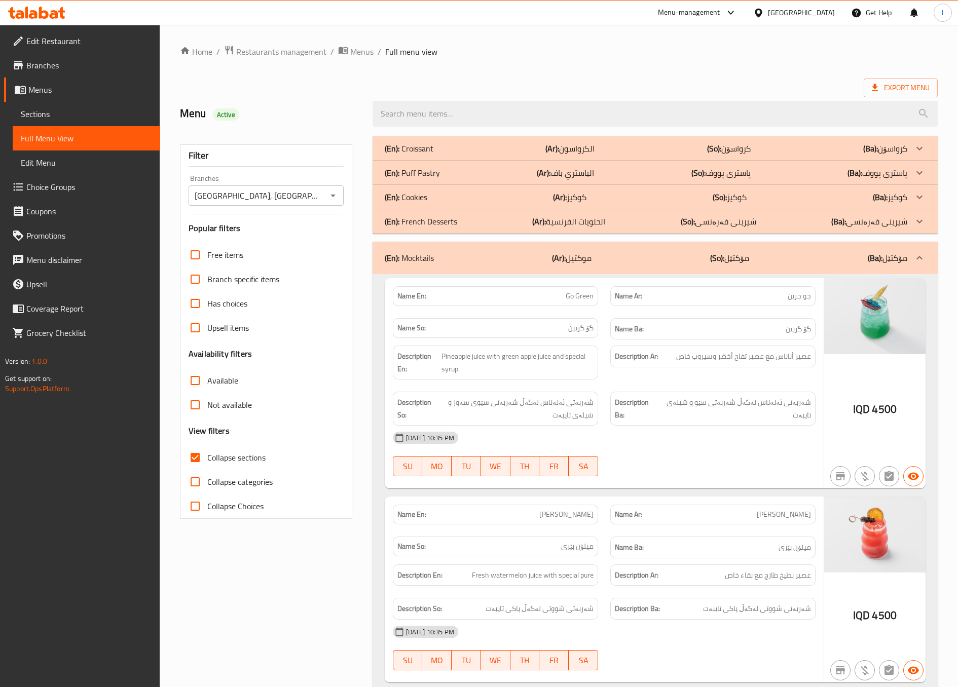
click at [619, 260] on div "(En): Mocktails (Ar): موكتيل (So): مۆكتێل (Ba): مۆكتێل" at bounding box center [646, 258] width 523 height 12
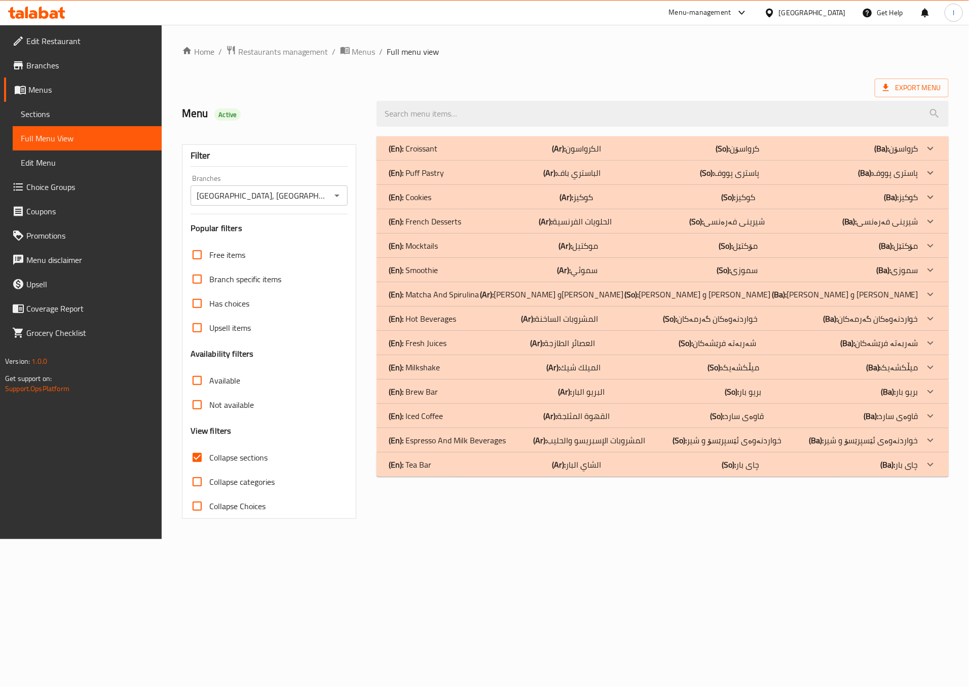
click at [593, 539] on div "Home / Restaurants management / Menus / Full menu view Export Menu Menu Active …" at bounding box center [565, 282] width 807 height 514
click at [575, 374] on p "(Ar): الميلك شيك" at bounding box center [574, 367] width 54 height 12
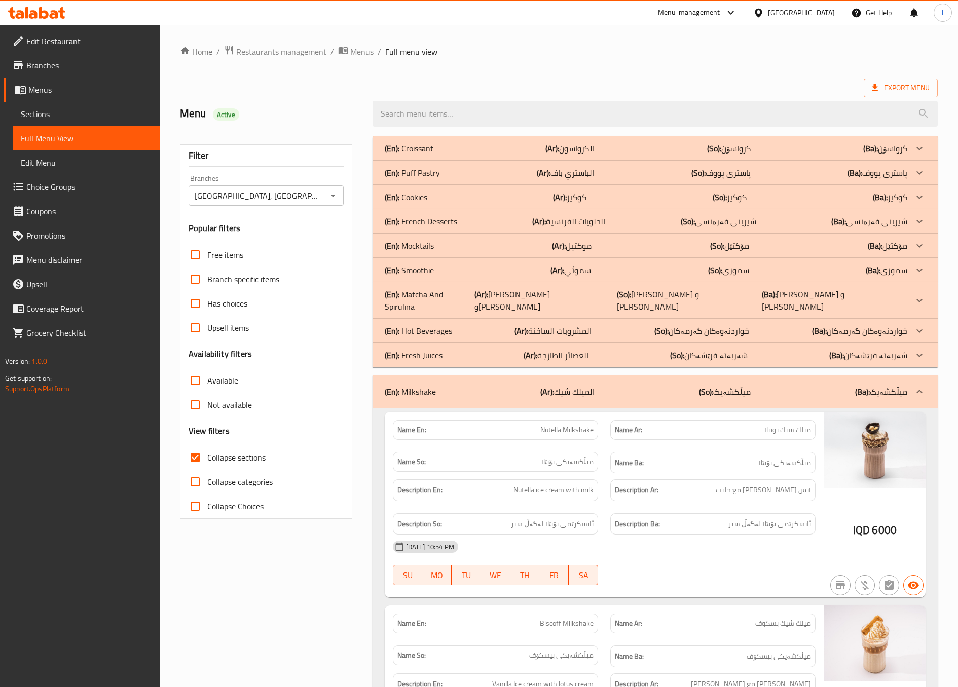
click at [657, 457] on h6 "Name Ba: میڵکشەیکی نۆتێلا" at bounding box center [713, 463] width 196 height 13
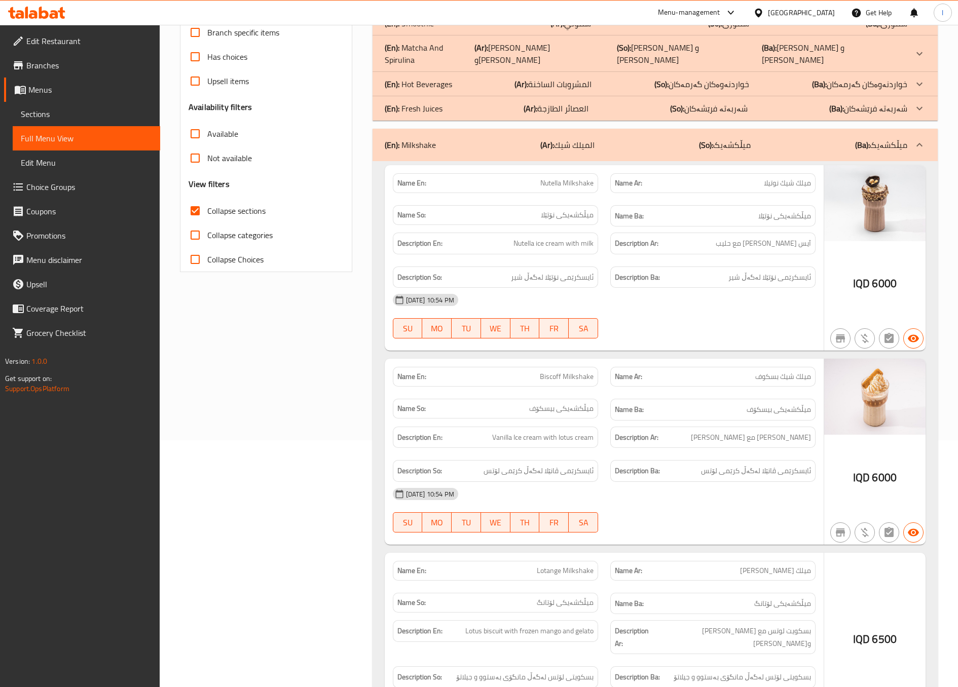
scroll to position [253, 0]
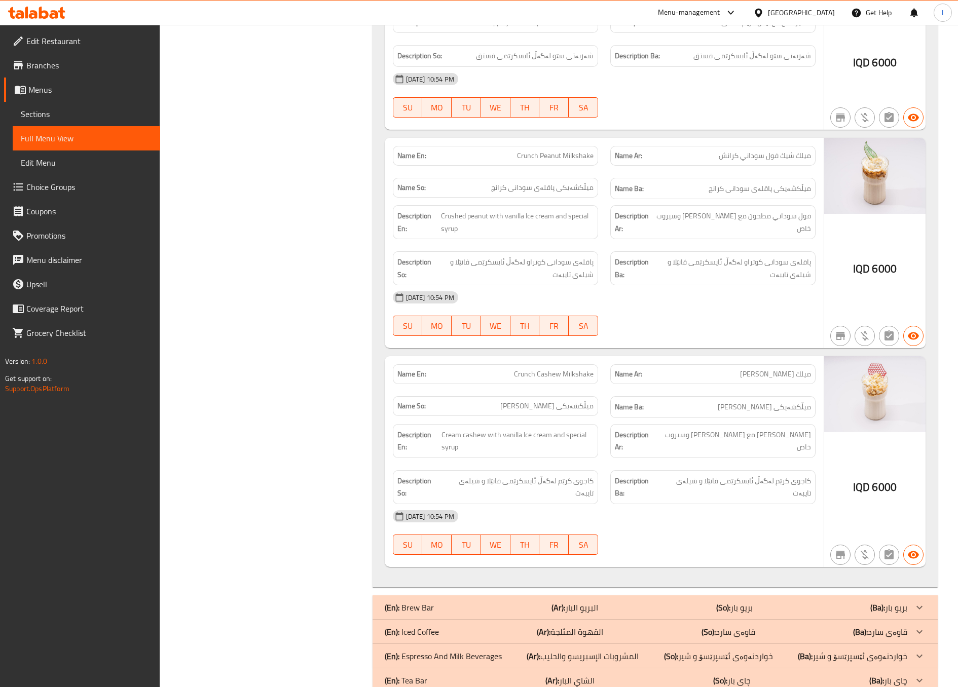
scroll to position [1258, 0]
click at [686, 288] on div "[DATE] 10:54 PM" at bounding box center [604, 295] width 435 height 24
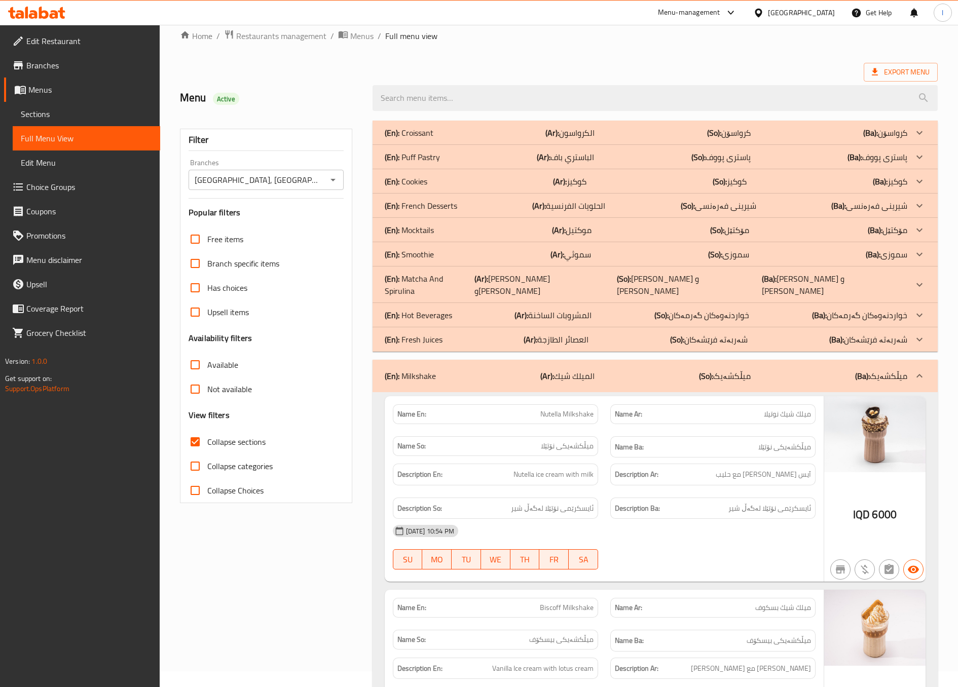
scroll to position [0, 0]
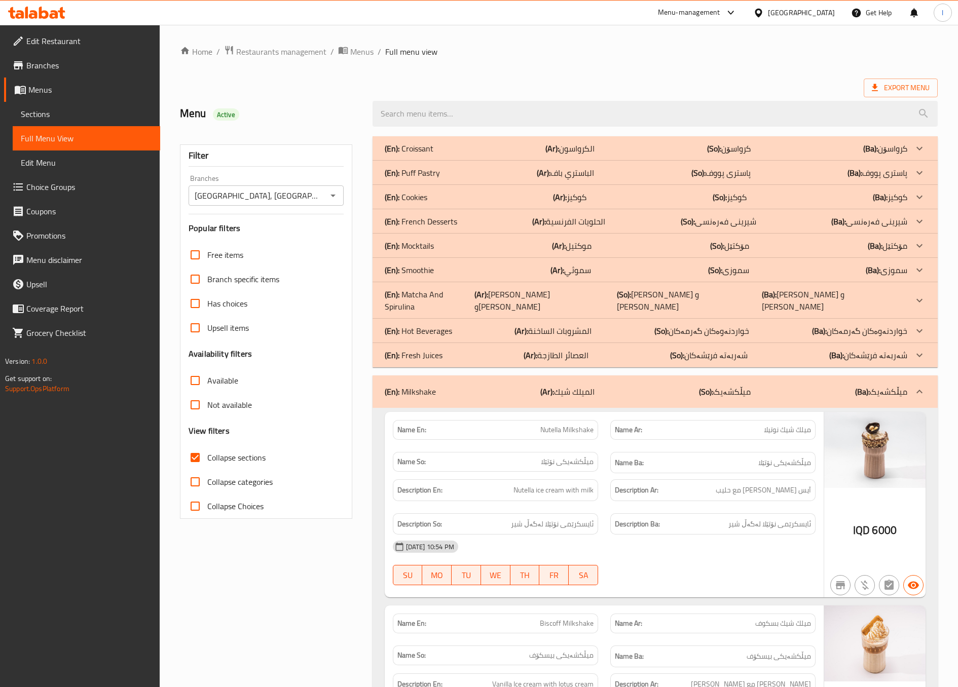
click at [649, 386] on div "(En): Milkshake (Ar): الميلك شيك (So): میڵکشەیک (Ba): میڵکشەیک" at bounding box center [646, 392] width 523 height 12
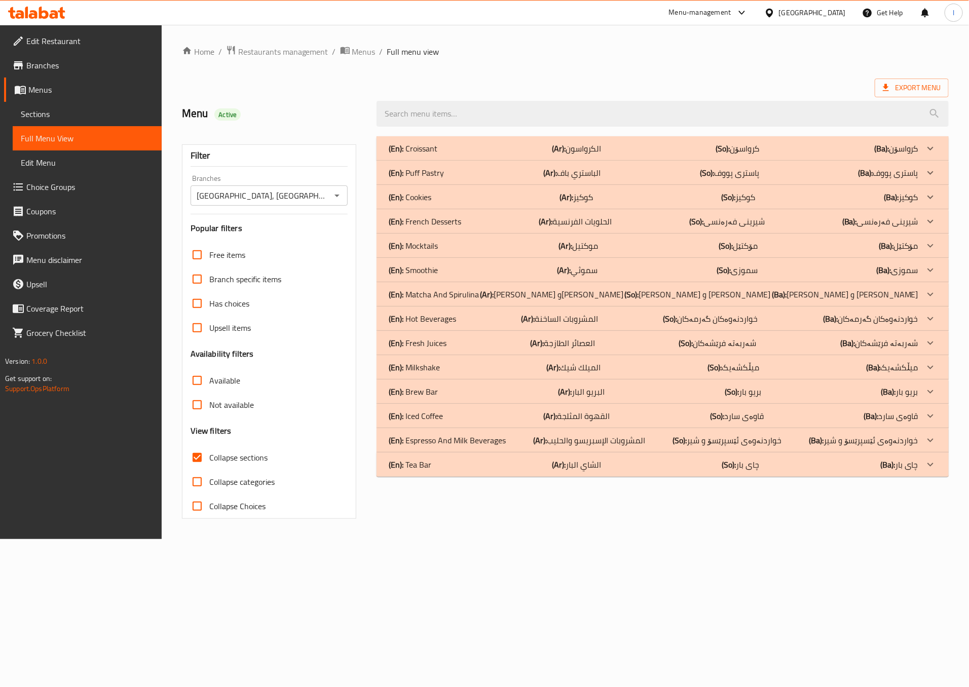
click at [441, 387] on div "(En): Brew Bar (Ar): البريو البار (So): بریو بار (Ba): بریو بار" at bounding box center [654, 392] width 530 height 12
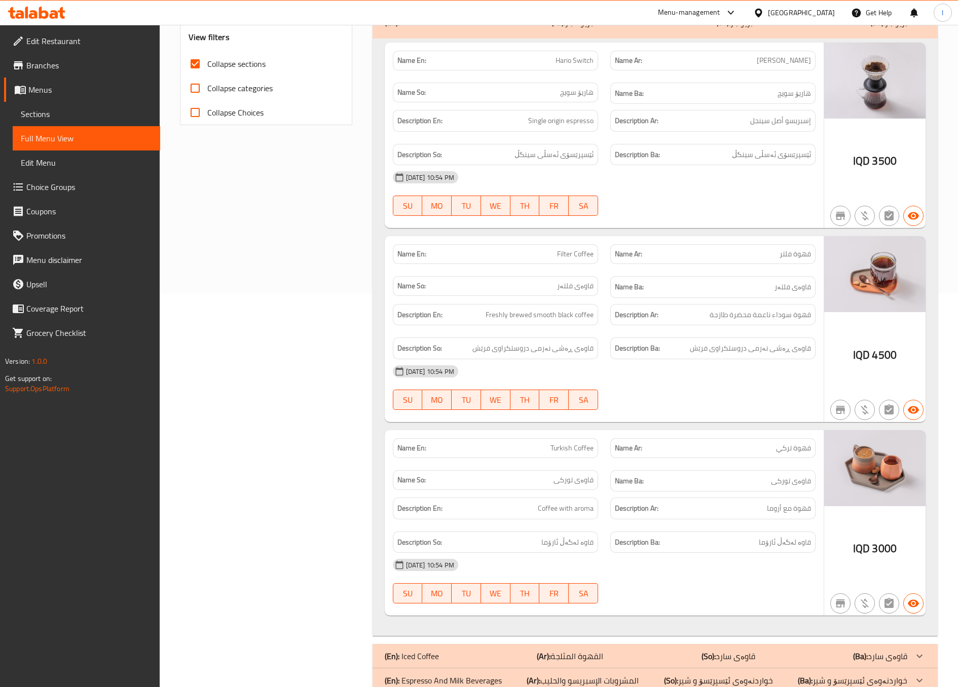
scroll to position [360, 0]
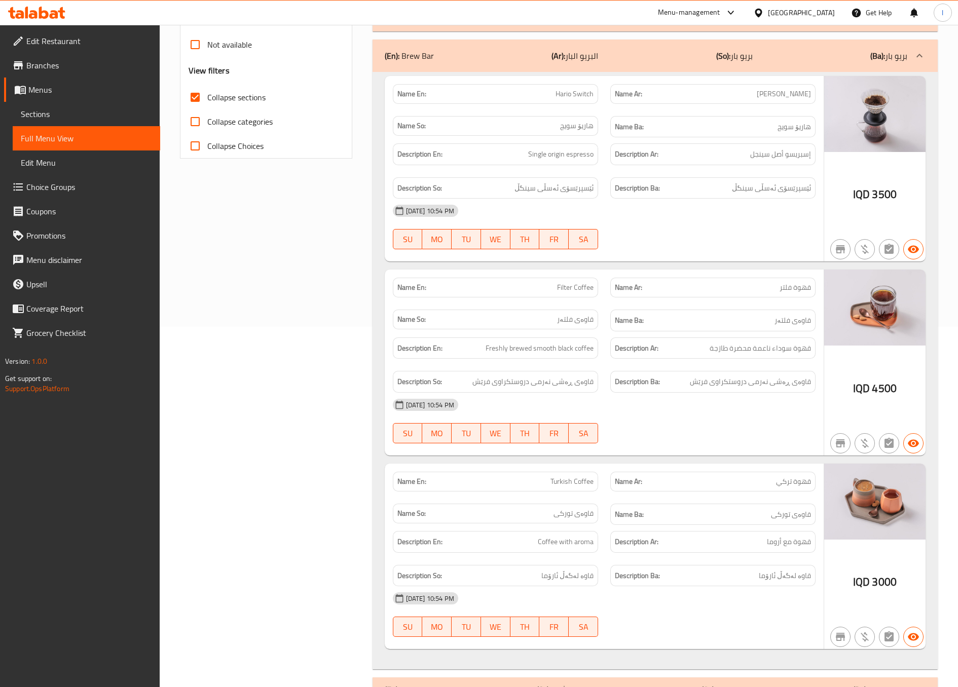
click at [314, 301] on div "Filter Branches Bake House, Danya City Branches Popular filters Free items Bran…" at bounding box center [270, 263] width 193 height 987
click at [303, 320] on div "Filter Branches Bake House, Danya City Branches Popular filters Free items Bran…" at bounding box center [270, 263] width 193 height 987
click at [692, 50] on div "(En): Brew Bar (Ar): البريو البار (So): بریو بار (Ba): بریو بار" at bounding box center [646, 56] width 523 height 12
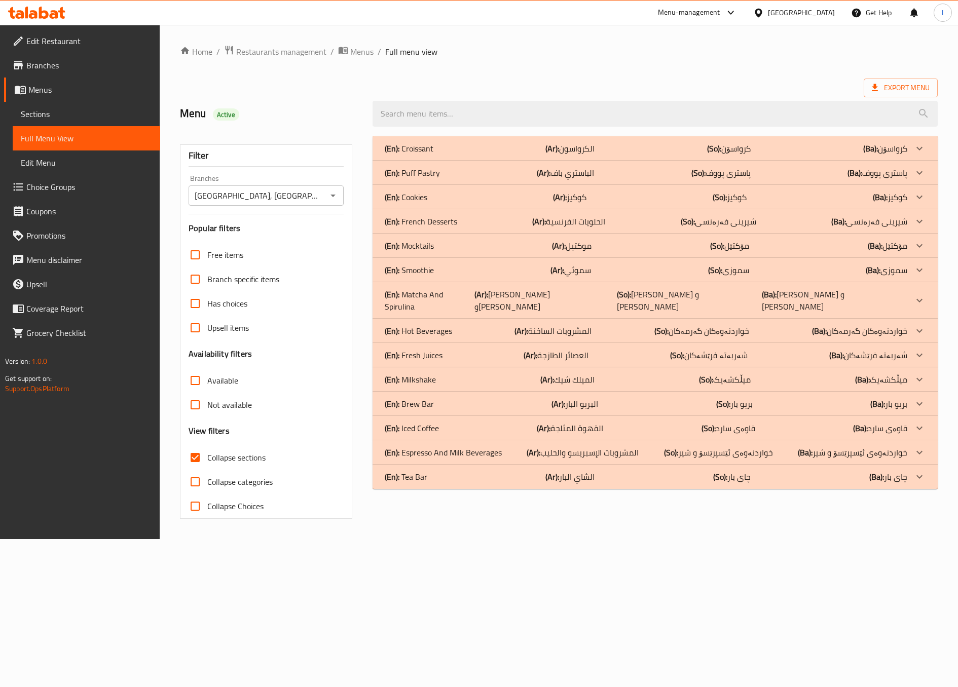
scroll to position [0, 0]
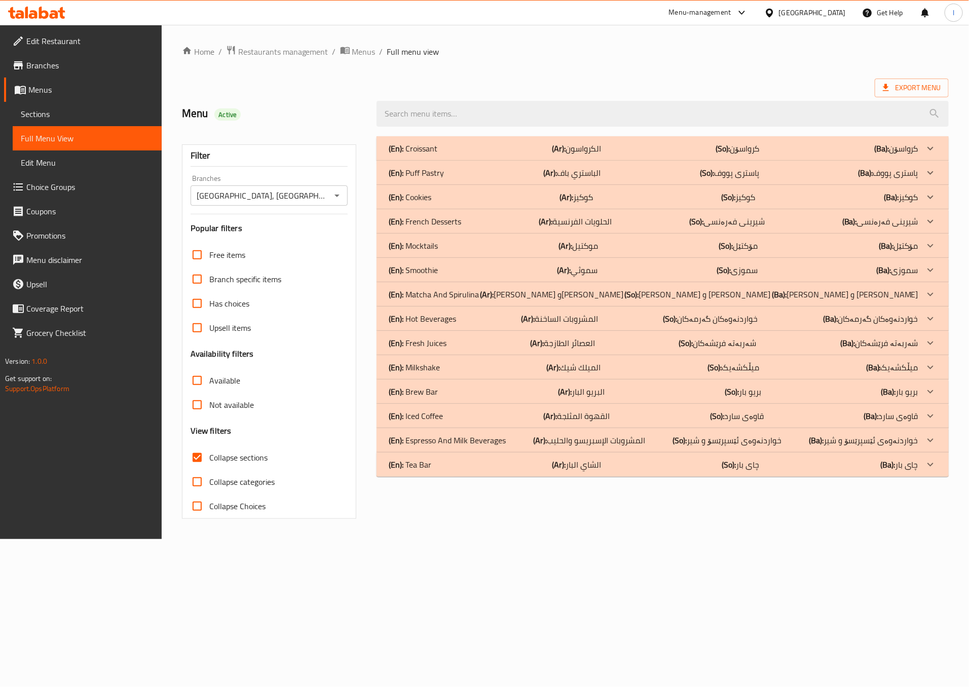
click at [357, 539] on div "Home / Restaurants management / Menus / Full menu view Export Menu Menu Active …" at bounding box center [565, 282] width 807 height 514
drag, startPoint x: 441, startPoint y: 389, endPoint x: 458, endPoint y: 397, distance: 18.4
click at [441, 388] on div "(En): Brew Bar (Ar): البريو البار (So): بریو بار (Ba): بریو بار" at bounding box center [654, 392] width 530 height 12
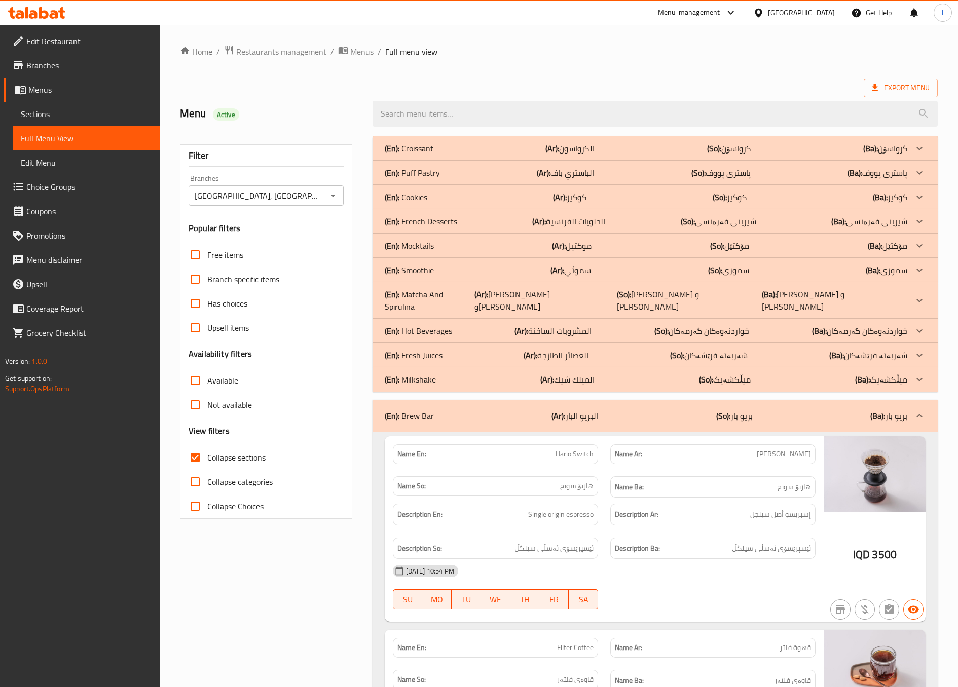
click at [571, 410] on p "(Ar): البريو البار" at bounding box center [574, 416] width 47 height 12
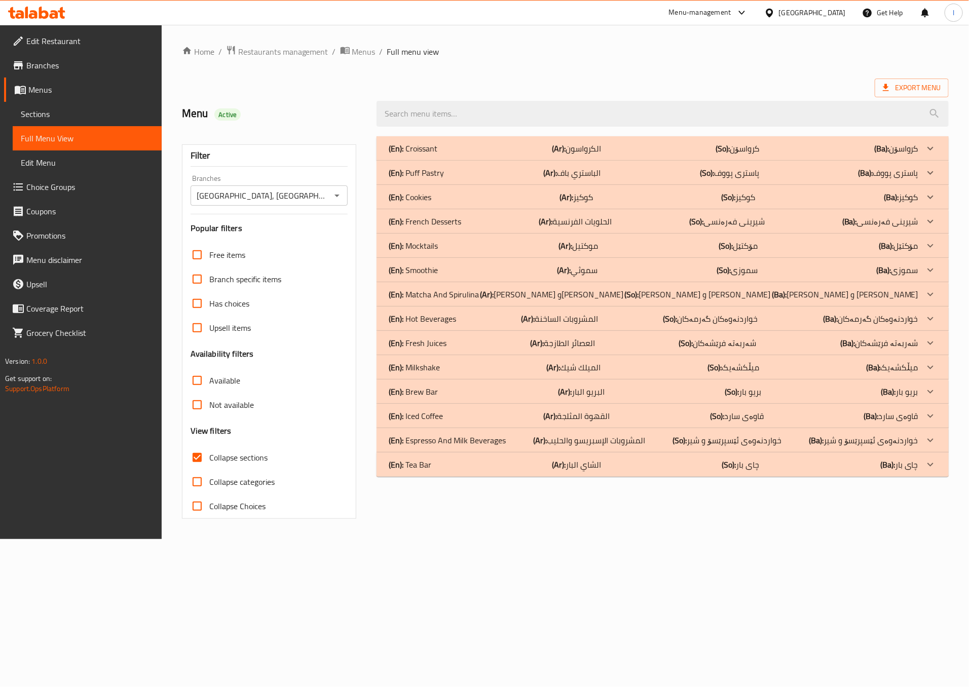
click at [426, 271] on p "(En): Smoothie" at bounding box center [413, 270] width 49 height 12
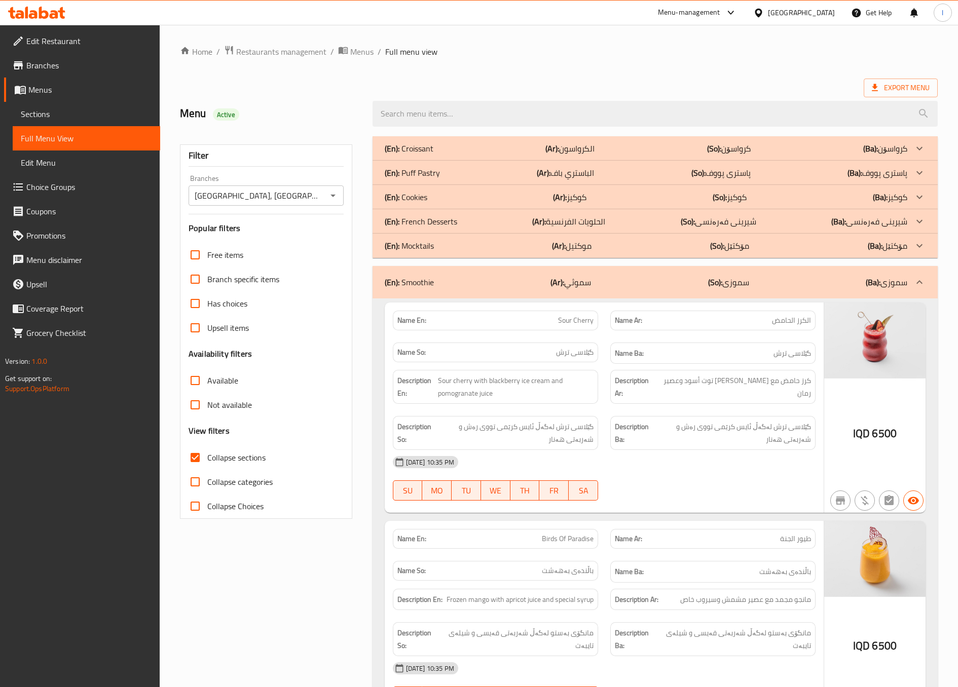
scroll to position [253, 0]
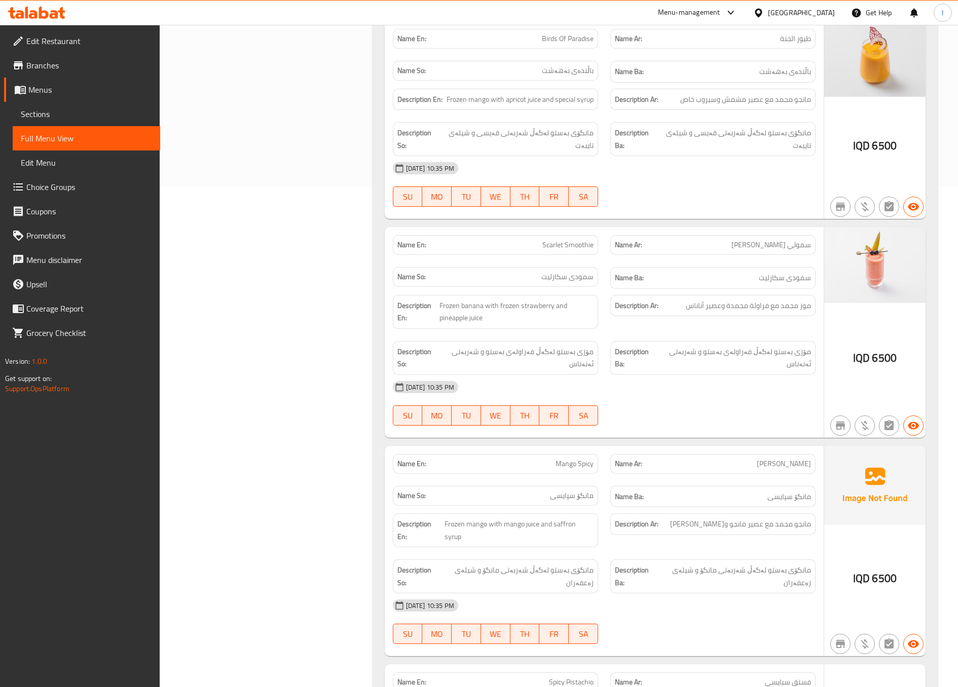
scroll to position [507, 0]
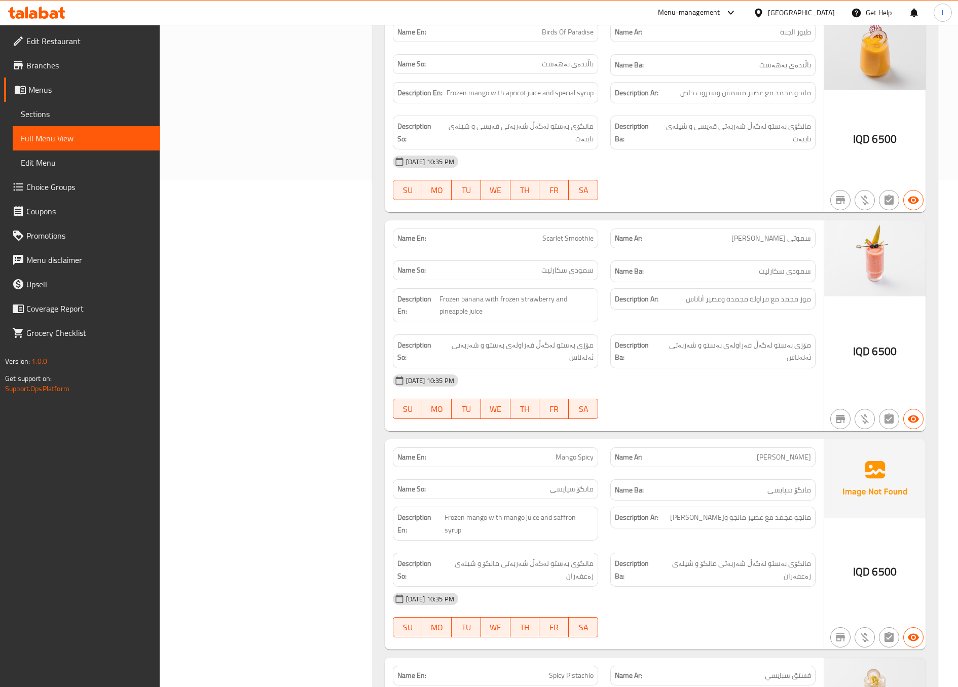
drag, startPoint x: 544, startPoint y: 226, endPoint x: 548, endPoint y: 238, distance: 12.7
click at [549, 232] on div "Name En: Scarlet Smoothie Name Ar: سموثي القرمزي Name So: سمودی سکارلیت Name Ba…" at bounding box center [604, 325] width 439 height 211
click at [549, 240] on span "Scarlet Smoothie" at bounding box center [567, 238] width 51 height 11
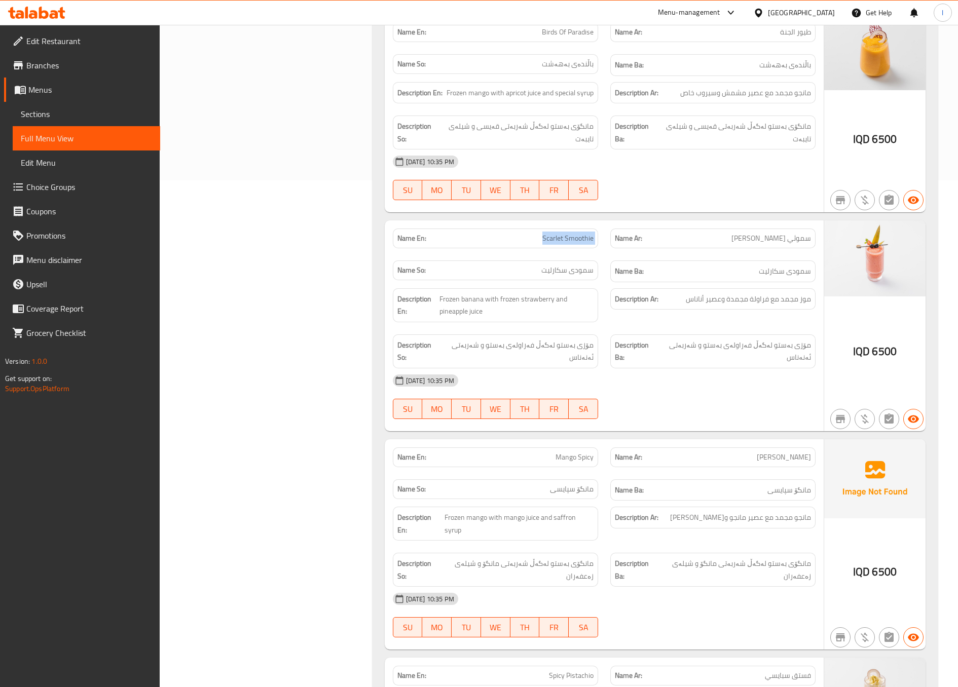
click at [549, 240] on span "Scarlet Smoothie" at bounding box center [567, 238] width 51 height 11
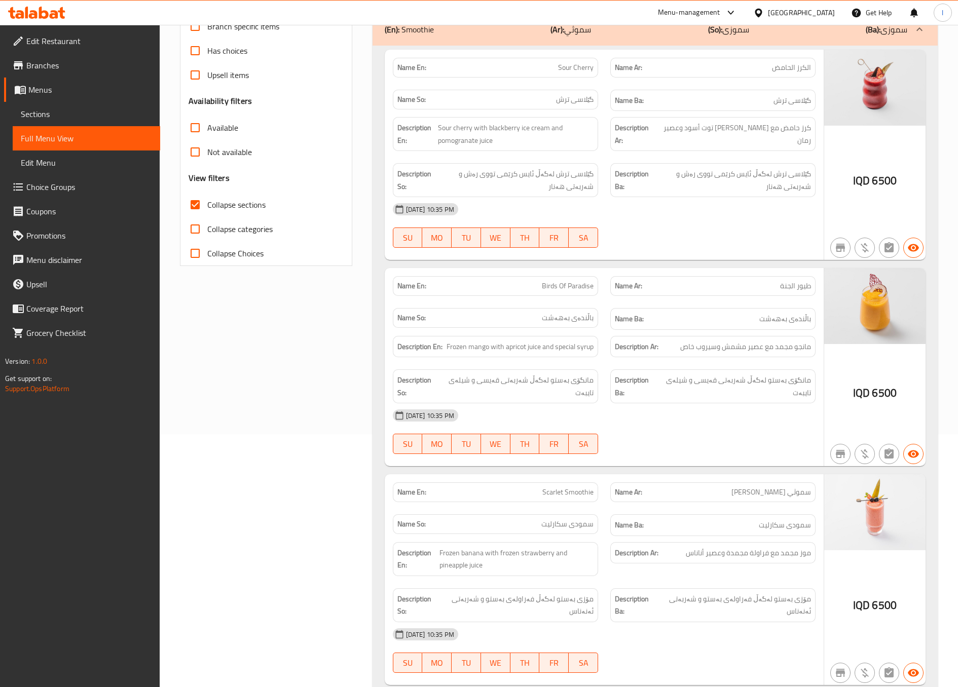
click at [458, 358] on div "Description En: Frozen mango with apricot juice and special syrup" at bounding box center [495, 347] width 205 height 22
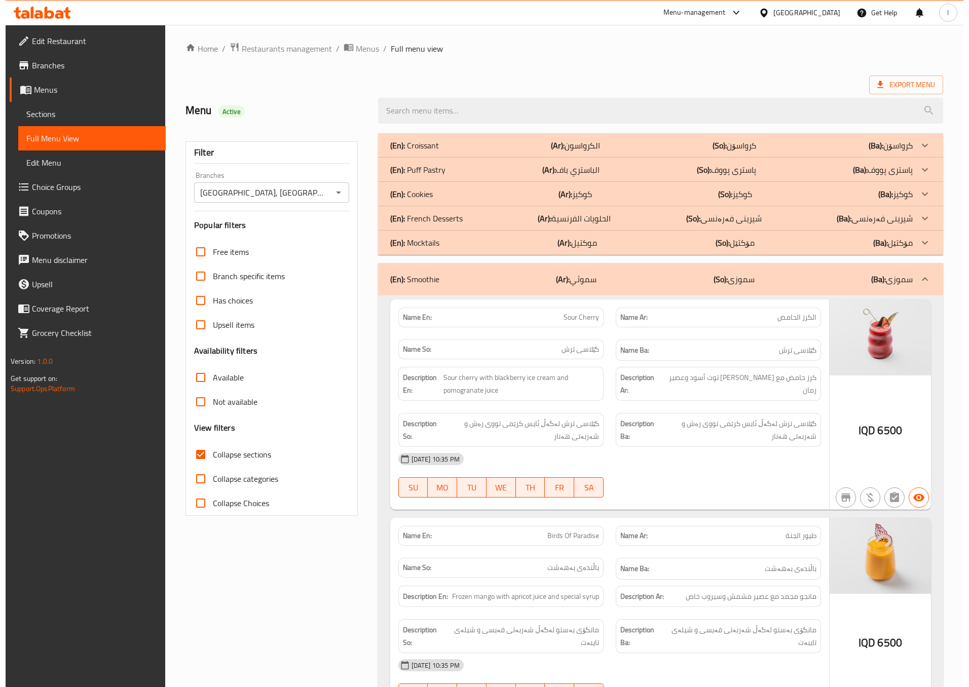
scroll to position [0, 0]
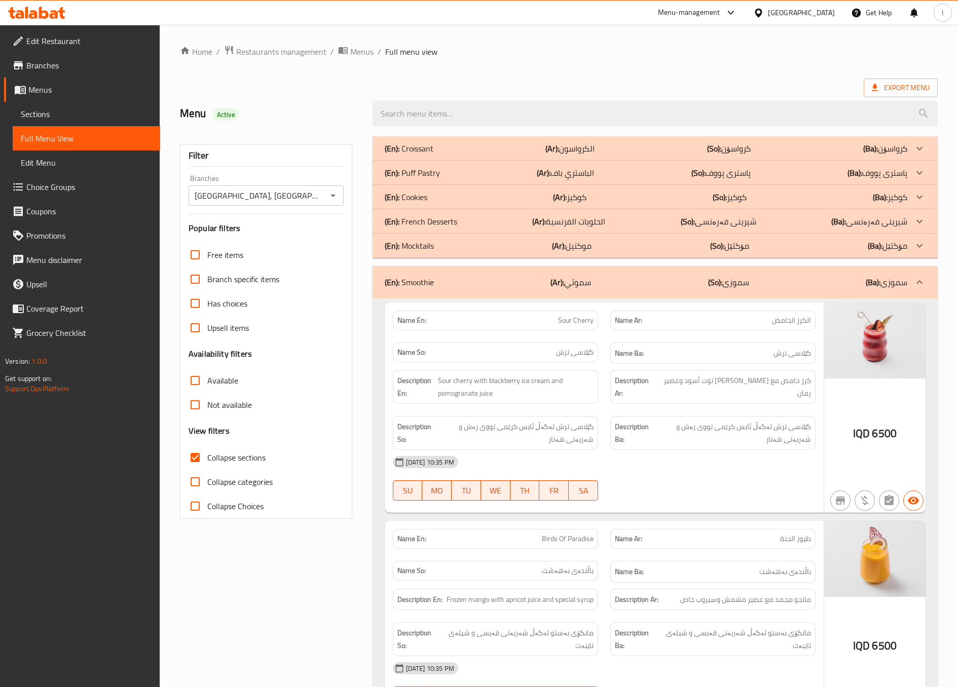
click at [669, 294] on div "(En): Smoothie (Ar): سموثي (So): سموزی (Ba): سموزی" at bounding box center [655, 282] width 565 height 32
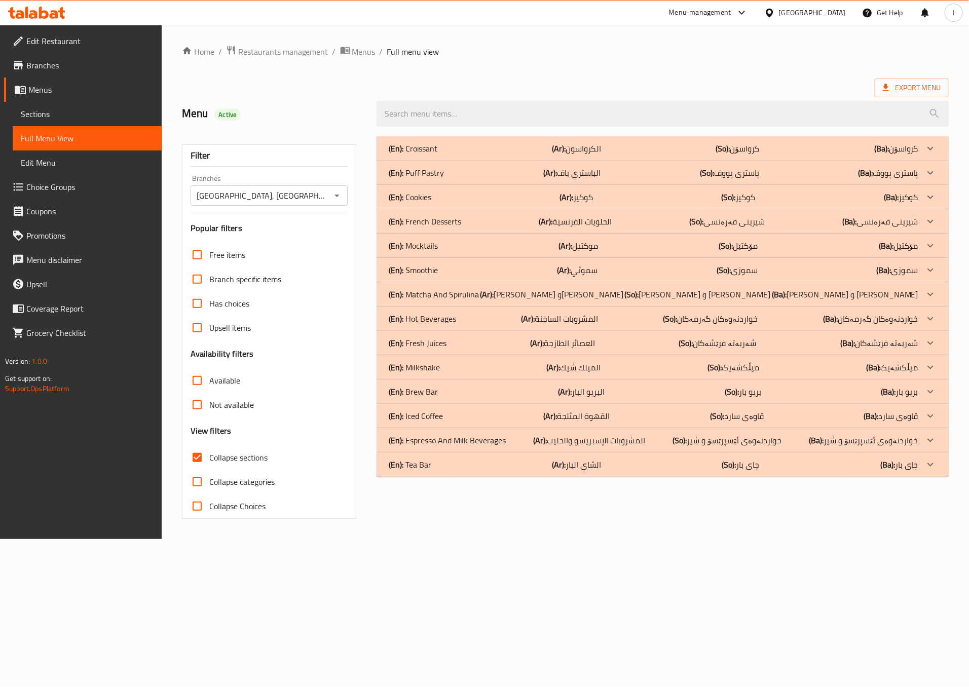
click at [467, 409] on div "(En): Iced Coffee (Ar): القهوة المثلجة (So): قاوەی سارد (Ba): قاوەی سارد" at bounding box center [663, 416] width 572 height 24
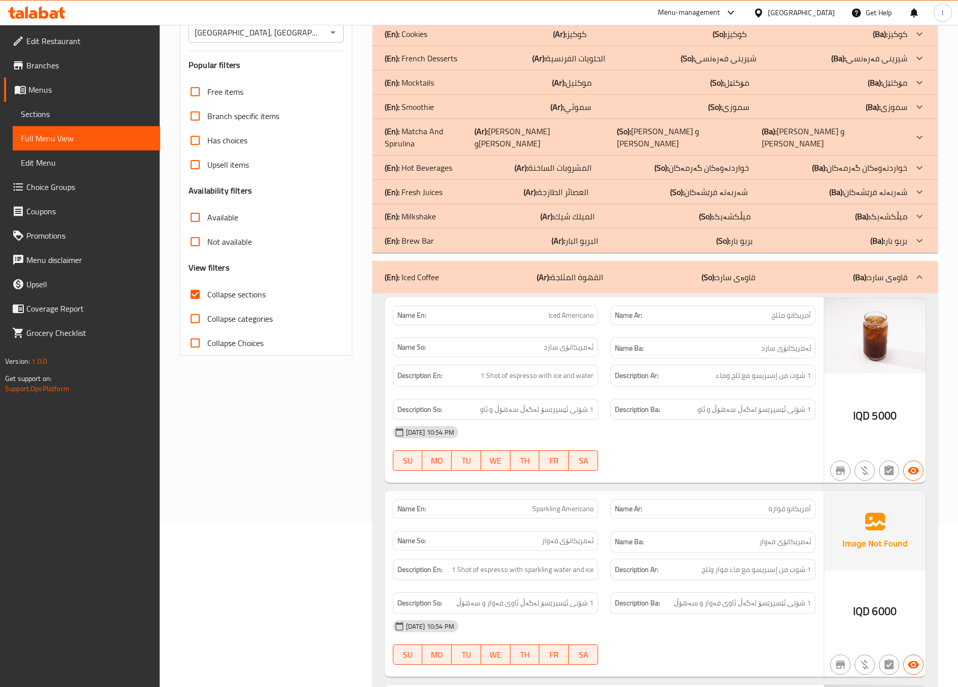
scroll to position [417, 0]
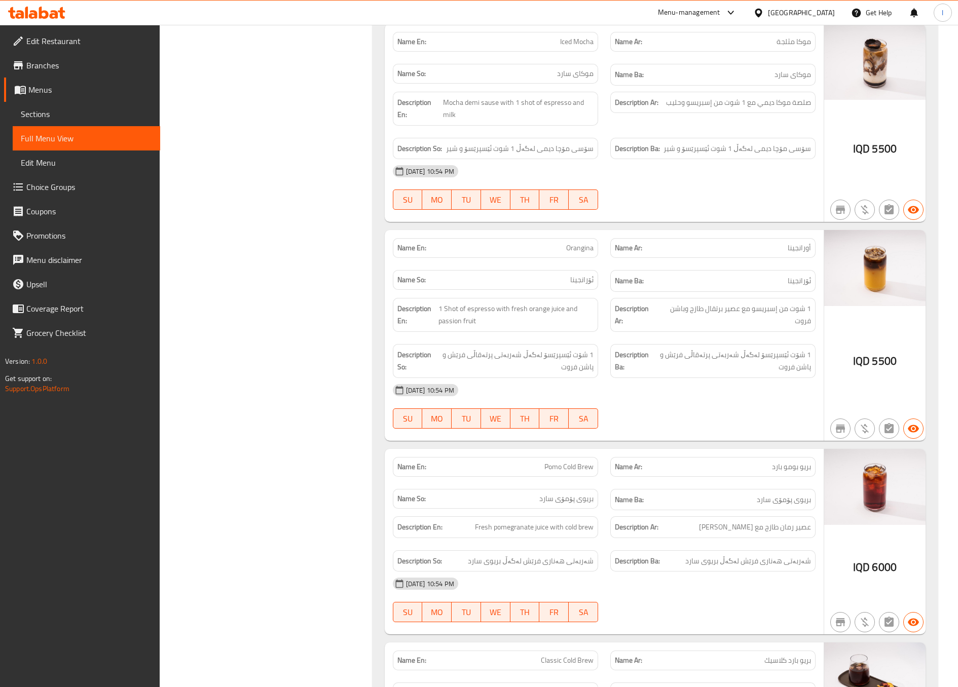
scroll to position [1684, 0]
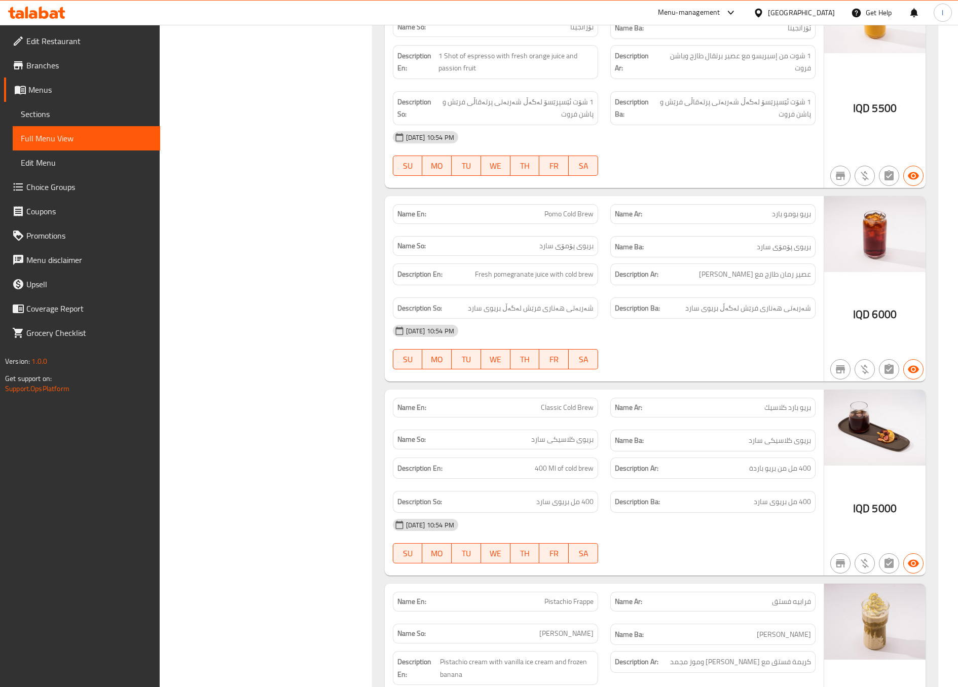
click at [277, 256] on div "Filter Branches Bake House, Danya City Branches Popular filters Free items Bran…" at bounding box center [270, 87] width 193 height 3281
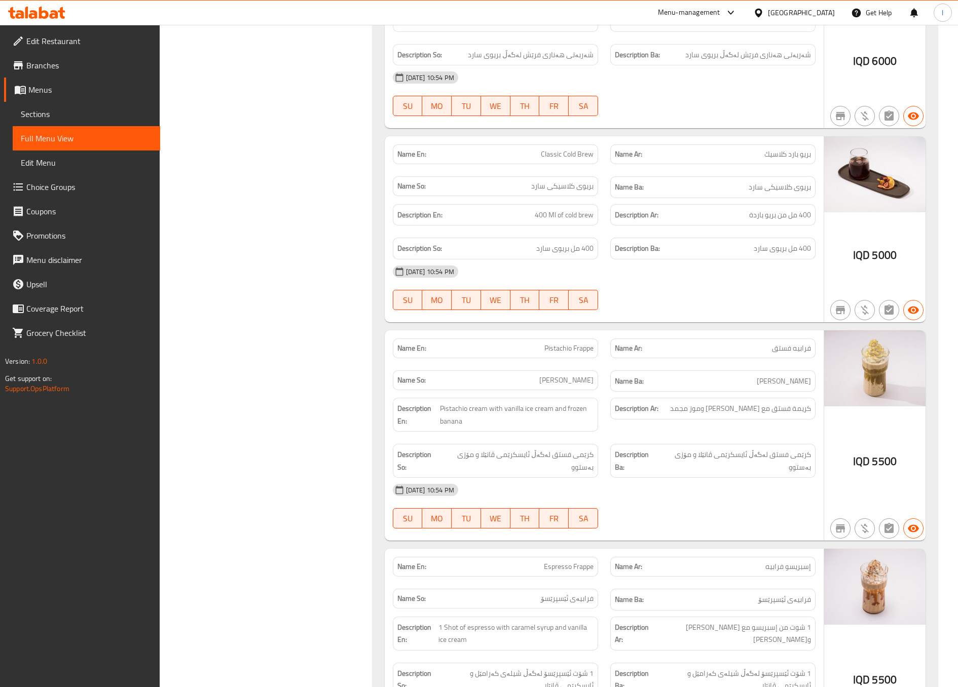
scroll to position [2191, 0]
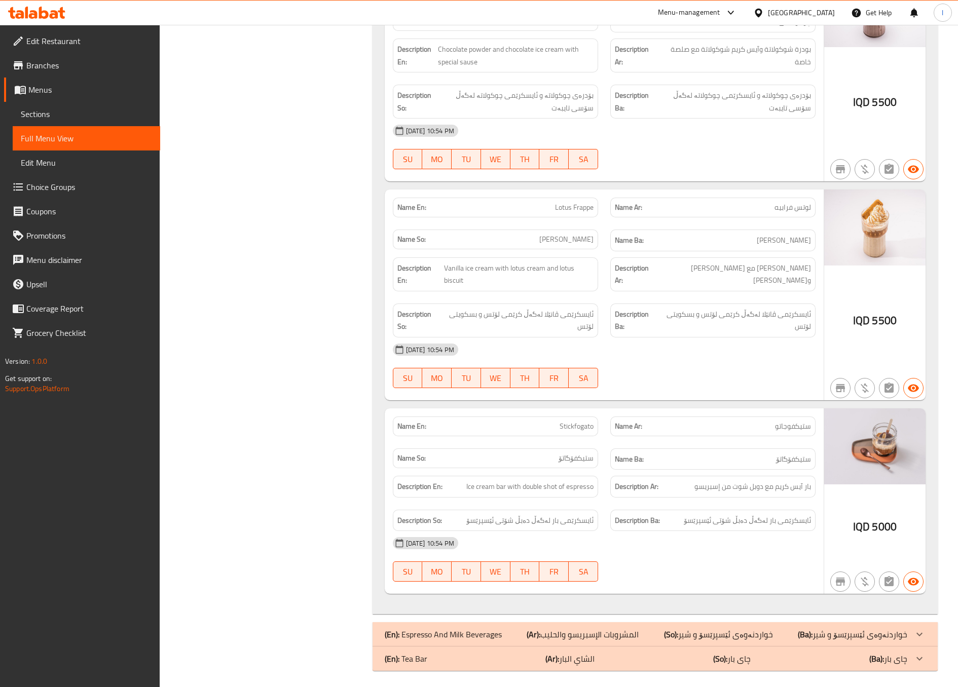
scroll to position [2752, 0]
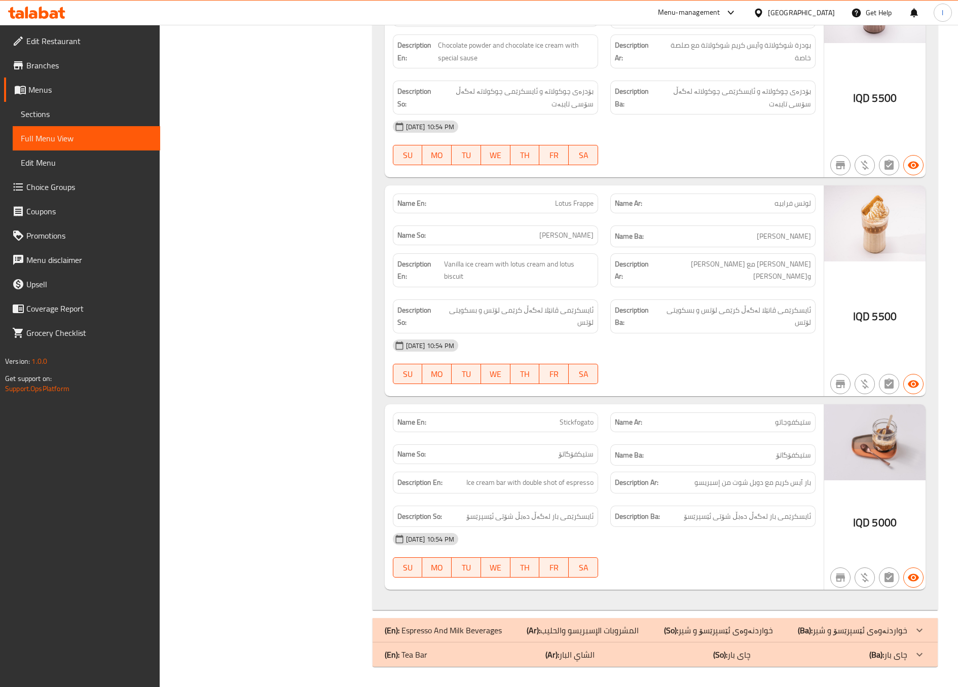
click at [751, 357] on div "08-09-2025 10:54 PM SU MO TU WE TH FR SA" at bounding box center [604, 361] width 435 height 57
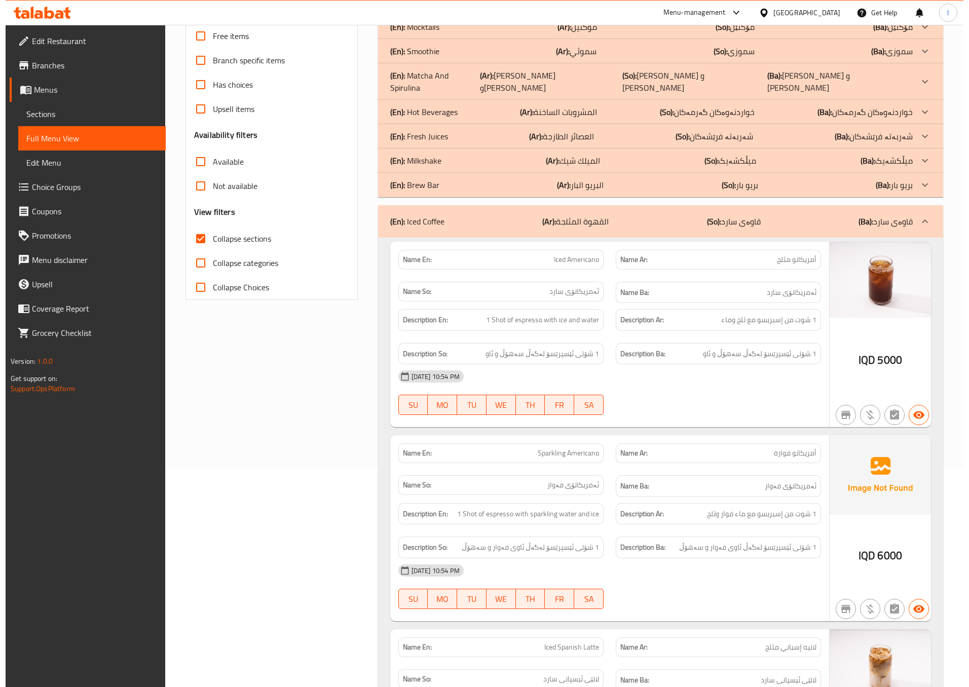
scroll to position [0, 0]
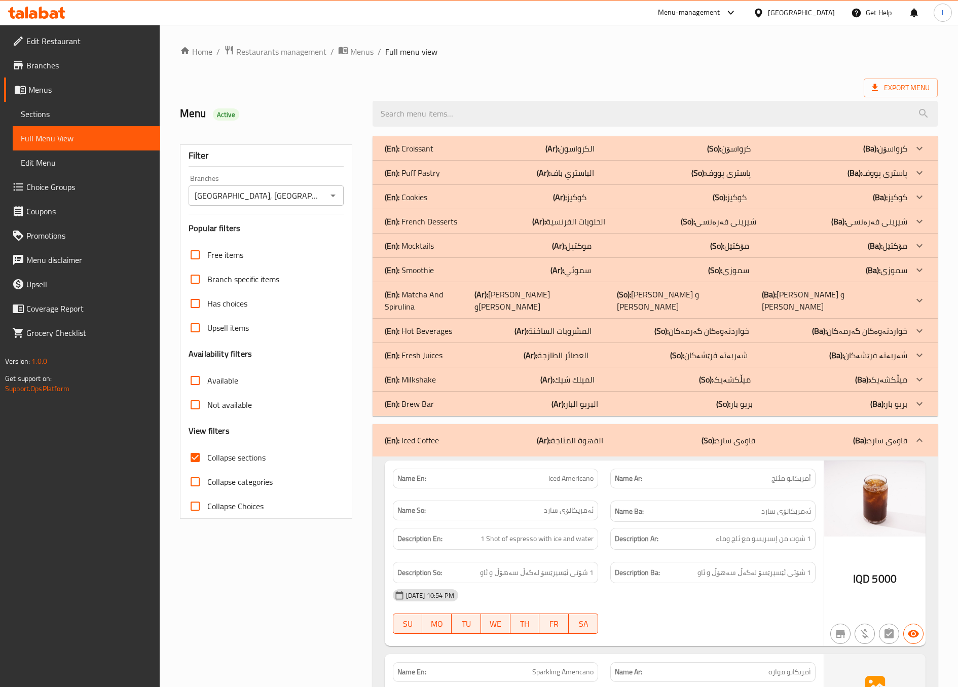
click at [669, 434] on div "(En): Iced Coffee (Ar): القهوة المثلجة (So): قاوەی سارد (Ba): قاوەی سارد" at bounding box center [646, 440] width 523 height 12
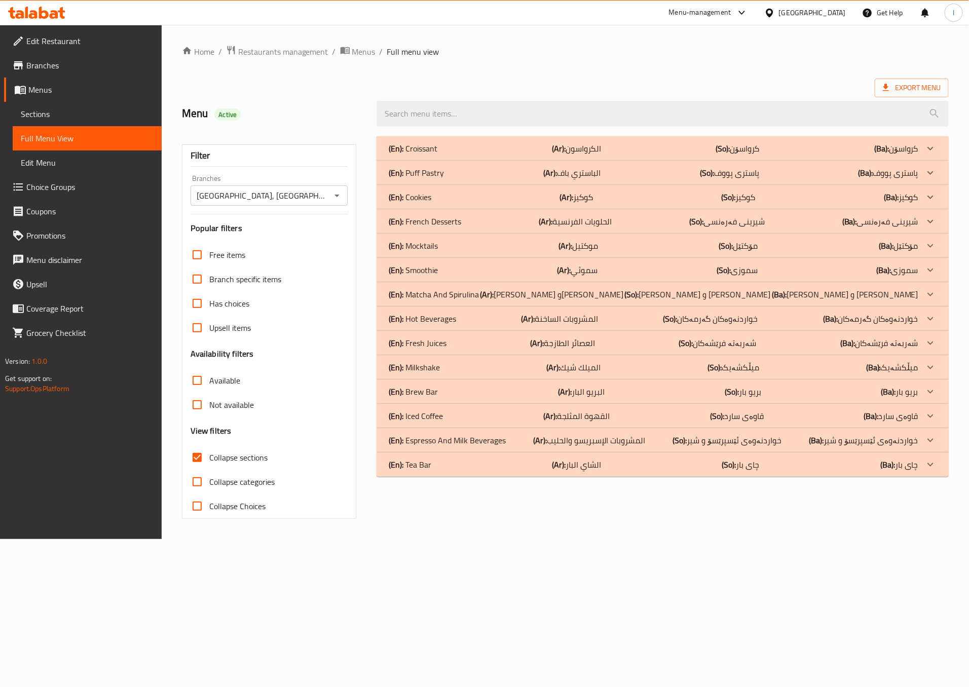
click at [530, 292] on div "(En): Matcha And Spirulina (Ar): ماتشا وسبيرولينا (So): ماتشا و سپیرولینا (Ba):…" at bounding box center [654, 294] width 530 height 12
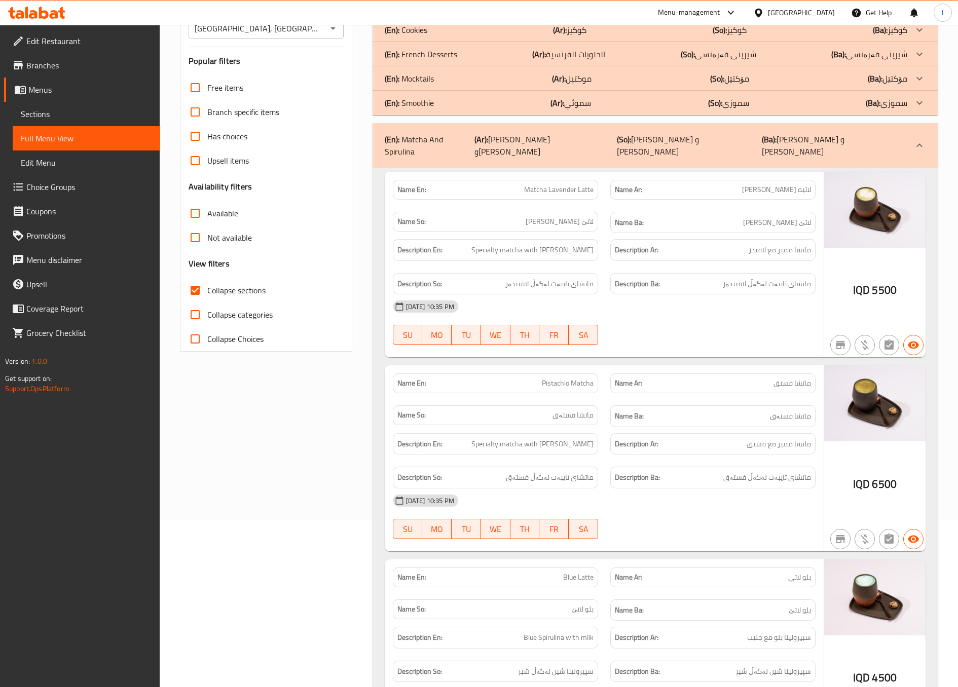
scroll to position [253, 0]
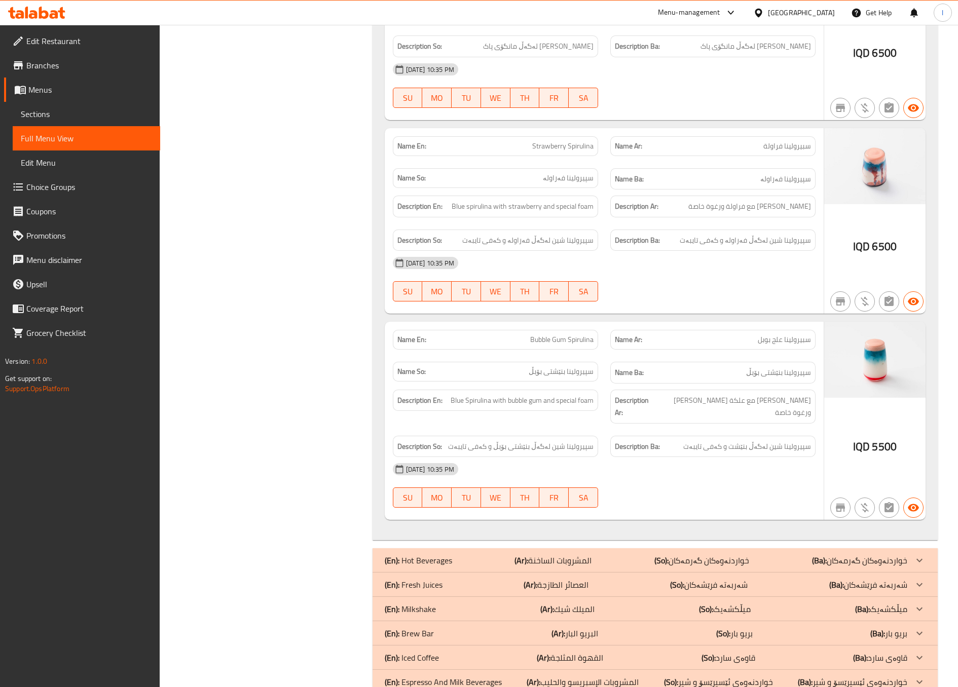
scroll to position [1221, 0]
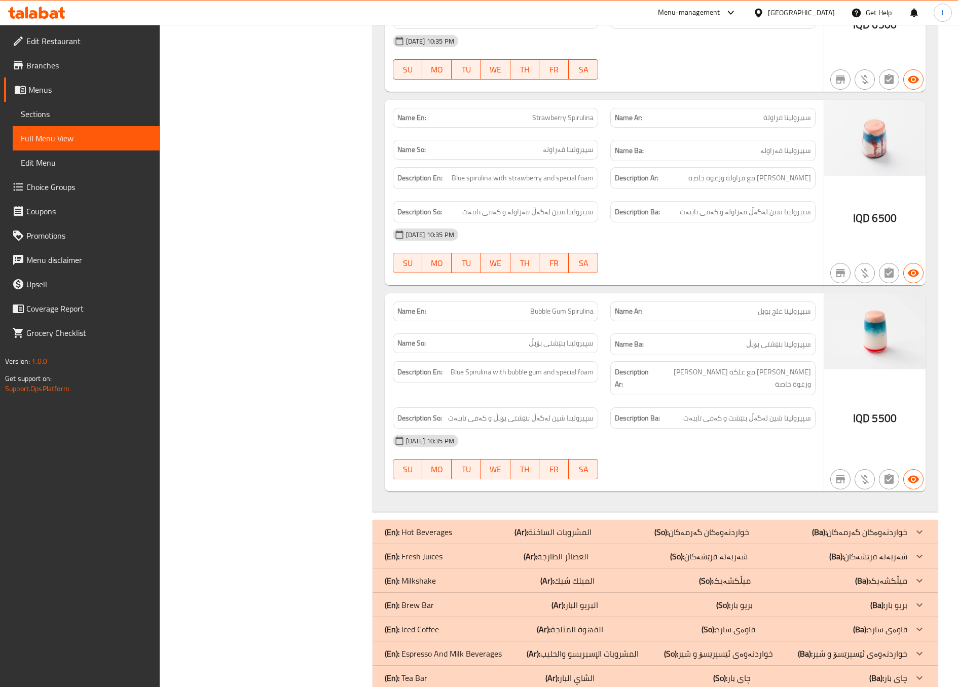
click at [574, 520] on div "(En): Hot Beverages (Ar): المشروبات الساخنة (So): خواردنەوەکان گەرمەکان (Ba): خ…" at bounding box center [655, 532] width 565 height 24
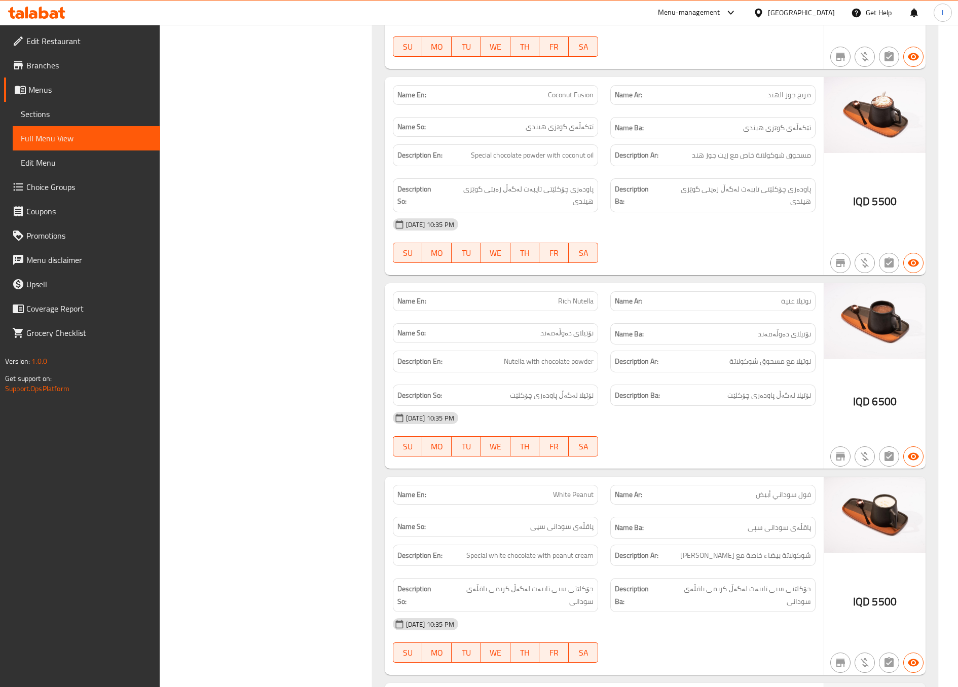
scroll to position [1641, 0]
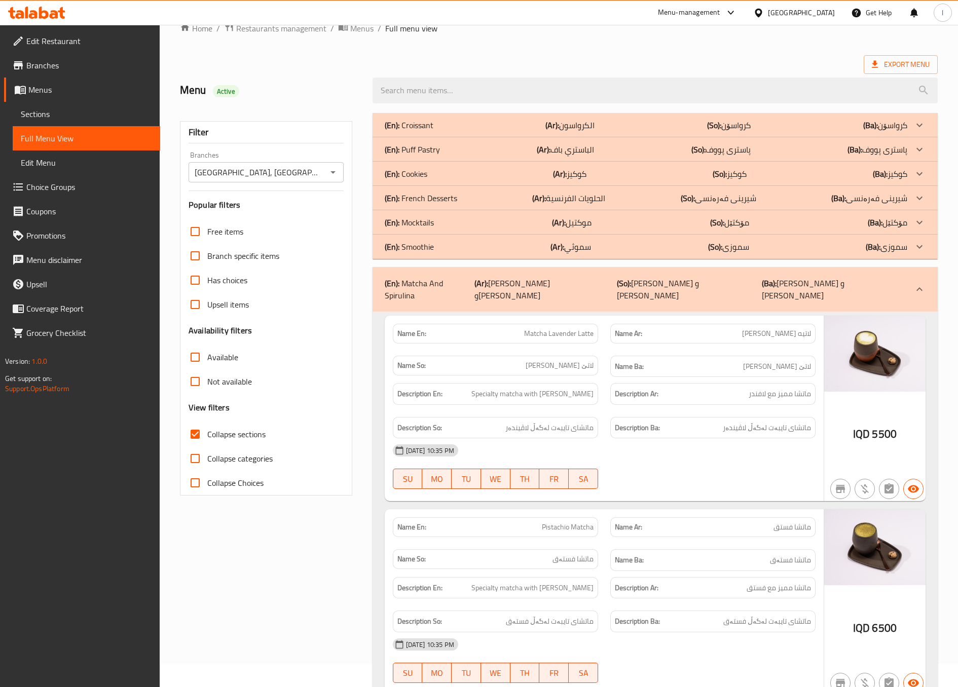
scroll to position [0, 0]
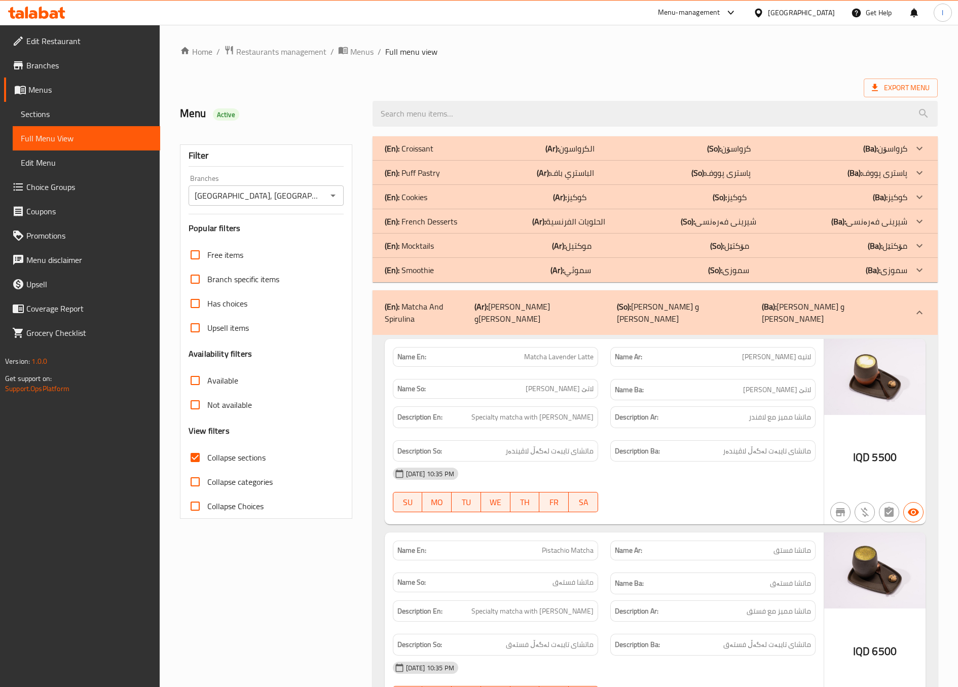
click at [655, 308] on div "(En): Matcha And Spirulina (Ar): ماتشا وسبيرولينا (So): ماتشا و سپیرولینا (Ba):…" at bounding box center [646, 313] width 523 height 24
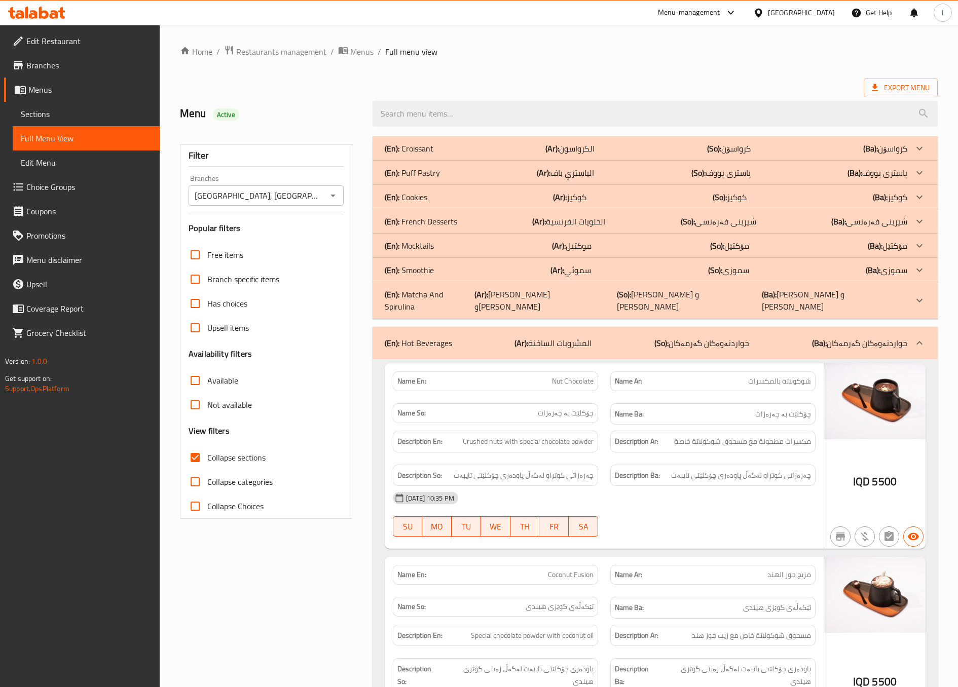
click at [637, 337] on div "(En): Hot Beverages (Ar): المشروبات الساخنة (So): خواردنەوەکان گەرمەکان (Ba): خ…" at bounding box center [646, 343] width 523 height 12
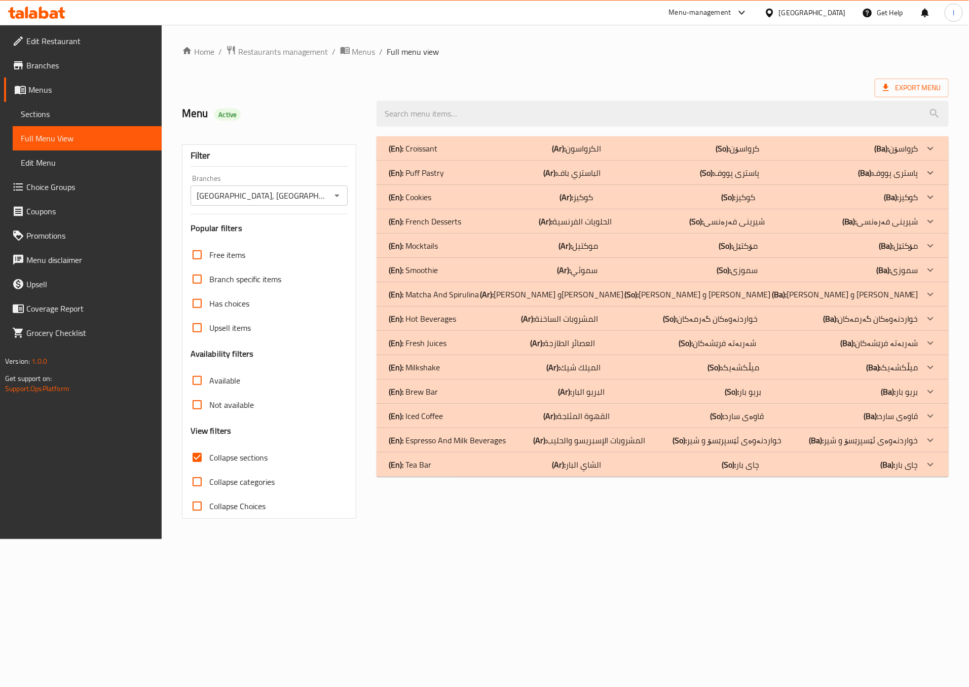
click at [499, 441] on p "(En): Espresso And Milk Beverages" at bounding box center [447, 440] width 117 height 12
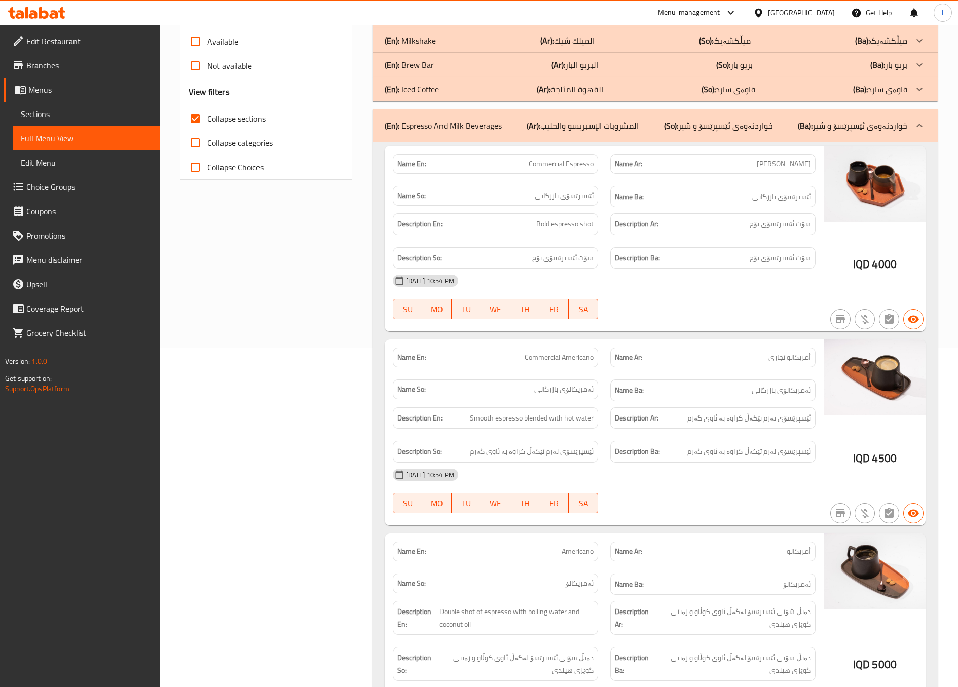
scroll to position [253, 0]
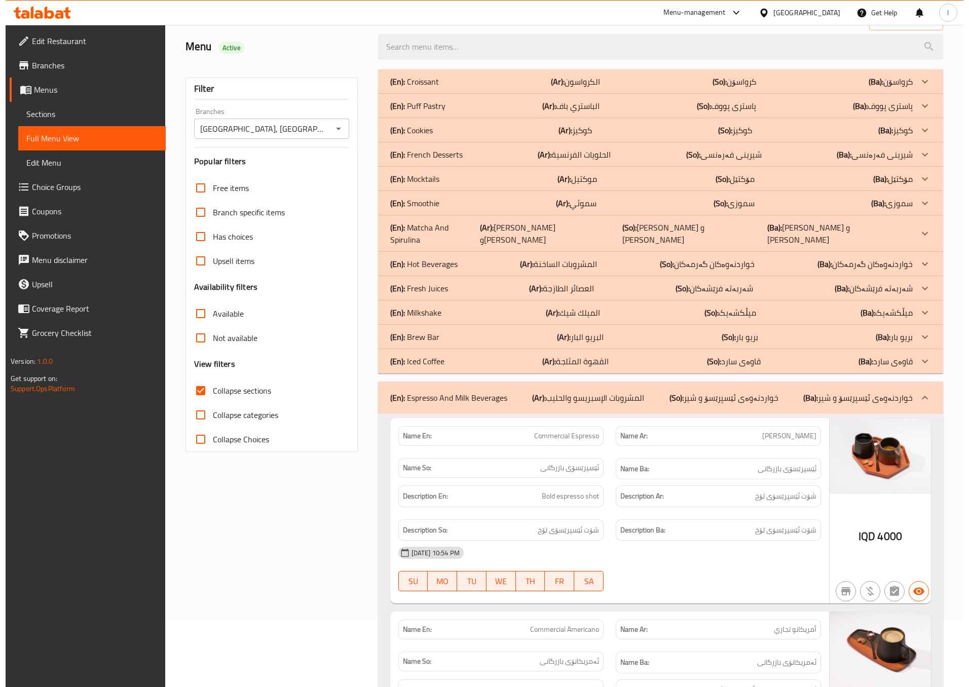
scroll to position [0, 0]
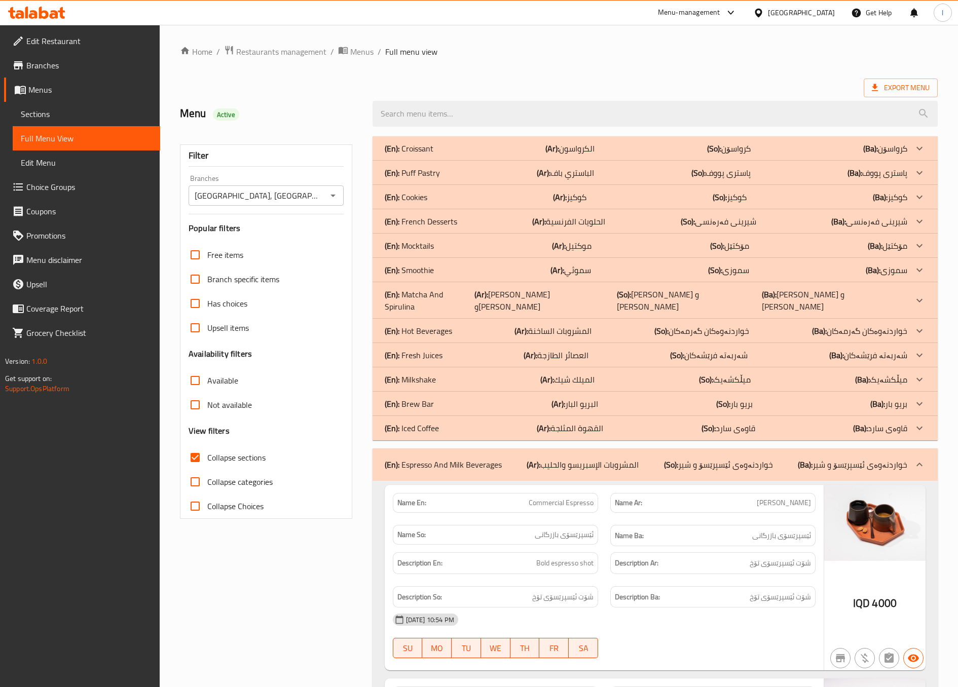
click at [716, 449] on div "(En): Espresso And Milk Beverages (Ar): المشروبات الإسبريسو والحليب (So): خوارد…" at bounding box center [655, 465] width 565 height 32
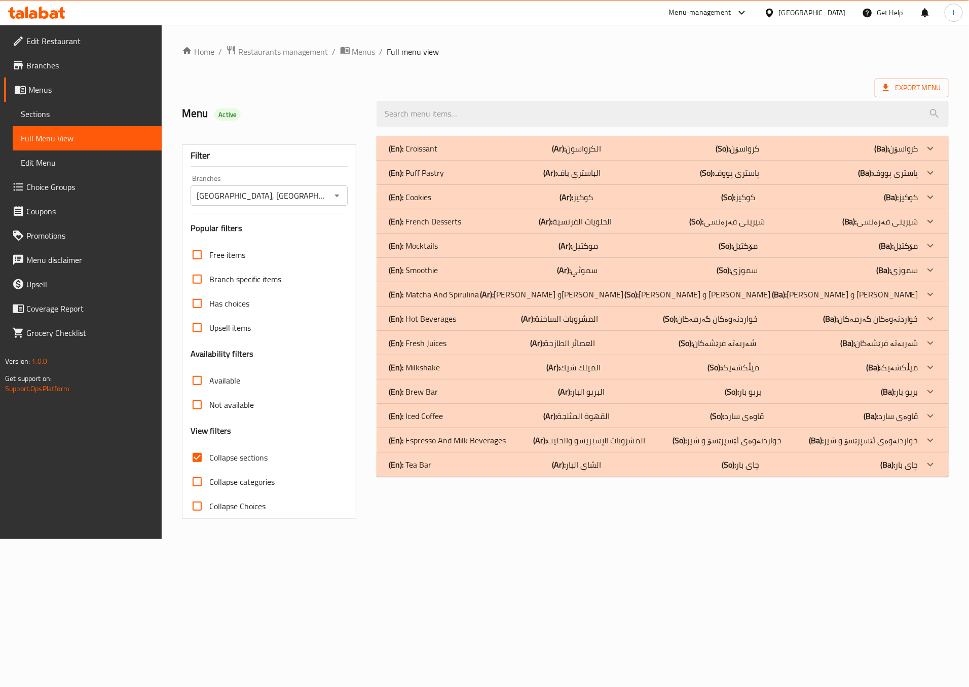
click at [430, 459] on p "(En): Tea Bar" at bounding box center [410, 465] width 43 height 12
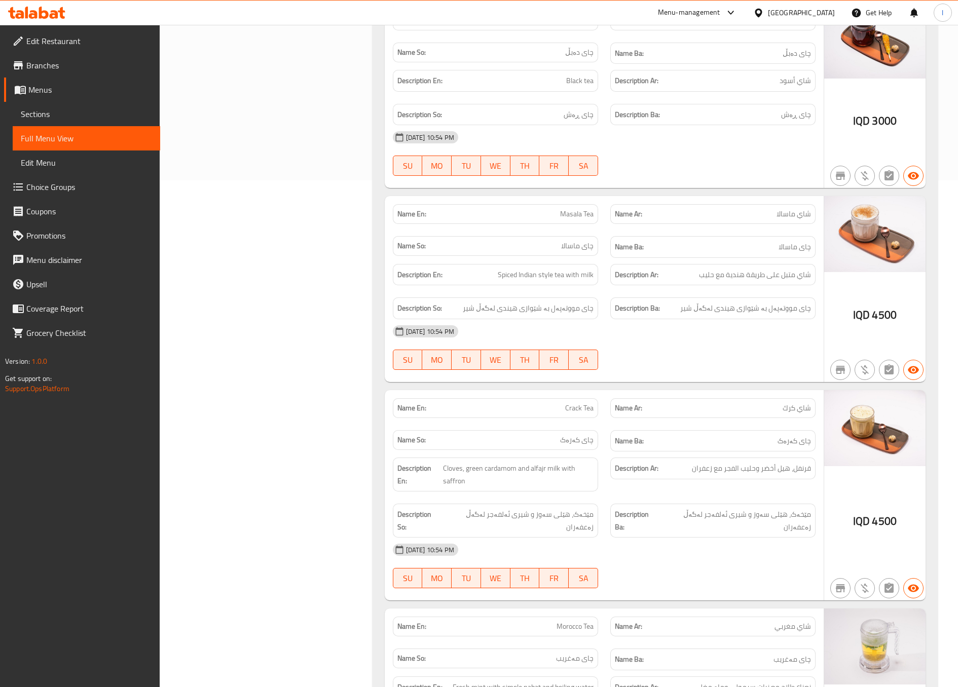
scroll to position [253, 0]
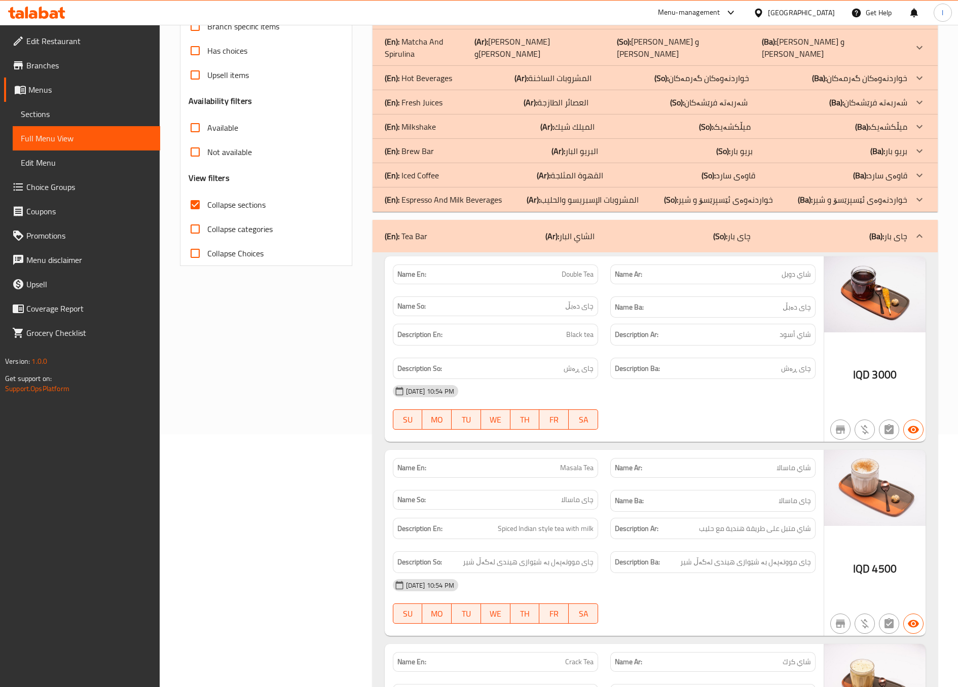
click at [308, 375] on div "Filter Branches Bake House, Danya City Branches Popular filters Free items Bran…" at bounding box center [270, 476] width 193 height 1198
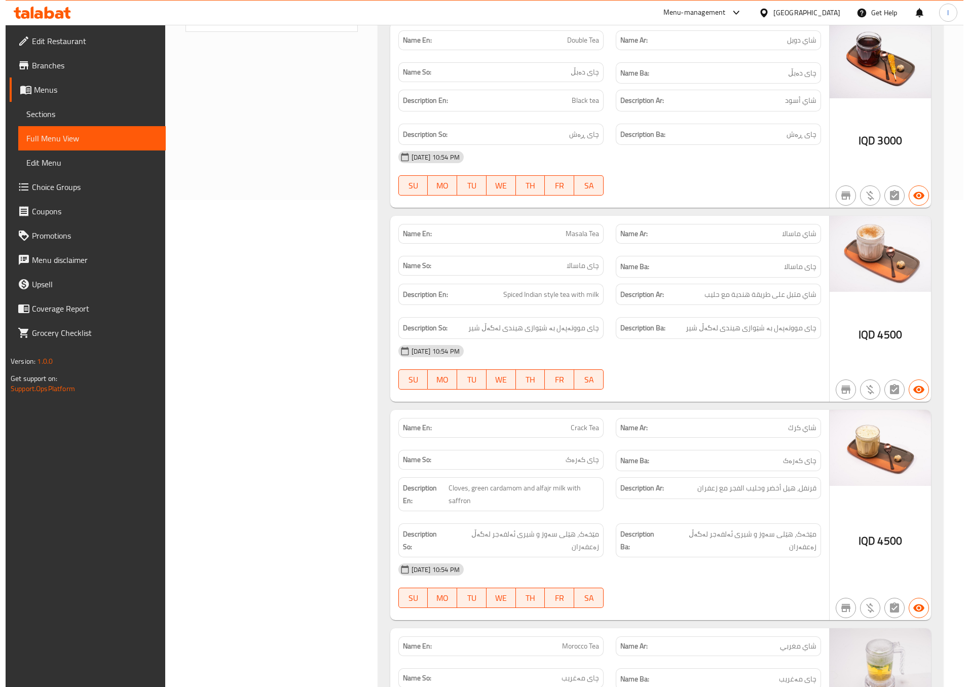
scroll to position [0, 0]
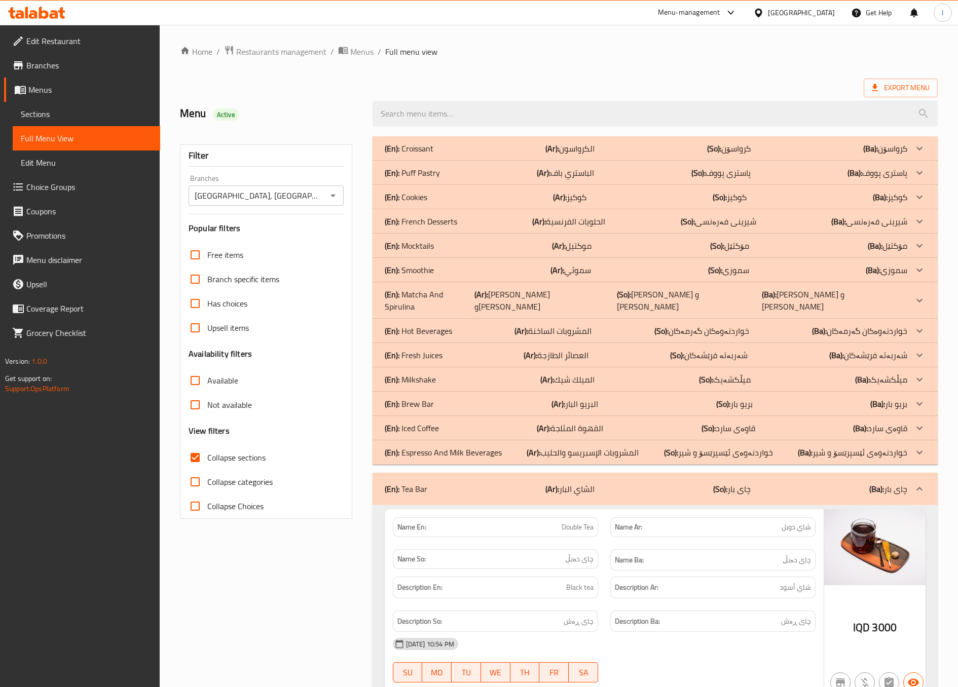
click at [708, 483] on div "(En): Tea Bar (Ar): الشاي البار (So): چای بار (Ba): چای بار" at bounding box center [646, 489] width 523 height 12
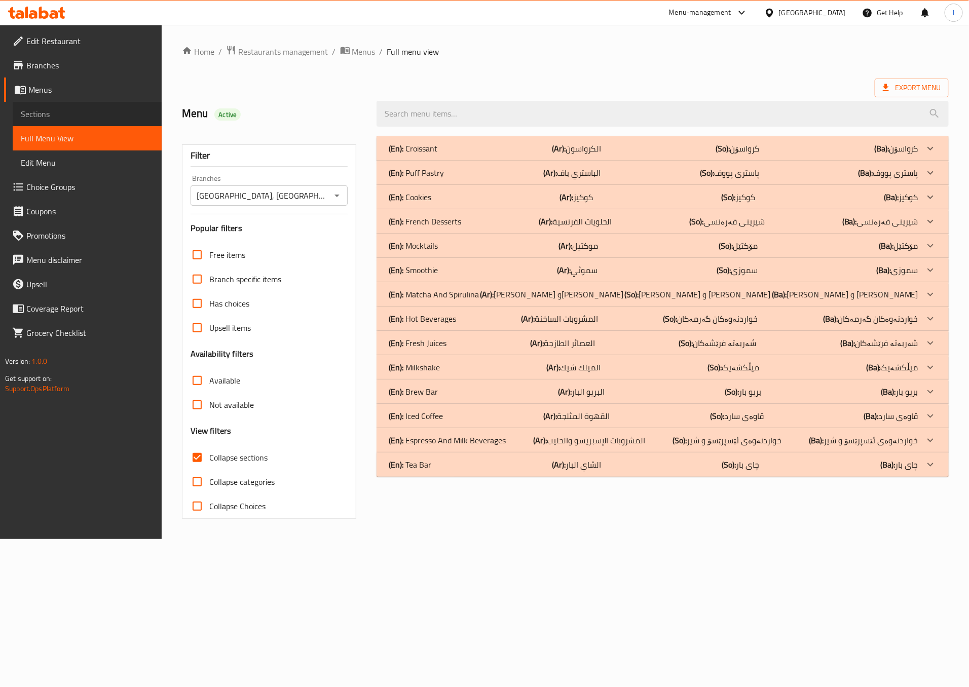
click at [52, 113] on span "Sections" at bounding box center [87, 114] width 133 height 12
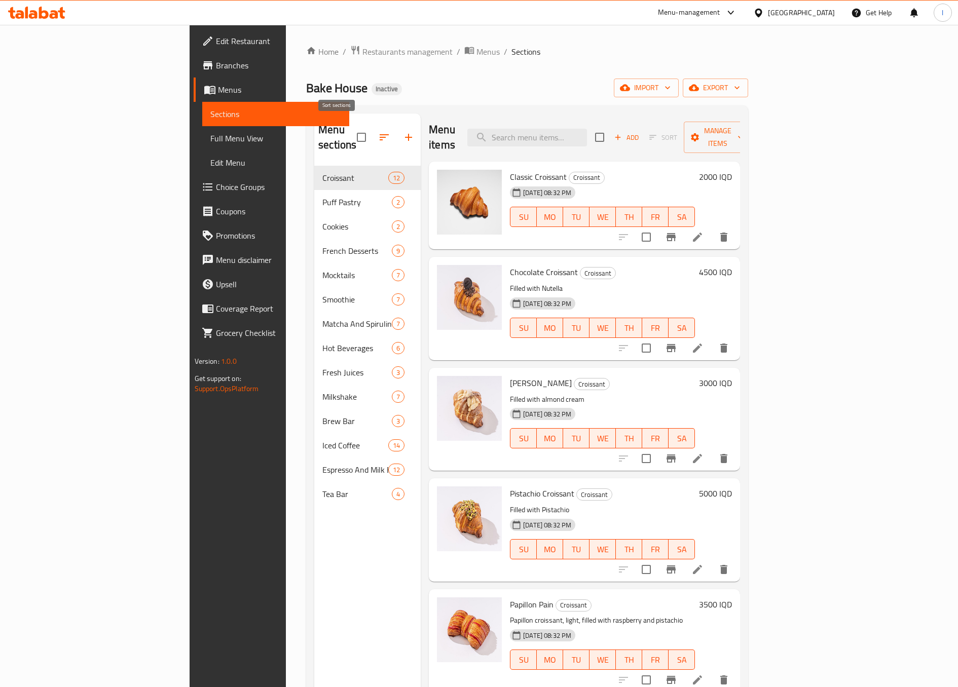
click at [378, 131] on icon "button" at bounding box center [384, 137] width 12 height 12
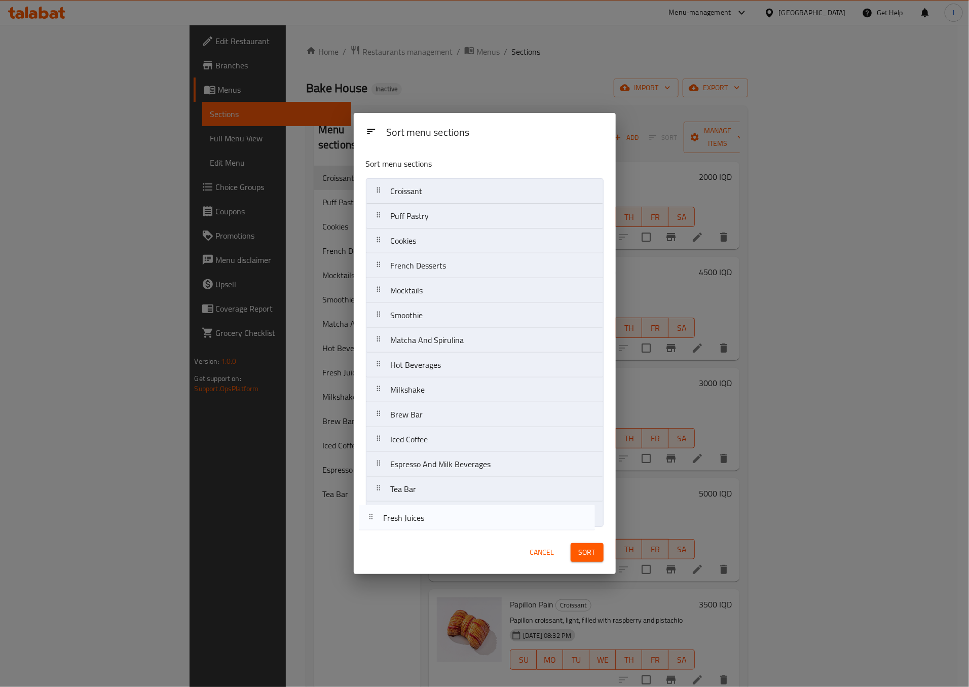
drag, startPoint x: 458, startPoint y: 392, endPoint x: 449, endPoint y: 543, distance: 150.8
click at [449, 543] on div "Sort menu sections Sort menu sections Croissant Puff Pastry Cookies French Dess…" at bounding box center [485, 343] width 262 height 461
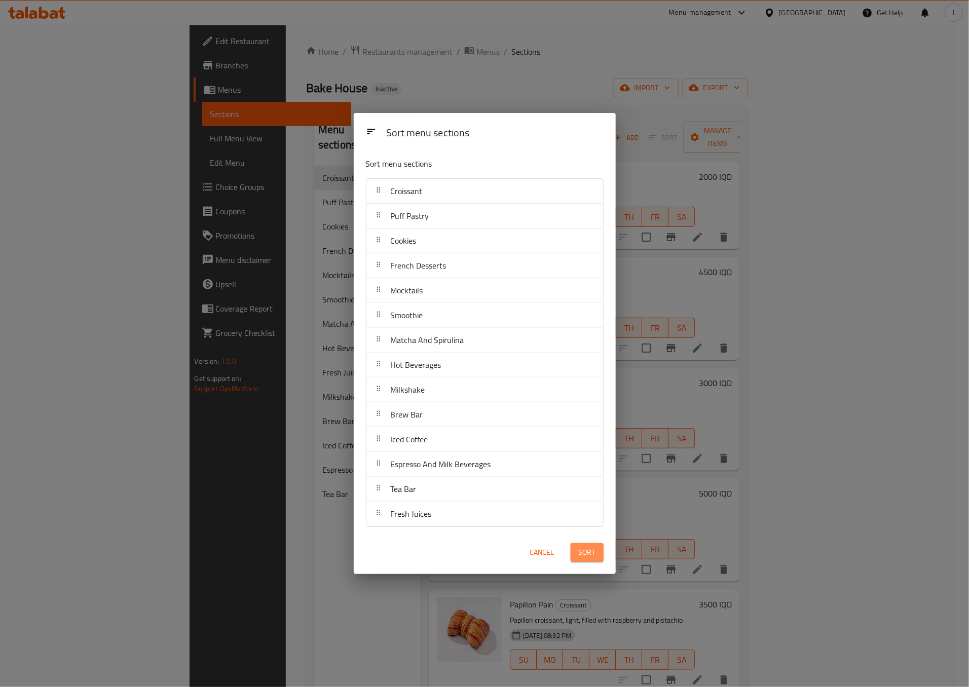
click at [593, 549] on span "Sort" at bounding box center [587, 552] width 17 height 13
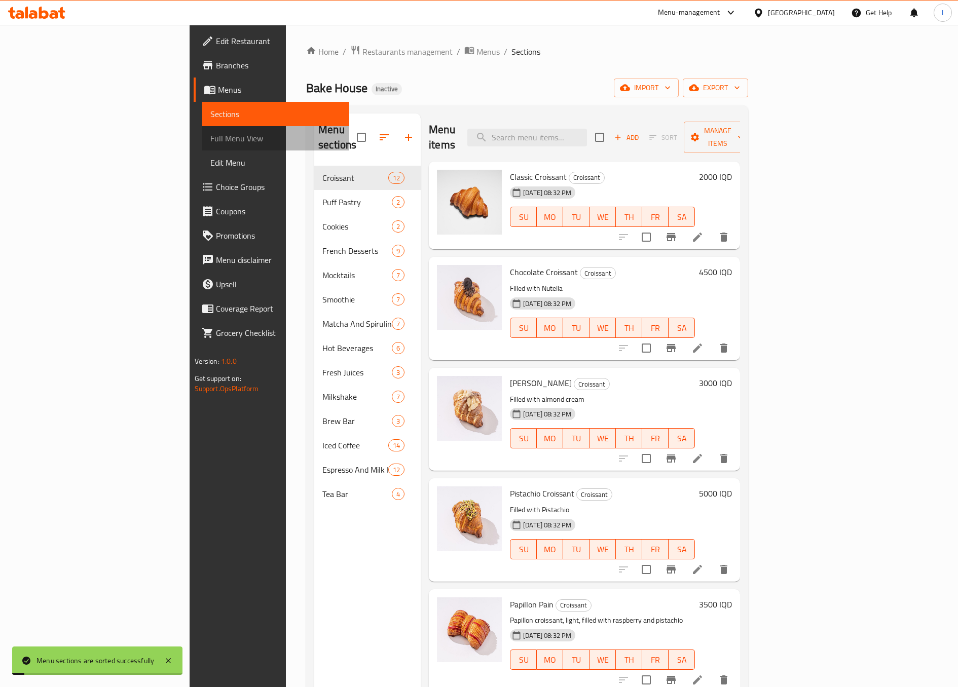
click at [210, 140] on span "Full Menu View" at bounding box center [275, 138] width 131 height 12
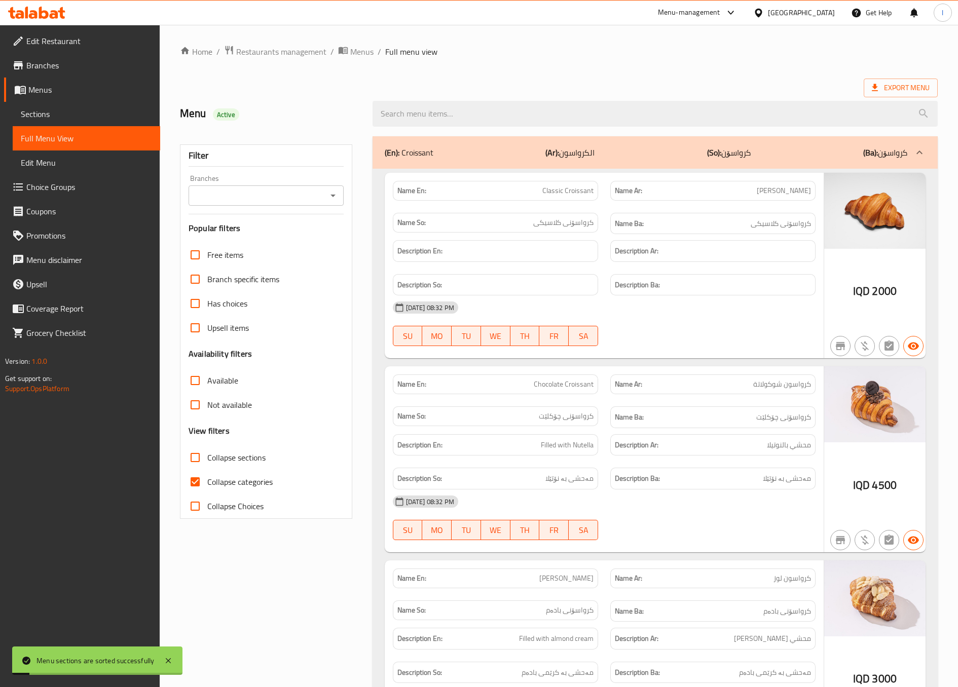
click at [254, 187] on div "Branches" at bounding box center [266, 195] width 155 height 20
click at [260, 201] on input "Branches" at bounding box center [258, 196] width 132 height 14
click at [251, 244] on span "[GEOGRAPHIC_DATA], [GEOGRAPHIC_DATA]" at bounding box center [265, 246] width 138 height 24
type input "[GEOGRAPHIC_DATA], [GEOGRAPHIC_DATA]"
click at [234, 493] on label "Collapse categories" at bounding box center [228, 482] width 90 height 24
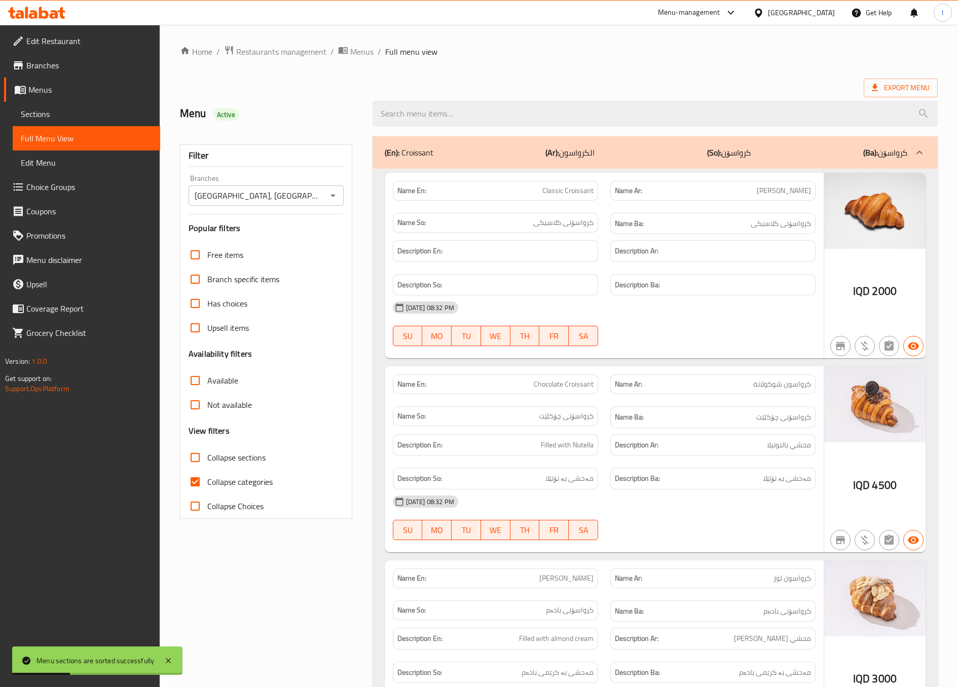
click at [207, 493] on input "Collapse categories" at bounding box center [195, 482] width 24 height 24
checkbox input "false"
click at [240, 458] on span "Collapse sections" at bounding box center [236, 458] width 58 height 12
click at [207, 458] on input "Collapse sections" at bounding box center [195, 457] width 24 height 24
checkbox input "true"
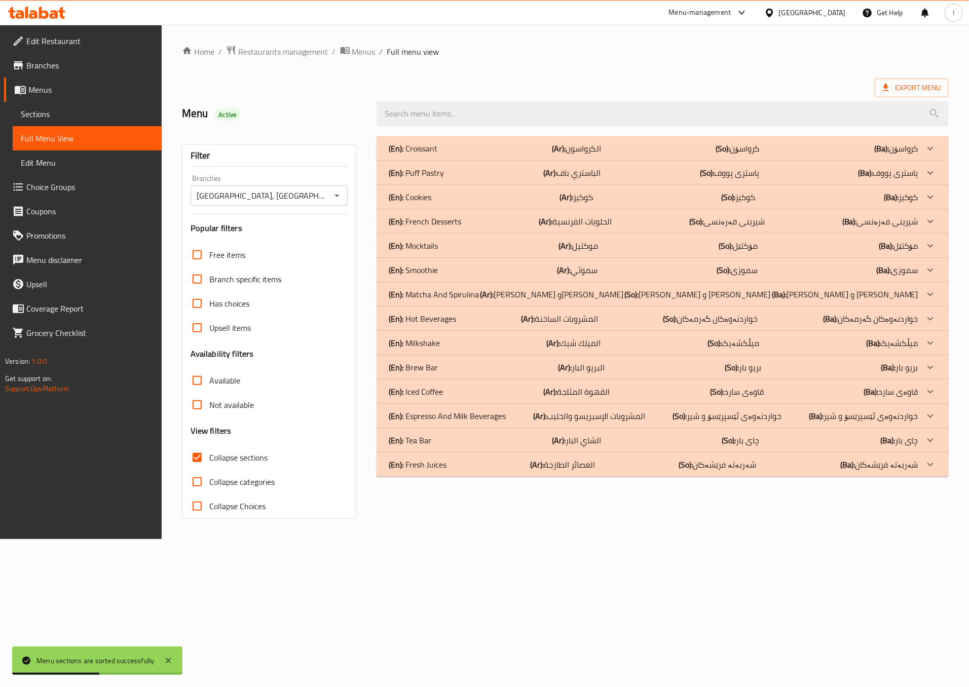
click at [601, 467] on div "(En): Fresh Juices (Ar): العصائر الطازجة (So): شەربەتە فرێشەکان (Ba): شەربەتە ف…" at bounding box center [654, 465] width 530 height 12
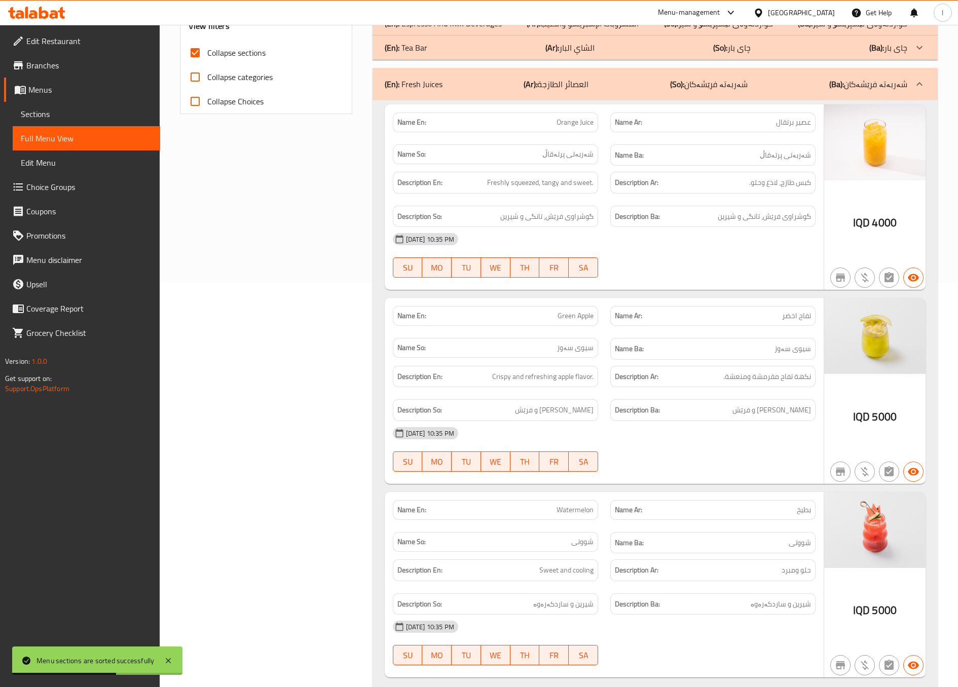
scroll to position [430, 0]
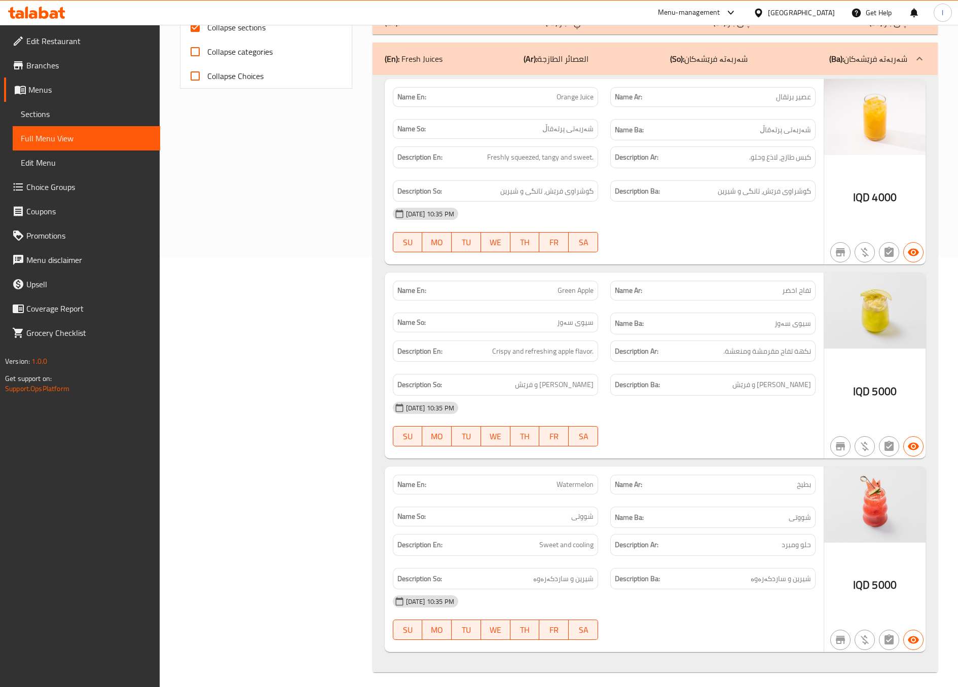
click at [309, 319] on div "Filter Branches Bake House, Danya City Branches Popular filters Free items Bran…" at bounding box center [270, 189] width 193 height 979
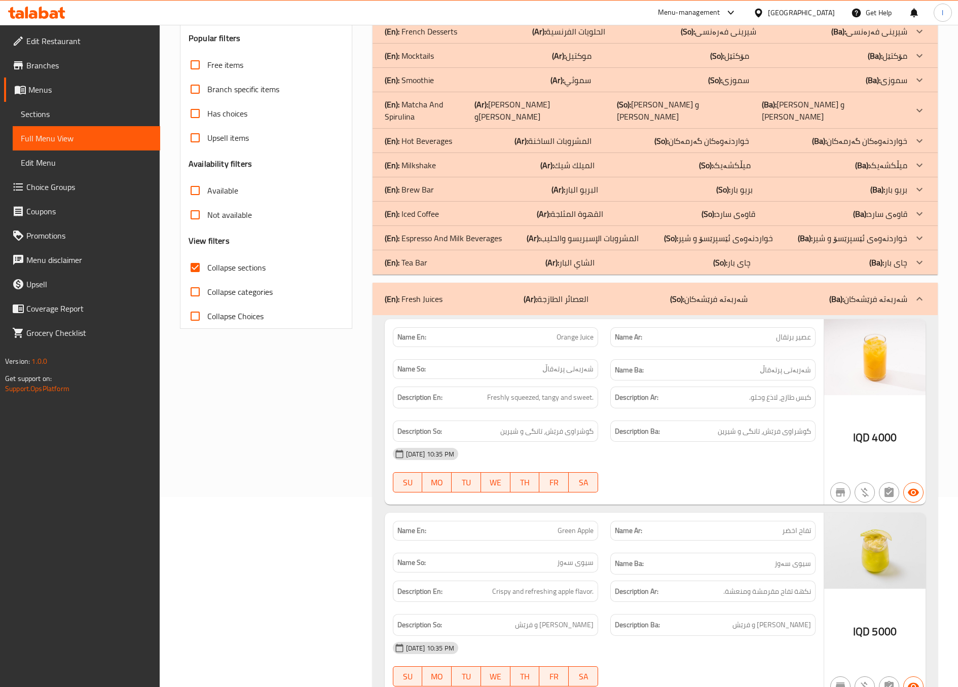
scroll to position [177, 0]
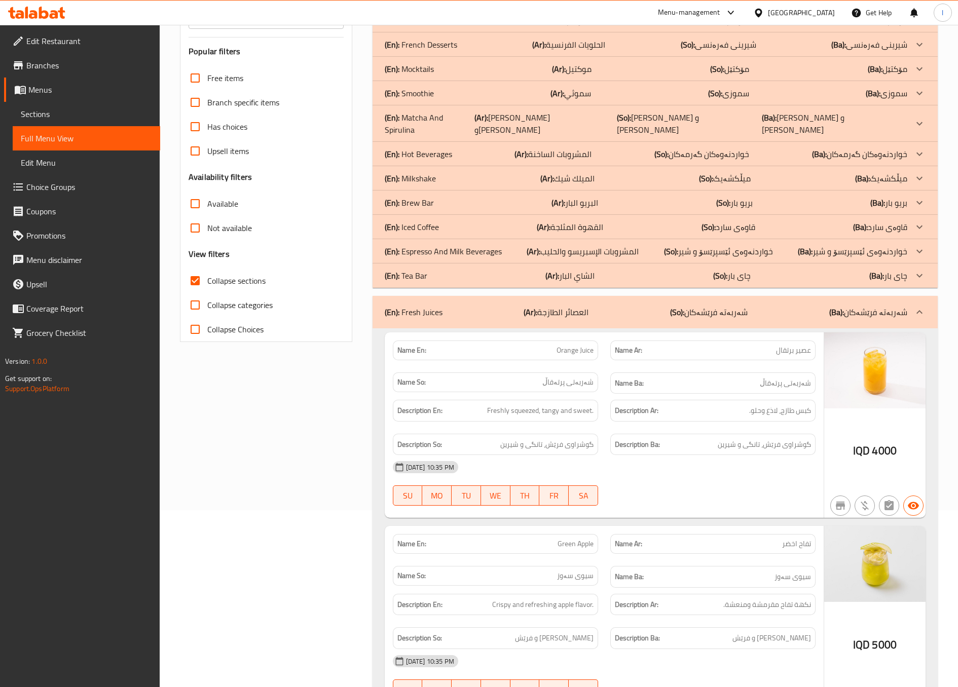
click at [671, 296] on div "(En): Fresh Juices (Ar): العصائر الطازجة (So): شەربەتە فرێشەکان (Ba): شەربەتە ف…" at bounding box center [655, 312] width 565 height 32
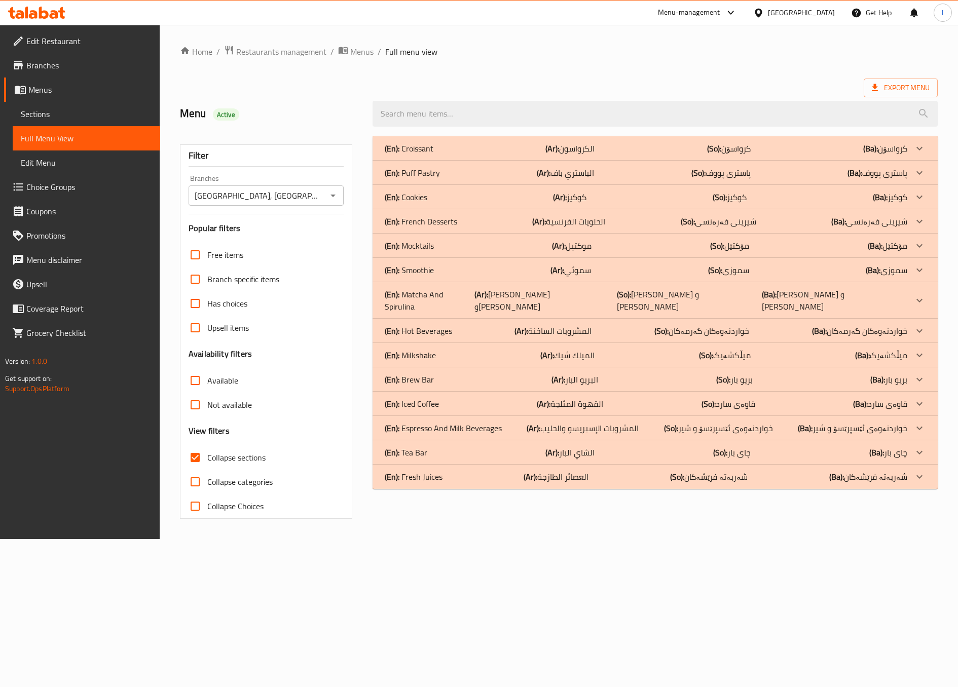
scroll to position [0, 0]
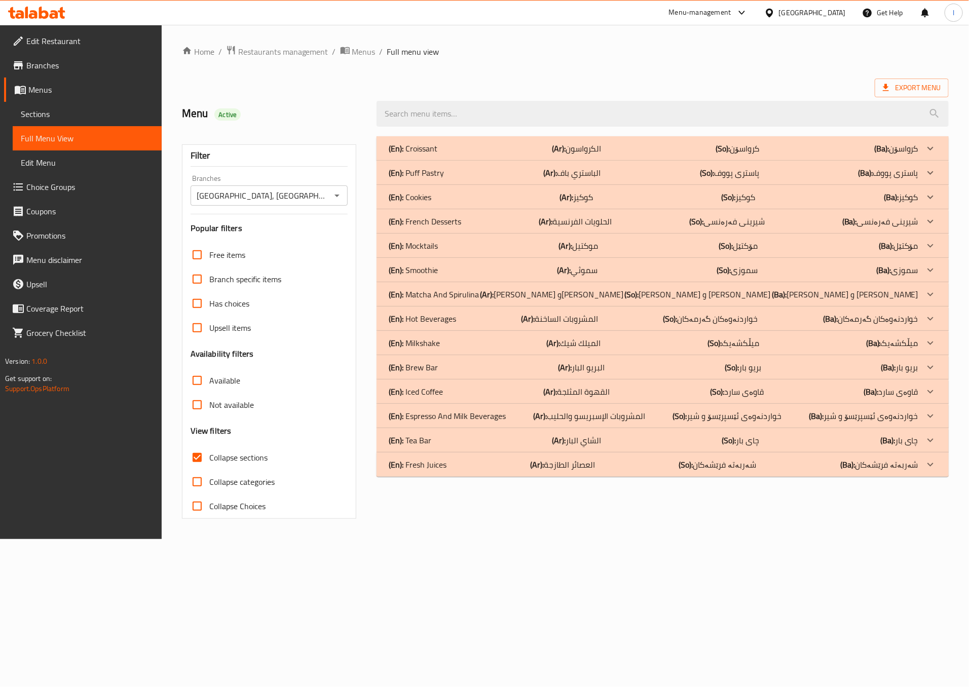
drag, startPoint x: 444, startPoint y: 426, endPoint x: 439, endPoint y: 434, distance: 9.6
click at [439, 434] on div "(En): Croissant (Ar): الكرواسون (So): کرواسۆن (Ba): کرواسۆن Name En: Classic Cr…" at bounding box center [663, 306] width 572 height 341
click at [423, 437] on p "(En): Tea Bar" at bounding box center [410, 440] width 43 height 12
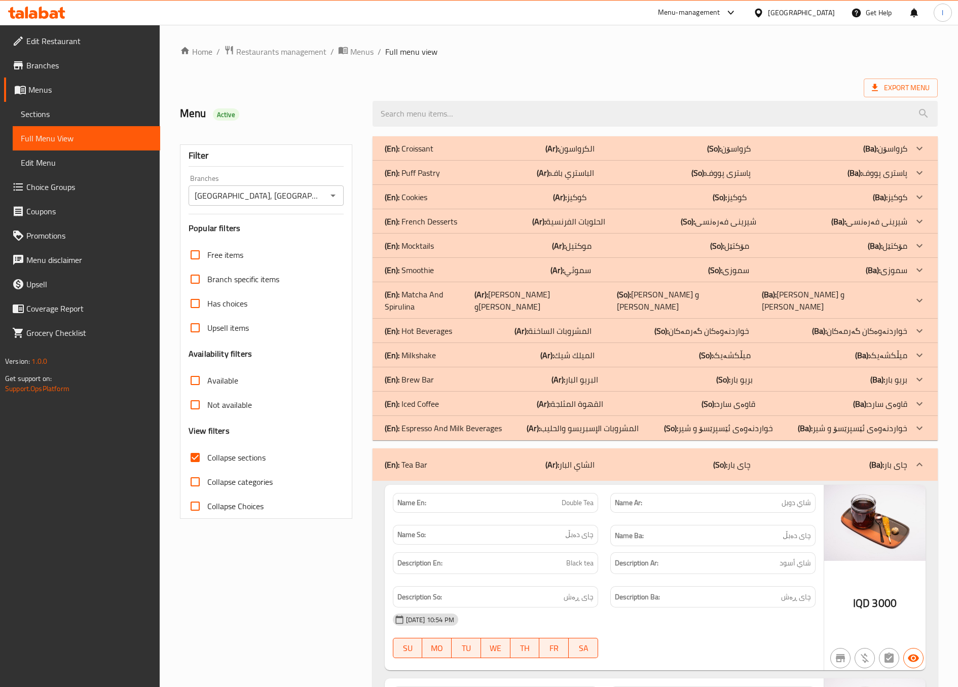
scroll to position [253, 0]
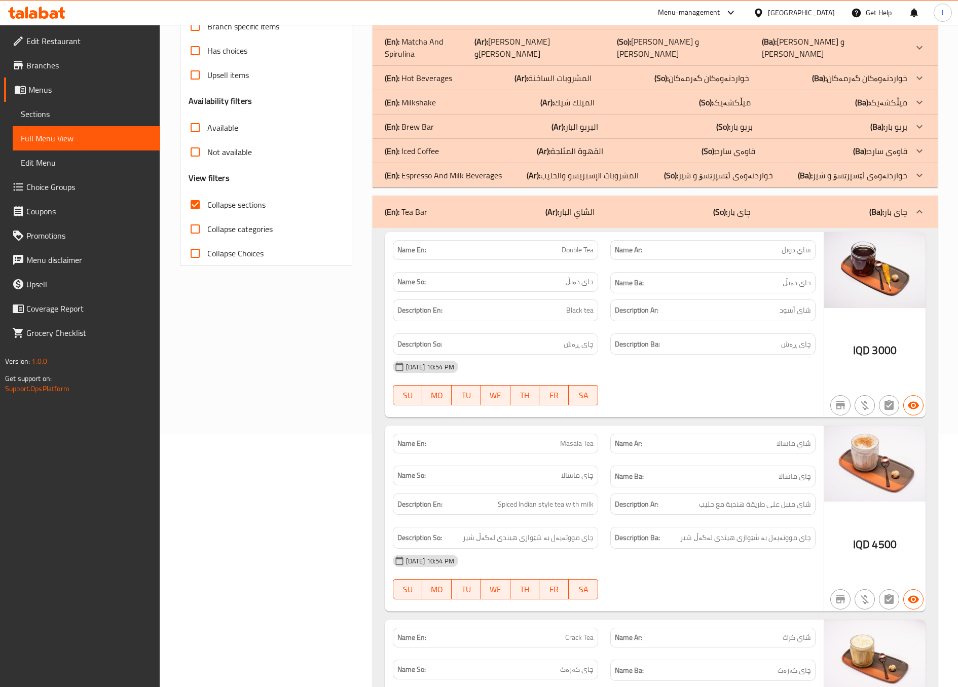
click at [730, 593] on div at bounding box center [712, 599] width 217 height 12
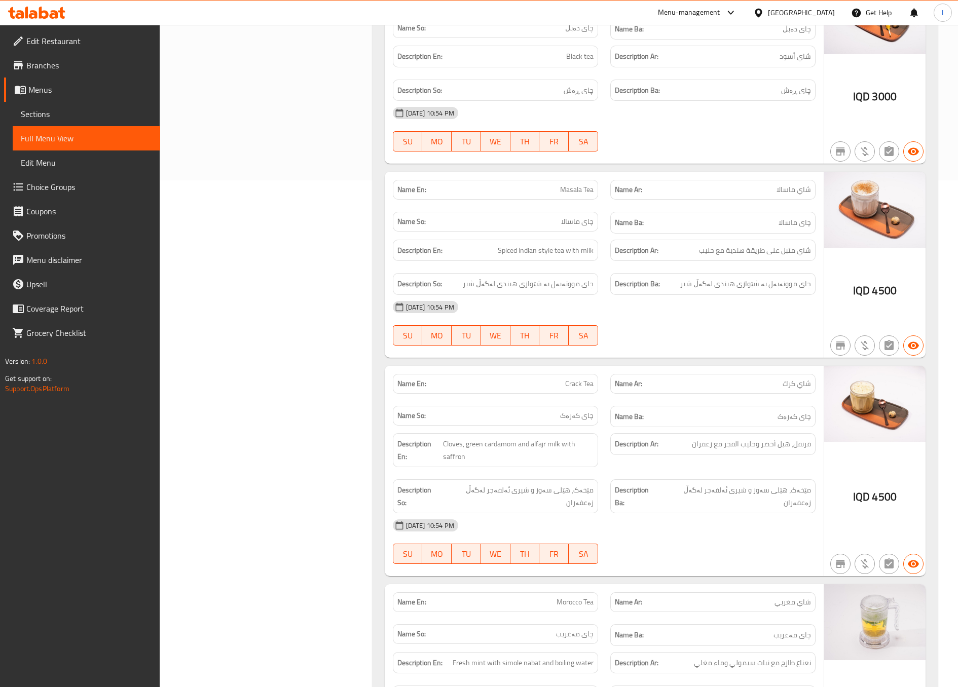
click at [302, 350] on div "Filter Branches Bake House, Danya City Branches Popular filters Free items Bran…" at bounding box center [270, 226] width 193 height 1206
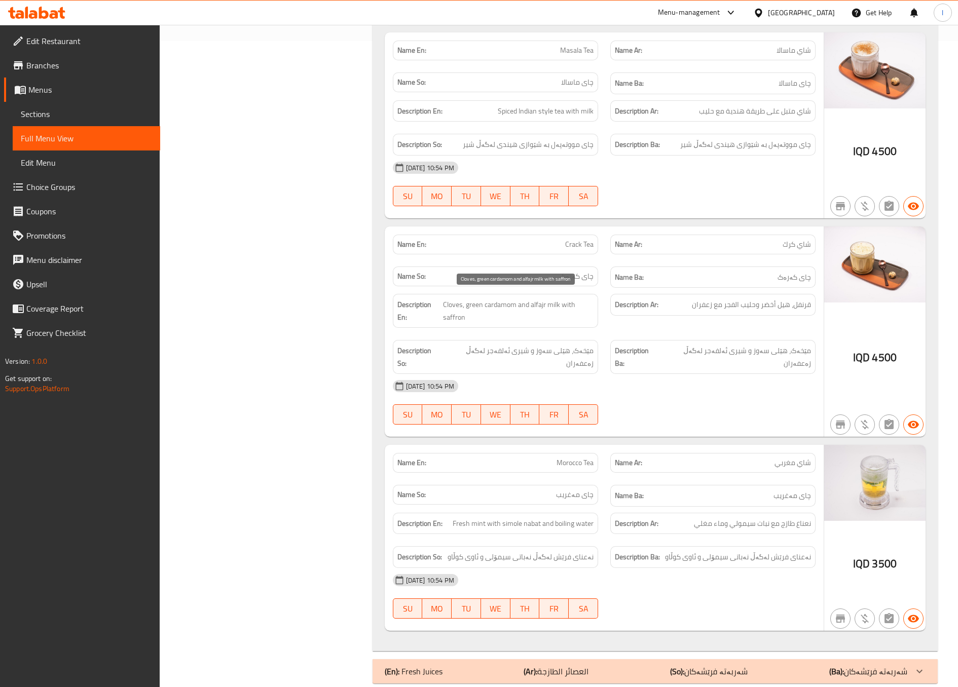
click at [448, 299] on span "Cloves, green cardamom and alfajr milk with saffron" at bounding box center [518, 311] width 151 height 25
copy span "Cloves"
click at [802, 345] on span "مێخەک، هێلی سەوز و شیری ئەلفەجر لەگەڵ زەعفەران" at bounding box center [735, 357] width 151 height 25
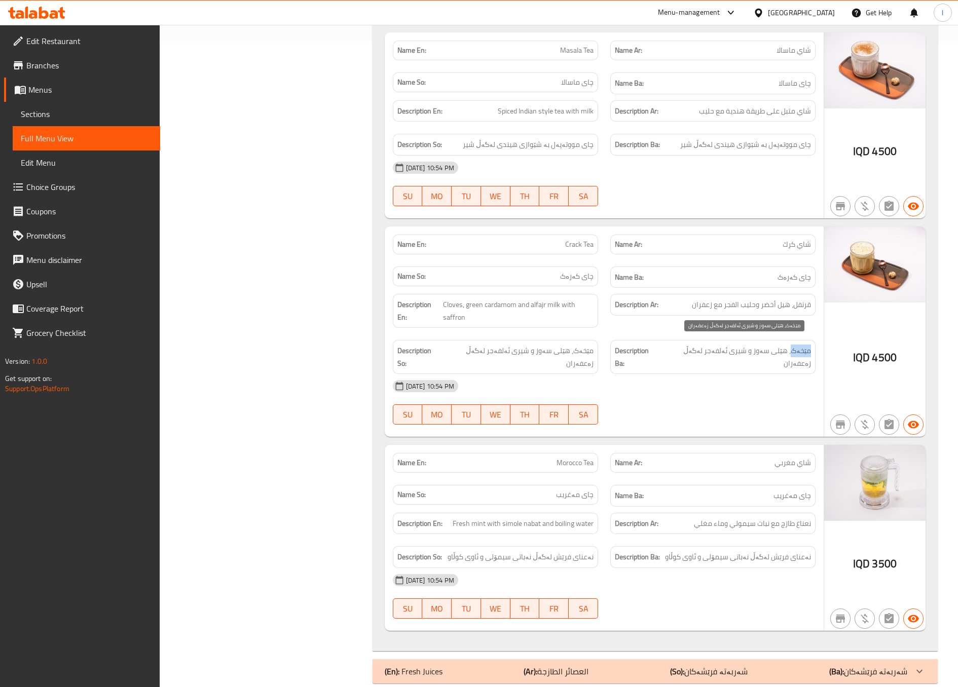
copy span "مێخەک"
click at [716, 317] on div "Description Ar: قرنفل، هيل أخضر وحليب الفجر مع زعفران" at bounding box center [712, 311] width 217 height 46
click at [49, 117] on span "Sections" at bounding box center [86, 114] width 131 height 12
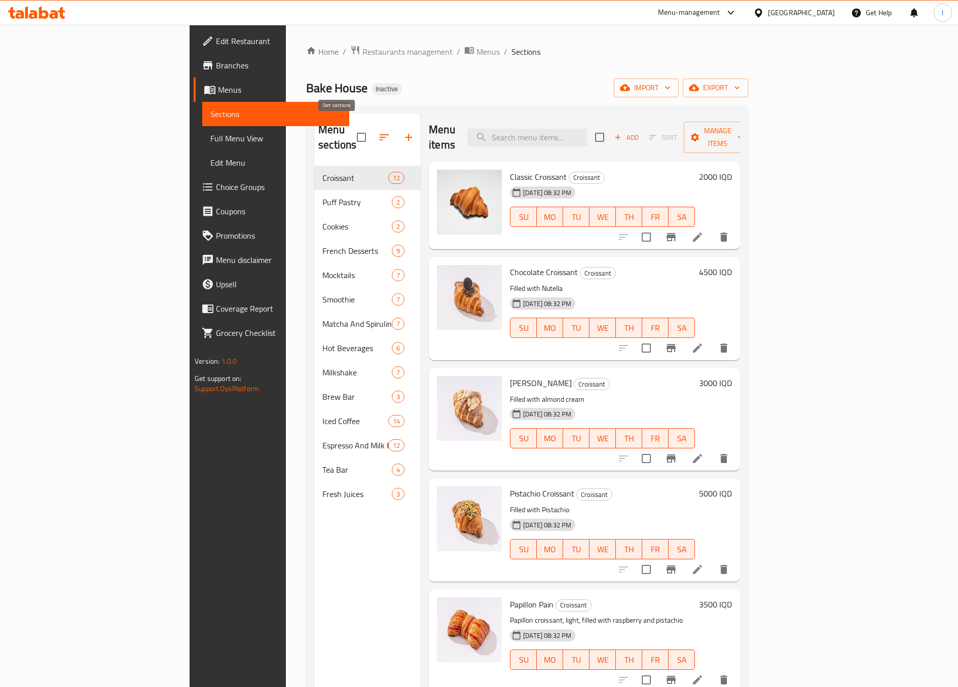
click at [372, 125] on button "button" at bounding box center [384, 137] width 24 height 24
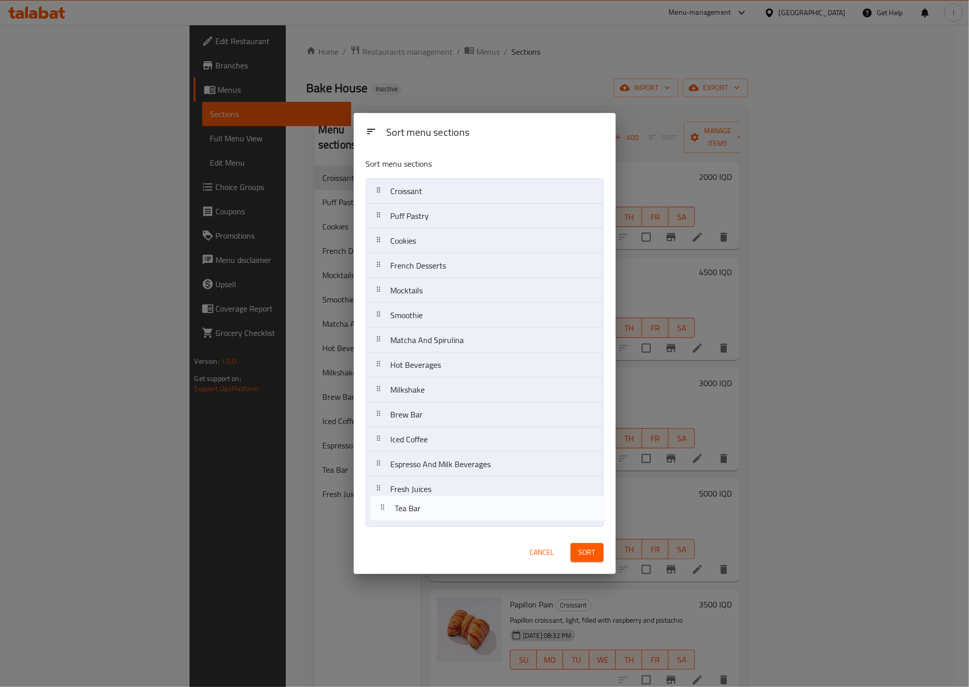
drag, startPoint x: 429, startPoint y: 497, endPoint x: 436, endPoint y: 525, distance: 28.9
click at [436, 525] on nav "Croissant Puff Pastry Cookies French Desserts Mocktails Smoothie Matcha And Spi…" at bounding box center [485, 352] width 238 height 349
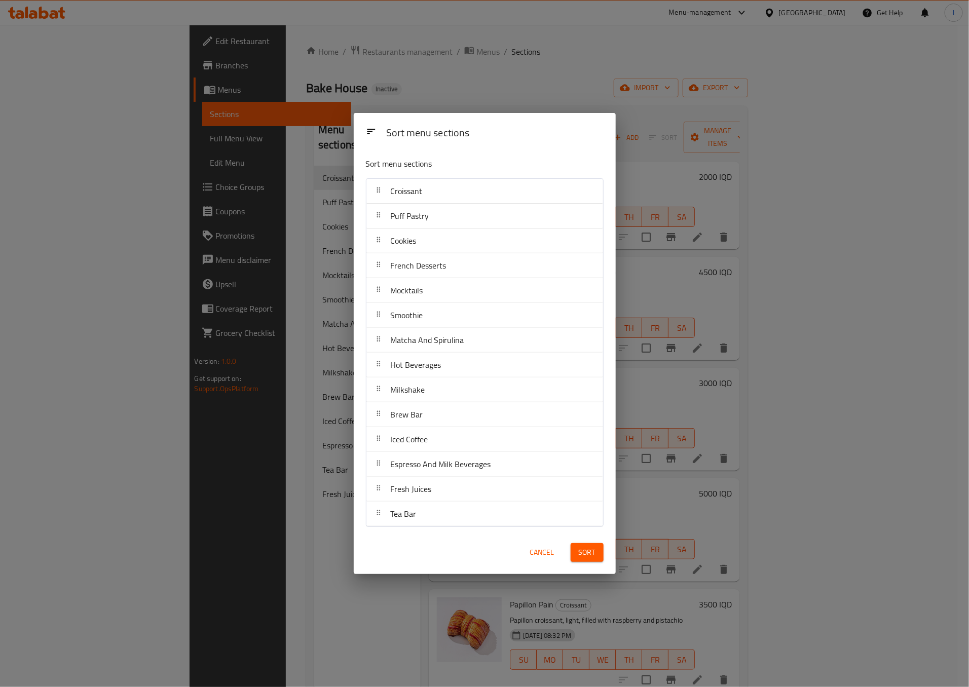
drag, startPoint x: 596, startPoint y: 543, endPoint x: 591, endPoint y: 549, distance: 7.6
click at [594, 543] on div "Sort" at bounding box center [587, 552] width 45 height 31
click at [591, 549] on span "Sort" at bounding box center [587, 552] width 17 height 13
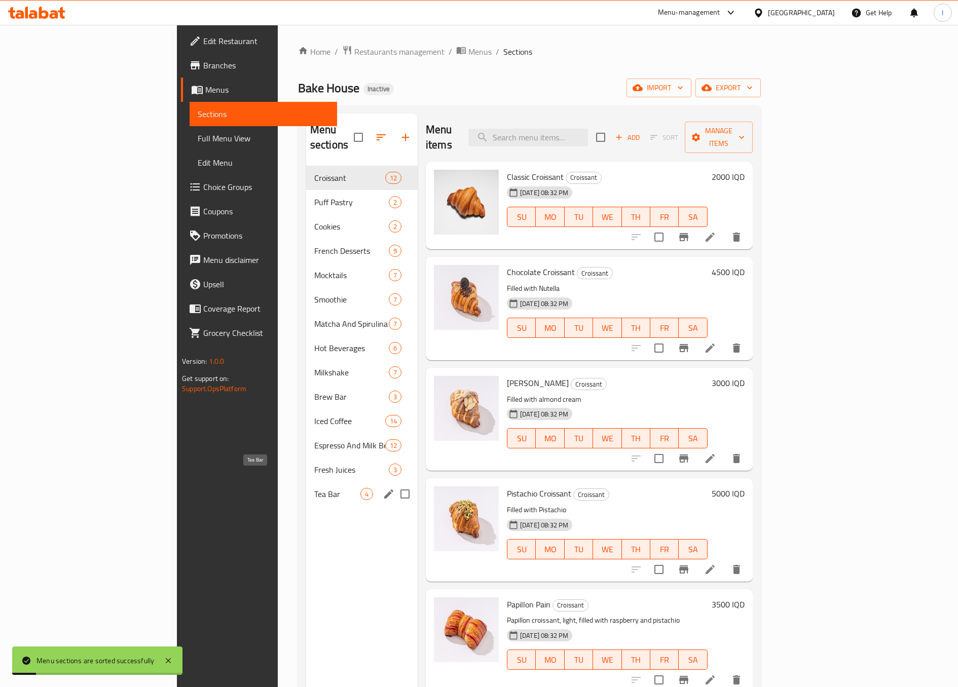
drag, startPoint x: 217, startPoint y: 478, endPoint x: 247, endPoint y: 401, distance: 82.0
click at [306, 482] on div "Tea Bar 4" at bounding box center [361, 494] width 111 height 24
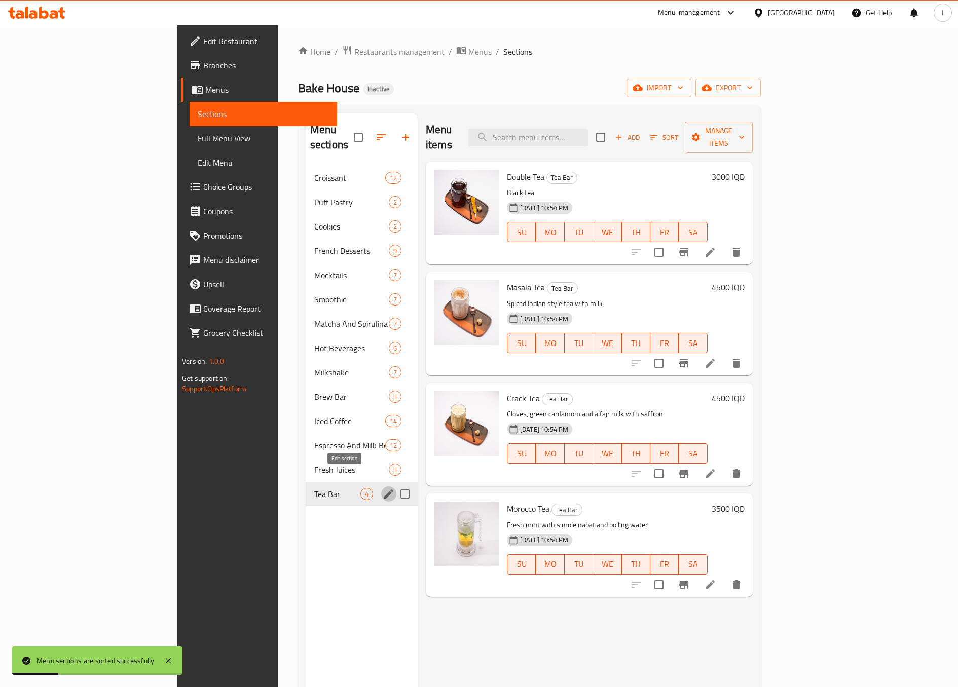
click at [384, 490] on icon "edit" at bounding box center [388, 494] width 9 height 9
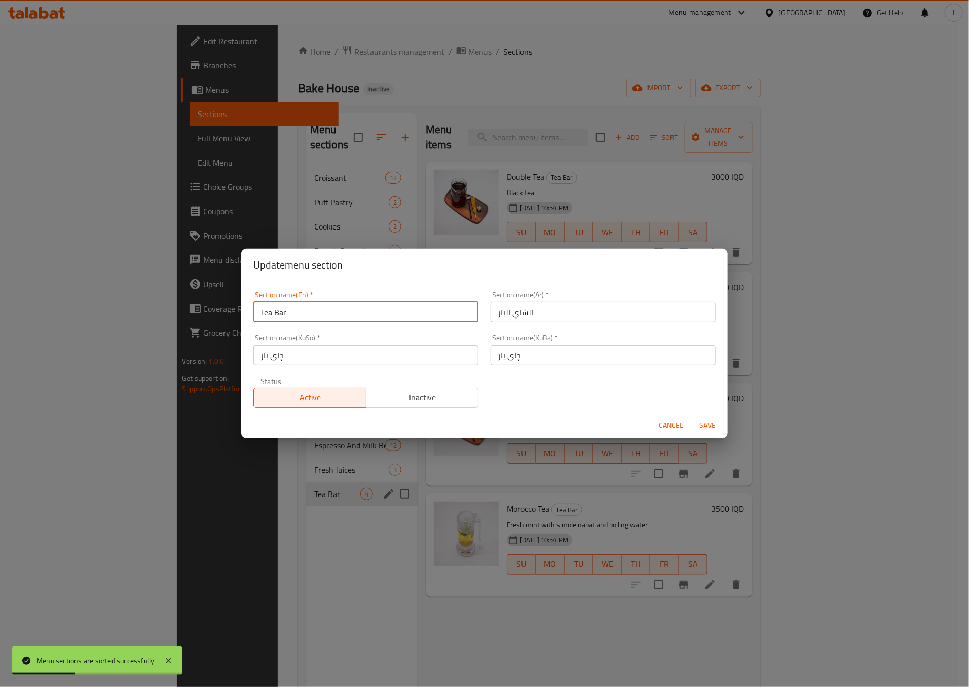
click at [362, 312] on input "Tea Bar" at bounding box center [365, 312] width 225 height 20
click at [674, 424] on span "Cancel" at bounding box center [671, 425] width 24 height 13
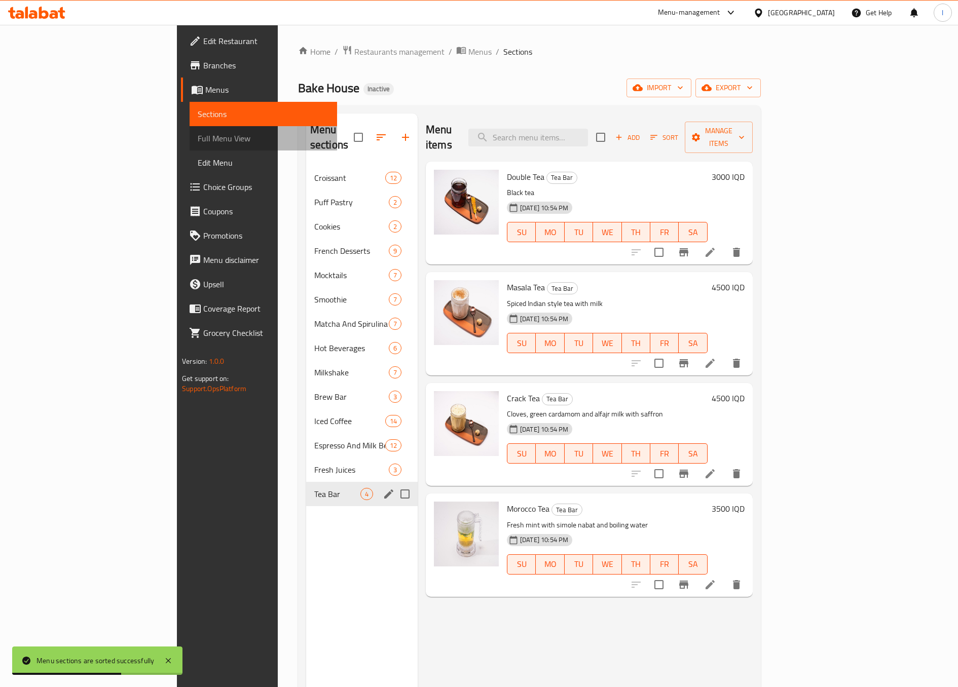
click at [198, 133] on span "Full Menu View" at bounding box center [263, 138] width 131 height 12
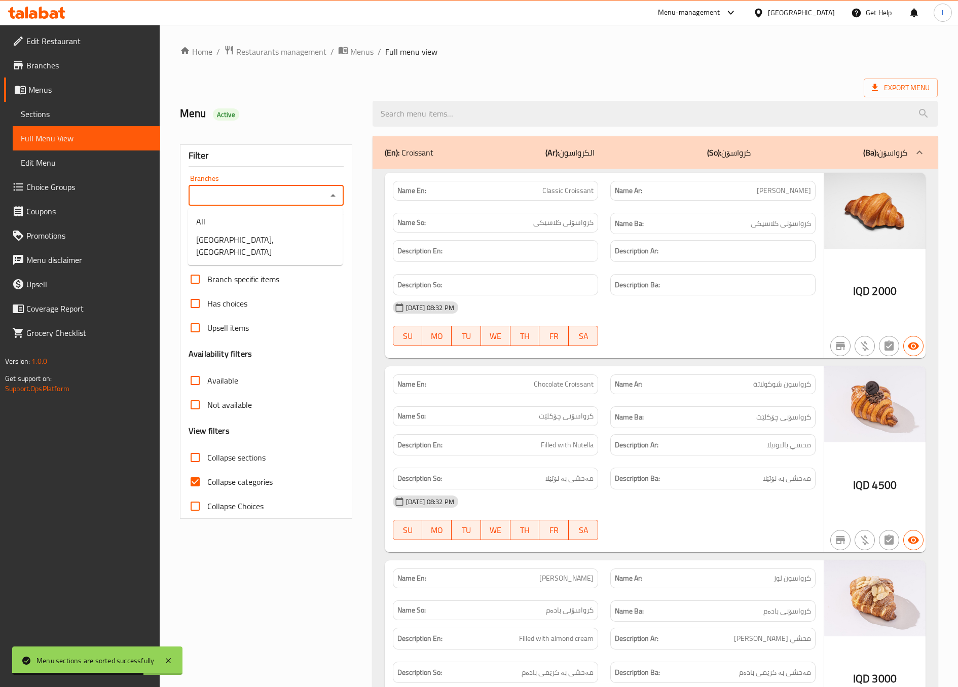
click at [255, 193] on input "Branches" at bounding box center [258, 196] width 132 height 14
click at [244, 238] on span "[GEOGRAPHIC_DATA], [GEOGRAPHIC_DATA]" at bounding box center [265, 246] width 138 height 24
type input "[GEOGRAPHIC_DATA], [GEOGRAPHIC_DATA]"
click at [239, 486] on span "Collapse categories" at bounding box center [239, 482] width 65 height 12
click at [207, 486] on input "Collapse categories" at bounding box center [195, 482] width 24 height 24
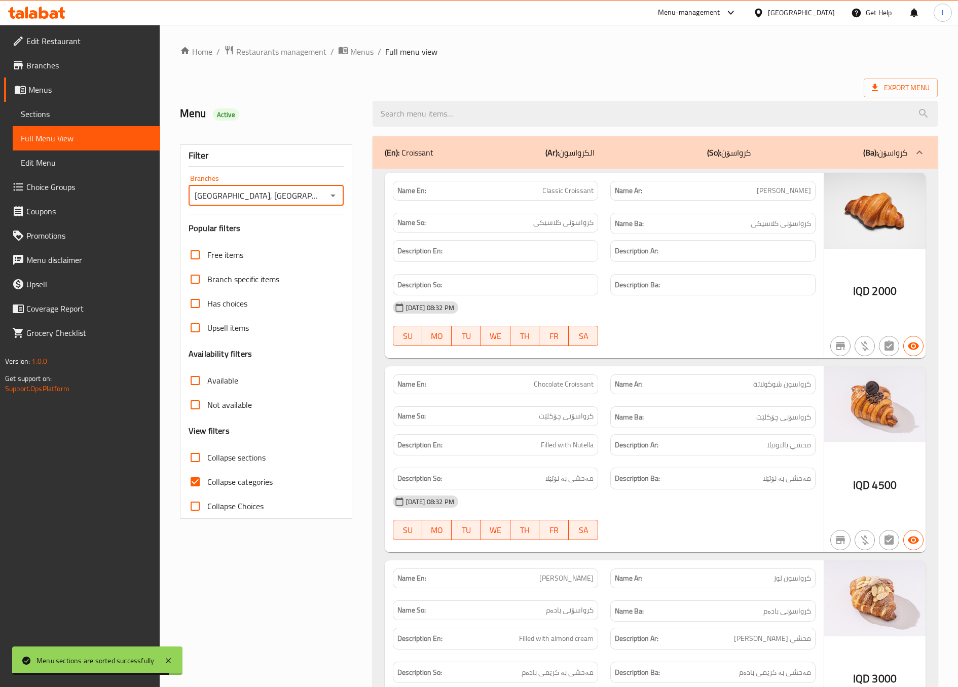
checkbox input "false"
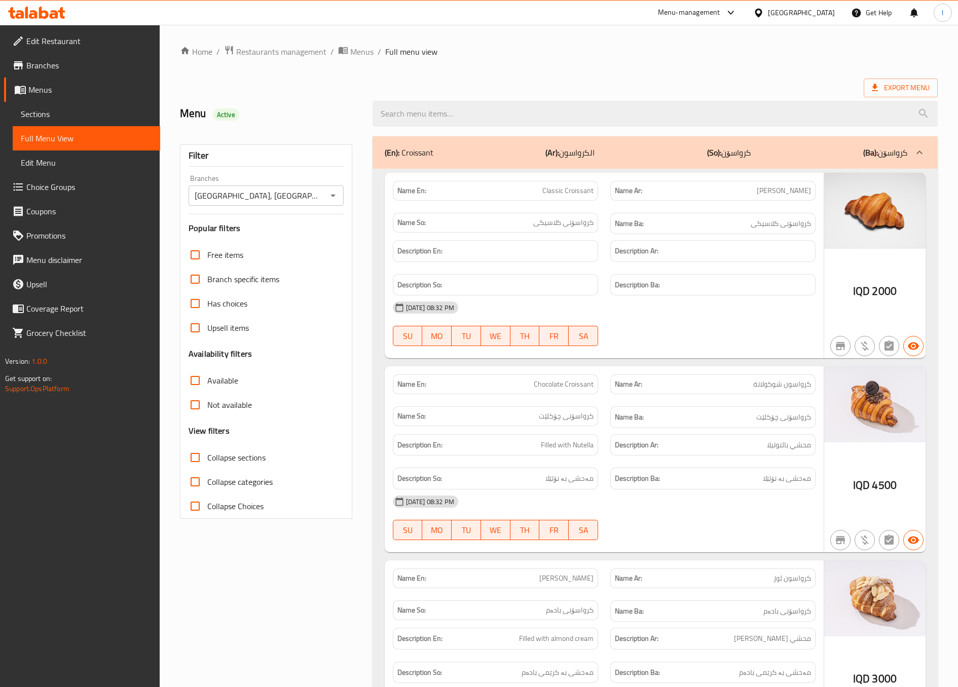
click at [236, 458] on span "Collapse sections" at bounding box center [236, 458] width 58 height 12
click at [207, 458] on input "Collapse sections" at bounding box center [195, 457] width 24 height 24
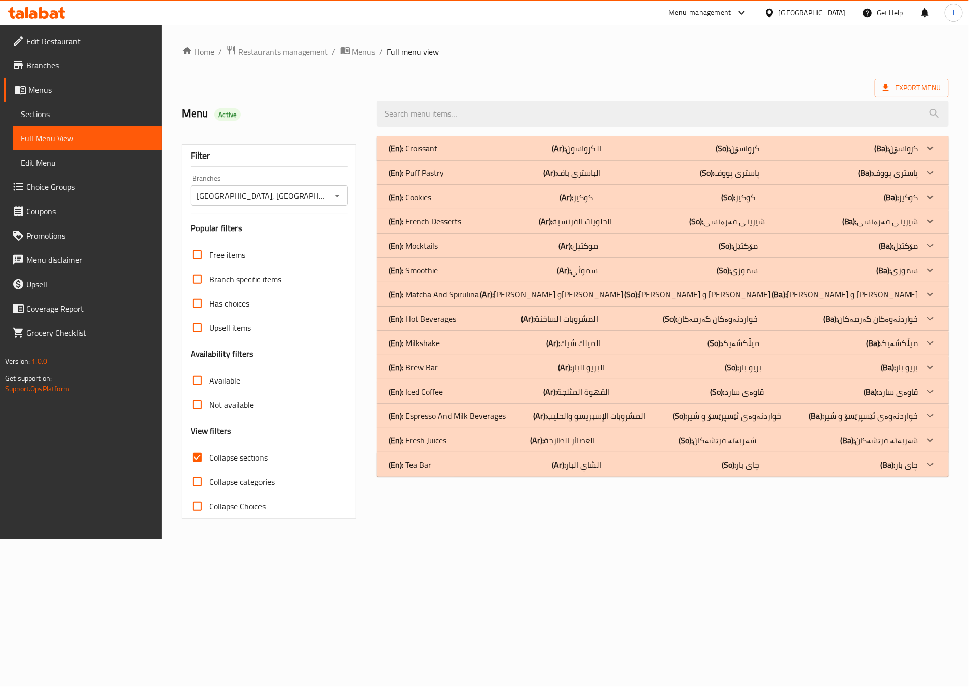
click at [236, 458] on span "Collapse sections" at bounding box center [238, 458] width 58 height 12
click at [209, 458] on input "Collapse sections" at bounding box center [197, 457] width 24 height 24
checkbox input "false"
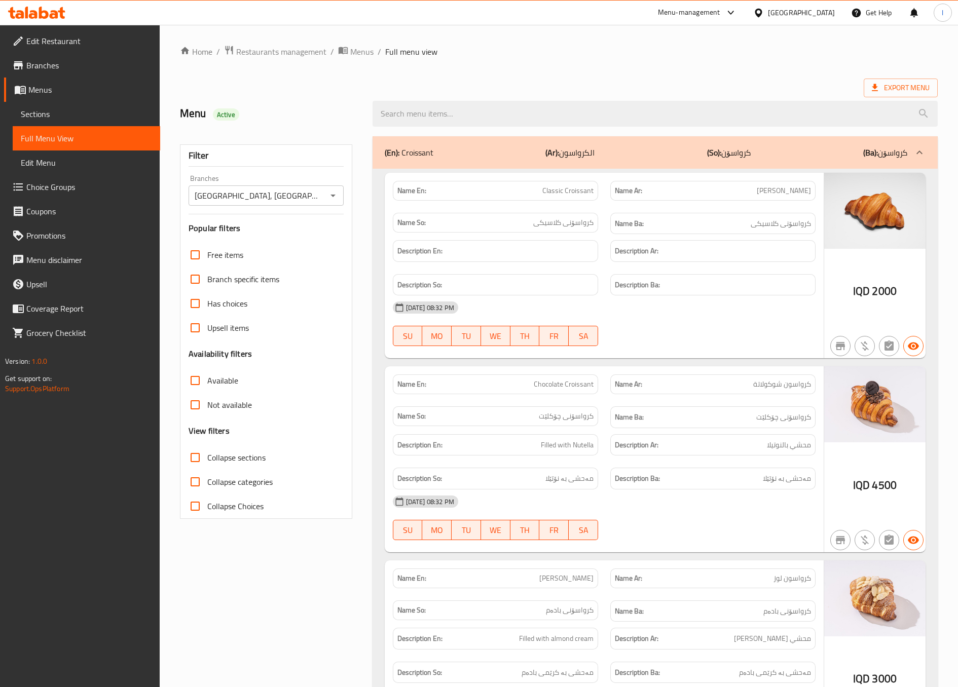
click at [699, 378] on div "Name Ar: كرواسون شوكولاتة" at bounding box center [712, 385] width 205 height 20
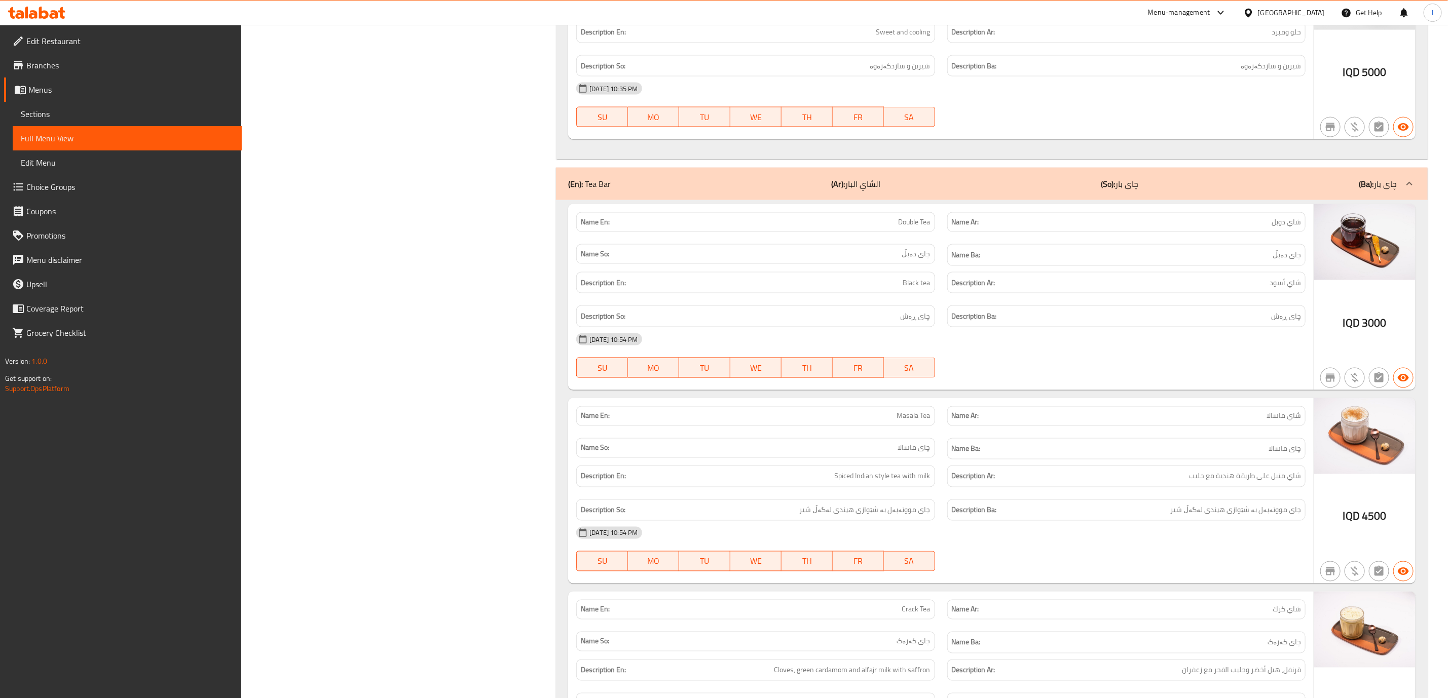
scroll to position [18422, 0]
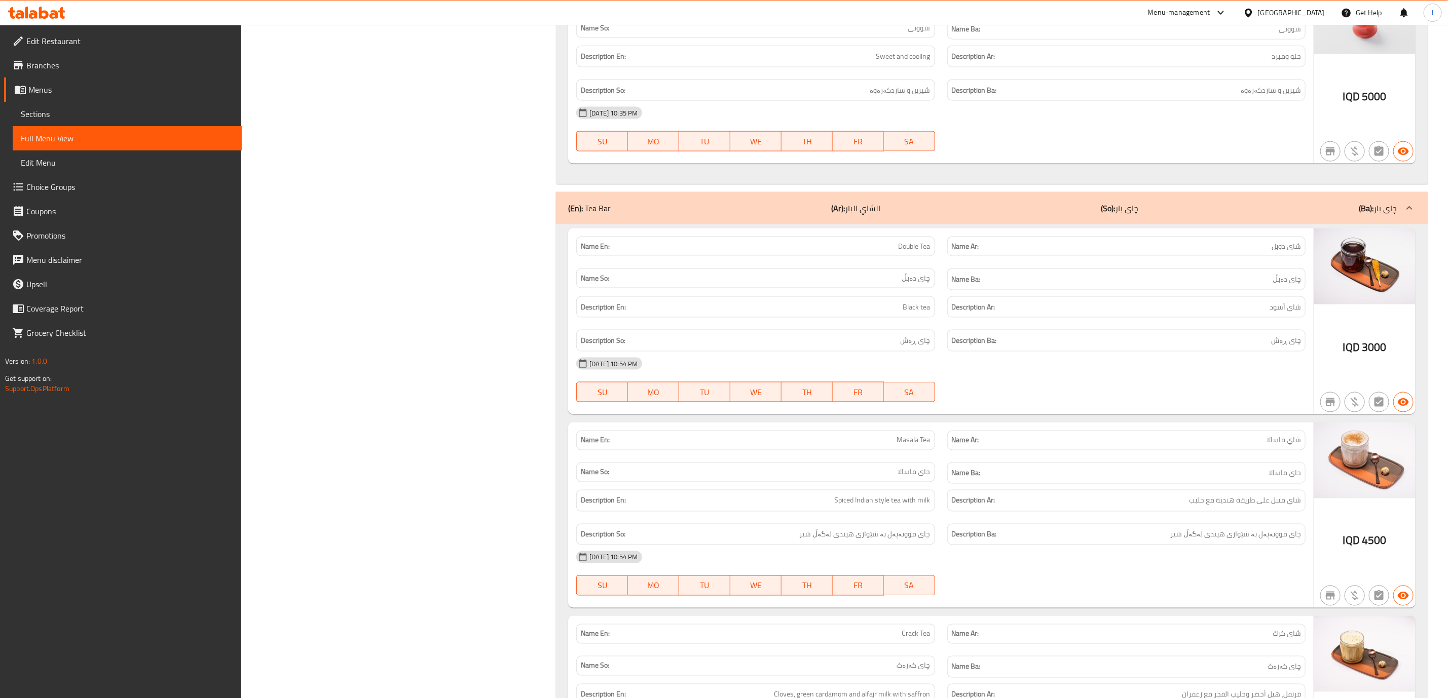
click at [1165, 214] on div "(En): Tea Bar (Ar): الشاي البار (So): چای بار (Ba): چای بار" at bounding box center [982, 208] width 829 height 12
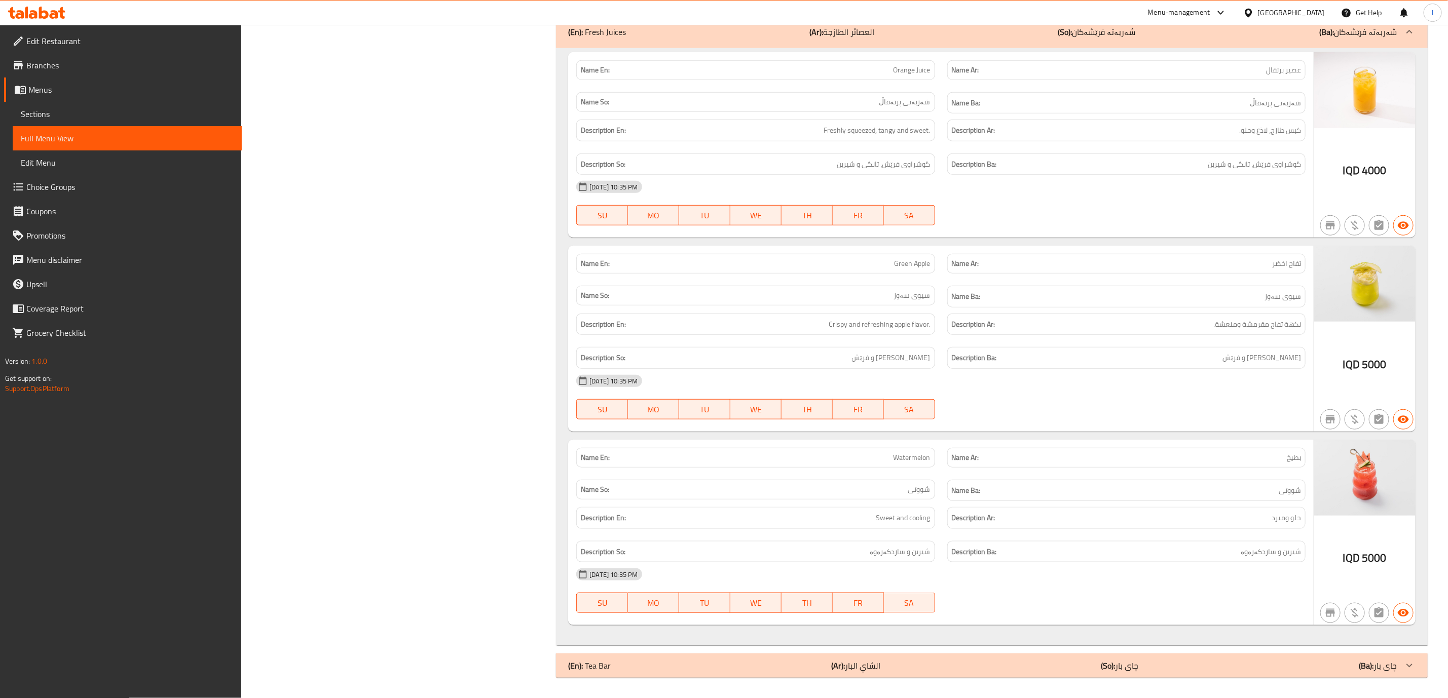
scroll to position [18122, 0]
click at [1127, 671] on p "(So): چای بار" at bounding box center [1120, 666] width 38 height 12
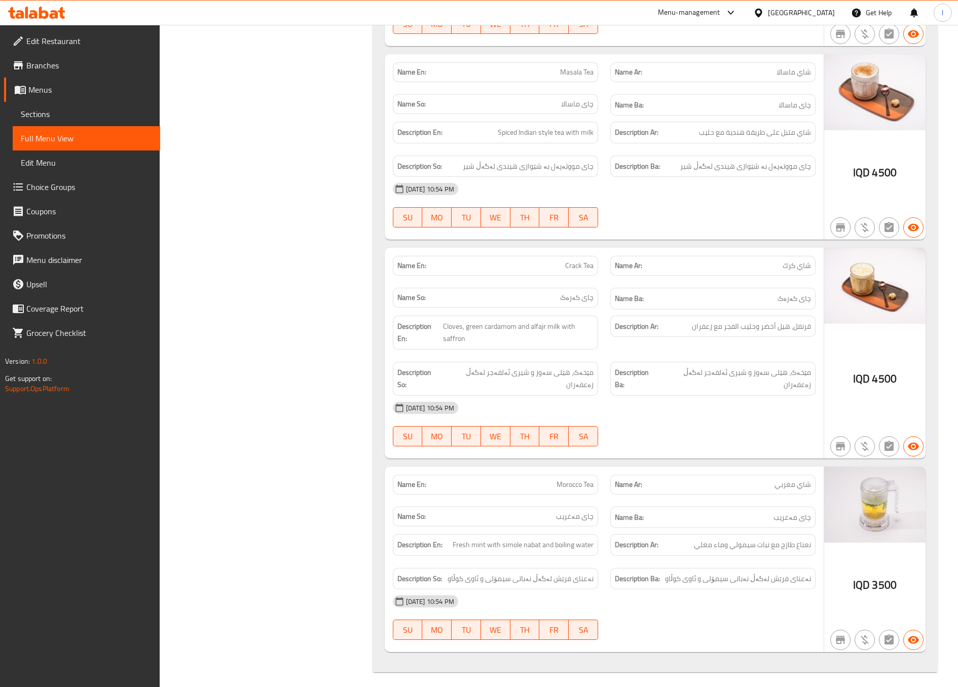
scroll to position [19717, 0]
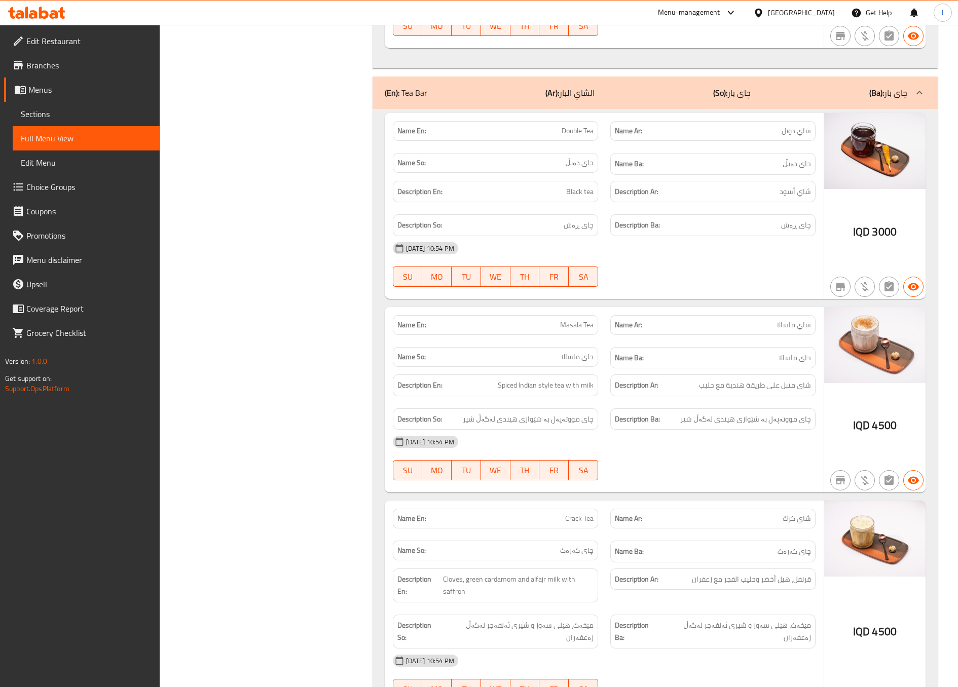
click at [880, 84] on div "(En): Tea Bar (Ar): الشاي البار (So): چای بار (Ba): چای بار" at bounding box center [655, 93] width 565 height 32
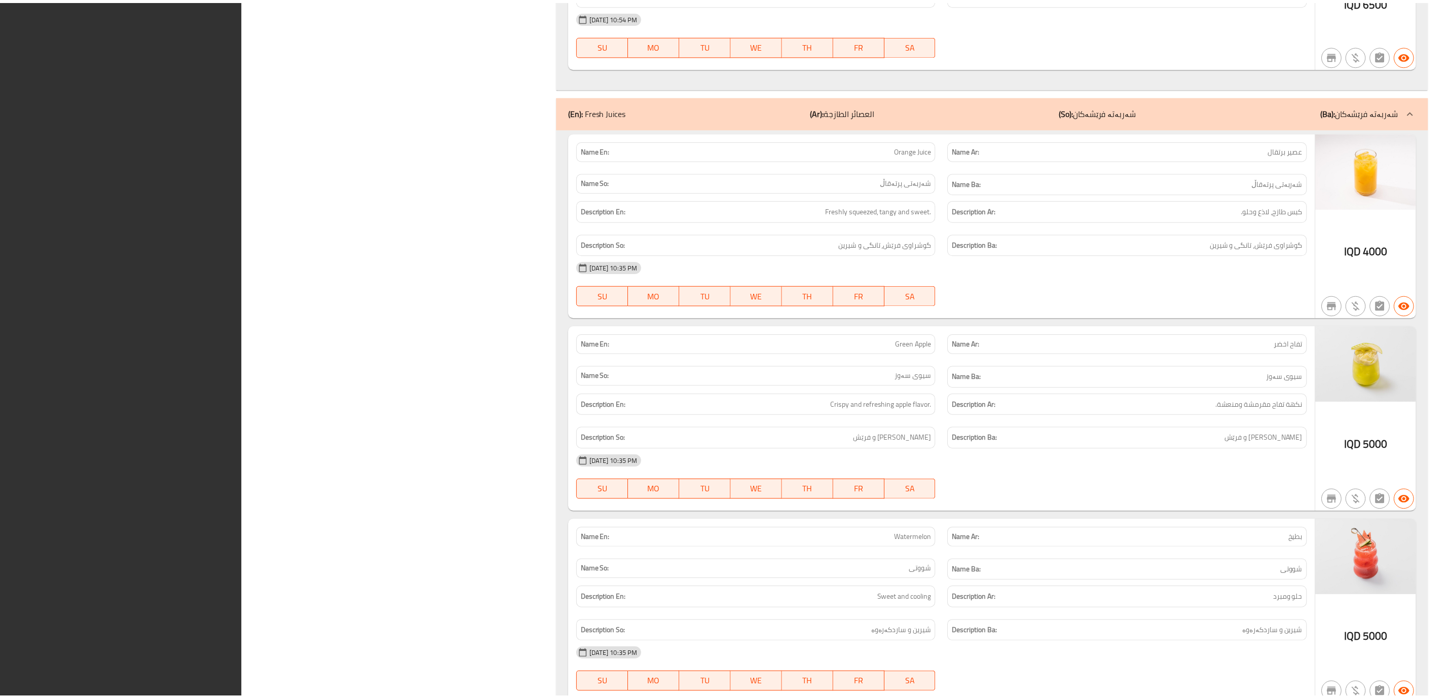
scroll to position [18110, 0]
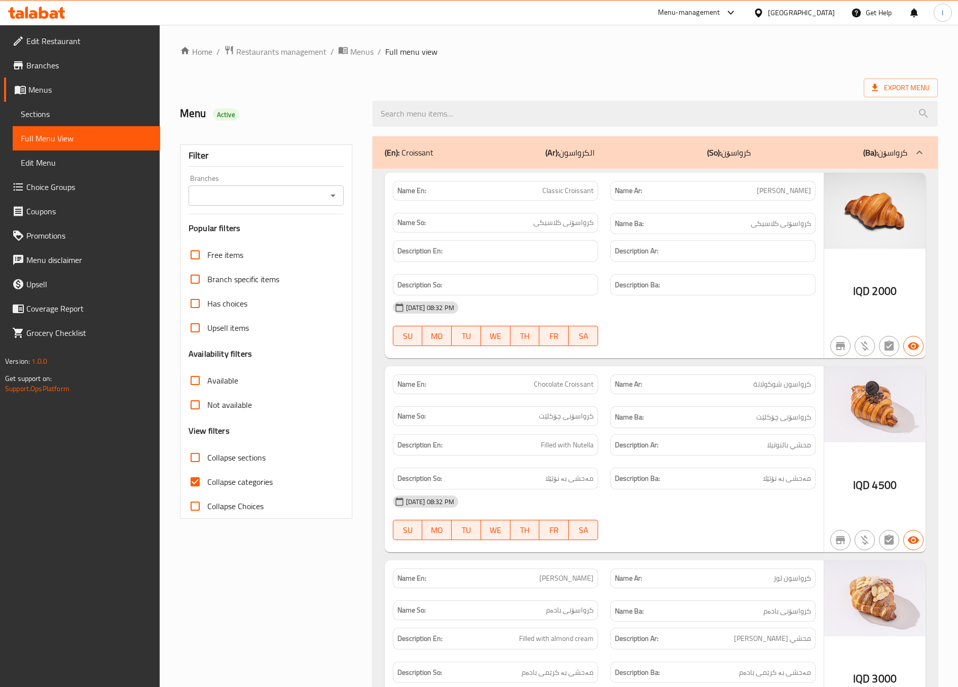
click at [29, 105] on link "Sections" at bounding box center [86, 114] width 147 height 24
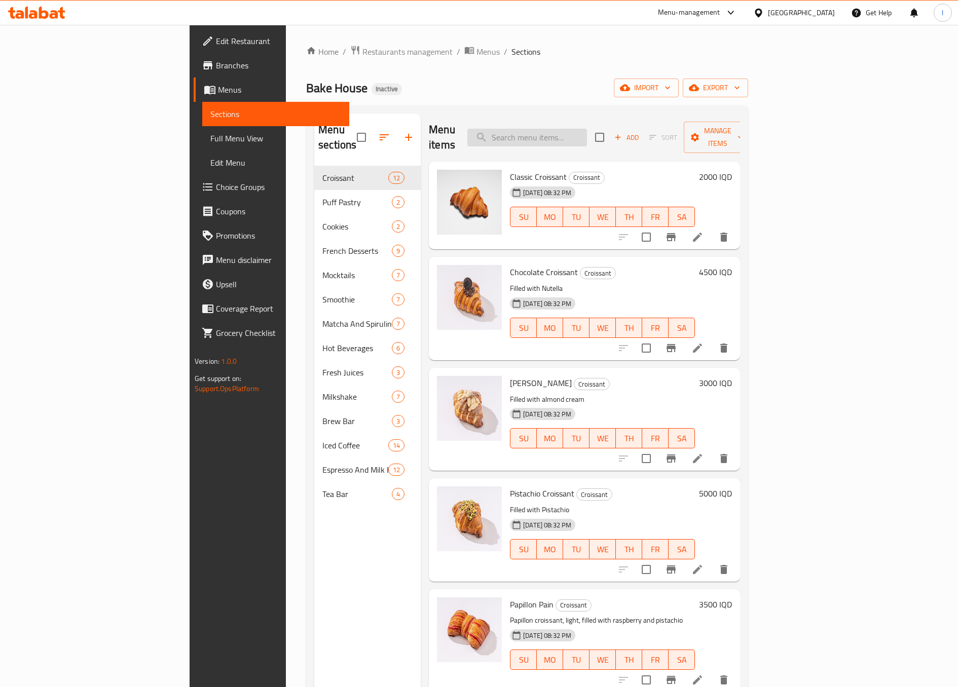
click at [568, 130] on input "search" at bounding box center [527, 138] width 120 height 18
paste input "Scarlet Smoothie"
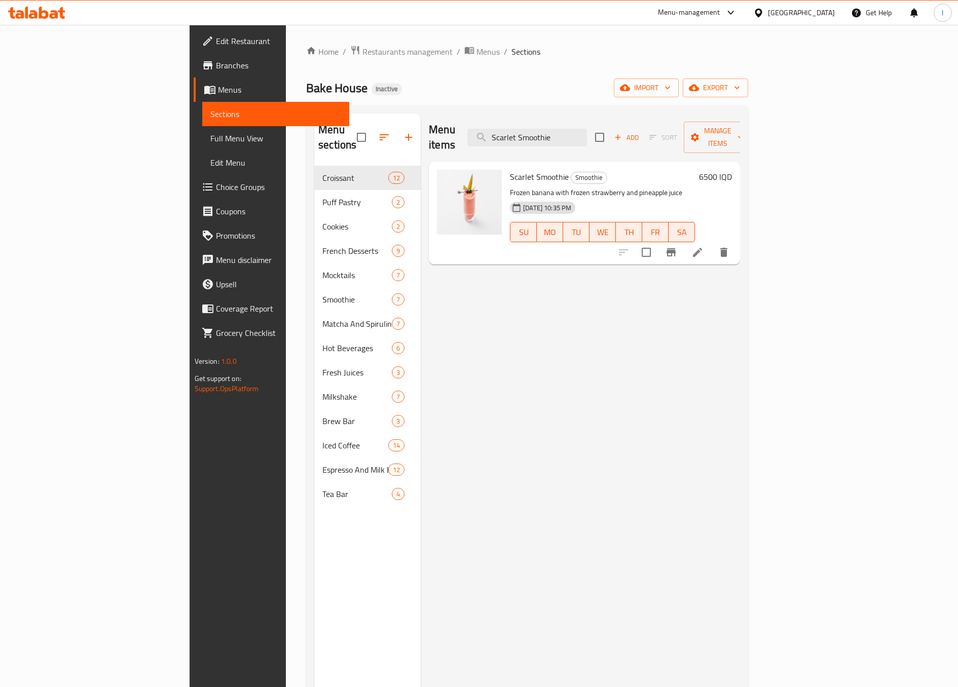
type input "Scarlet Smoothie"
click at [712, 243] on li at bounding box center [697, 252] width 28 height 18
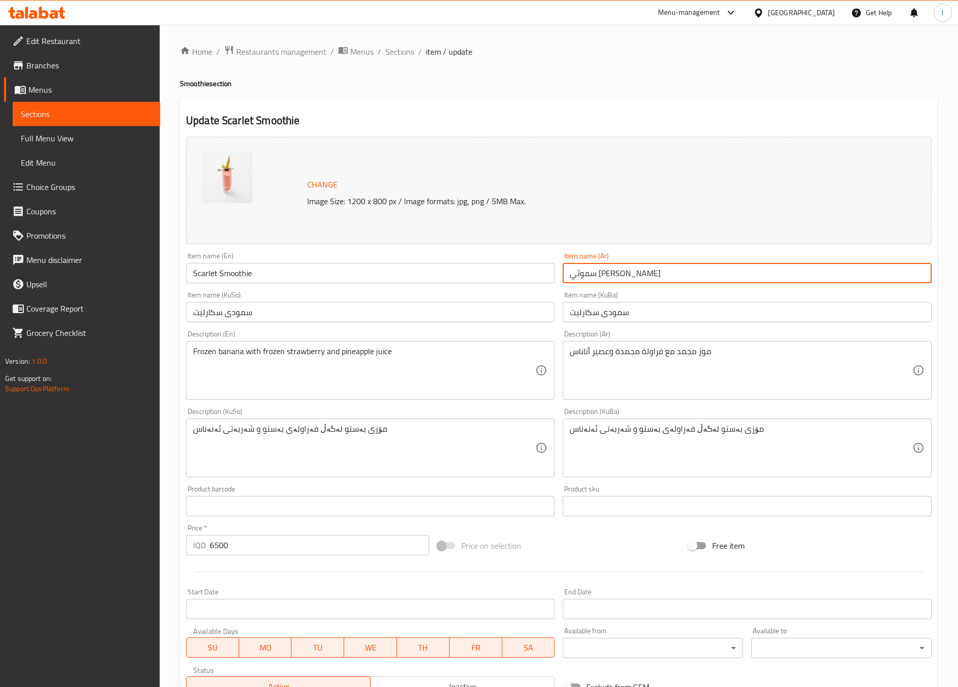
click at [577, 265] on input "سموثي القرمزي" at bounding box center [747, 273] width 368 height 20
click at [577, 275] on input "سموثي القرمزي" at bounding box center [747, 273] width 368 height 20
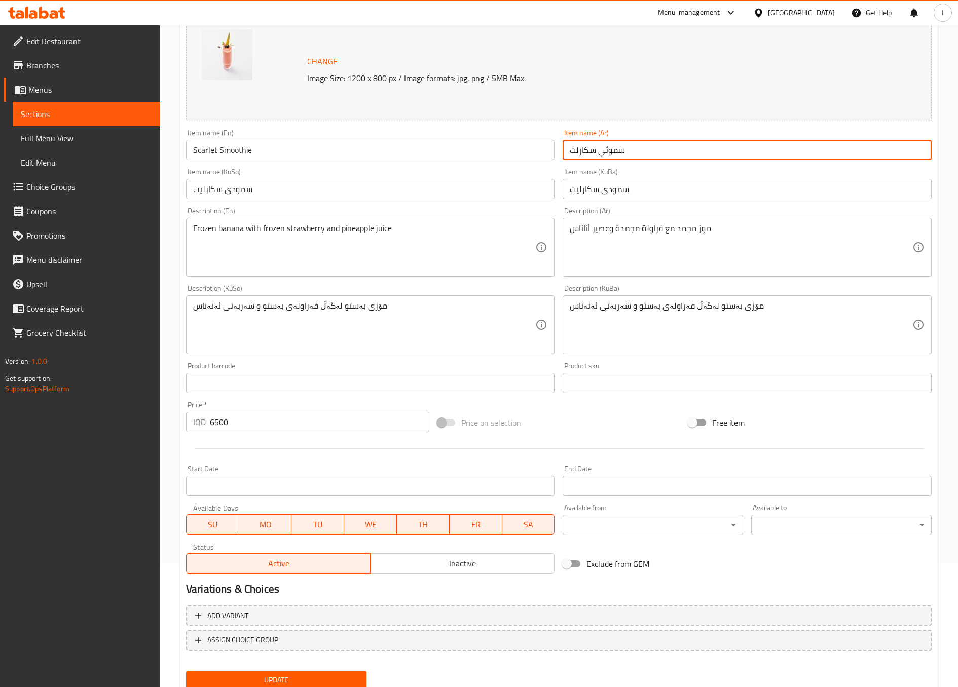
scroll to position [160, 0]
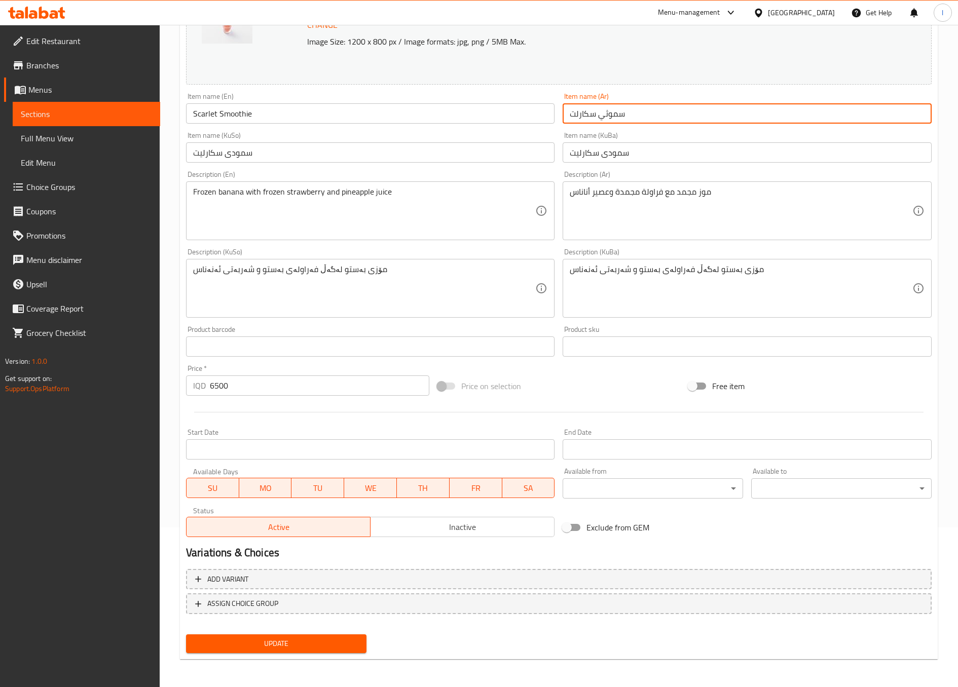
type input "سموثي سكارلت"
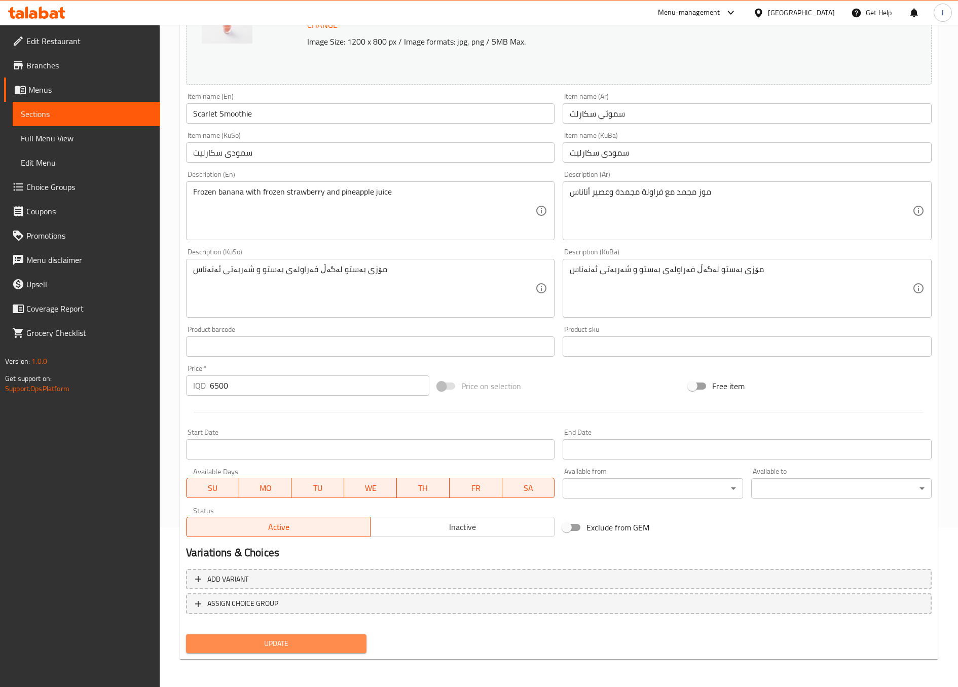
click at [314, 638] on span "Update" at bounding box center [276, 644] width 164 height 13
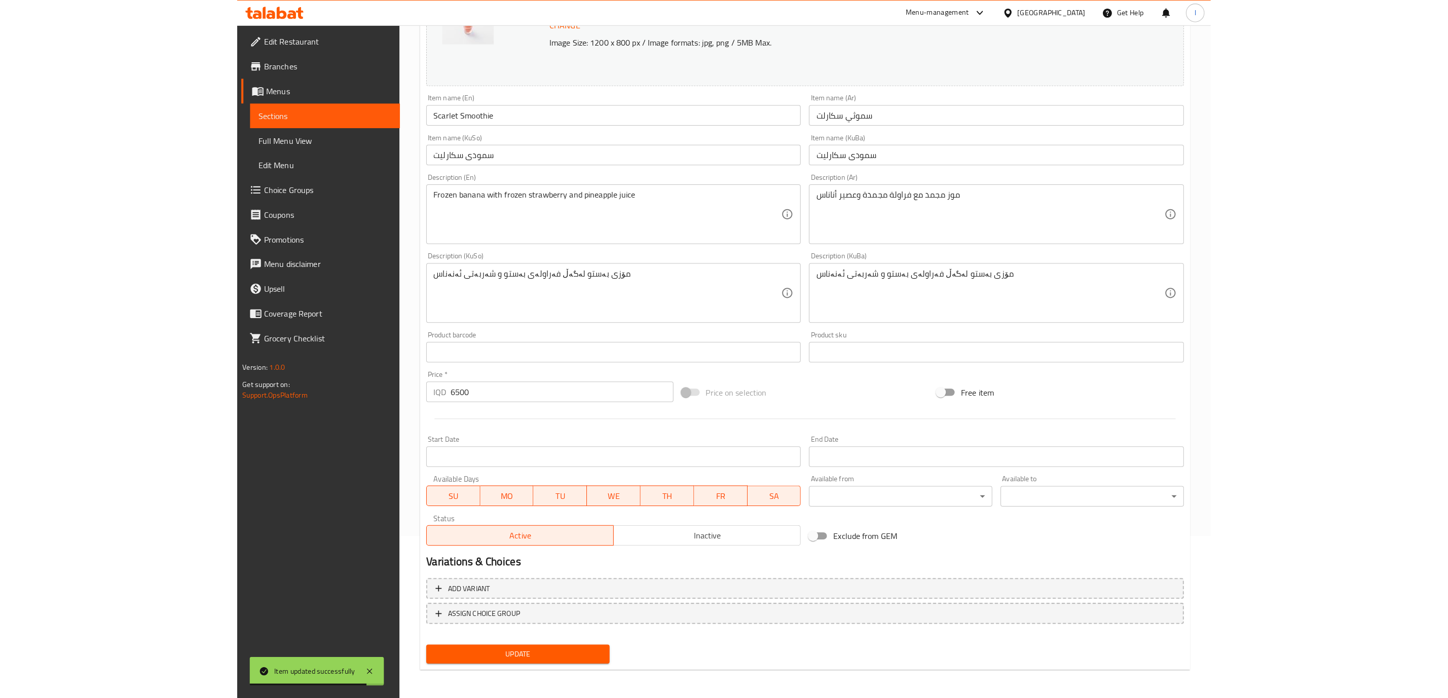
scroll to position [148, 0]
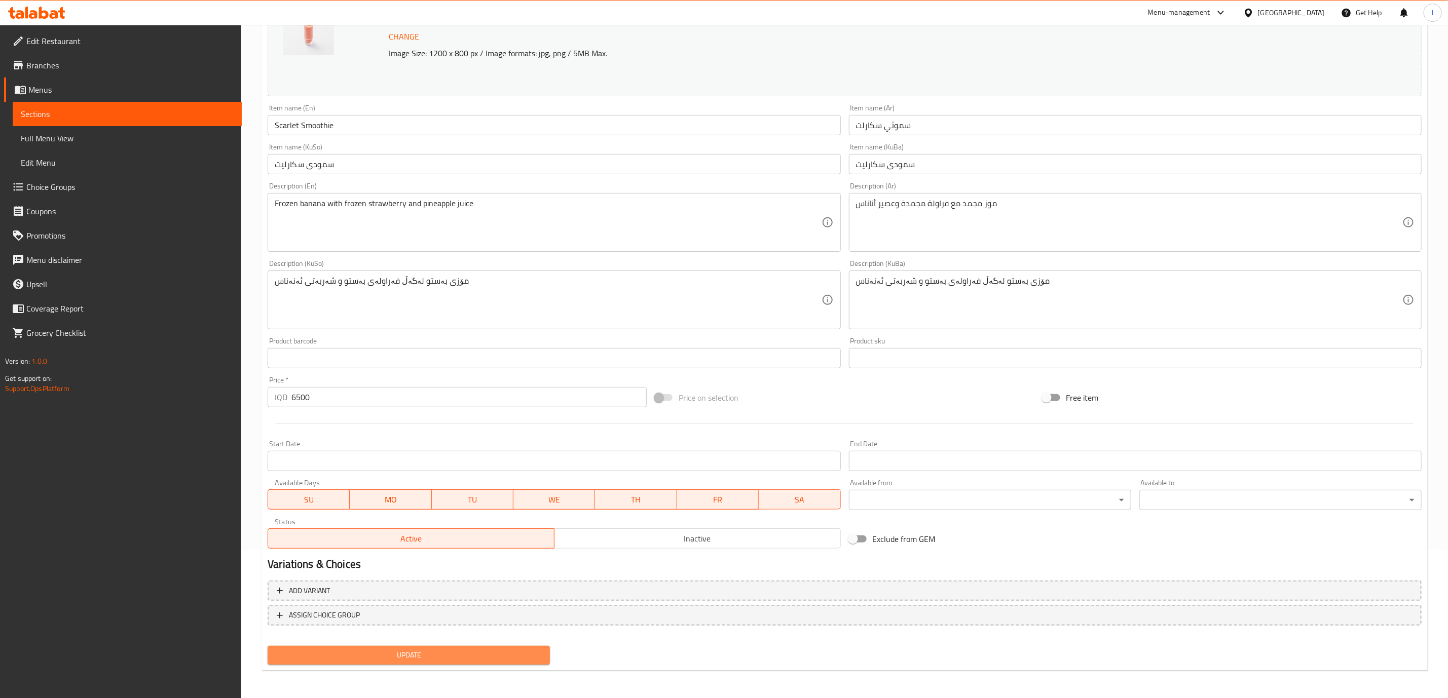
click at [548, 656] on button "Update" at bounding box center [409, 655] width 282 height 19
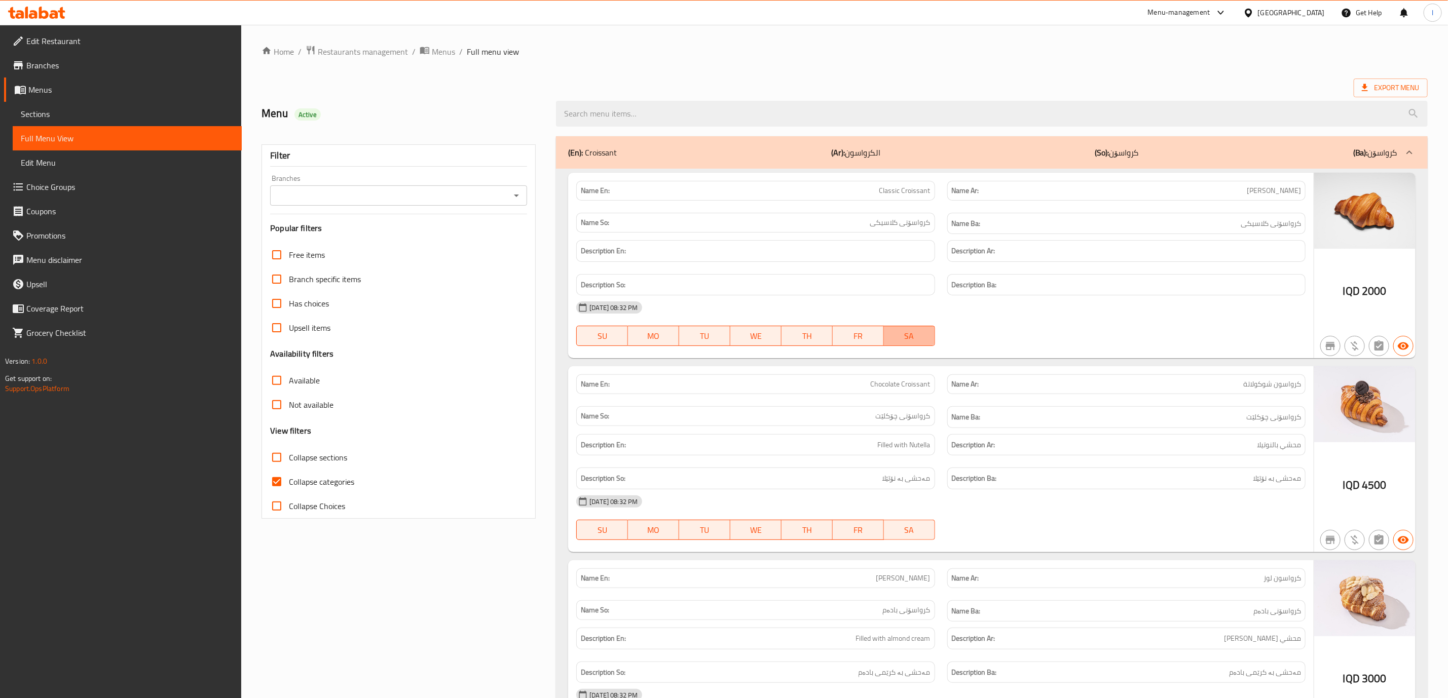
click at [887, 345] on button "SA" at bounding box center [909, 336] width 51 height 20
click at [342, 200] on input "Branches" at bounding box center [390, 196] width 234 height 14
click at [333, 238] on span "Bake House, Danya City" at bounding box center [356, 240] width 155 height 12
type input "Bake House, Danya City"
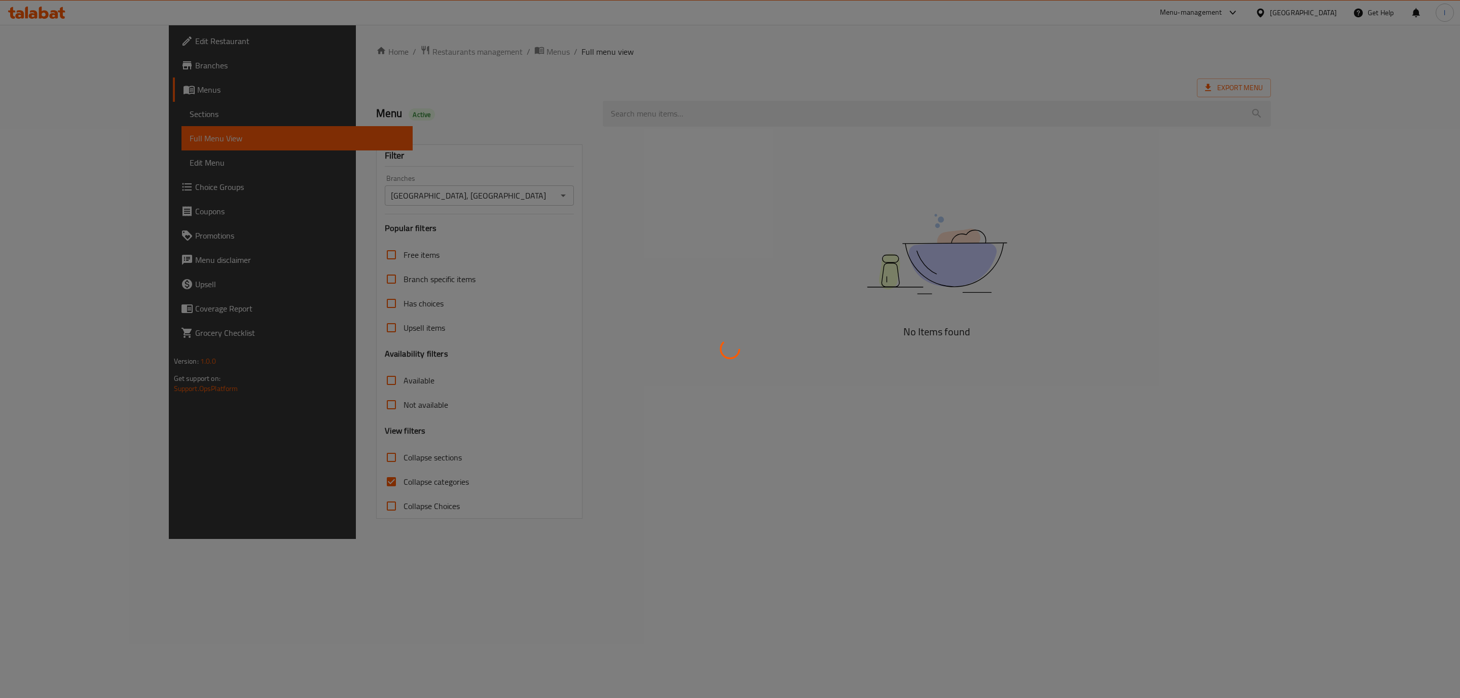
drag, startPoint x: 327, startPoint y: 452, endPoint x: 327, endPoint y: 467, distance: 15.2
click at [327, 464] on div at bounding box center [730, 349] width 1460 height 698
click at [318, 490] on div at bounding box center [730, 349] width 1460 height 698
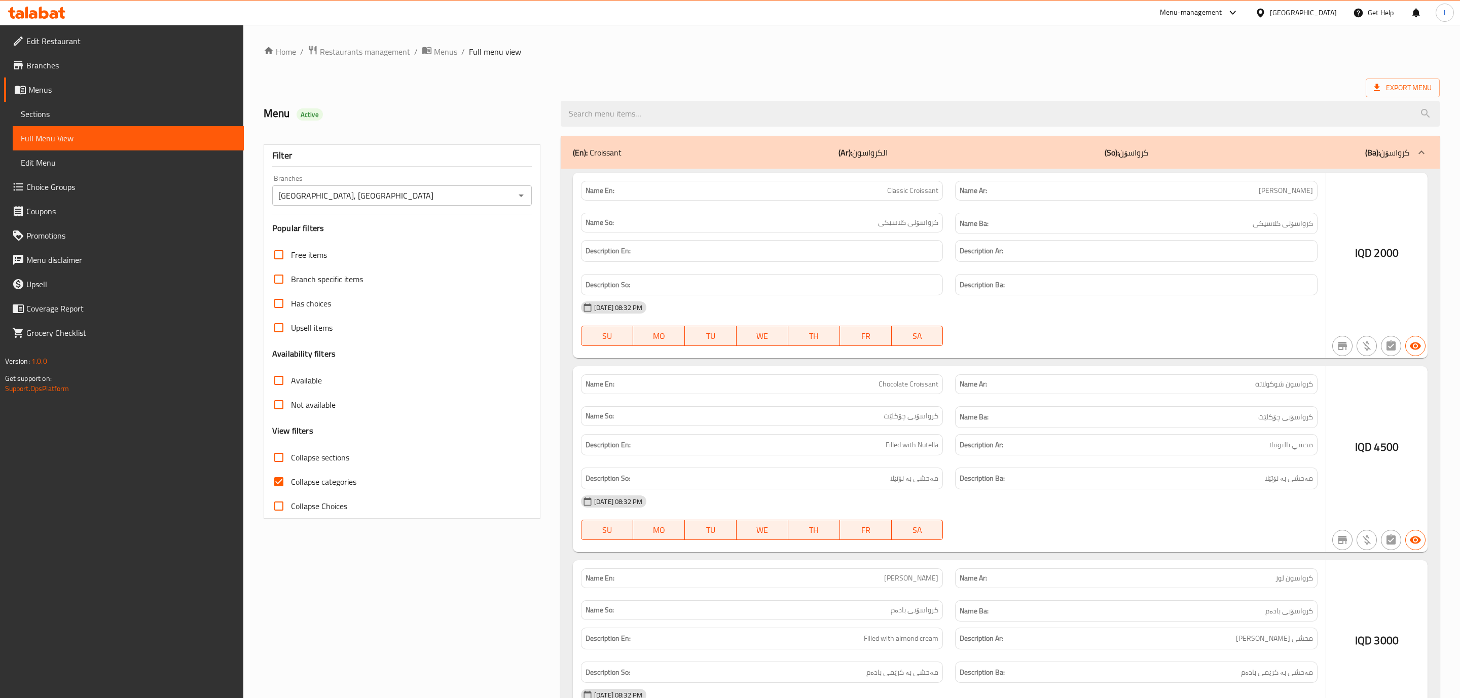
click at [313, 487] on div at bounding box center [730, 349] width 1460 height 698
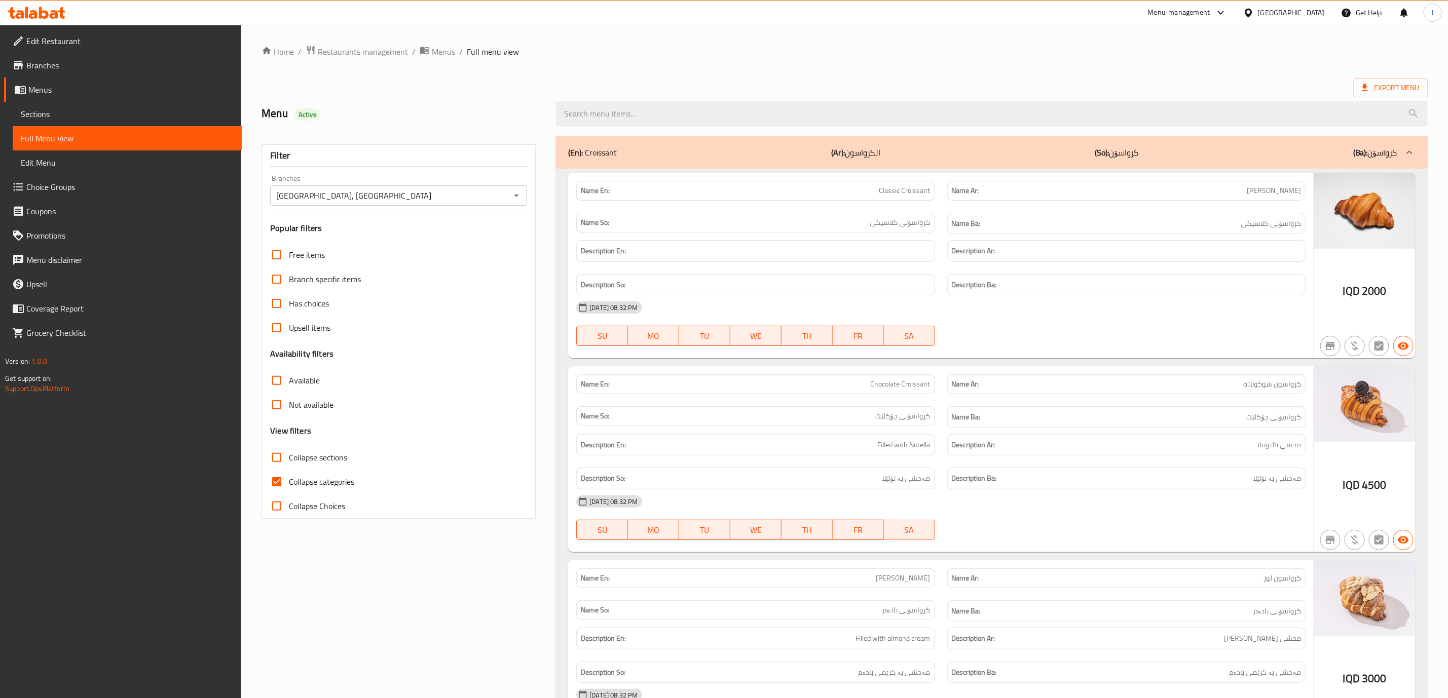
click at [308, 480] on span "Collapse categories" at bounding box center [321, 482] width 65 height 12
click at [289, 480] on input "Collapse categories" at bounding box center [277, 482] width 24 height 24
checkbox input "false"
click at [312, 454] on span "Collapse sections" at bounding box center [318, 458] width 58 height 12
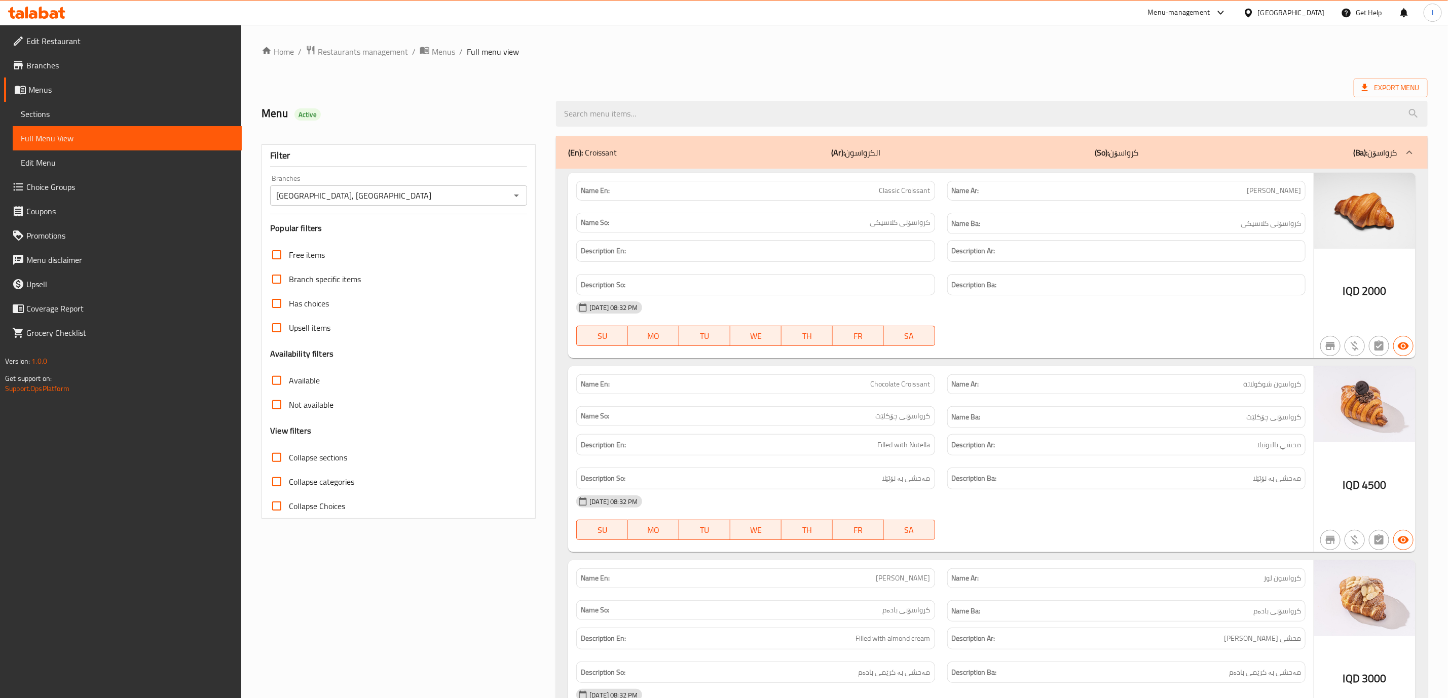
click at [289, 454] on input "Collapse sections" at bounding box center [277, 457] width 24 height 24
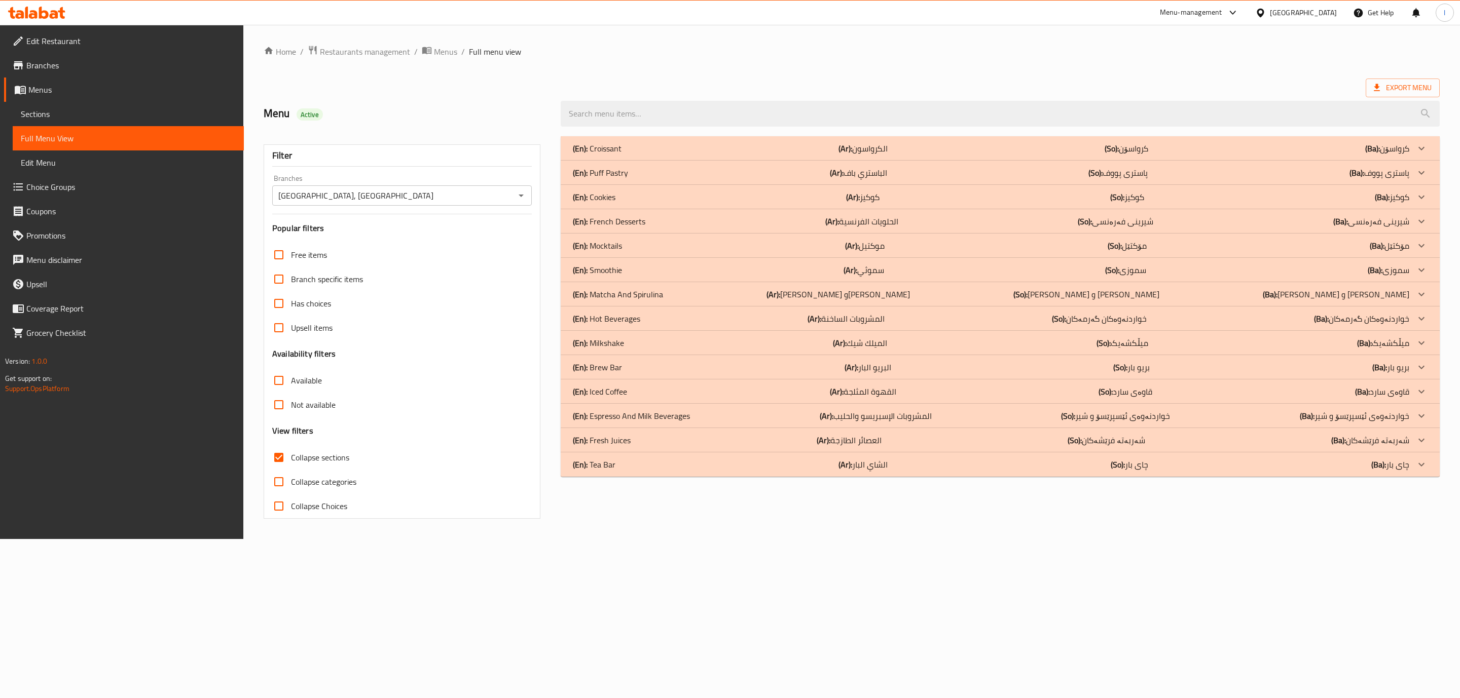
click at [312, 454] on span "Collapse sections" at bounding box center [320, 458] width 58 height 12
click at [291, 454] on input "Collapse sections" at bounding box center [279, 457] width 24 height 24
checkbox input "false"
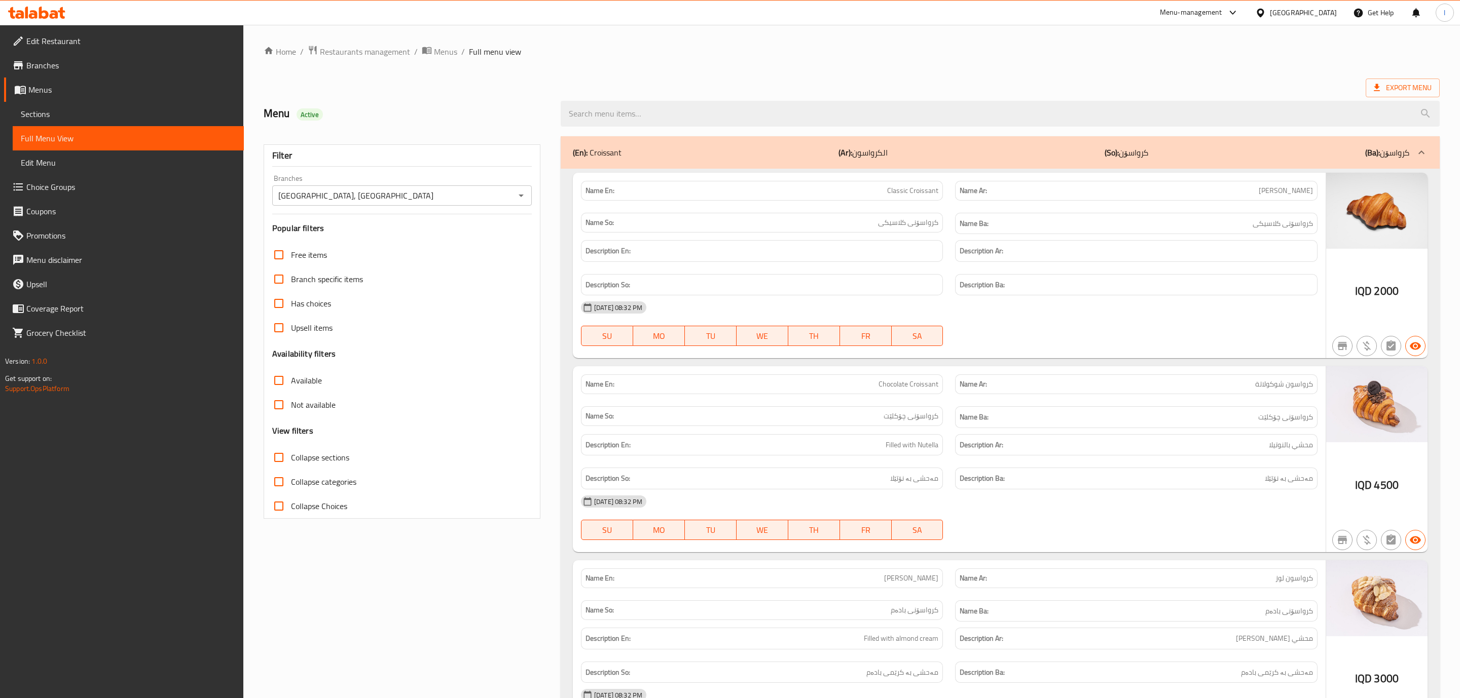
click at [1086, 350] on div at bounding box center [1136, 346] width 374 height 12
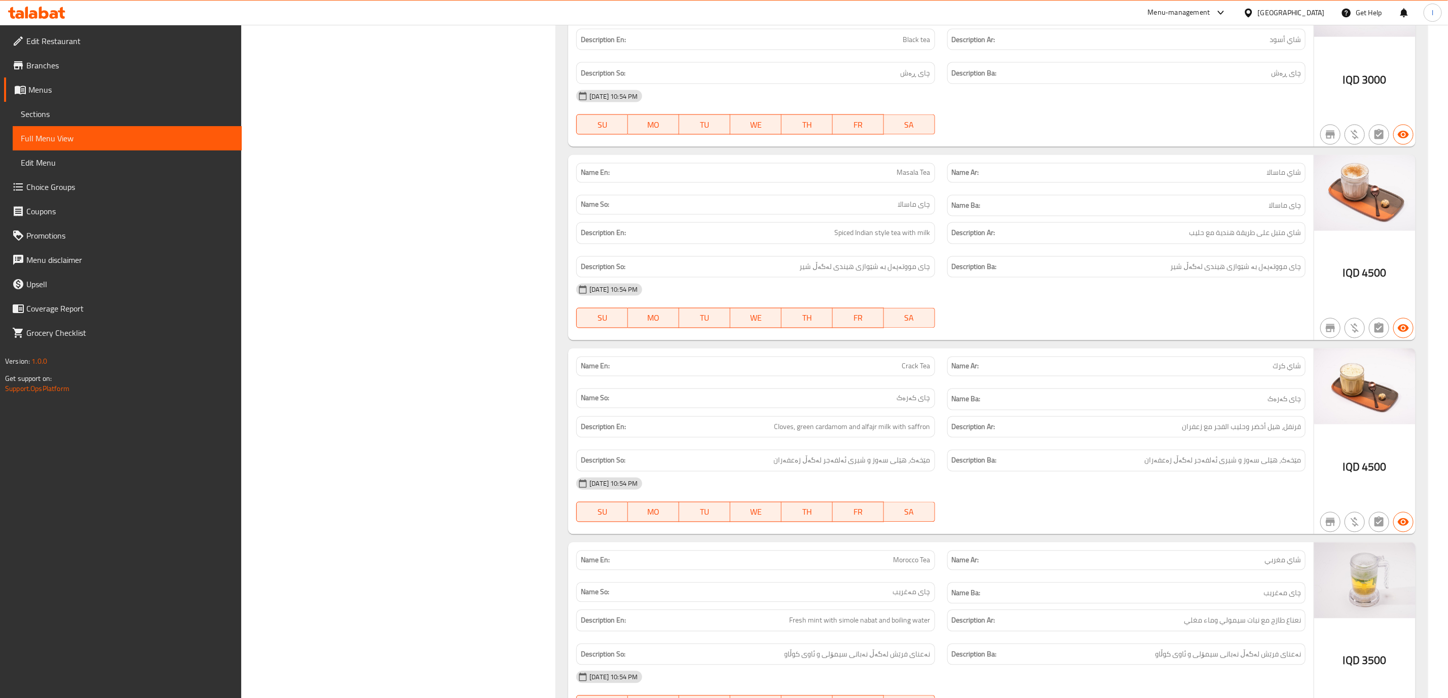
scroll to position [18422, 0]
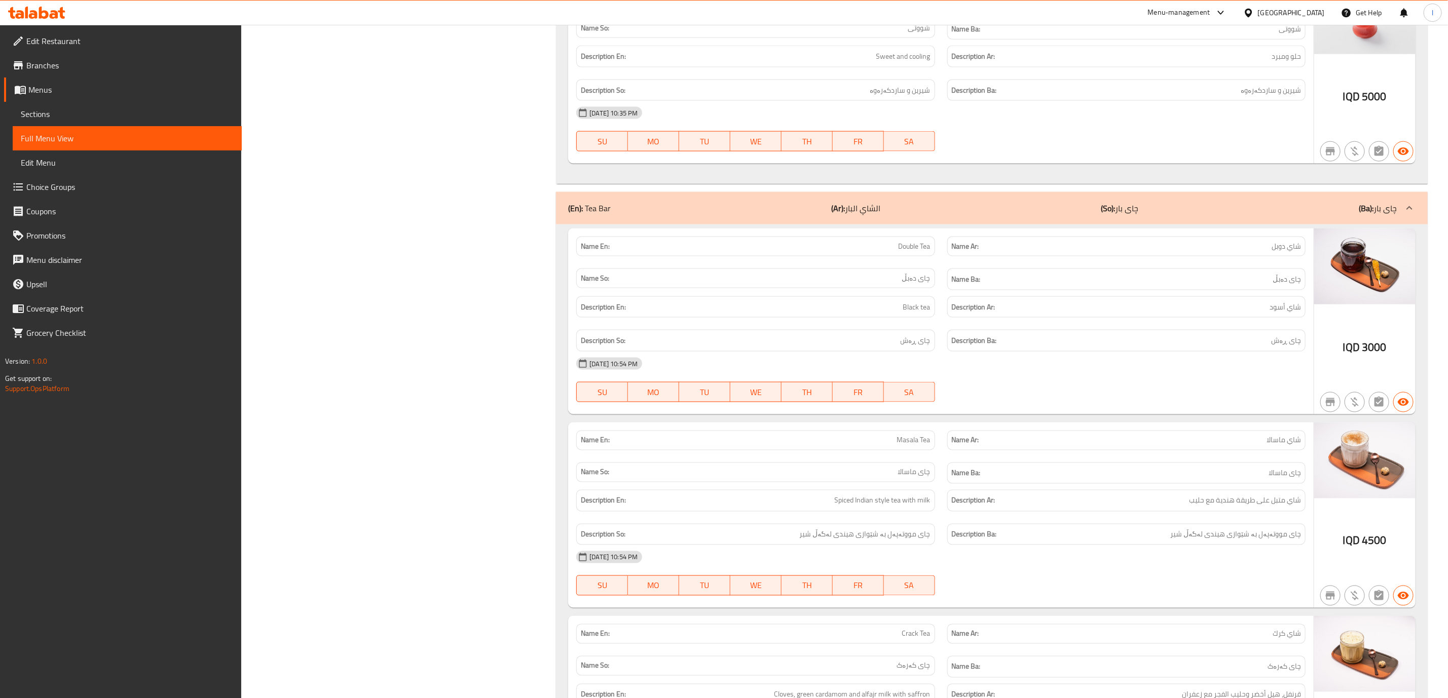
click at [1197, 214] on div "(En): Tea Bar (Ar): الشاي البار (So): چای بار (Ba): چای بار" at bounding box center [982, 208] width 829 height 12
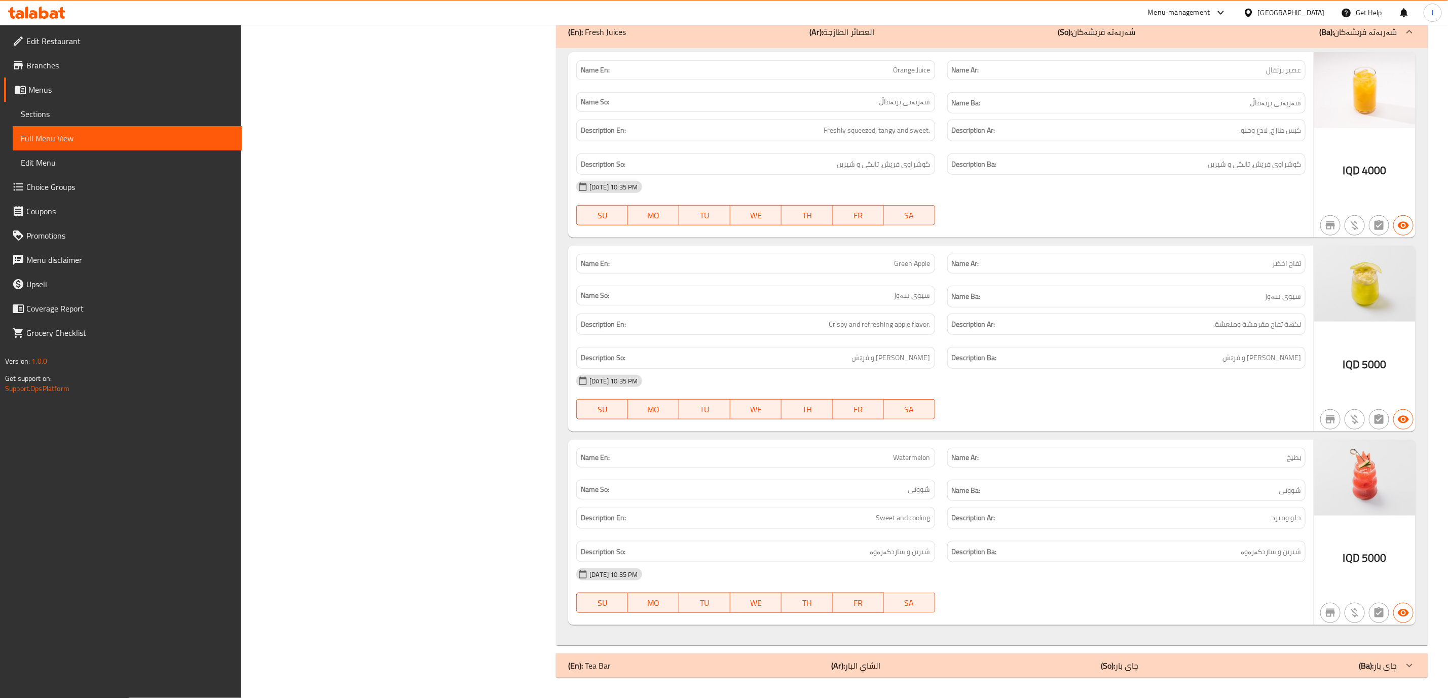
scroll to position [18122, 0]
click at [22, 9] on icon at bounding box center [36, 13] width 57 height 12
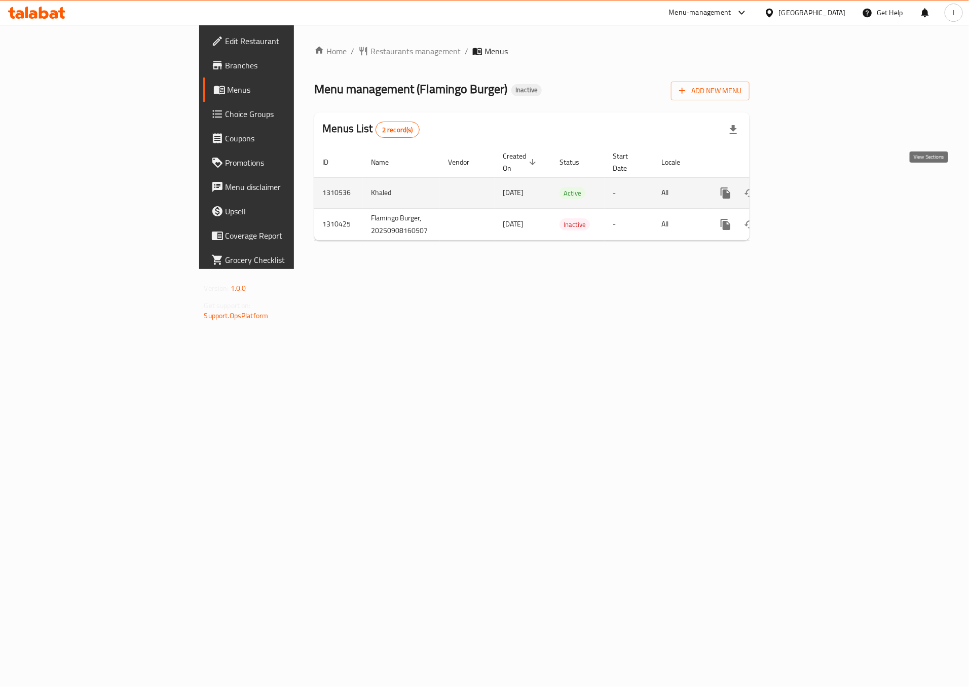
click at [811, 191] on link "enhanced table" at bounding box center [799, 193] width 24 height 24
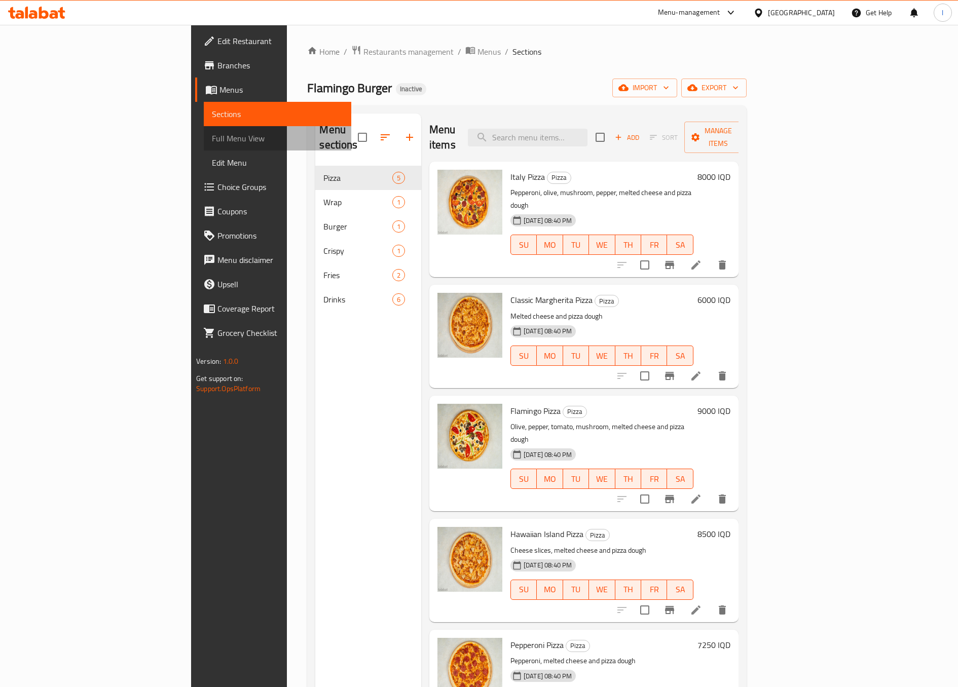
click at [212, 139] on span "Full Menu View" at bounding box center [277, 138] width 131 height 12
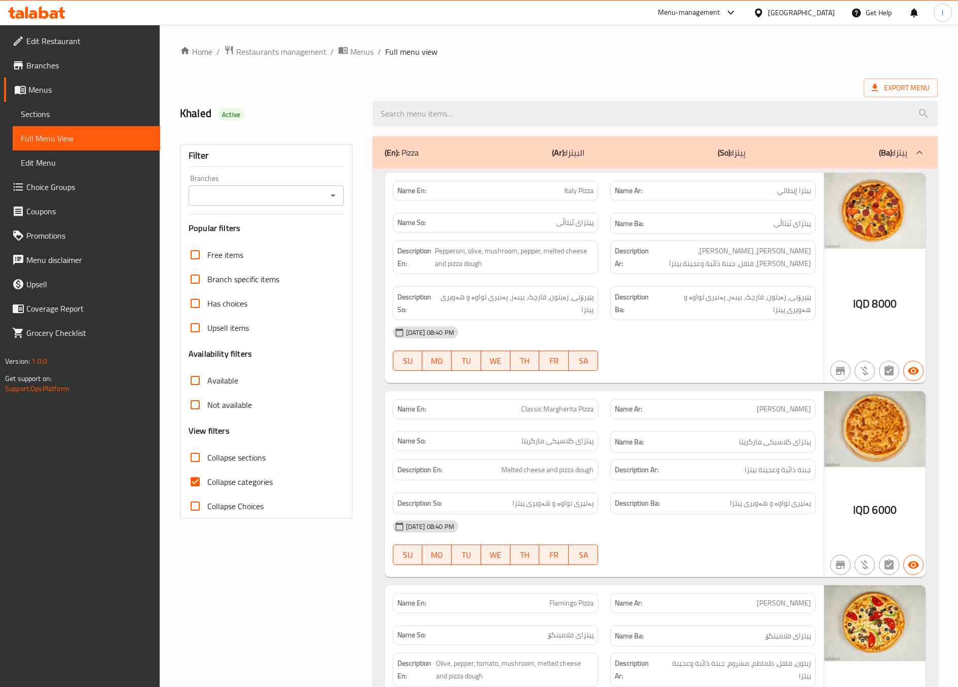
click at [316, 197] on input "Branches" at bounding box center [258, 196] width 132 height 14
click at [284, 239] on span "Flamingo Burger, [GEOGRAPHIC_DATA]" at bounding box center [264, 240] width 136 height 12
type input "Flamingo Burger, [GEOGRAPHIC_DATA]"
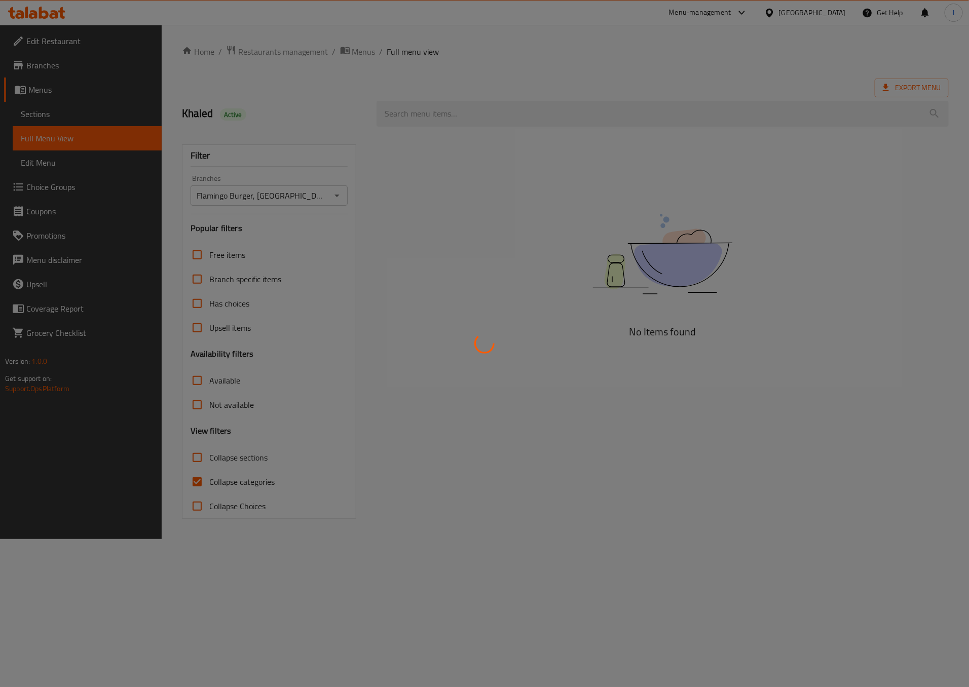
click at [254, 488] on div at bounding box center [484, 343] width 969 height 687
click at [251, 488] on div at bounding box center [484, 343] width 969 height 687
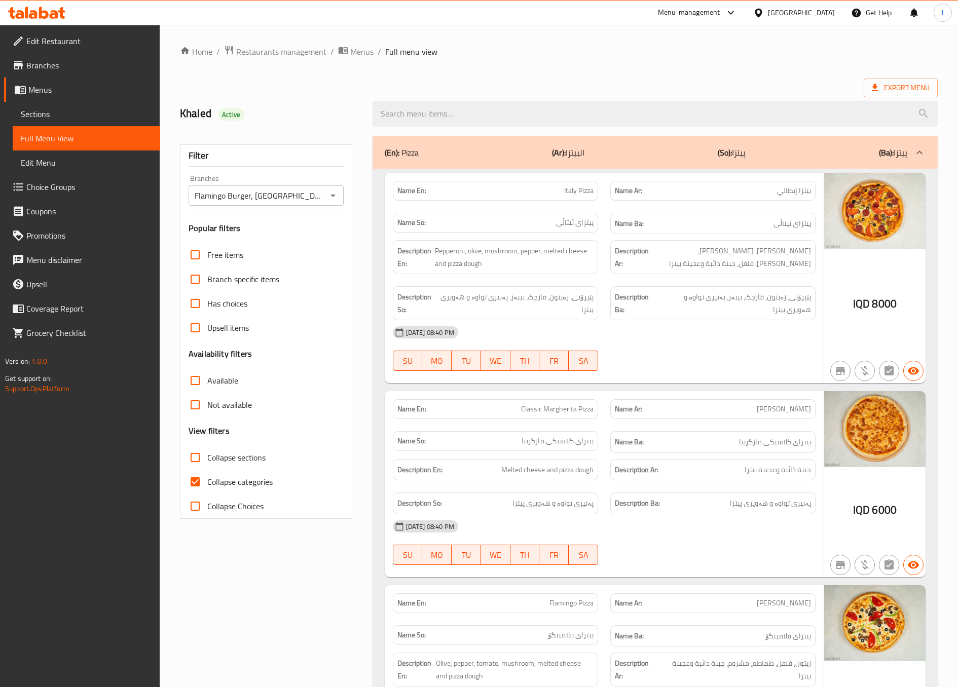
click at [246, 478] on span "Collapse categories" at bounding box center [239, 482] width 65 height 12
click at [207, 478] on input "Collapse categories" at bounding box center [195, 482] width 24 height 24
checkbox input "false"
click at [254, 457] on span "Collapse sections" at bounding box center [236, 458] width 58 height 12
click at [207, 457] on input "Collapse sections" at bounding box center [195, 457] width 24 height 24
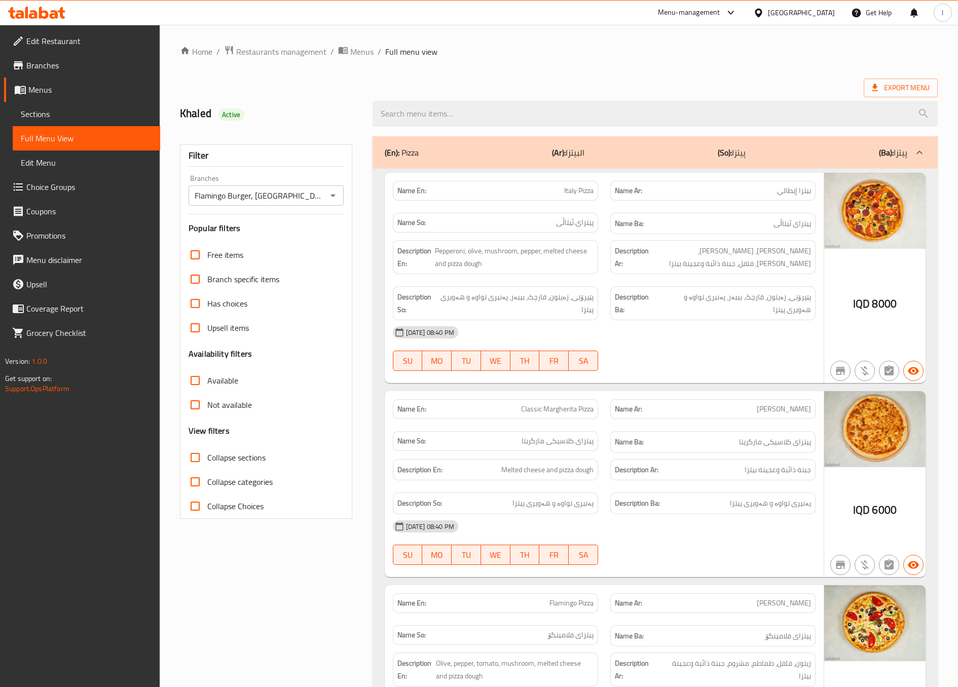
checkbox input "true"
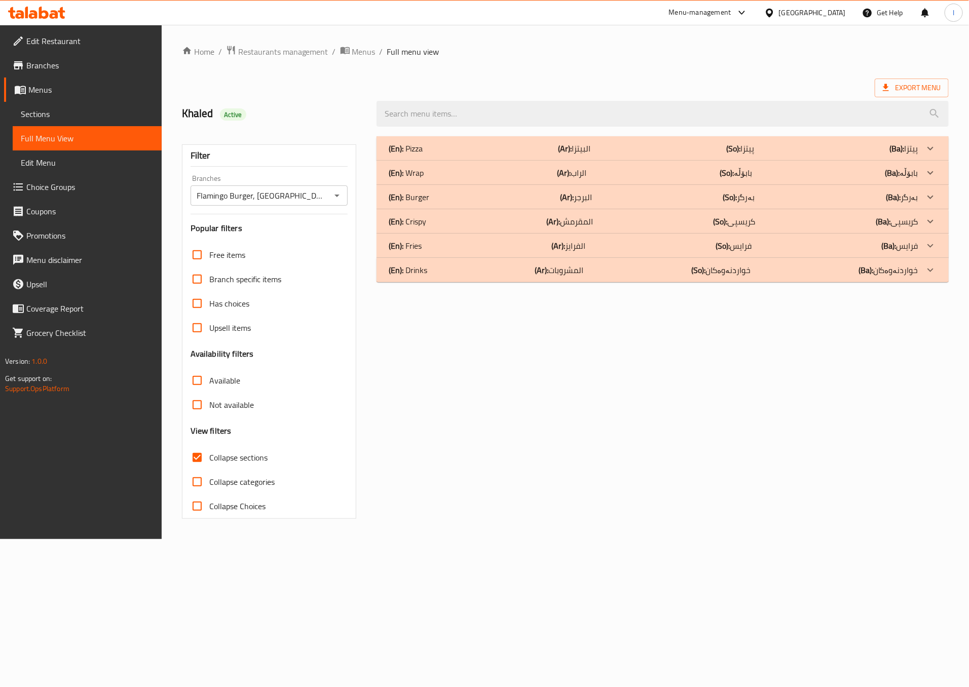
click at [481, 148] on div "(En): Pizza (Ar): البيتزا (So): پیتزا (Ba): پیتزا" at bounding box center [654, 148] width 530 height 12
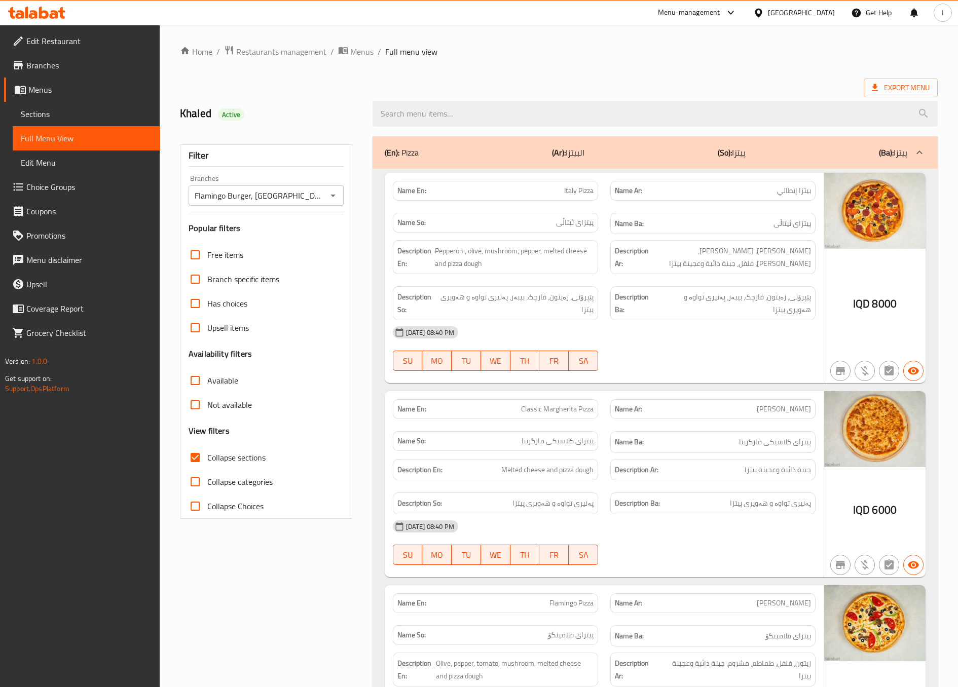
click at [654, 430] on div "Name Ba: پیتزای کلاسیکی مارگریتا" at bounding box center [712, 442] width 217 height 34
click at [759, 384] on div "Name En: Italy Pizza Name Ar: بيتزا إيطالي Name So: پیتزای ئیتاڵی Name Ba: پیتز…" at bounding box center [604, 278] width 439 height 211
click at [738, 375] on div at bounding box center [712, 371] width 217 height 12
click at [696, 324] on div "[DATE] 08:40 PM" at bounding box center [604, 332] width 435 height 24
click at [679, 376] on div at bounding box center [712, 371] width 217 height 12
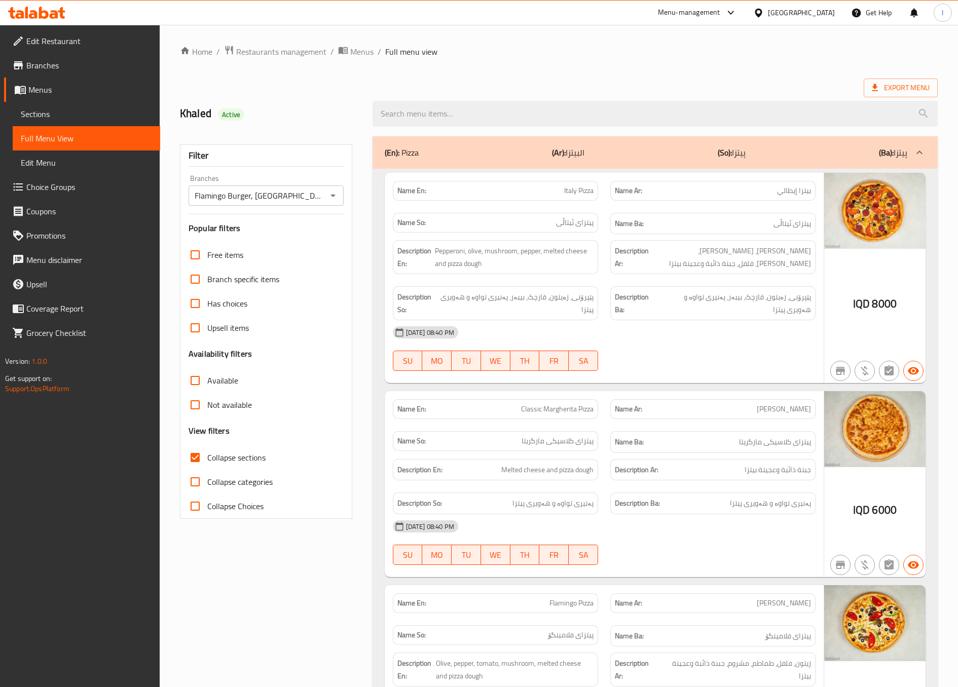
click at [696, 362] on div "[DATE] 08:40 PM SU MO TU WE TH FR SA" at bounding box center [604, 348] width 435 height 57
click at [685, 466] on div "Description Ar: جبنة ذائبة وعجينة بيتزا" at bounding box center [712, 470] width 205 height 22
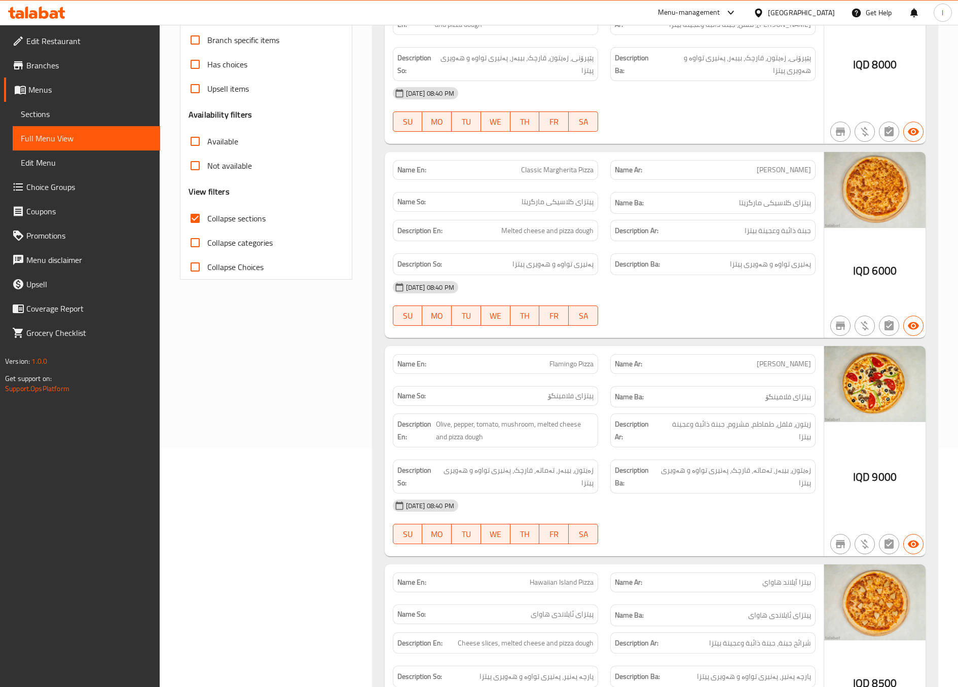
scroll to position [253, 0]
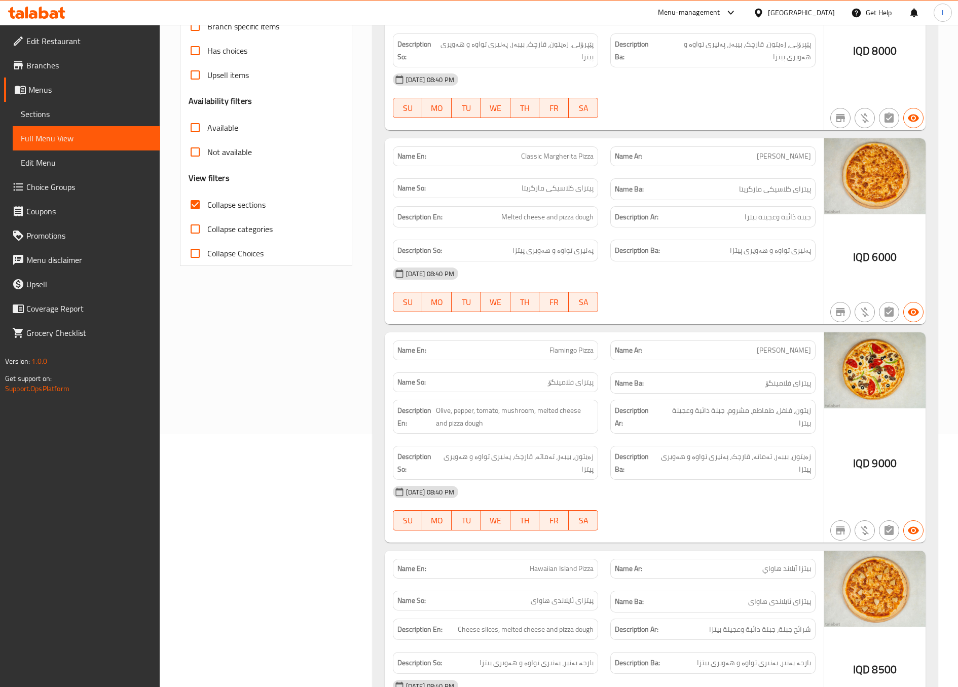
click at [287, 441] on div "Filter Branches Flamingo Burger, Nardawan Branches Popular filters Free items B…" at bounding box center [270, 482] width 193 height 1210
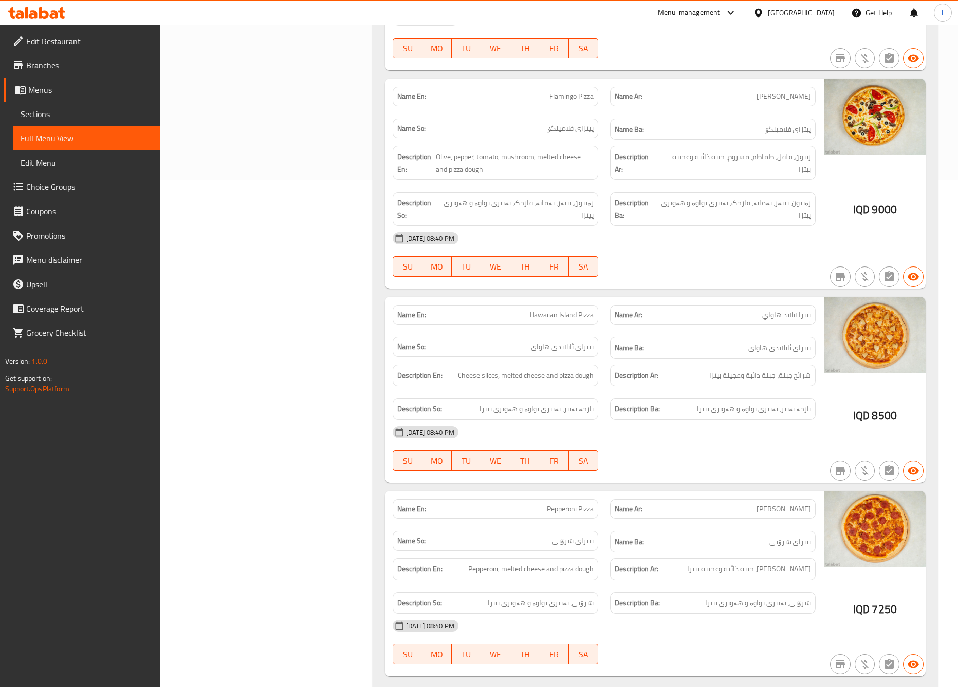
scroll to position [677, 0]
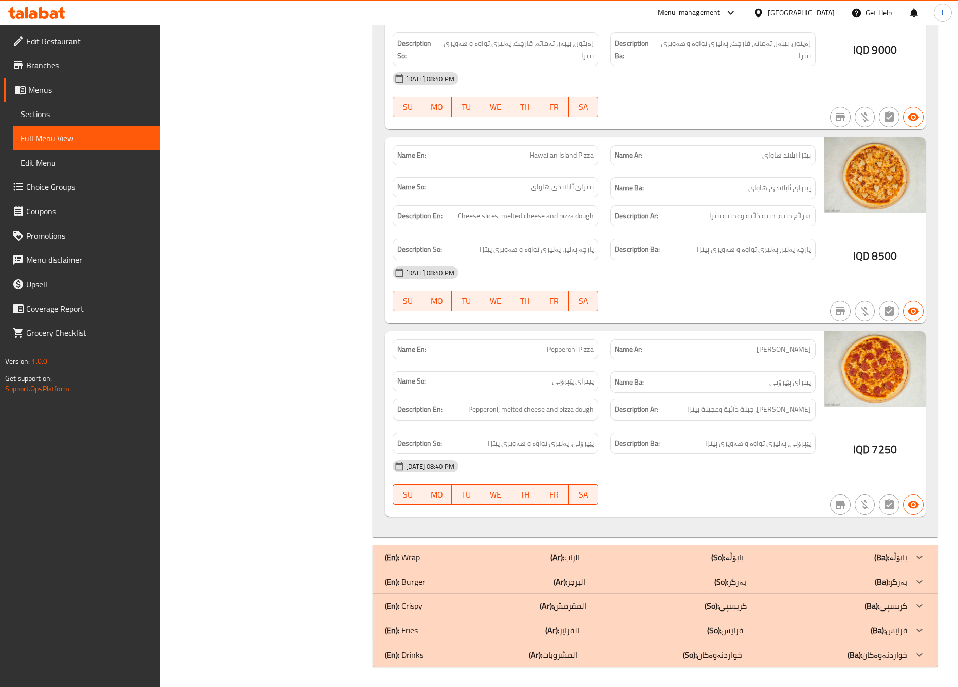
click at [787, 487] on div "[DATE] 08:40 PM SU MO TU WE TH FR SA" at bounding box center [604, 482] width 435 height 57
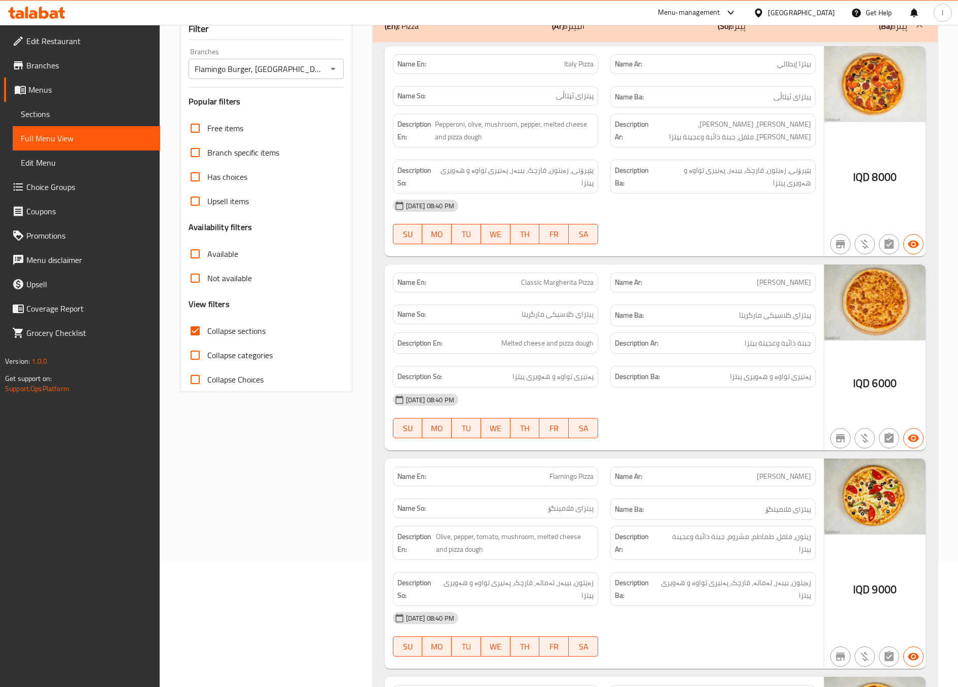
scroll to position [0, 0]
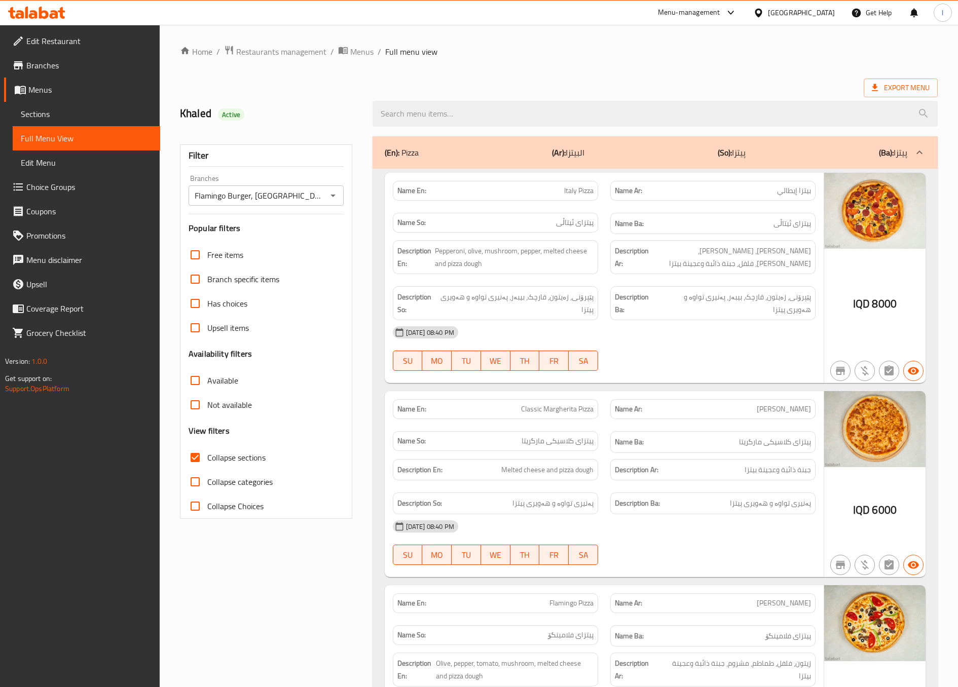
click at [730, 168] on div "(En): Pizza (Ar): البيتزا (So): پیتزا (Ba): پیتزا" at bounding box center [655, 152] width 565 height 32
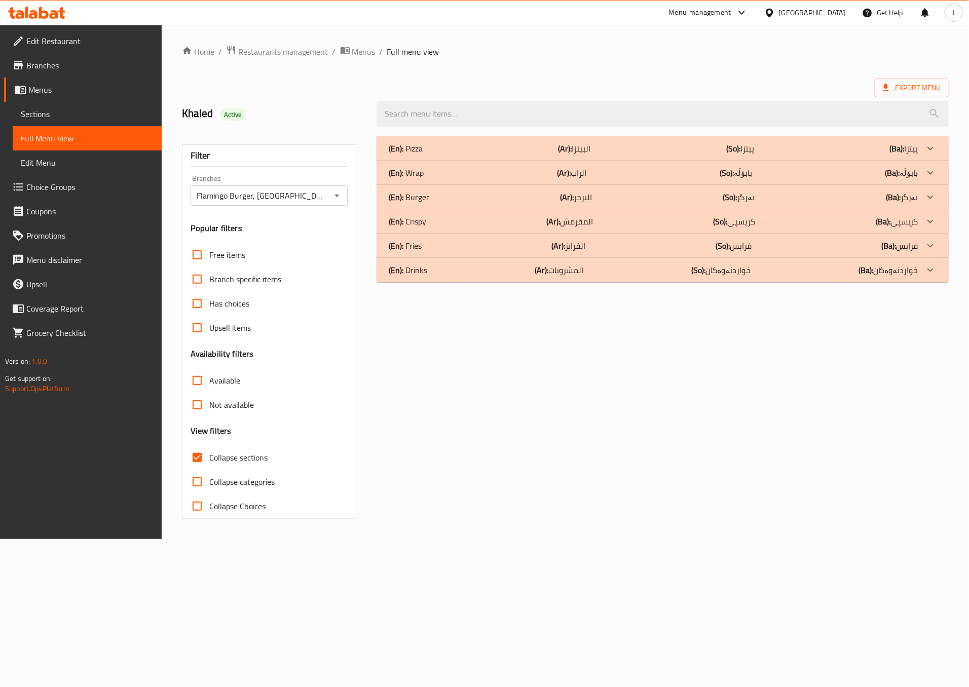
click at [563, 176] on b "(Ar):" at bounding box center [564, 172] width 14 height 15
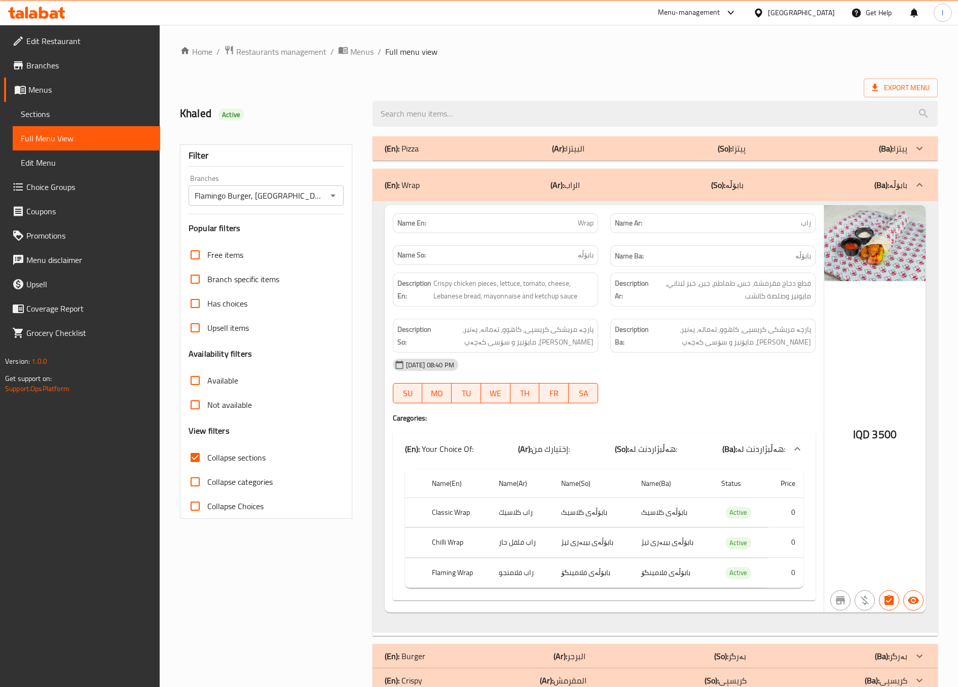
click at [610, 371] on div "[DATE] 08:40 PM" at bounding box center [604, 365] width 435 height 24
click at [336, 543] on div "Filter Branches Flamingo Burger, Nardawan Branches Popular filters Free items B…" at bounding box center [270, 437] width 193 height 614
click at [292, 584] on div "Filter Branches Flamingo Burger, Nardawan Branches Popular filters Free items B…" at bounding box center [270, 437] width 193 height 614
click at [696, 387] on div "[DATE] 08:40 PM SU MO TU WE TH FR SA" at bounding box center [604, 381] width 435 height 57
click at [647, 185] on div "(En): Wrap (Ar): الراب (So): بابۆڵە (Ba): بابۆڵە" at bounding box center [646, 185] width 523 height 12
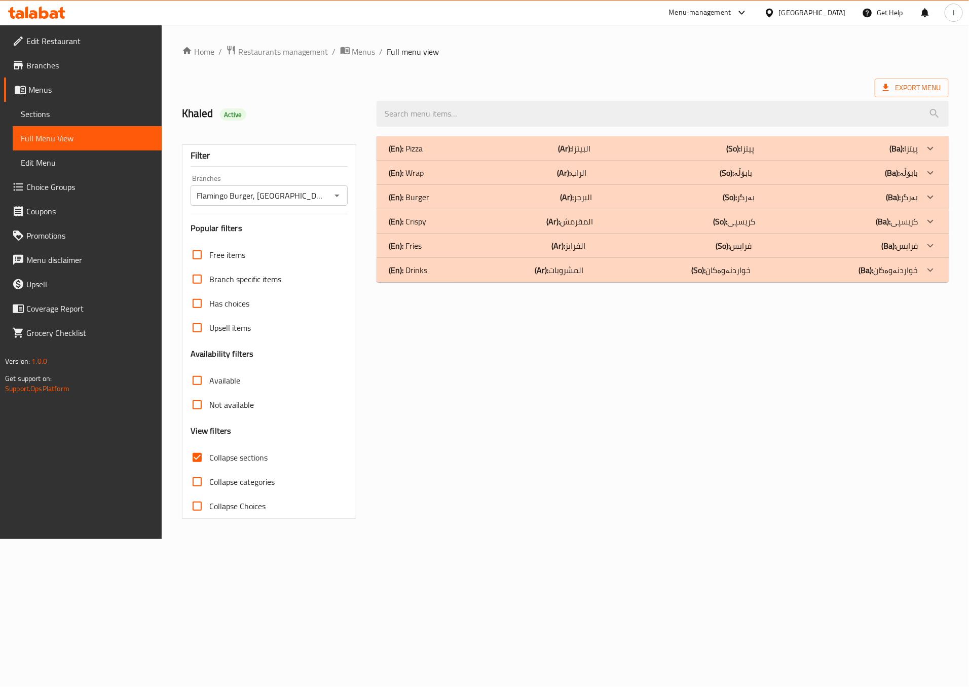
click at [570, 296] on div "(En): Pizza (Ar): البيتزا (So): پیتزا (Ba): پیتزا Name En: [GEOGRAPHIC_DATA] Pi…" at bounding box center [662, 327] width 584 height 395
click at [443, 195] on div "(En): Burger (Ar): البرجر (So): بەرگر (Ba): بەرگر" at bounding box center [654, 197] width 530 height 12
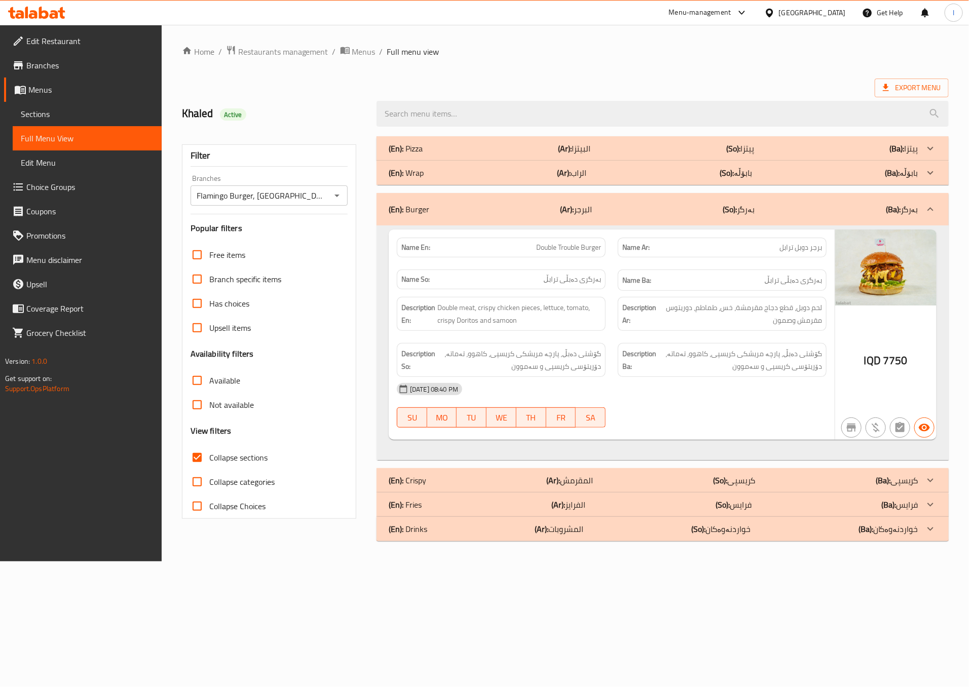
click at [613, 335] on div "Description Ar: لحم دوبل، قطع دجاج مقرمشة، خس، طماطم، دوريتوس مقرمش وصمون" at bounding box center [722, 314] width 221 height 46
click at [669, 424] on div at bounding box center [722, 428] width 221 height 12
click at [669, 425] on div at bounding box center [722, 428] width 221 height 12
click at [696, 401] on div "[DATE] 08:40 PM" at bounding box center [612, 389] width 442 height 24
click at [680, 385] on div "[DATE] 08:40 PM" at bounding box center [612, 389] width 442 height 24
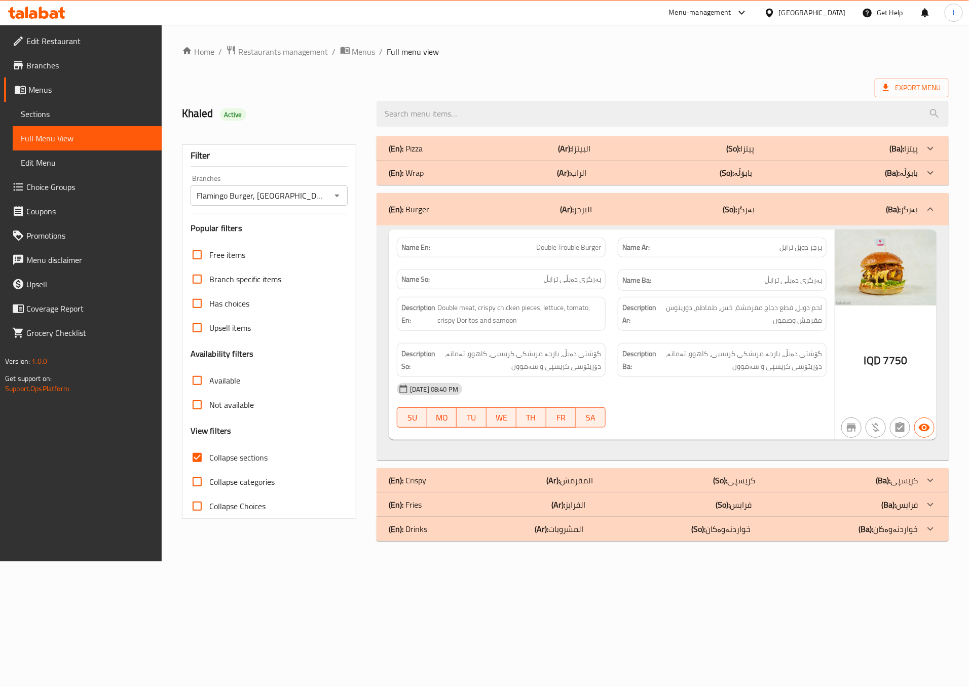
click at [660, 401] on div "[DATE] 08:40 PM" at bounding box center [612, 389] width 442 height 24
click at [666, 475] on div "(En): Crispy (Ar): المقرمش (So): کریسپی (Ba): کریسپی" at bounding box center [663, 480] width 572 height 24
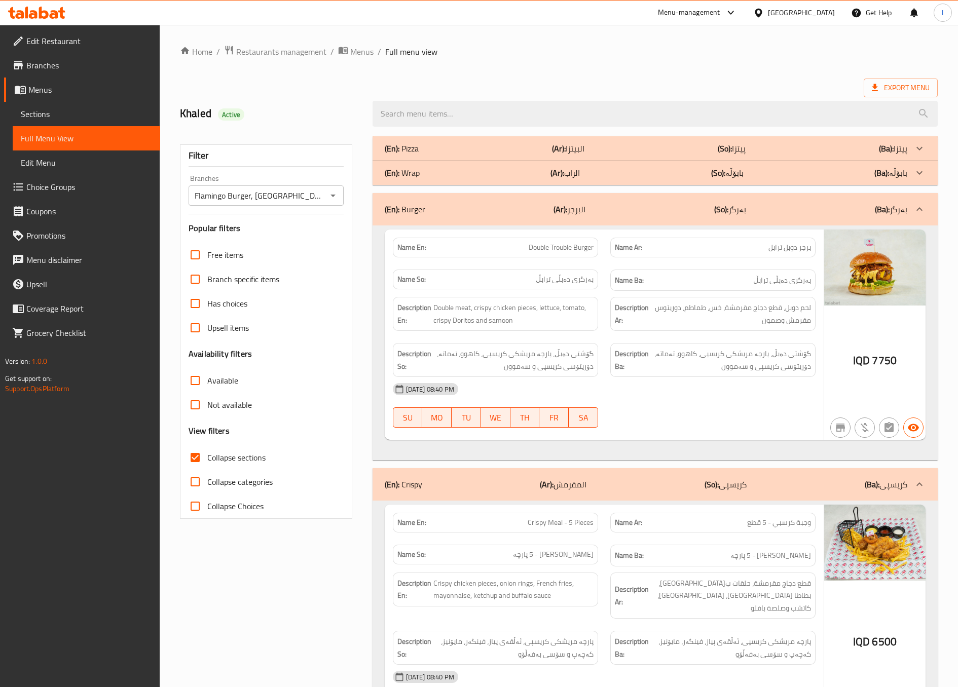
scroll to position [130, 0]
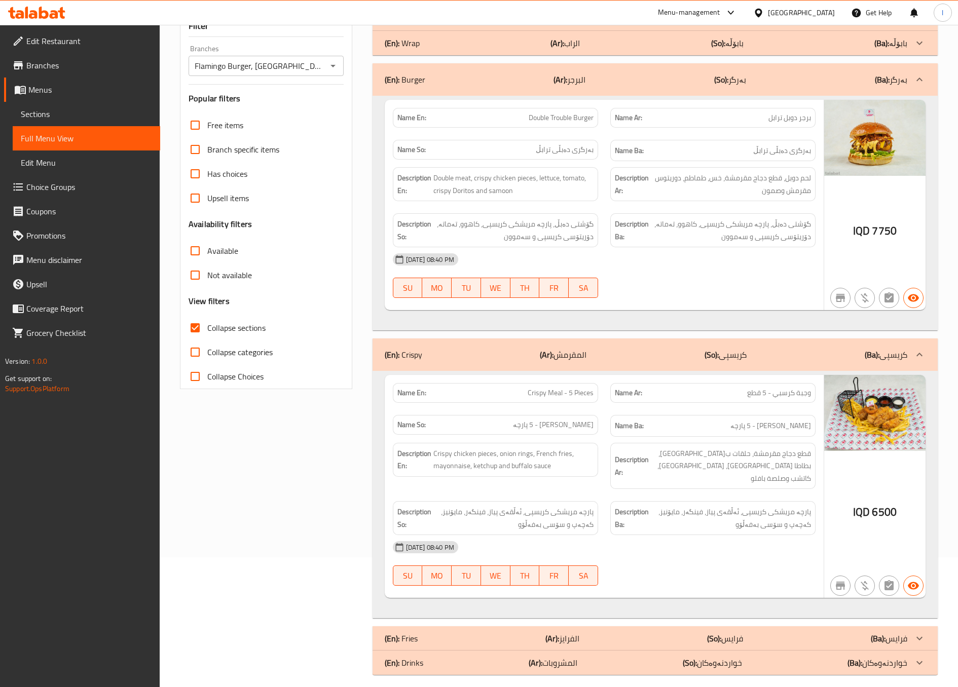
click at [595, 632] on div "(En): Fries (Ar): الفرايز (So): فرایس (Ba): فرایس" at bounding box center [646, 638] width 523 height 12
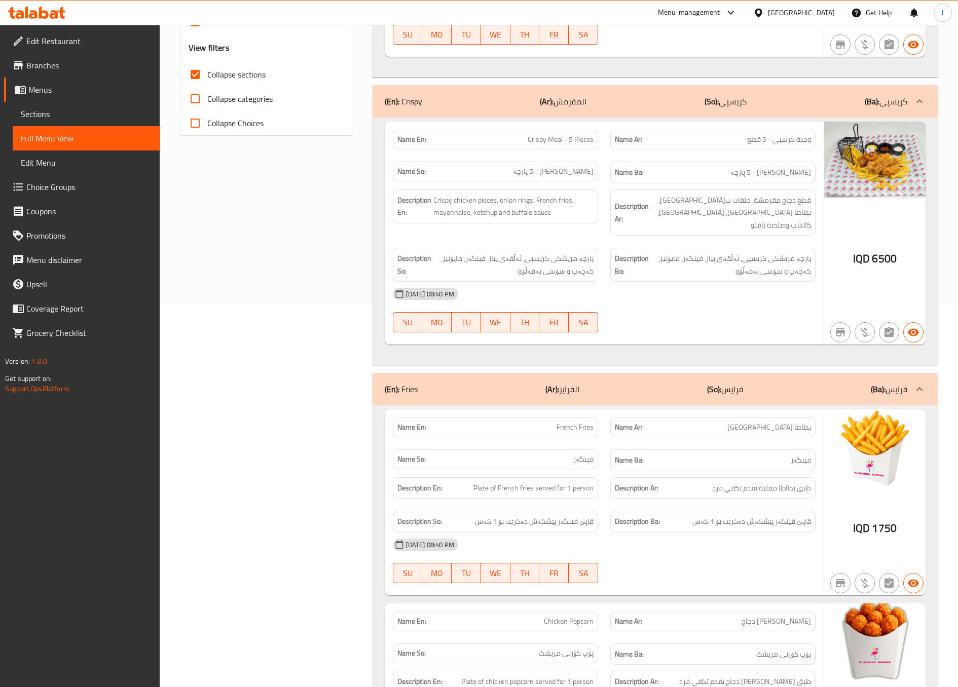
scroll to position [553, 0]
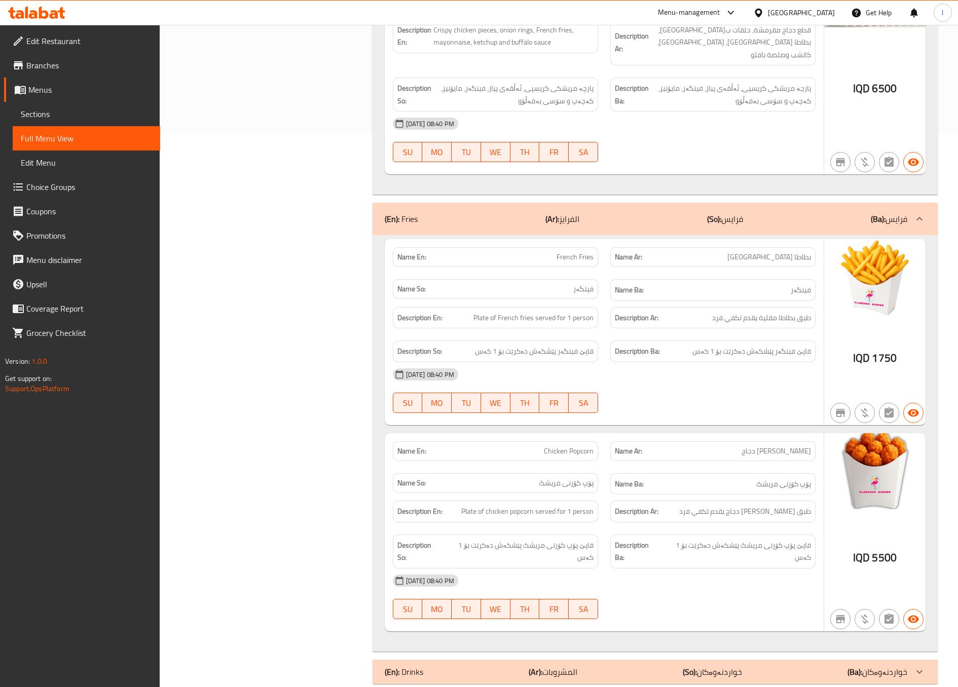
click at [333, 429] on div "Filter Branches Flamingo Burger, Nardawan Branches Popular filters Free items B…" at bounding box center [270, 133] width 193 height 1113
click at [766, 666] on div "(En): Drinks (Ar): المشروبات (So): خواردنەوەکان (Ba): خواردنەوەکان" at bounding box center [646, 672] width 523 height 12
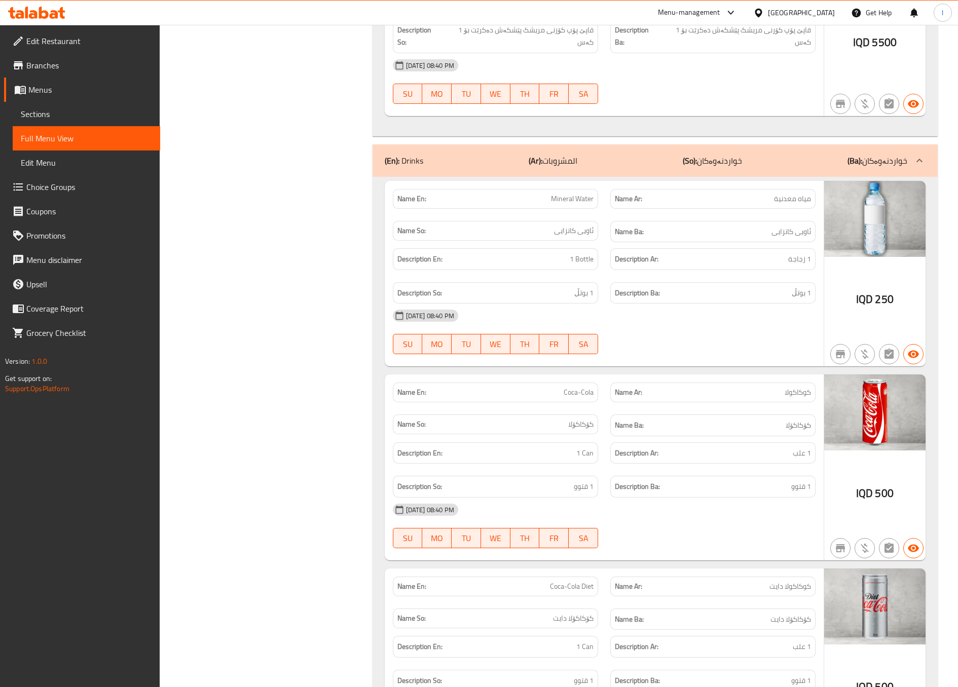
scroll to position [1060, 0]
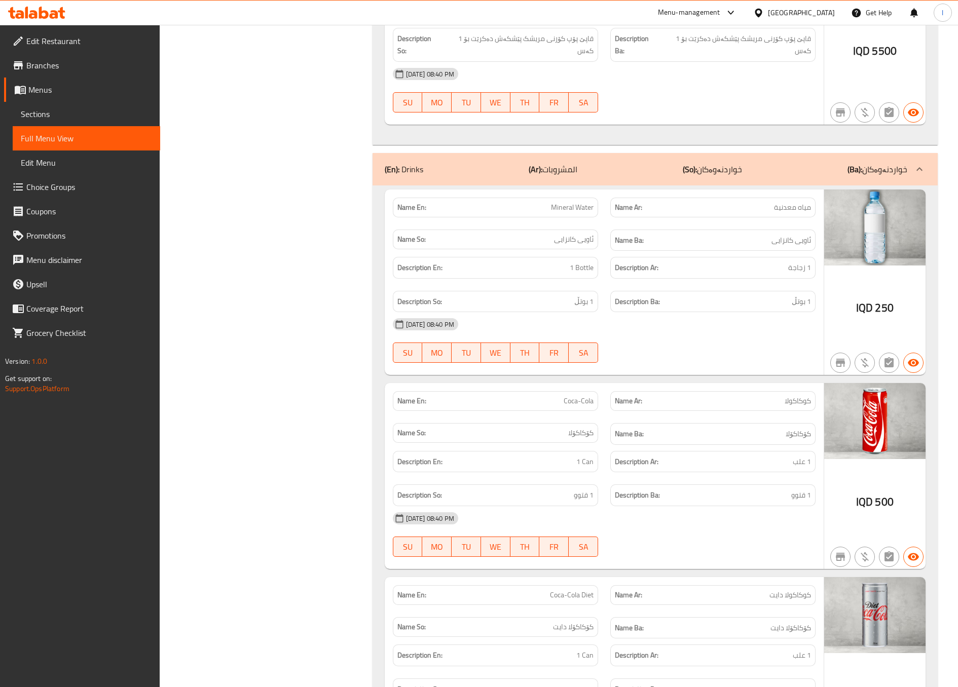
click at [701, 551] on div at bounding box center [712, 557] width 217 height 12
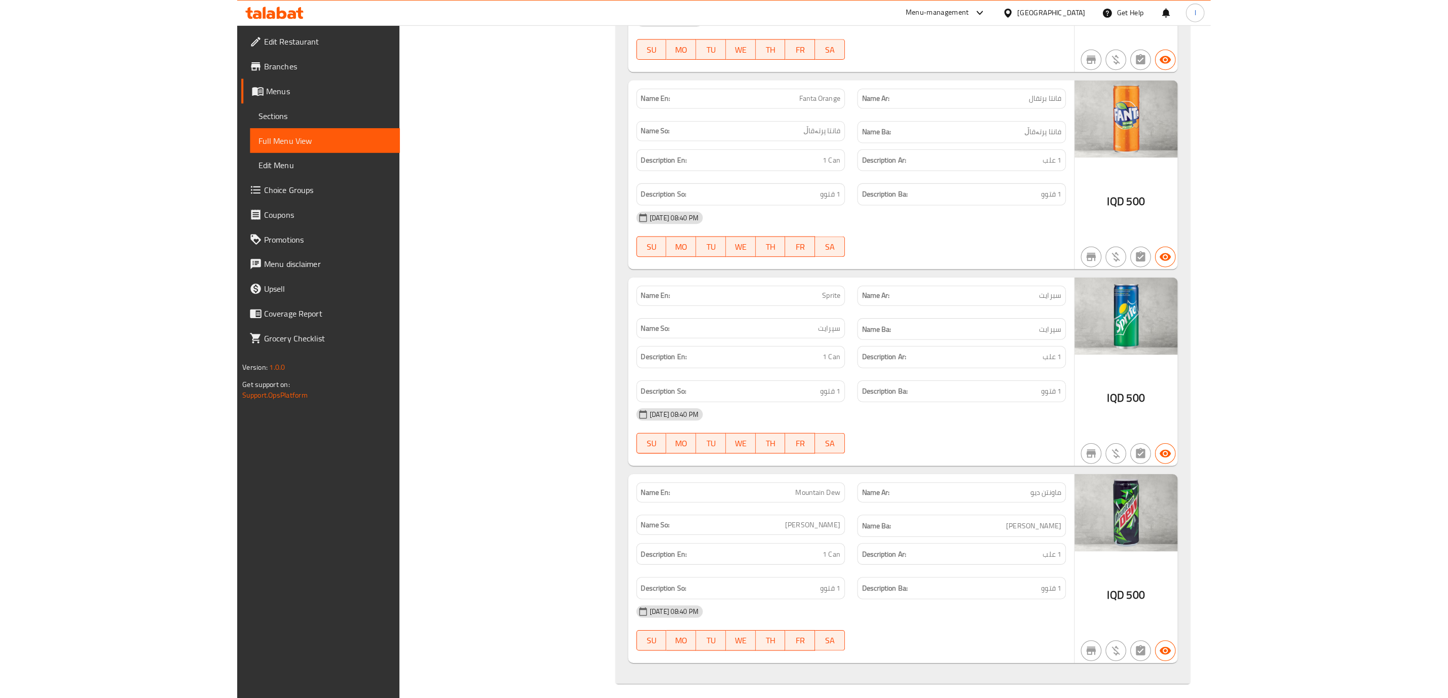
scroll to position [1691, 0]
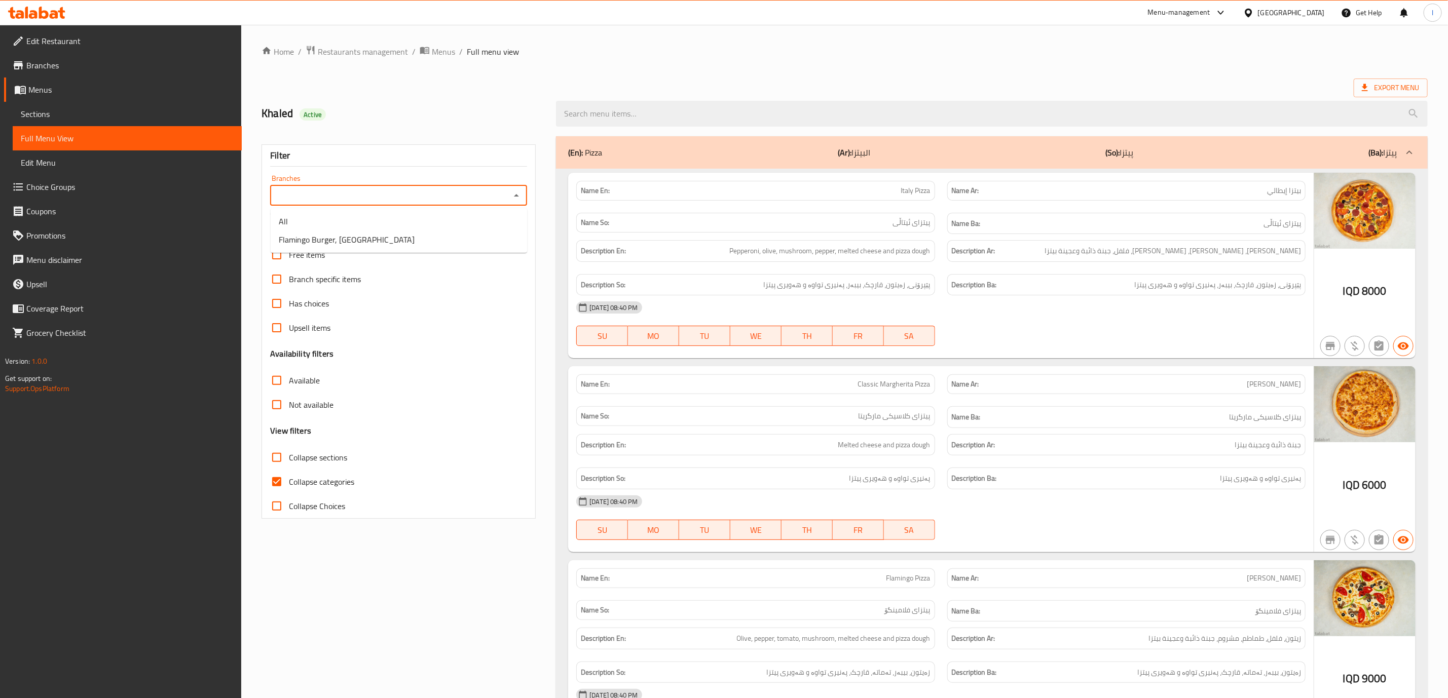
click at [462, 193] on input "Branches" at bounding box center [390, 196] width 234 height 14
click at [346, 237] on span "Flamingo Burger, [GEOGRAPHIC_DATA]" at bounding box center [347, 240] width 136 height 12
type input "Flamingo Burger, [GEOGRAPHIC_DATA]"
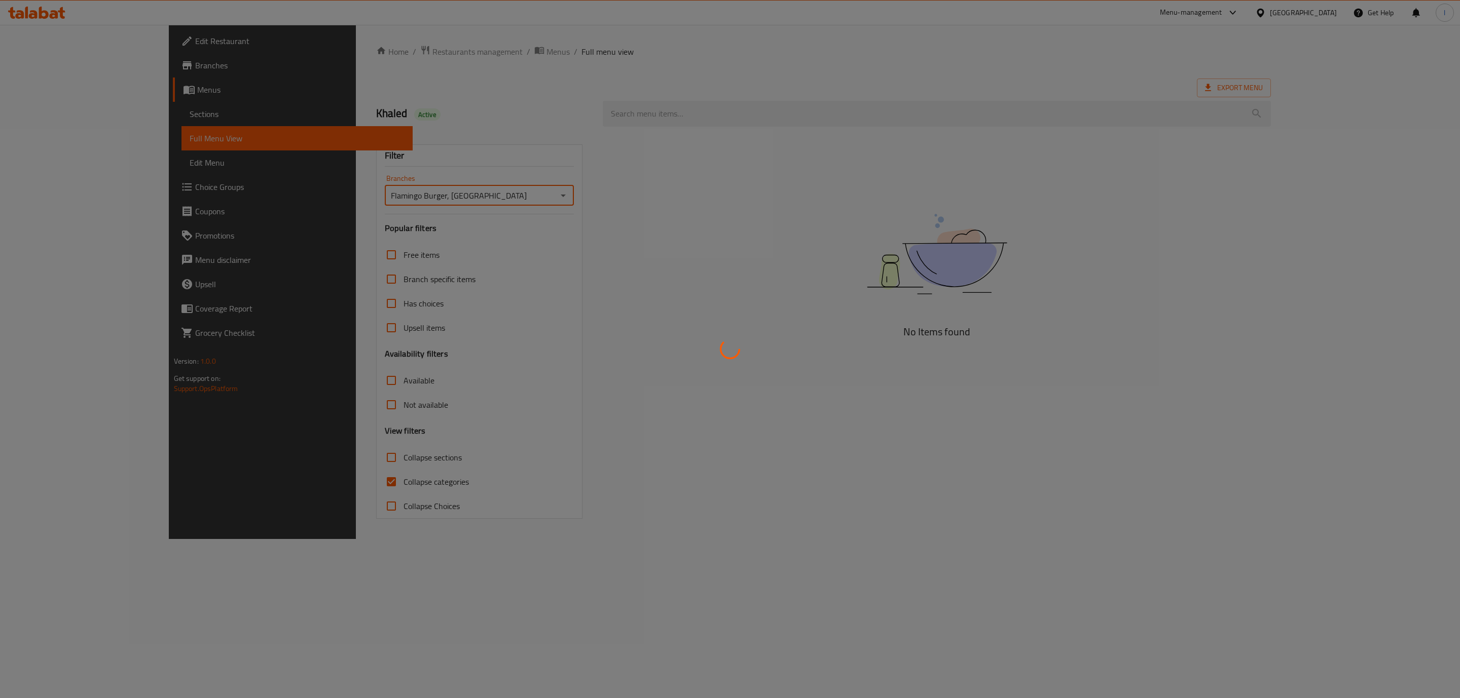
click at [327, 493] on div at bounding box center [730, 349] width 1460 height 698
click at [270, 460] on div at bounding box center [730, 349] width 1460 height 698
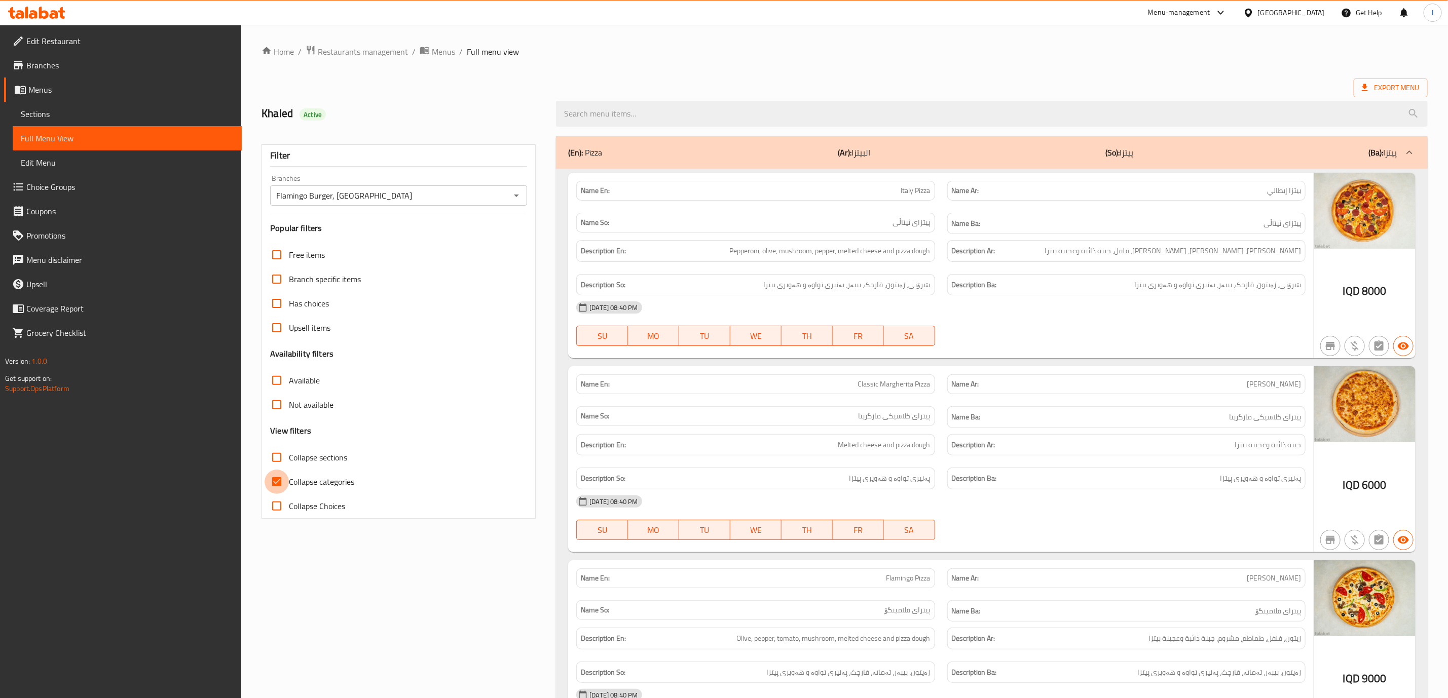
click at [281, 473] on input "Collapse categories" at bounding box center [277, 482] width 24 height 24
checkbox input "false"
click at [292, 461] on span "Collapse sections" at bounding box center [318, 458] width 58 height 12
click at [289, 461] on input "Collapse sections" at bounding box center [277, 457] width 24 height 24
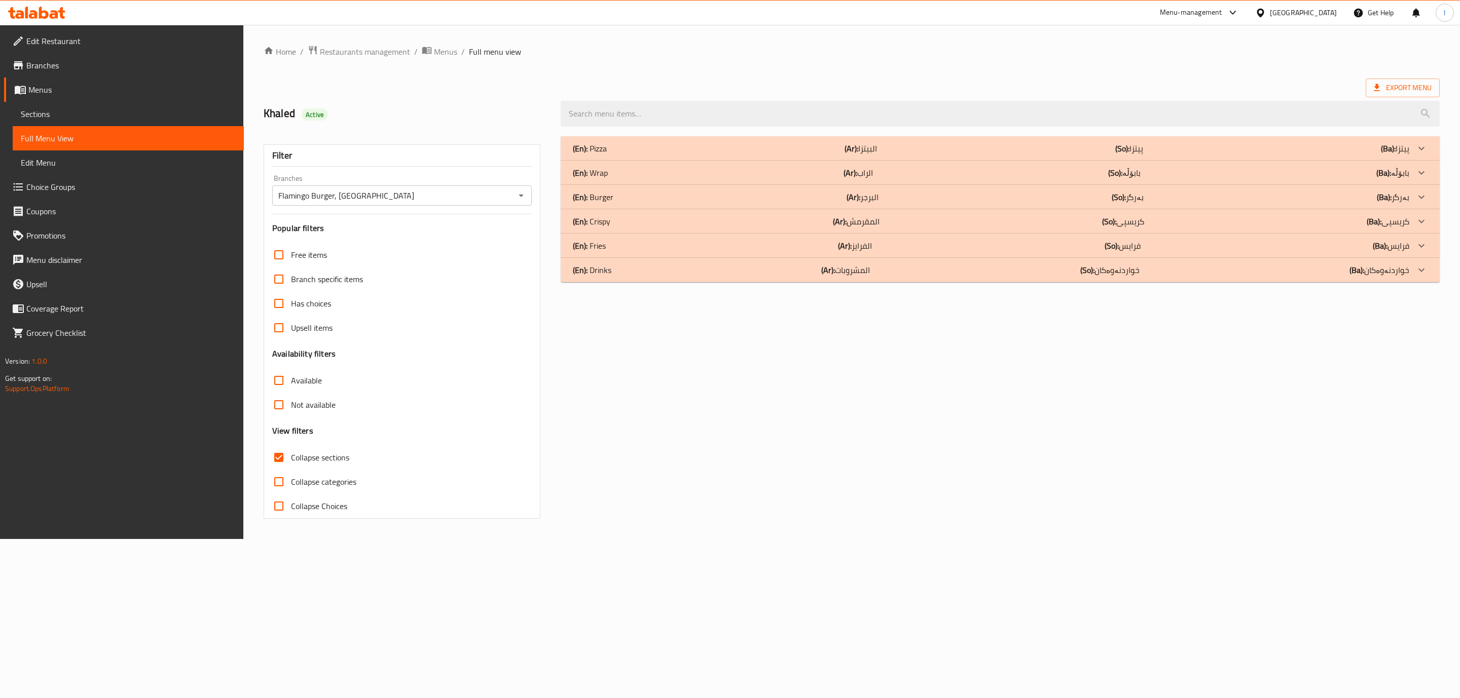
click at [292, 461] on span "Collapse sections" at bounding box center [320, 458] width 58 height 12
click at [291, 461] on input "Collapse sections" at bounding box center [279, 457] width 24 height 24
checkbox input "false"
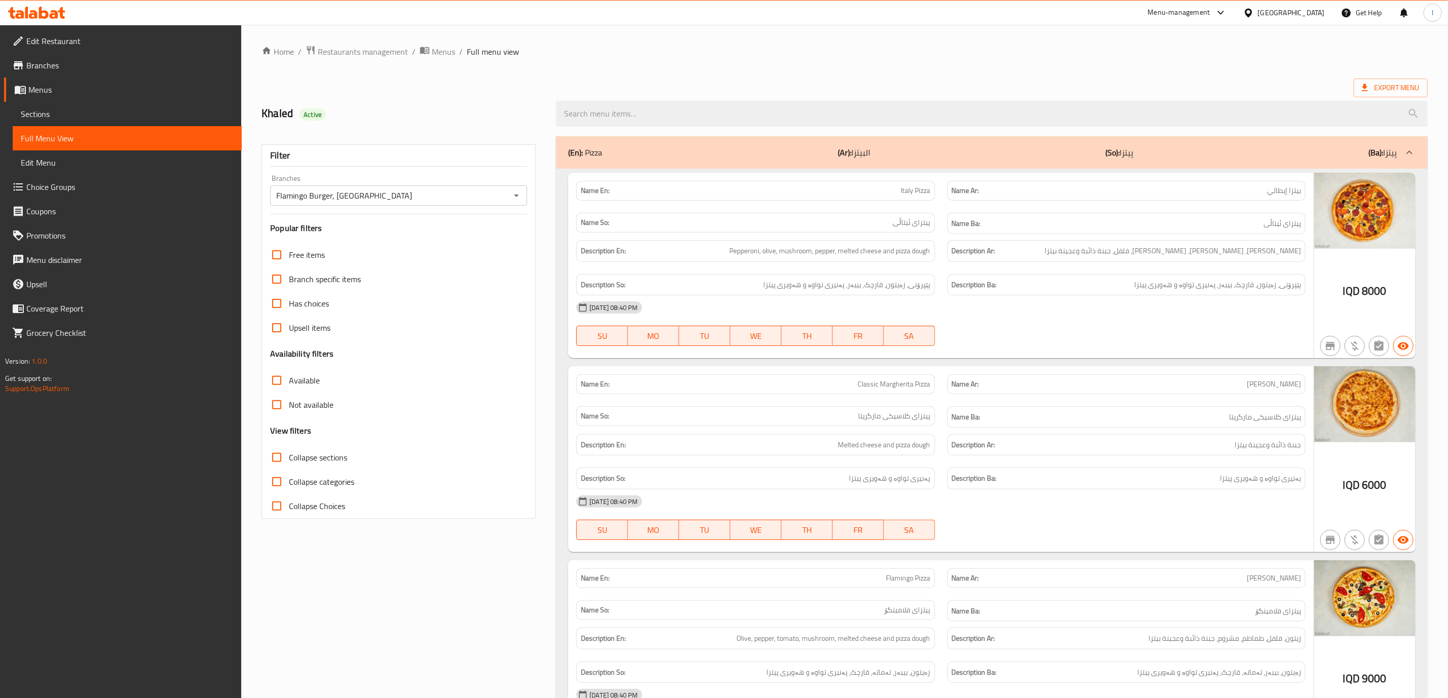
click at [1194, 416] on h6 "Name Ba: پیتزای کلاسیکی مارگریتا" at bounding box center [1126, 417] width 349 height 13
click at [39, 21] on div at bounding box center [36, 13] width 73 height 20
click at [39, 15] on icon at bounding box center [36, 13] width 57 height 12
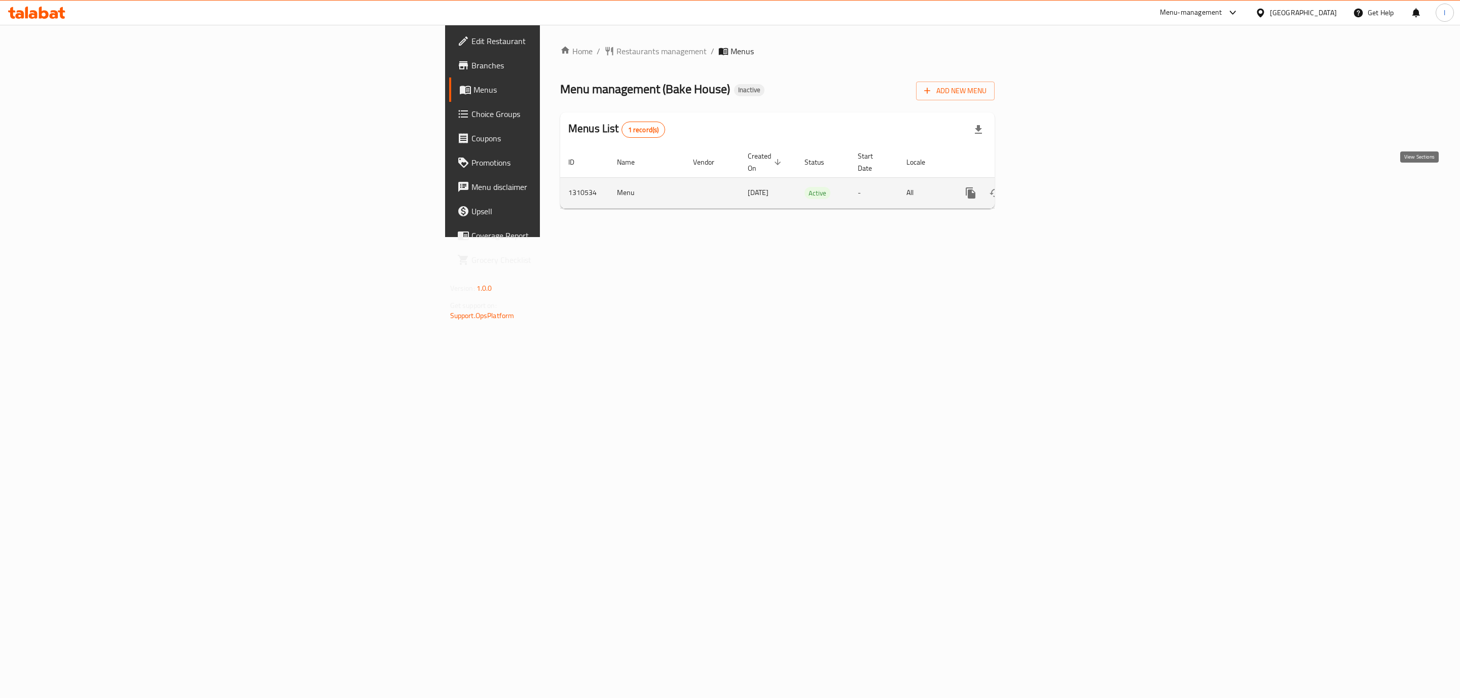
click at [1056, 181] on link "enhanced table" at bounding box center [1043, 193] width 24 height 24
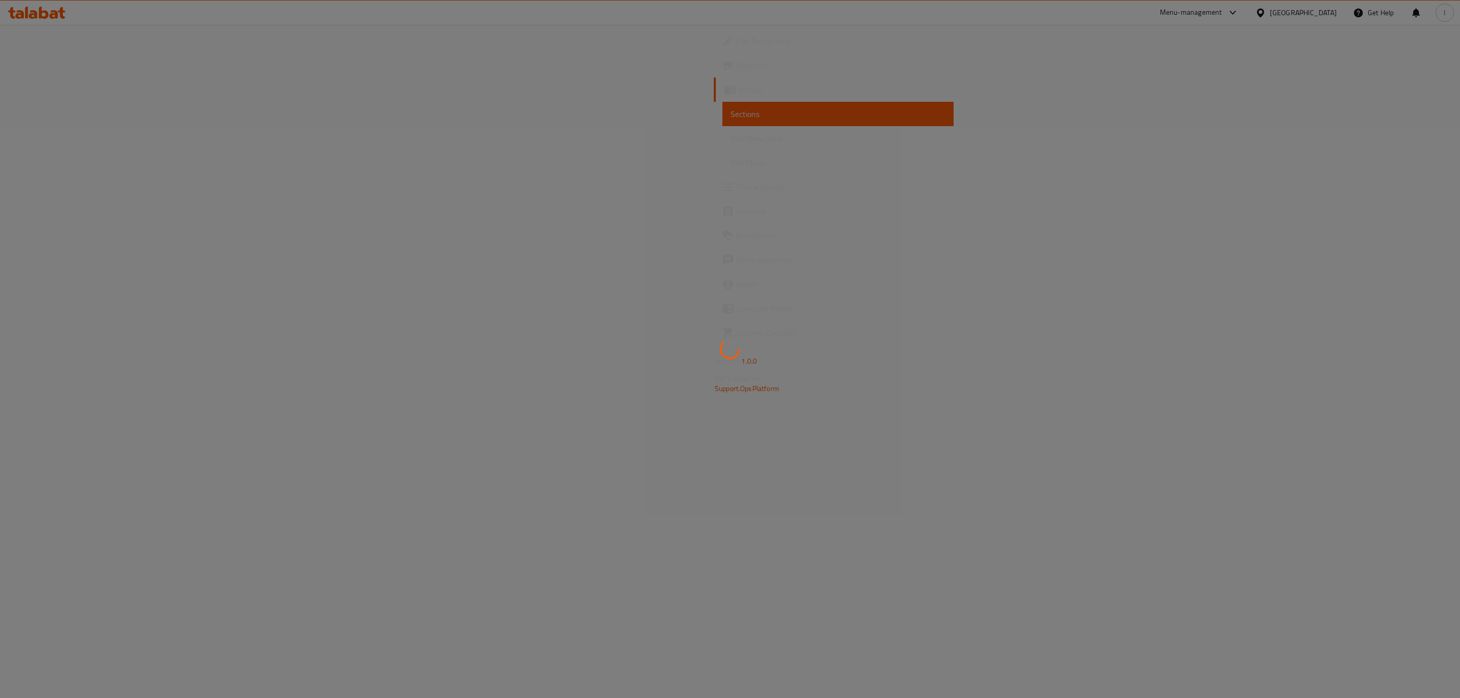
click at [102, 133] on div at bounding box center [730, 349] width 1460 height 698
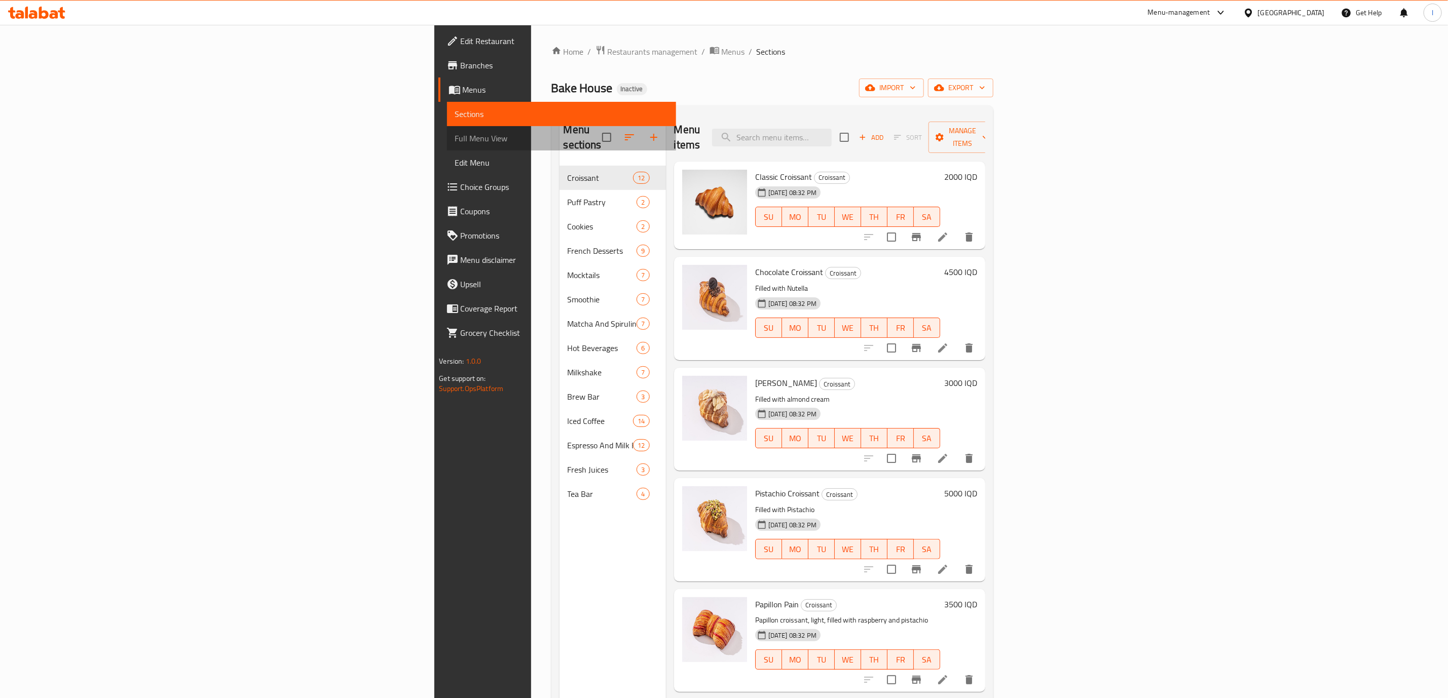
click at [455, 140] on span "Full Menu View" at bounding box center [561, 138] width 213 height 12
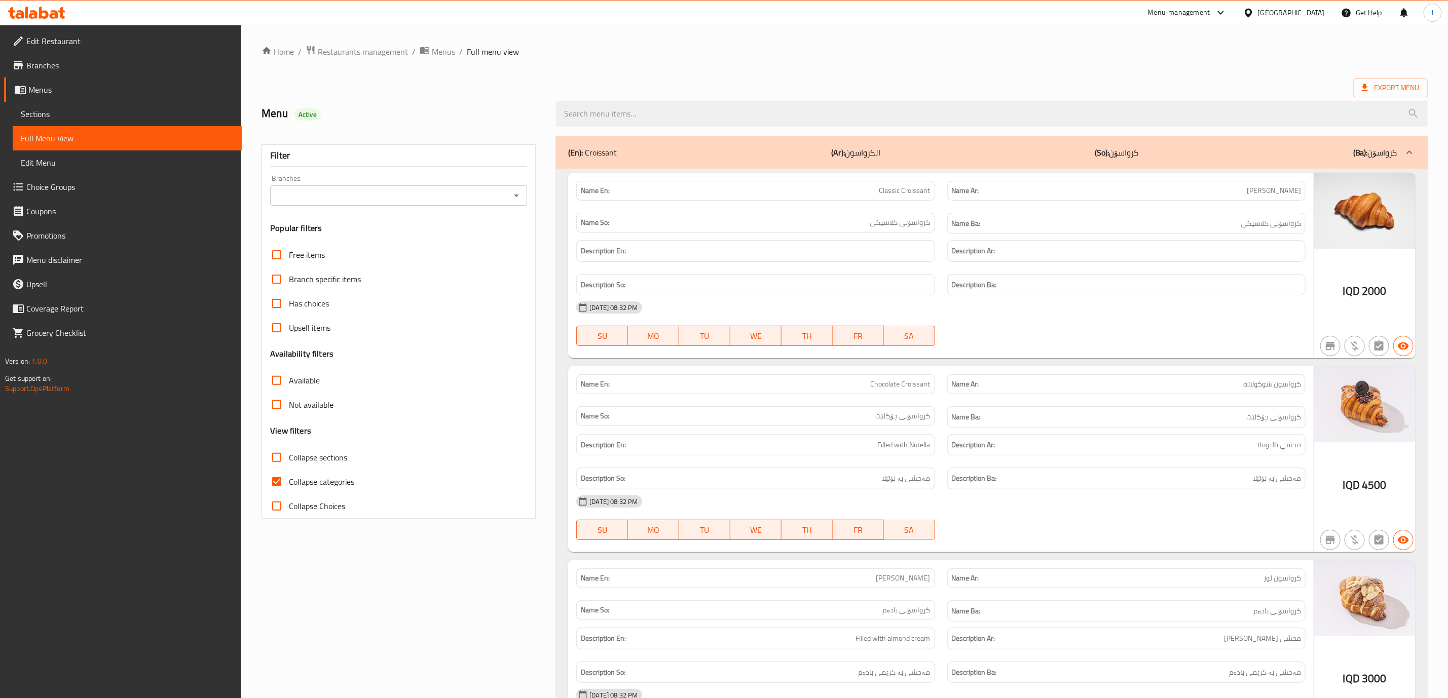
click at [464, 210] on div "Filter Branches Branches Popular filters Free items Branch specific items Has c…" at bounding box center [399, 331] width 274 height 375
click at [469, 201] on input "Branches" at bounding box center [390, 196] width 234 height 14
click at [418, 233] on li "[GEOGRAPHIC_DATA], [GEOGRAPHIC_DATA]" at bounding box center [399, 240] width 256 height 18
type input "[GEOGRAPHIC_DATA], [GEOGRAPHIC_DATA]"
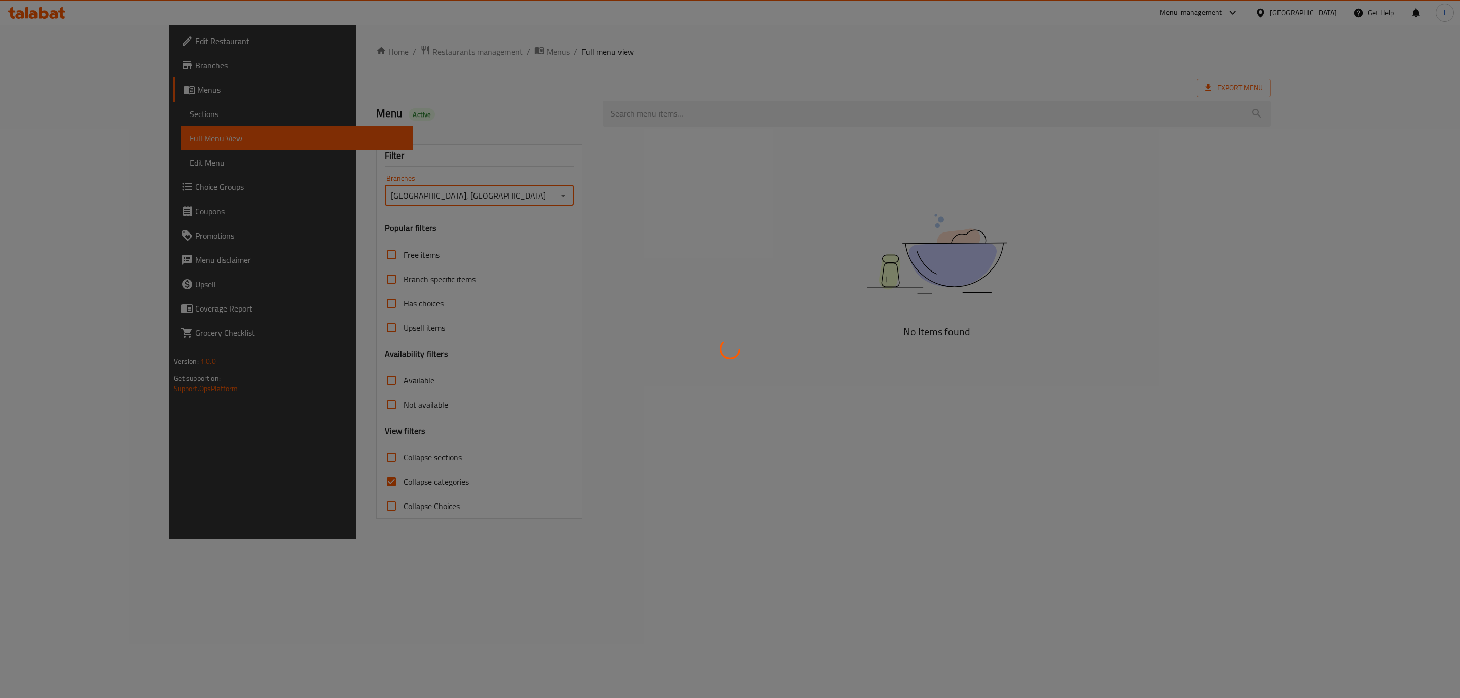
click at [263, 481] on div at bounding box center [730, 349] width 1460 height 698
click at [312, 486] on div at bounding box center [730, 349] width 1460 height 698
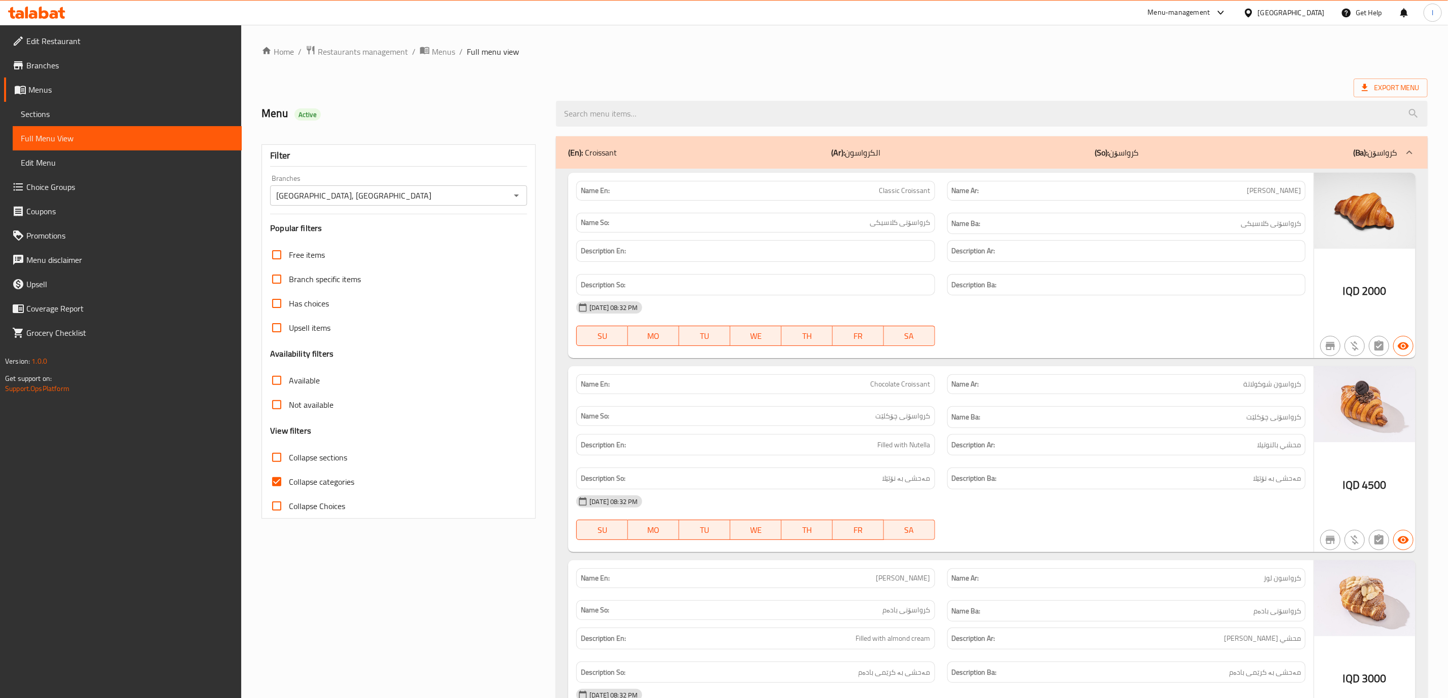
click at [306, 463] on span "Collapse sections" at bounding box center [318, 458] width 58 height 12
click at [289, 463] on input "Collapse sections" at bounding box center [277, 457] width 24 height 24
checkbox input "true"
click at [303, 476] on span "Collapse categories" at bounding box center [321, 482] width 65 height 12
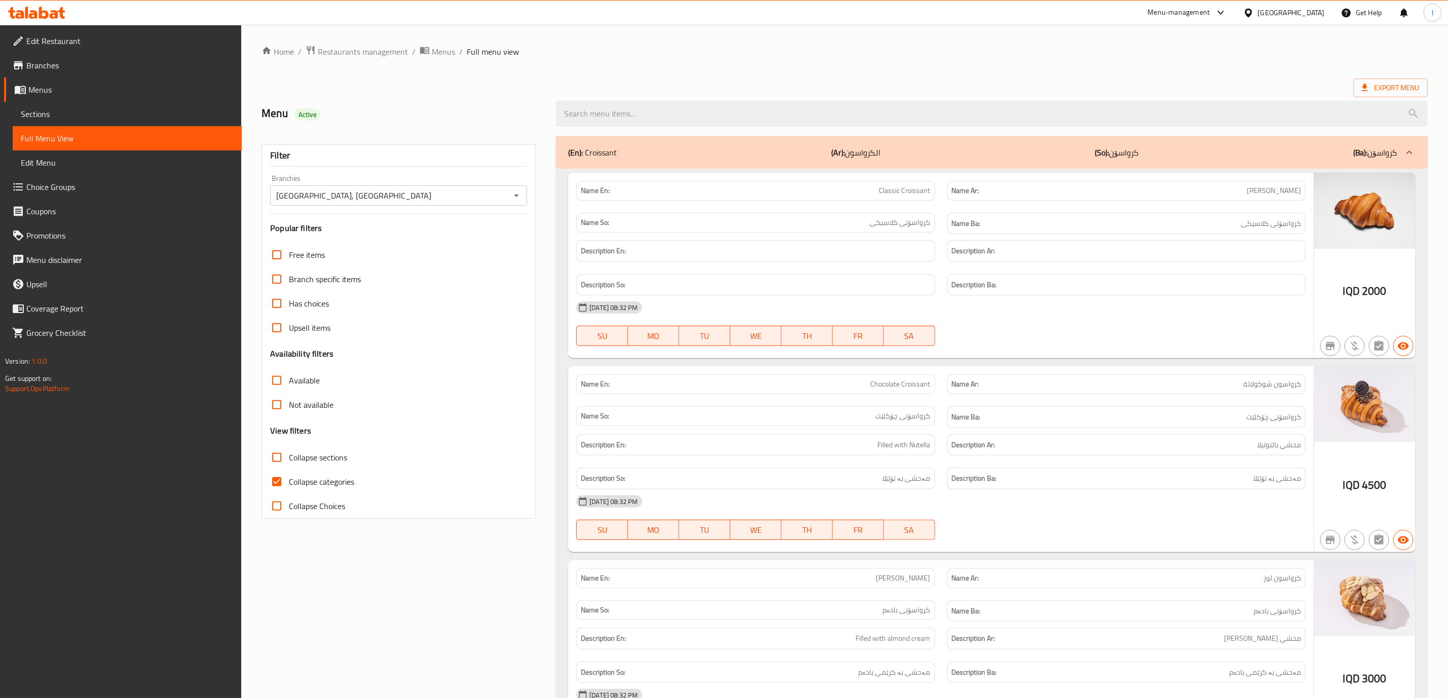
click at [289, 476] on input "Collapse categories" at bounding box center [277, 482] width 24 height 24
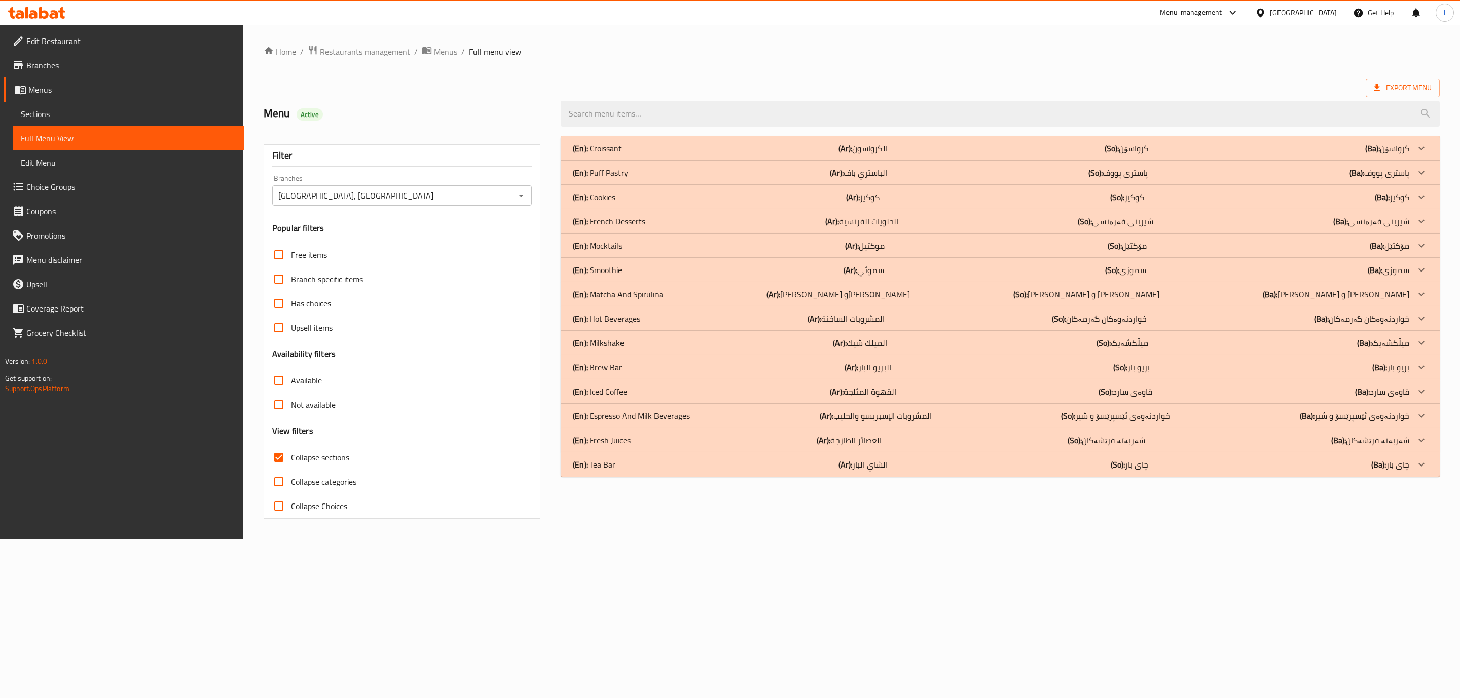
click at [303, 480] on span "Collapse categories" at bounding box center [323, 482] width 65 height 12
click at [291, 480] on input "Collapse categories" at bounding box center [279, 482] width 24 height 24
click at [303, 480] on span "Collapse categories" at bounding box center [323, 482] width 65 height 12
click at [291, 480] on input "Collapse categories" at bounding box center [279, 482] width 24 height 24
checkbox input "false"
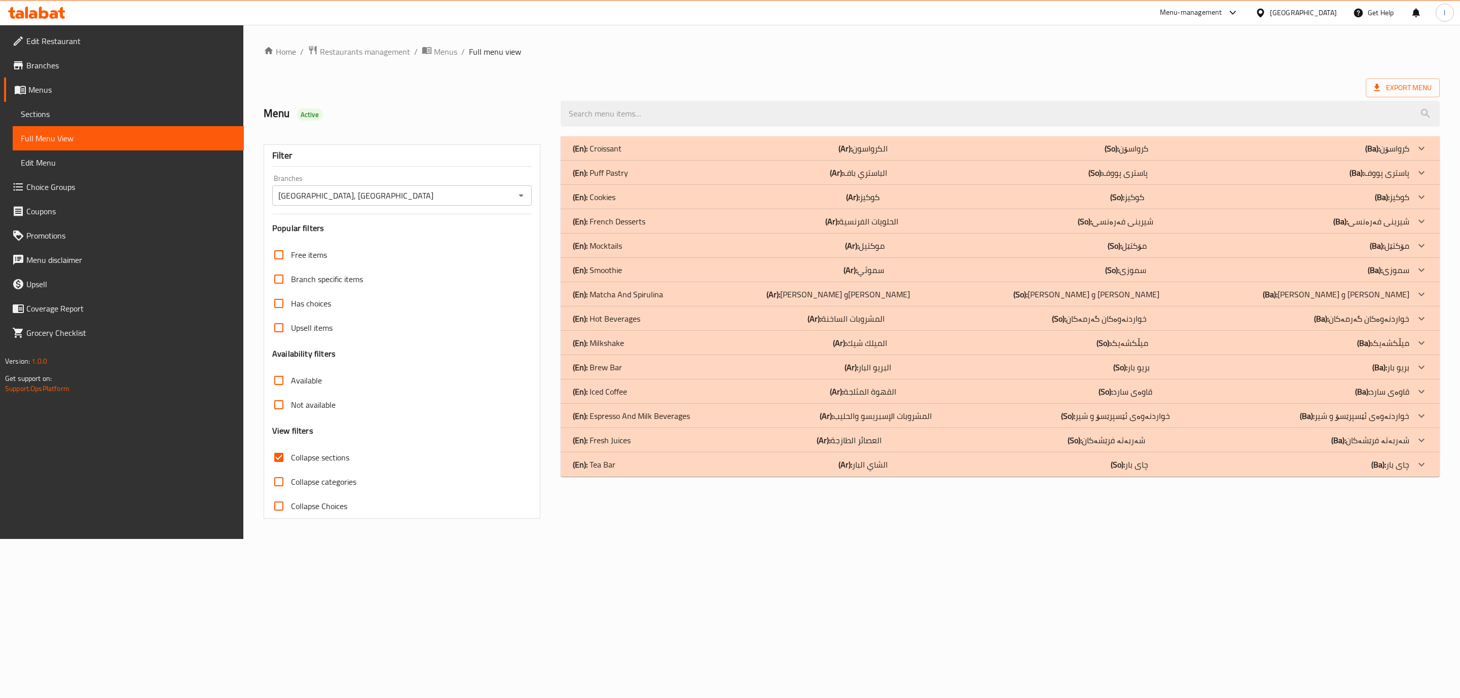
click at [327, 453] on span "Collapse sections" at bounding box center [320, 458] width 58 height 12
click at [291, 453] on input "Collapse sections" at bounding box center [279, 457] width 24 height 24
checkbox input "false"
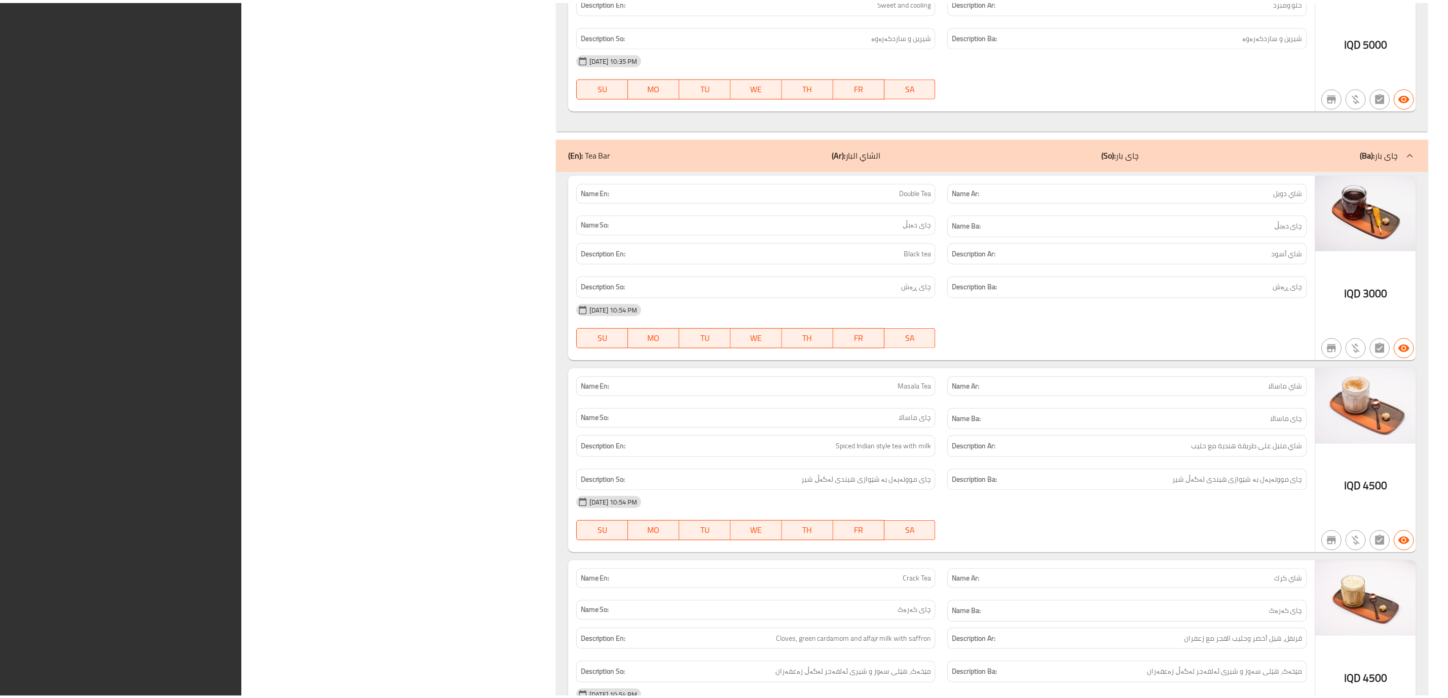
scroll to position [18917, 0]
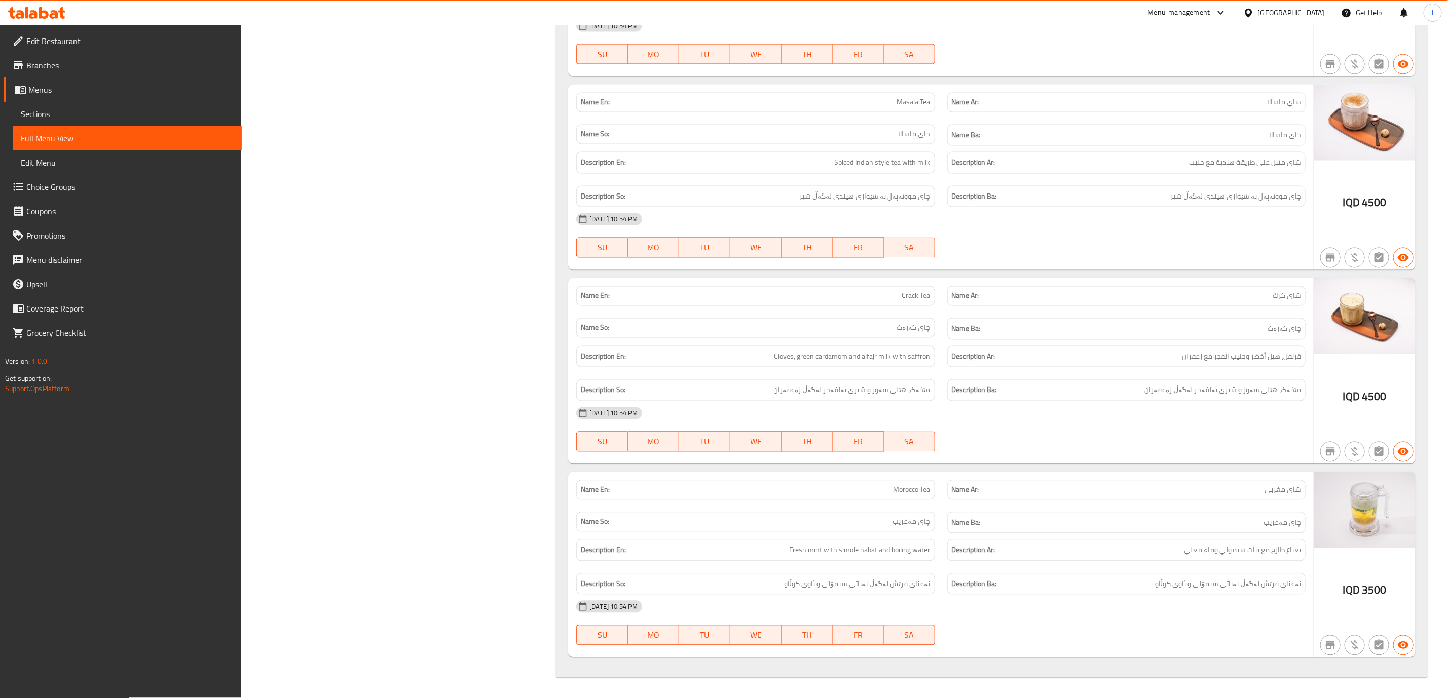
click at [33, 20] on div at bounding box center [36, 13] width 73 height 20
click at [31, 10] on icon at bounding box center [36, 13] width 57 height 12
